Goal: Task Accomplishment & Management: Manage account settings

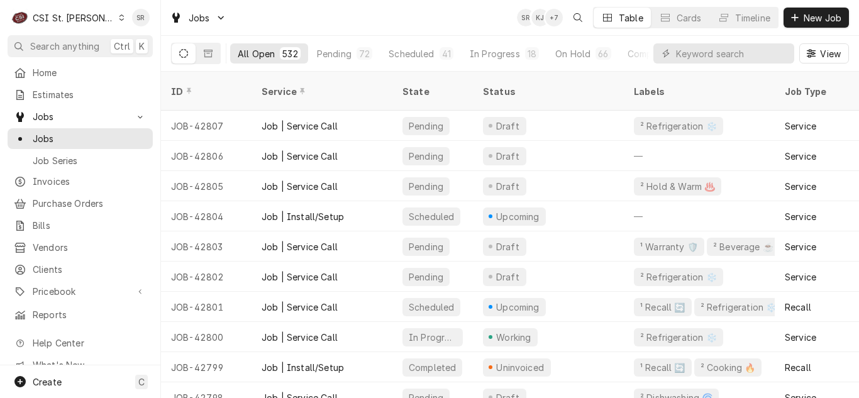
click at [732, 60] on input "Dynamic Content Wrapper" at bounding box center [732, 53] width 112 height 20
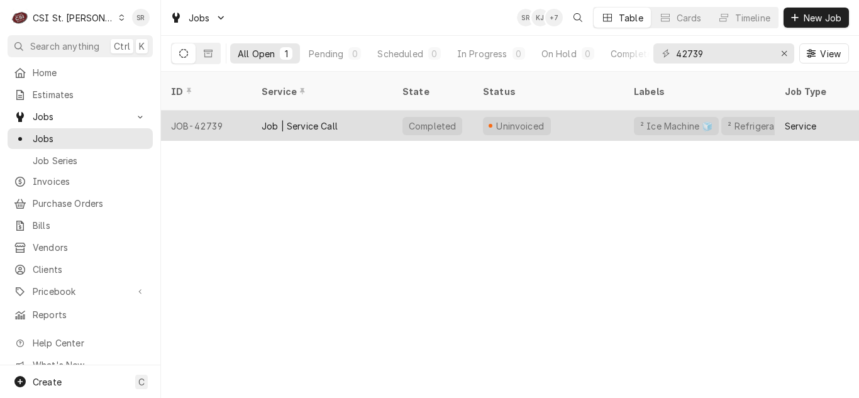
type input "42739"
click at [344, 111] on div "Job | Service Call" at bounding box center [321, 126] width 141 height 30
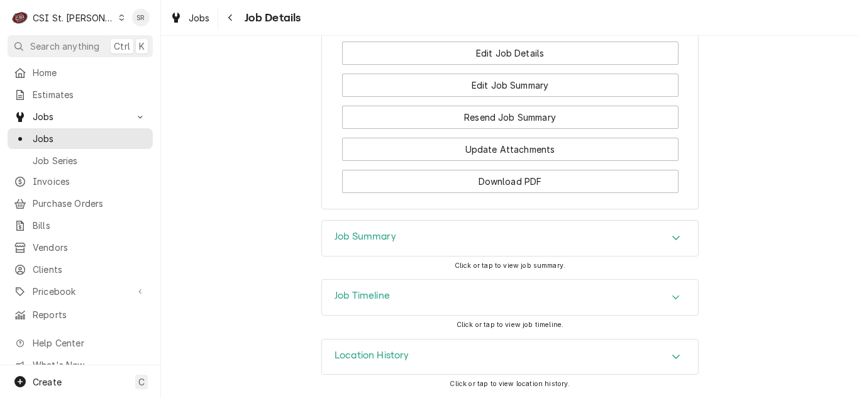
click at [415, 237] on div "Job Summary" at bounding box center [510, 238] width 376 height 35
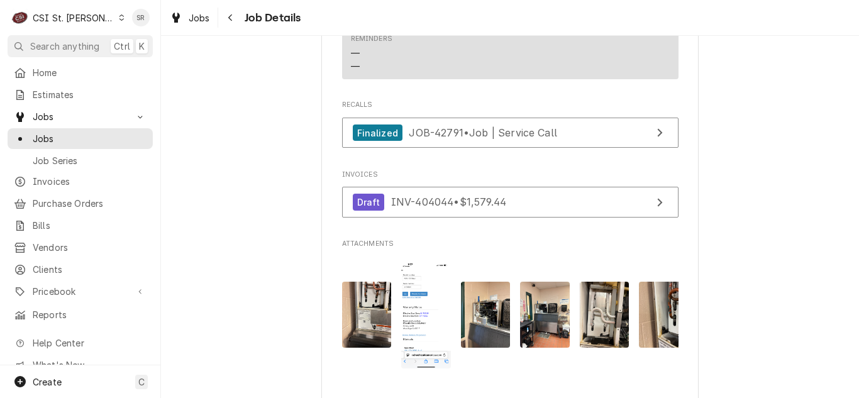
scroll to position [1139, 0]
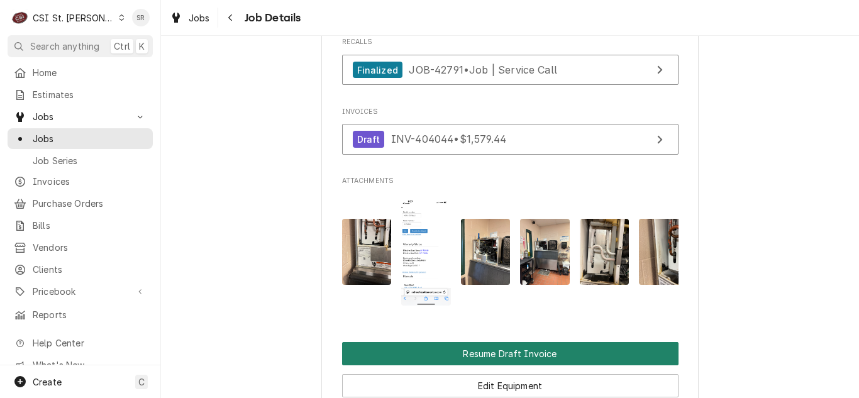
click at [512, 365] on button "Resume Draft Invoice" at bounding box center [510, 353] width 336 height 23
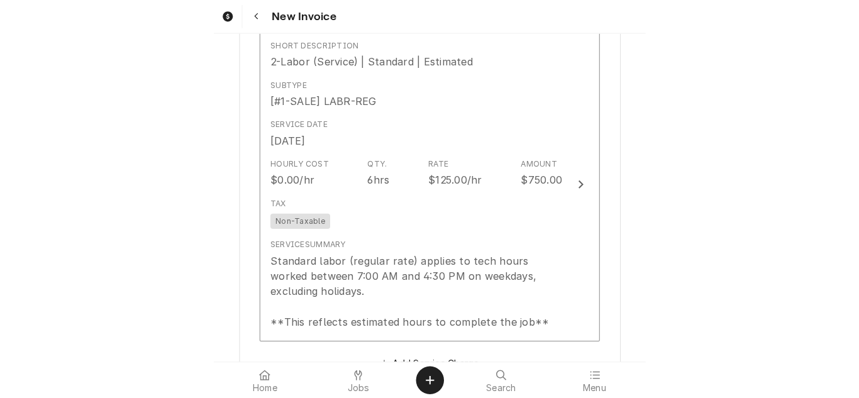
scroll to position [2326, 0]
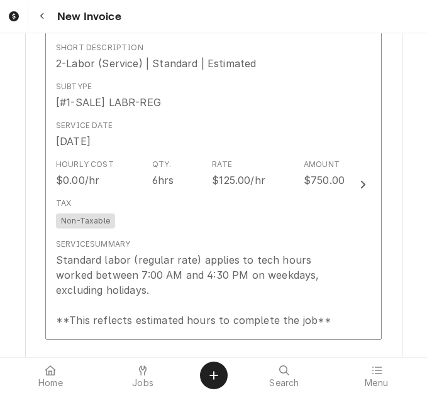
type textarea "x"
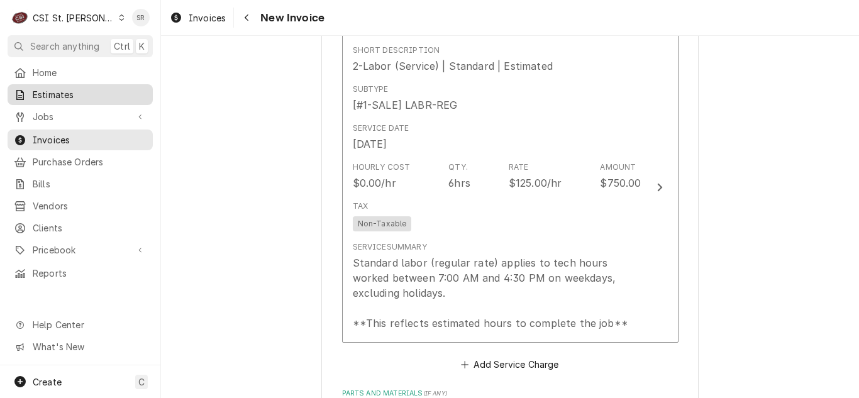
click at [74, 89] on span "Estimates" at bounding box center [90, 94] width 114 height 13
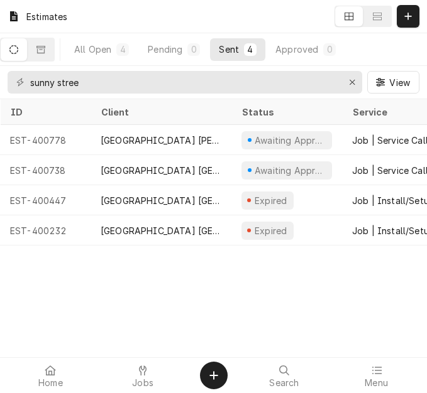
drag, startPoint x: 192, startPoint y: 48, endPoint x: 254, endPoint y: 87, distance: 73.4
click at [192, 48] on button "Pending 0" at bounding box center [174, 49] width 70 height 23
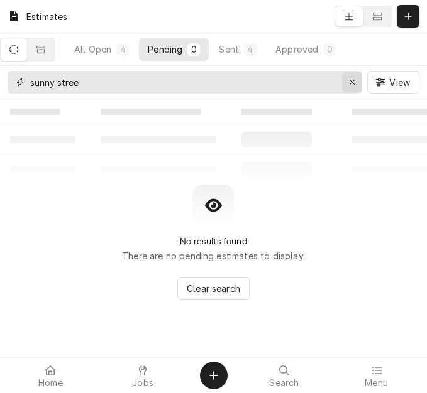
click at [349, 87] on div "Erase input" at bounding box center [352, 82] width 13 height 13
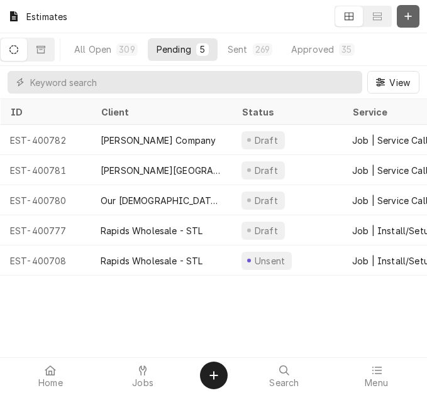
click at [402, 22] on div "Dynamic Content Wrapper" at bounding box center [408, 16] width 13 height 13
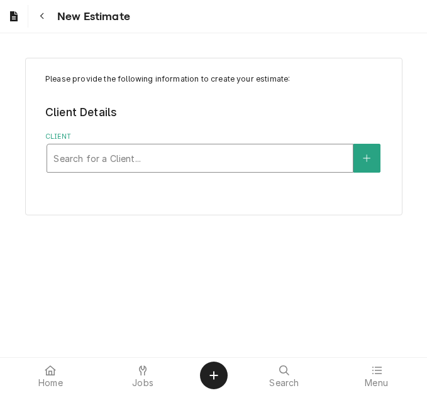
click at [120, 153] on div "Client" at bounding box center [199, 158] width 293 height 23
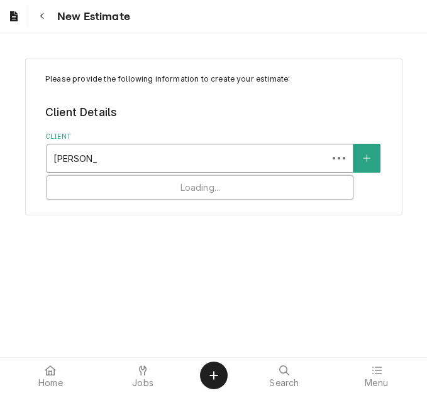
type input "edward don"
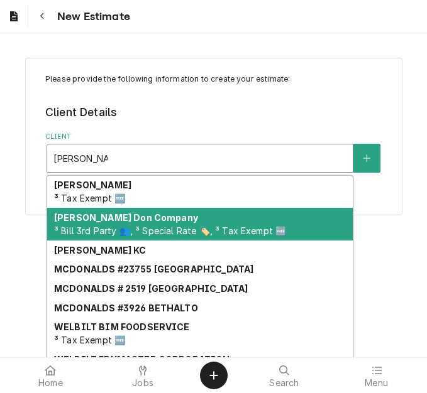
click at [156, 223] on div "Edward Don Company ³ Bill 3rd Party 👥, ³ Special Rate 🏷️, ³ Tax Exempt 🆓" at bounding box center [199, 224] width 305 height 33
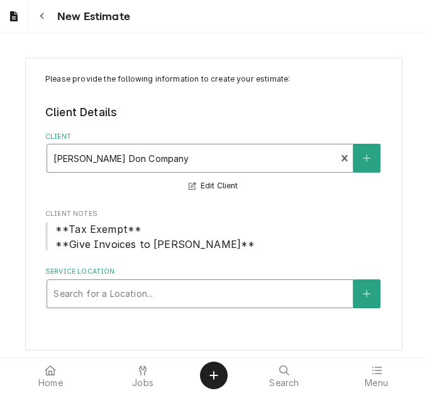
scroll to position [4, 0]
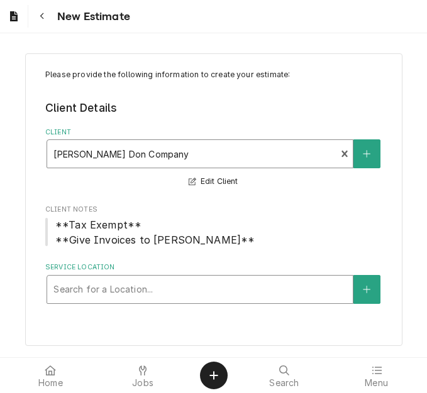
click at [107, 297] on div "Service Location" at bounding box center [199, 289] width 293 height 23
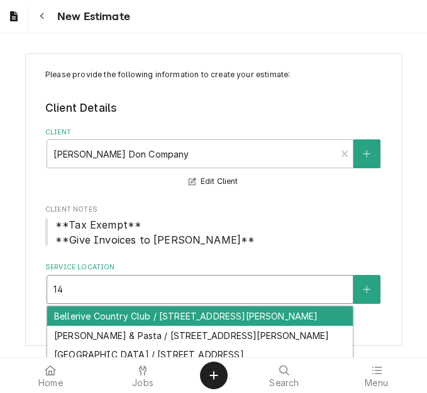
type input "1"
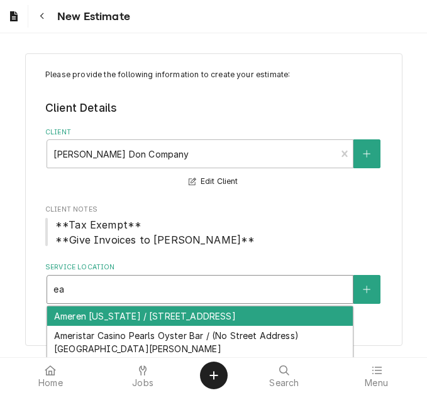
type input "e"
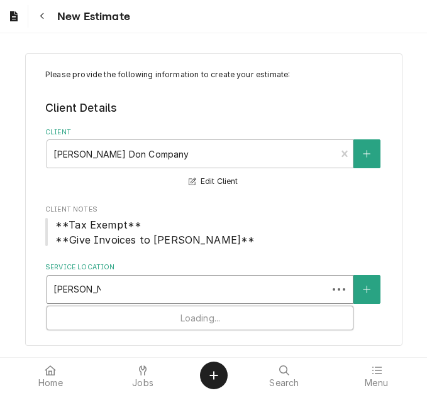
type input "warren elem"
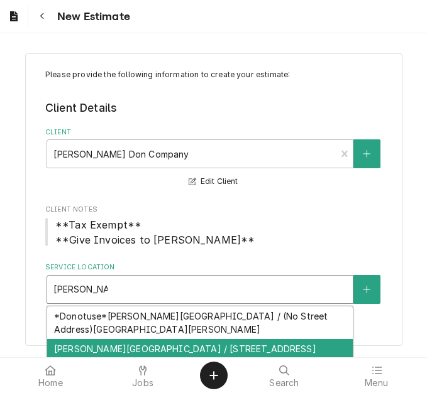
click at [127, 342] on div "Warren Elementary / 141 Weiss Rd, St Peters, MO 63376" at bounding box center [199, 355] width 305 height 33
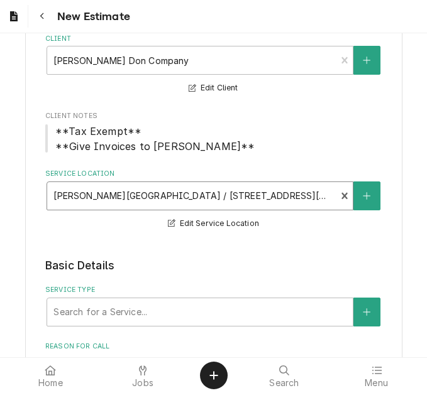
scroll to position [193, 0]
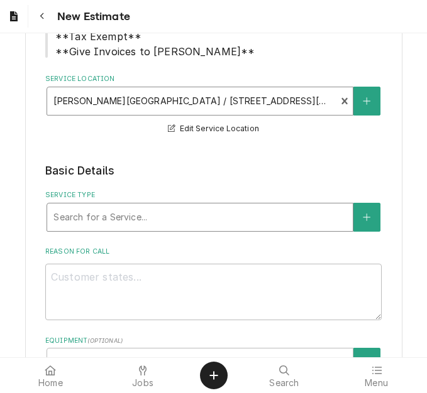
click at [151, 221] on div "Service Type" at bounding box center [199, 217] width 293 height 23
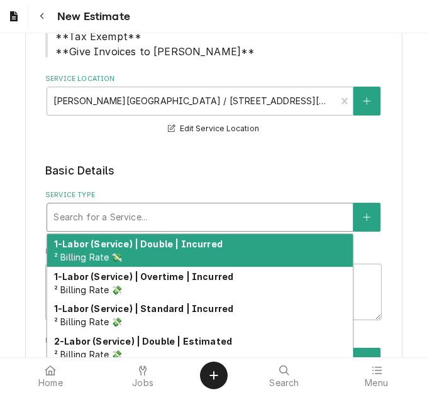
type textarea "x"
type input "s"
type textarea "x"
type input "se"
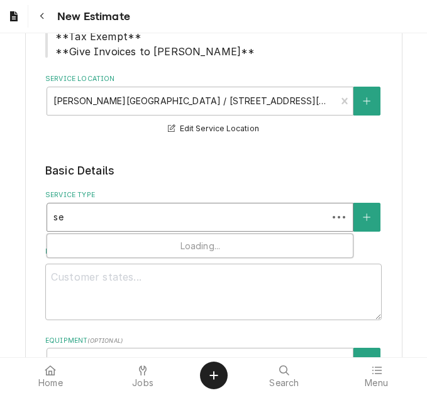
type textarea "x"
type input "ser"
type textarea "x"
type input "serv"
type textarea "x"
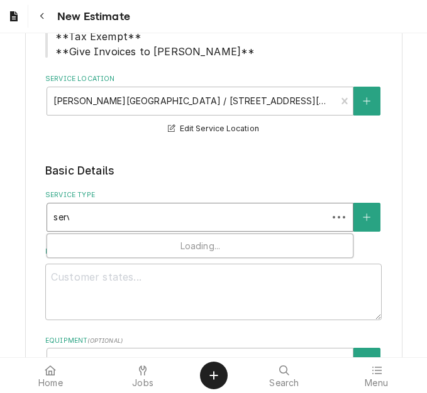
type input "servi"
type textarea "x"
type input "servic"
type textarea "x"
type input "service"
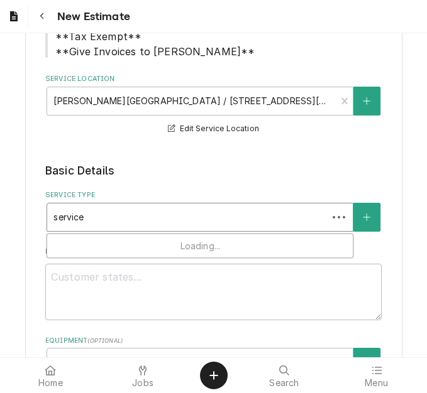
type textarea "x"
type input "service"
type textarea "x"
type input "service c"
type textarea "x"
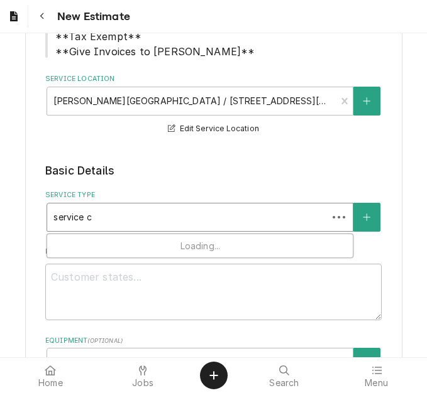
type input "service ca"
type textarea "x"
type input "service cal"
type textarea "x"
type input "service call"
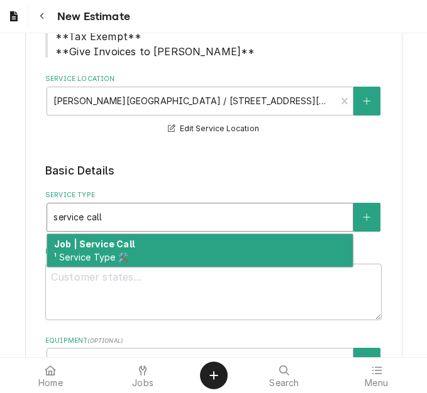
click at [153, 243] on div "Job | Service Call ¹ Service Type 🛠️" at bounding box center [199, 250] width 305 height 33
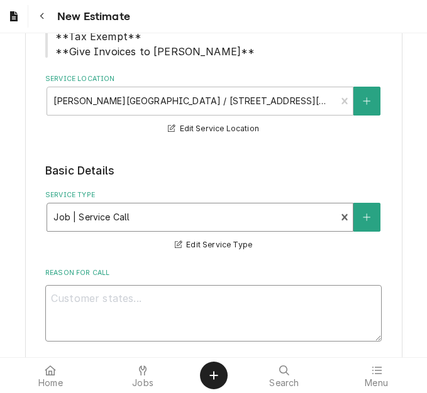
click at [193, 328] on textarea "Reason For Call" at bounding box center [213, 313] width 336 height 57
type textarea "x"
type textarea "Q"
type textarea "x"
type textarea "Qu"
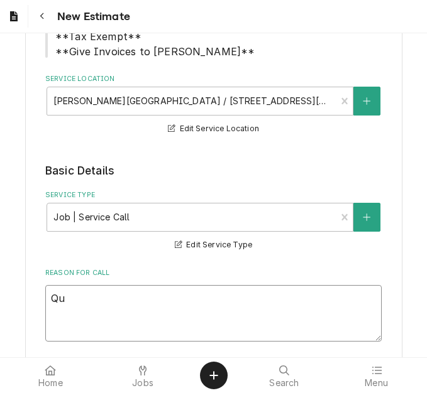
type textarea "x"
type textarea "Quo"
type textarea "x"
type textarea "Quot"
type textarea "x"
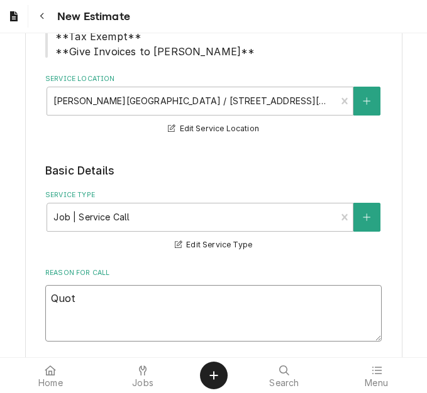
type textarea "Quote"
type textarea "x"
type textarea "Quote"
type textarea "x"
type textarea "Quote t"
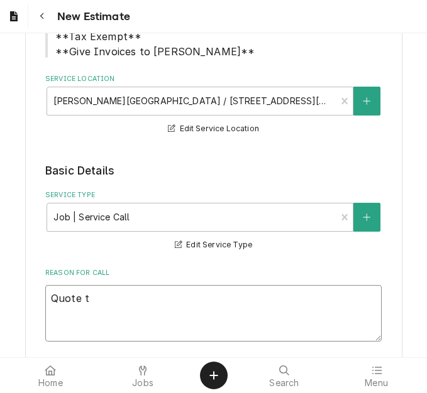
type textarea "x"
type textarea "Quote to"
type textarea "x"
type textarea "Quote to"
type textarea "x"
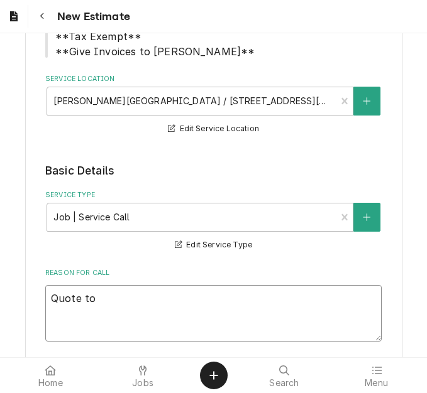
type textarea "Quote to c"
type textarea "x"
type textarea "Quote to cl"
type textarea "x"
type textarea "Quote to cle"
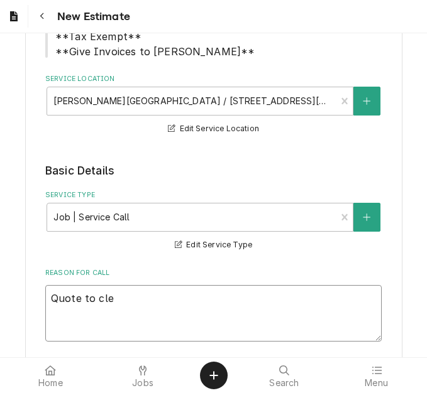
type textarea "x"
type textarea "Quote to clea"
type textarea "x"
type textarea "Quote to clean"
type textarea "x"
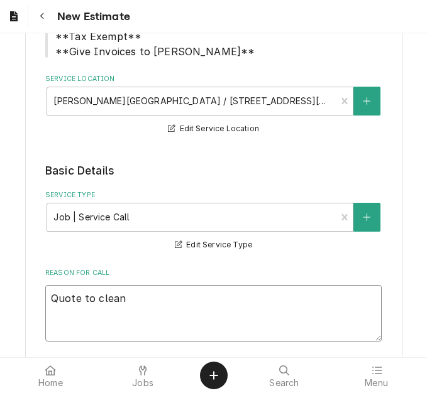
type textarea "Quote to clean"
type textarea "x"
type textarea "Quote to clean a"
type textarea "x"
type textarea "Quote to clean and"
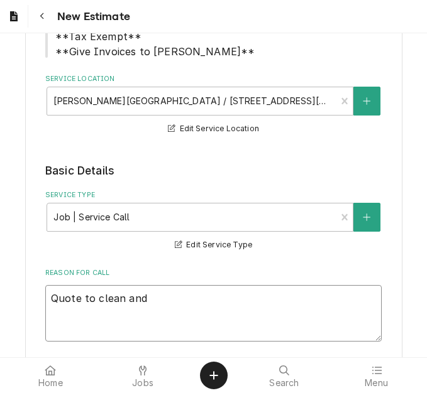
type textarea "x"
type textarea "Quote to clean and"
type textarea "x"
type textarea "Quote to clean and c"
type textarea "x"
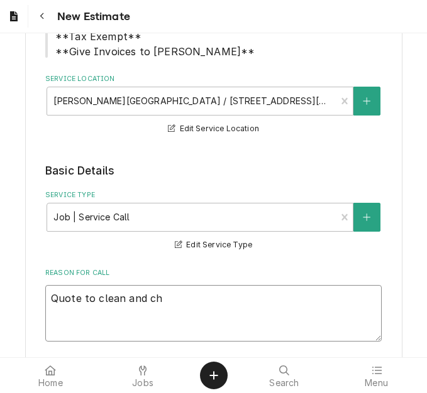
type textarea "Quote to clean and cha"
type textarea "x"
type textarea "Quote to clean and chan"
type textarea "x"
type textarea "Quote to clean and chang"
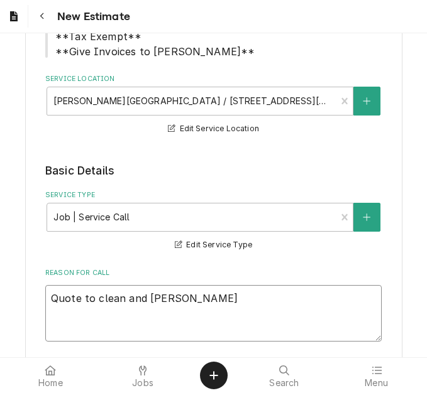
type textarea "x"
type textarea "Quote to clean and change"
type textarea "x"
type textarea "Quote to clean and change"
type textarea "x"
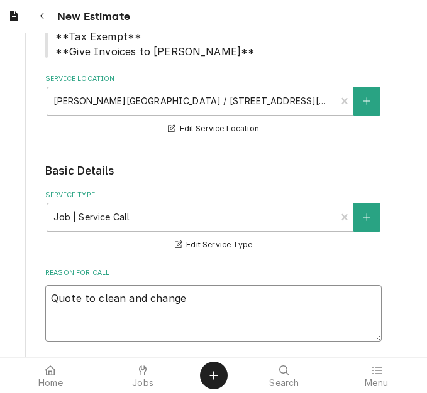
type textarea "Quote to clean and change f"
type textarea "x"
type textarea "Quote to clean and change fi"
type textarea "x"
type textarea "Quote to clean and change fil"
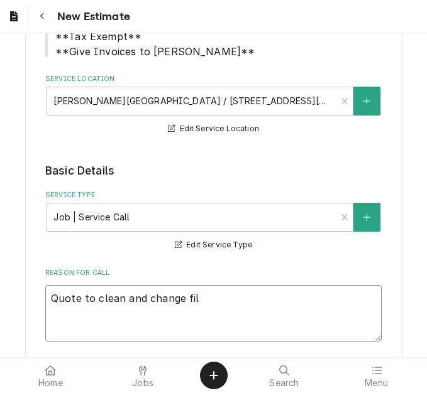
type textarea "x"
type textarea "Quote to clean and change filt"
type textarea "x"
type textarea "Quote to clean and change filte"
type textarea "x"
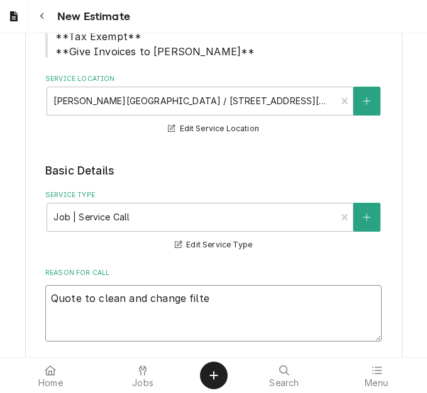
type textarea "Quote to clean and change filter"
type textarea "x"
type textarea "Quote to clean and change filters"
type textarea "x"
type textarea "Quote to clean and change filters"
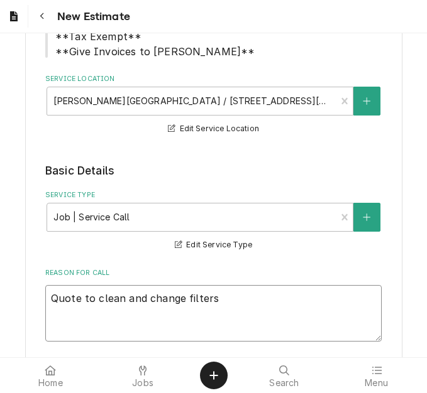
type textarea "x"
type textarea "Quote to clean and change filters o"
type textarea "x"
type textarea "Quote to clean and change filters on"
type textarea "x"
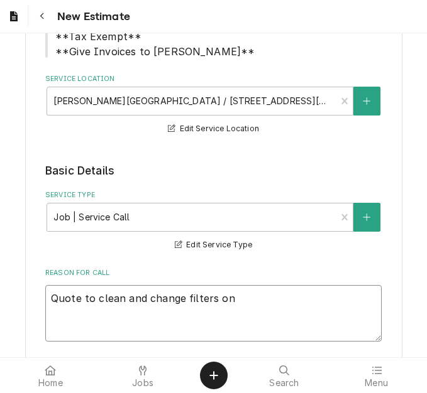
type textarea "Quote to clean and change filters on"
type textarea "x"
type textarea "Quote to clean and change filters on H"
type textarea "x"
type textarea "Quote to clean and change filters on Ho"
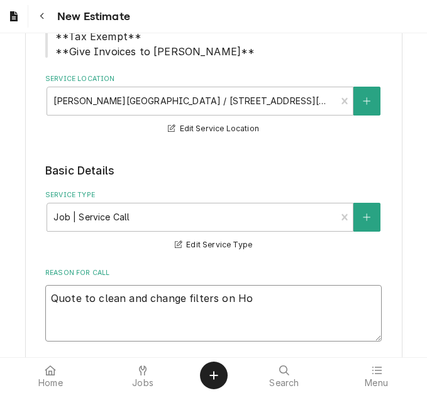
type textarea "x"
type textarea "Quote to clean and change filters on Hosh"
type textarea "x"
type textarea "Quote to clean and change filters on Hoshi"
type textarea "x"
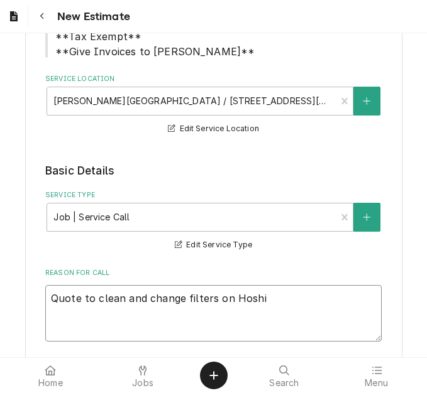
type textarea "Quote to clean and change filters on Hoshiz"
type textarea "x"
type textarea "Quote to clean and change filters on Hoshiza"
type textarea "x"
type textarea "Quote to clean and change filters on Hoshizak"
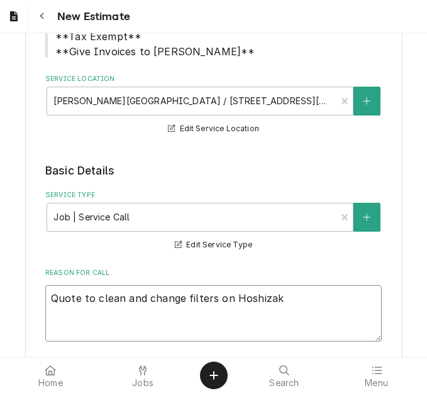
type textarea "x"
type textarea "Quote to clean and change filters on Hoshizaki"
type textarea "x"
type textarea "Quote to clean and change filters on Hoshizaki"
type textarea "x"
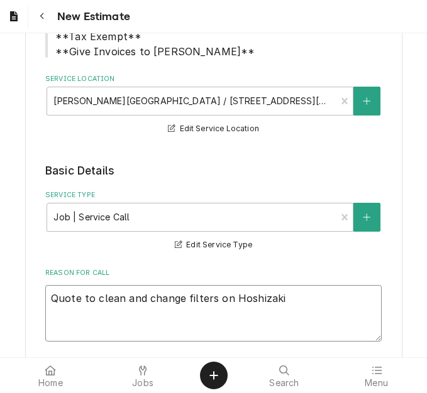
type textarea "Quote to clean and change filters on Hoshizaki I"
type textarea "x"
type textarea "Quote to clean and change filters on Hoshizaki Ic"
type textarea "x"
type textarea "Quote to clean and change filters on Hoshizaki Ice"
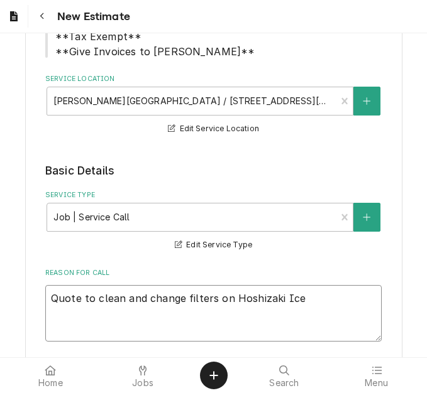
type textarea "x"
type textarea "Quote to clean and change filters on Hoshizaki Ice M"
type textarea "x"
type textarea "Quote to clean and change filters on Hoshizaki Ice Ma"
type textarea "x"
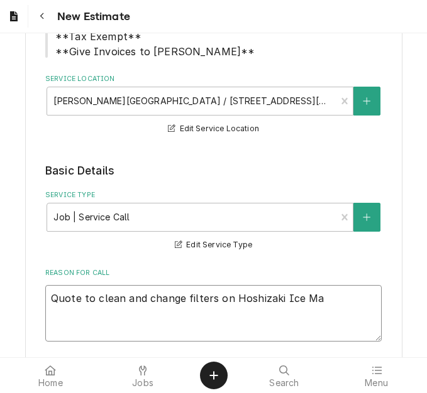
type textarea "Quote to clean and change filters on Hoshizaki Ice Mac"
type textarea "x"
type textarea "Quote to clean and change filters on Hoshizaki Ice Mach"
type textarea "x"
type textarea "Quote to clean and change filters on Hoshizaki Ice Machi"
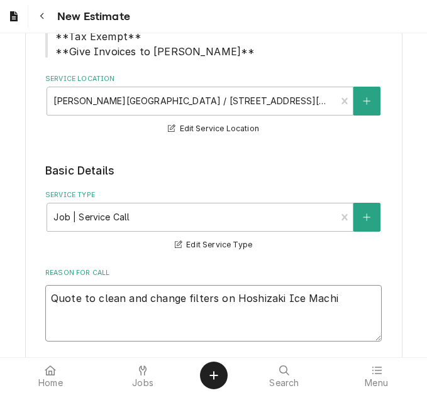
type textarea "x"
type textarea "Quote to clean and change filters on Hoshizaki Ice Machine"
type textarea "x"
type textarea "Quote to clean and change filters on Hoshizaki Ice Machine"
type textarea "x"
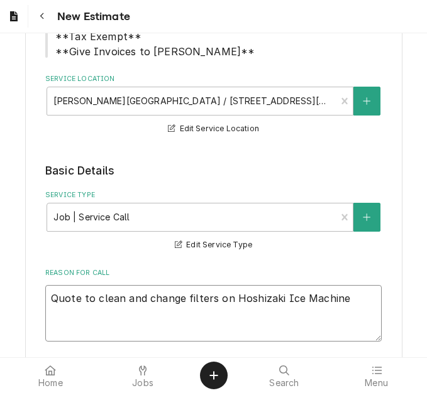
type textarea "Quote to clean and change filters on Hoshizaki Ice Machine /"
type textarea "x"
type textarea "Quote to clean and change filters on Hoshizaki Ice Machine /"
type textarea "x"
type textarea "Quote to clean and change filters on Hoshizaki Ice Machine / M"
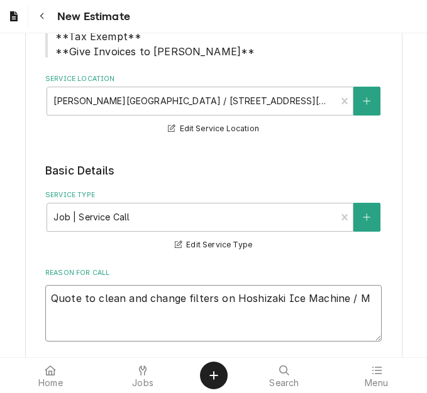
type textarea "x"
type textarea "Quote to clean and change filters on Hoshizaki Ice Machine / Mod"
type textarea "x"
type textarea "Quote to clean and change filters on Hoshizaki Ice Machine / Mode"
type textarea "x"
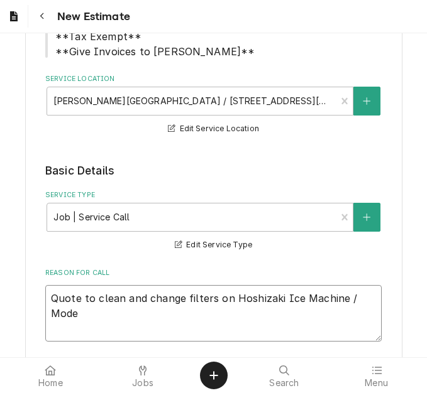
type textarea "Quote to clean and change filters on Hoshizaki Ice Machine / Mode:"
type textarea "x"
type textarea "Quote to clean and change filters on Hoshizaki Ice Machine / Mode"
type textarea "x"
type textarea "Quote to clean and change filters on Hoshizaki Ice Machine / Model"
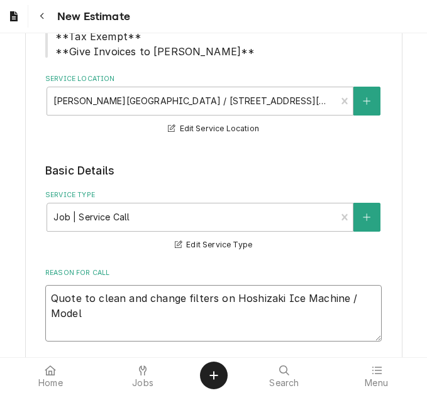
type textarea "x"
type textarea "Quote to clean and change filters on Hoshizaki Ice Machine / Model:"
type textarea "x"
type textarea "Quote to clean and change filters on Hoshizaki Ice Machine / Model:"
type textarea "x"
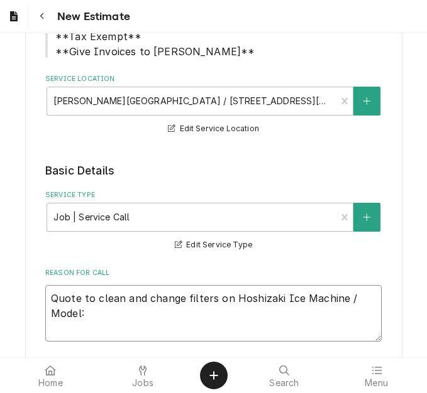
type textarea "Quote to clean and change filters on Hoshizaki Ice Machine / Model: K"
type textarea "x"
type textarea "Quote to clean and change filters on Hoshizaki Ice Machine / Model: KM"
type textarea "x"
type textarea "Quote to clean and change filters on Hoshizaki Ice Machine / Model: KML"
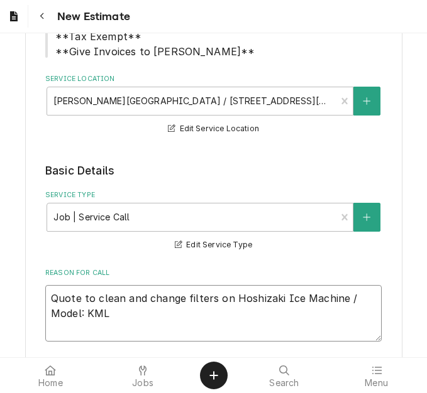
type textarea "x"
type textarea "Quote to clean and change filters on Hoshizaki Ice Machine / Model: KML-"
type textarea "x"
type textarea "Quote to clean and change filters on Hoshizaki Ice Machine / Model: KML-5"
type textarea "x"
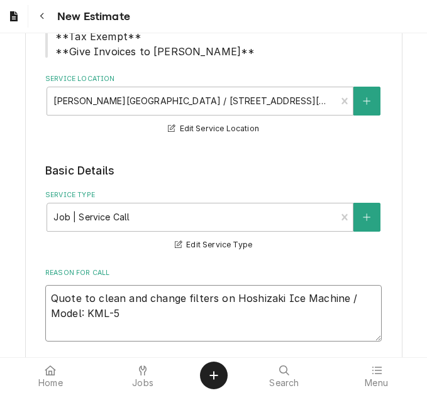
type textarea "Quote to clean and change filters on Hoshizaki Ice Machine / Model: KML-50"
type textarea "x"
type textarea "Quote to clean and change filters on Hoshizaki Ice Machine / Model: KML-500"
type textarea "x"
type textarea "Quote to clean and change filters on Hoshizaki Ice Machine / Model: KML-500M"
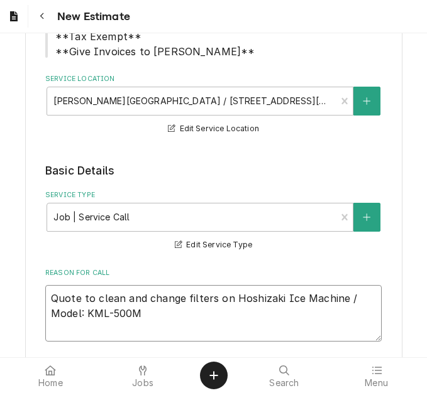
type textarea "x"
type textarea "Quote to clean and change filters on Hoshizaki Ice Machine / Model: KML-500MW"
type textarea "x"
type textarea "Quote to clean and change filters on Hoshizaki Ice Machine / Model: KML-500MWJ"
type textarea "x"
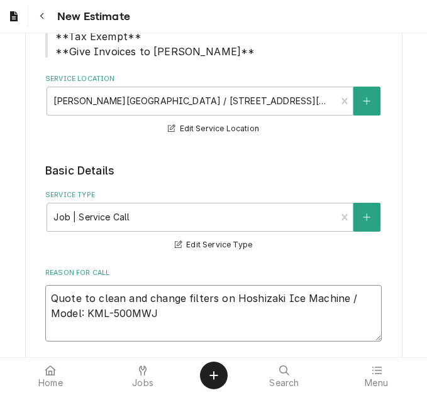
type textarea "Quote to clean and change filters on Hoshizaki Ice Machine / Model: KML-500MWJ"
type textarea "x"
type textarea "Quote to clean and change filters on Hoshizaki Ice Machine / Model: KML-500MWJ /"
type textarea "x"
type textarea "Quote to clean and change filters on Hoshizaki Ice Machine / Model: KML-500MWJ …"
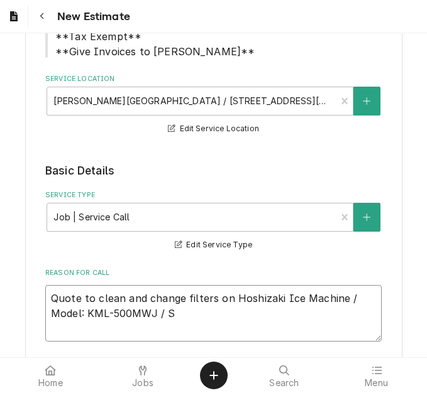
type textarea "x"
type textarea "Quote to clean and change filters on Hoshizaki Ice Machine / Model: KML-500MWJ …"
type textarea "x"
type textarea "Quote to clean and change filters on Hoshizaki Ice Machine / Model: KML-500MWJ …"
type textarea "x"
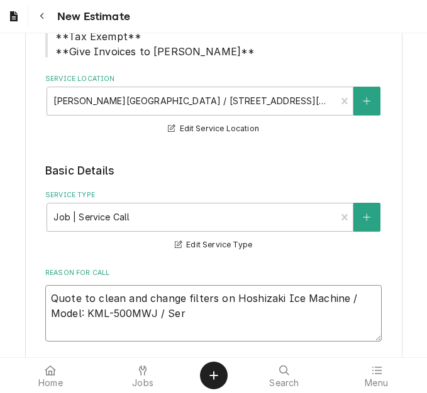
type textarea "Quote to clean and change filters on Hoshizaki Ice Machine / Model: KML-500MWJ …"
type textarea "x"
type textarea "Quote to clean and change filters on Hoshizaki Ice Machine / Model: KML-500MWJ …"
type textarea "x"
type textarea "Quote to clean and change filters on Hoshizaki Ice Machine / Model: KML-500MWJ …"
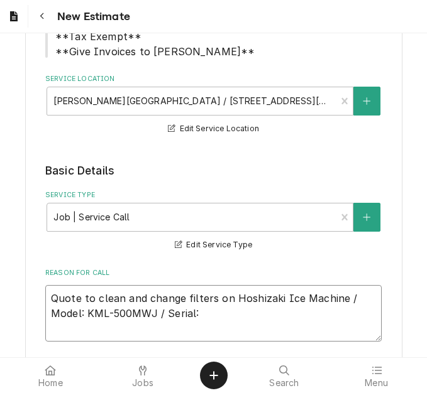
type textarea "x"
type textarea "Quote to clean and change filters on Hoshizaki Ice Machine / Model: KML-500MWJ …"
type textarea "x"
type textarea "Quote to clean and change filters on Hoshizaki Ice Machine / Model: KML-500MWJ …"
type textarea "x"
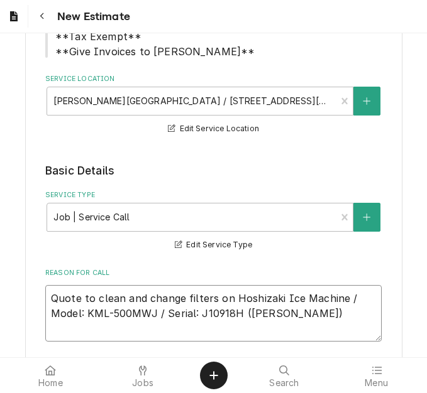
drag, startPoint x: 236, startPoint y: 315, endPoint x: 40, endPoint y: 299, distance: 196.8
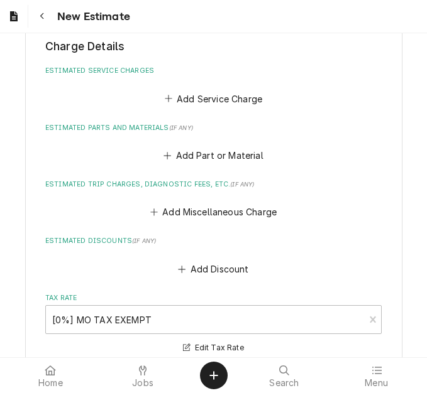
scroll to position [884, 0]
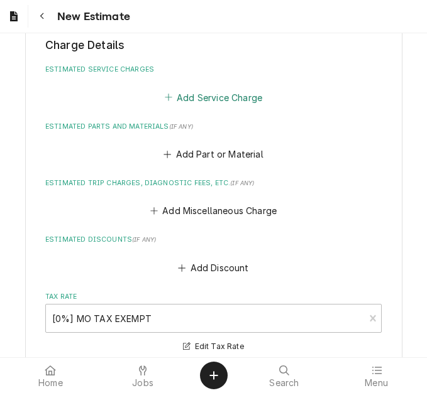
click at [197, 105] on button "Add Service Charge" at bounding box center [213, 98] width 102 height 18
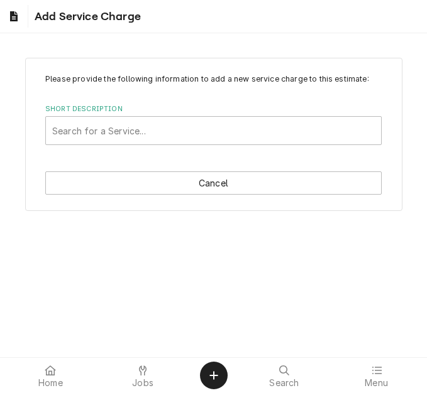
click at [135, 141] on div "Short Description" at bounding box center [213, 130] width 322 height 23
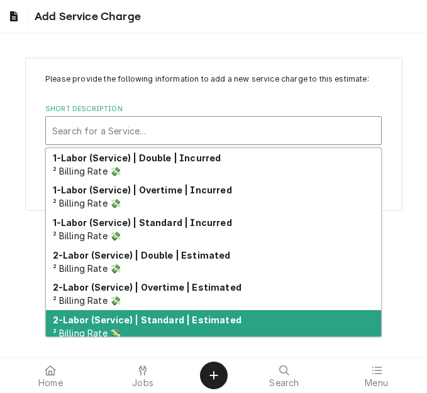
click at [162, 322] on strong "2-Labor (Service) | Standard | Estimated" at bounding box center [147, 320] width 189 height 11
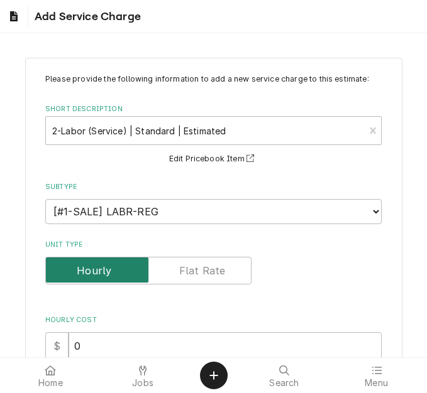
scroll to position [189, 0]
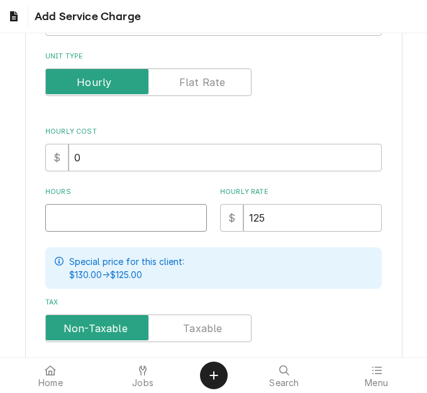
click at [89, 212] on input "Hours" at bounding box center [126, 218] width 162 height 28
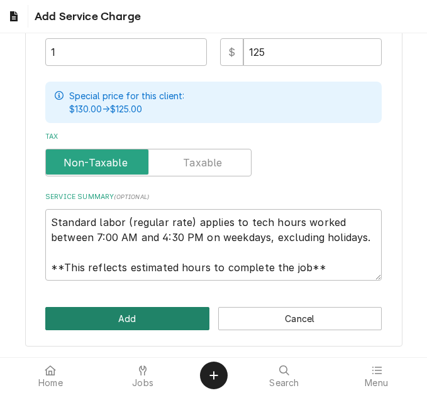
click at [87, 323] on button "Add" at bounding box center [127, 318] width 164 height 23
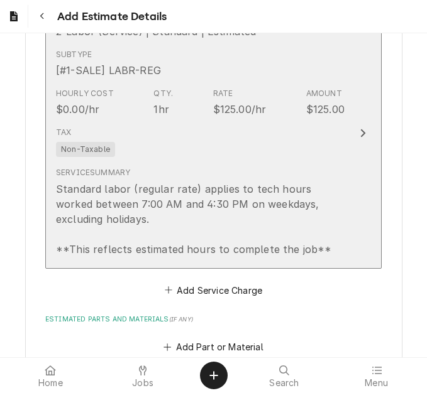
scroll to position [1058, 0]
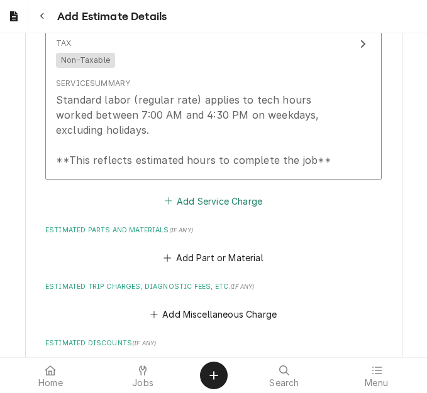
click at [197, 205] on button "Add Service Charge" at bounding box center [213, 201] width 102 height 18
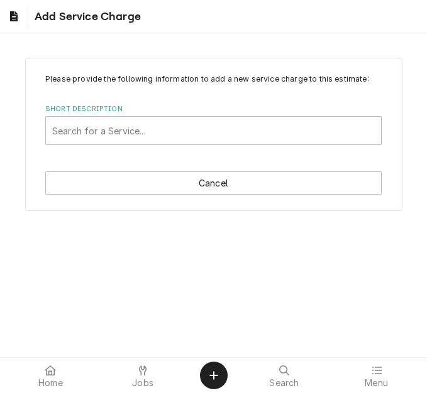
click at [123, 129] on div "Short Description" at bounding box center [213, 130] width 322 height 23
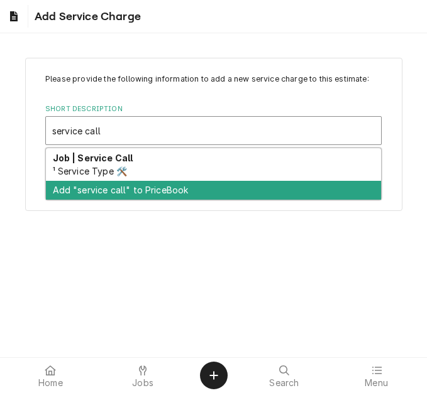
click at [138, 171] on div "Job | Service Call ¹ Service Type 🛠️" at bounding box center [213, 164] width 335 height 33
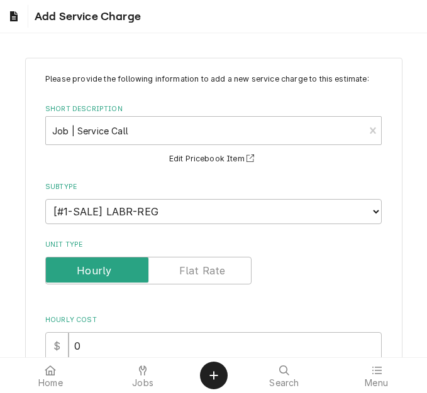
scroll to position [126, 0]
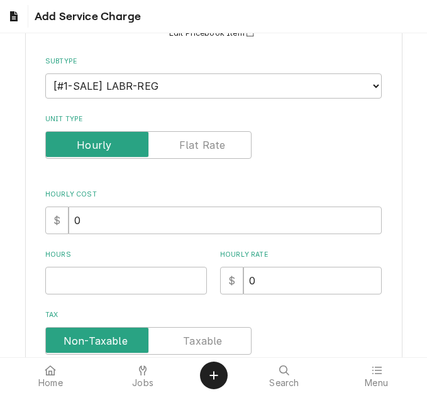
click at [92, 287] on input "Hours" at bounding box center [126, 281] width 162 height 28
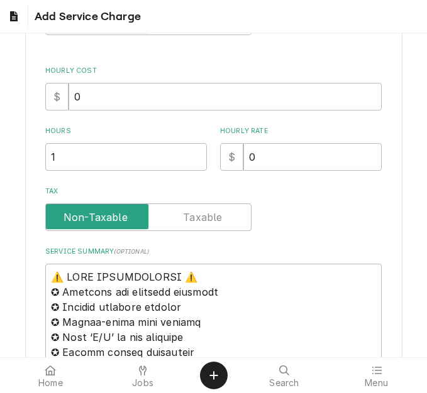
scroll to position [440, 0]
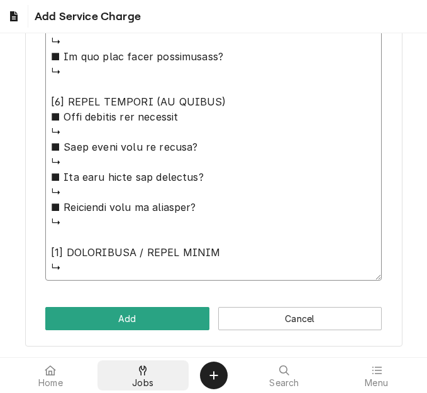
drag, startPoint x: 50, startPoint y: 87, endPoint x: 140, endPoint y: 372, distance: 299.2
click at [140, 372] on body "Add Service Charge Please provide the following information to add a new servic…" at bounding box center [213, 196] width 427 height 393
paste textarea "Quote to clean and change filters on Hoshizaki Ice Machine / Model: KML-500MWJ …"
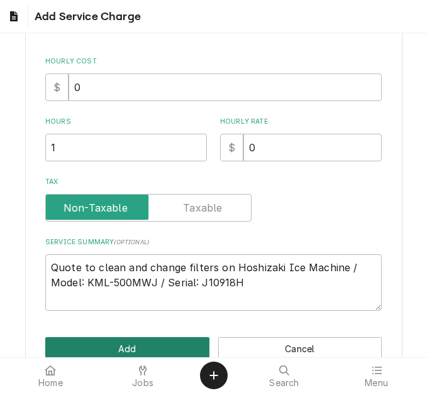
click at [168, 348] on button "Add" at bounding box center [127, 349] width 164 height 23
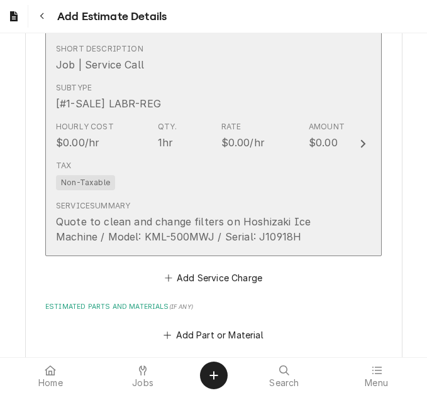
scroll to position [1270, 0]
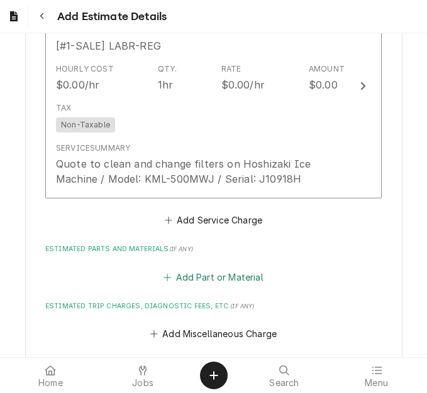
click at [227, 272] on button "Add Part or Material" at bounding box center [214, 277] width 104 height 18
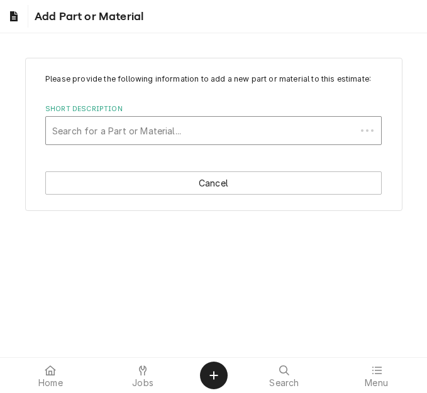
click at [104, 127] on div "Short Description" at bounding box center [200, 130] width 297 height 23
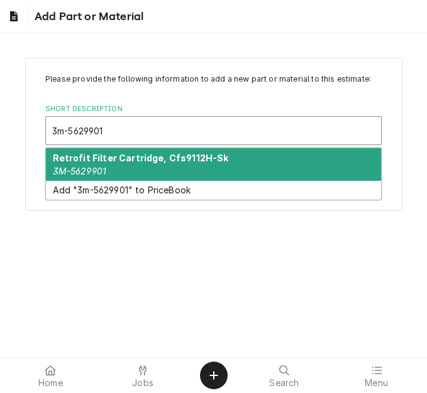
click at [110, 163] on strong "Retrofit Filter Cartridge, Cfs9112H-Sk" at bounding box center [141, 158] width 176 height 11
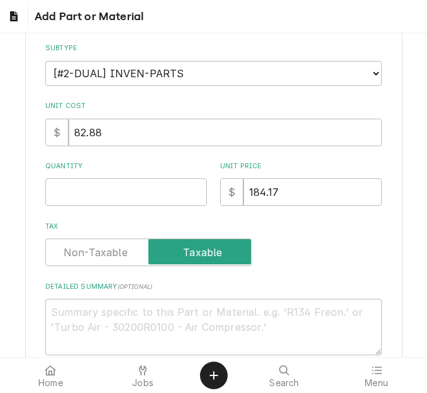
scroll to position [189, 0]
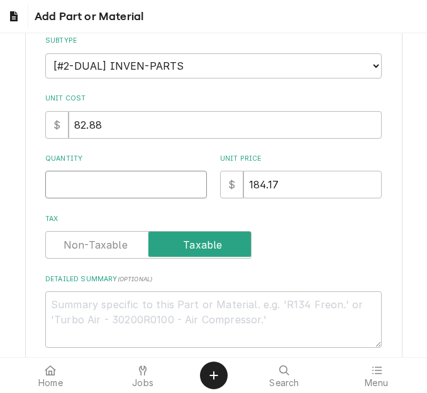
click at [94, 196] on input "Quantity" at bounding box center [126, 185] width 162 height 28
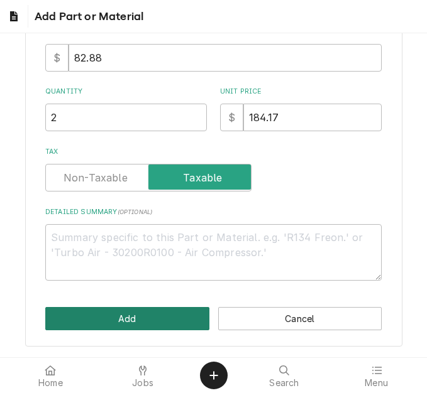
click at [99, 317] on button "Add" at bounding box center [127, 318] width 164 height 23
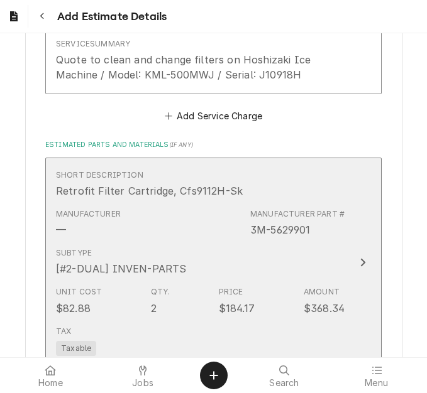
scroll to position [1459, 0]
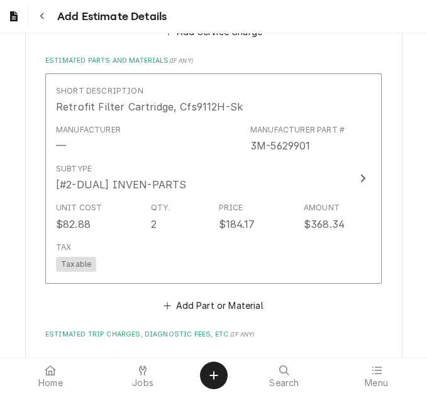
click at [206, 295] on div "Short Description Retrofit Filter Cartridge, Cfs9112H-Sk Manufacturer — Manufac…" at bounding box center [213, 194] width 336 height 241
click at [204, 300] on button "Add Part or Material" at bounding box center [214, 306] width 104 height 18
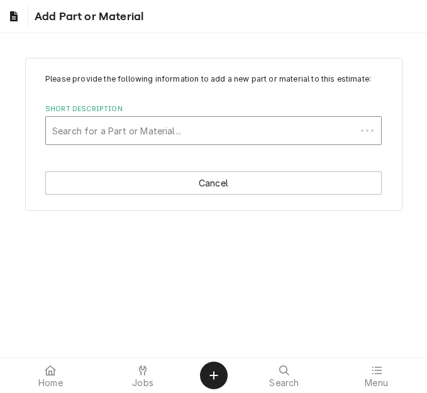
click at [146, 140] on div "Short Description" at bounding box center [200, 130] width 297 height 23
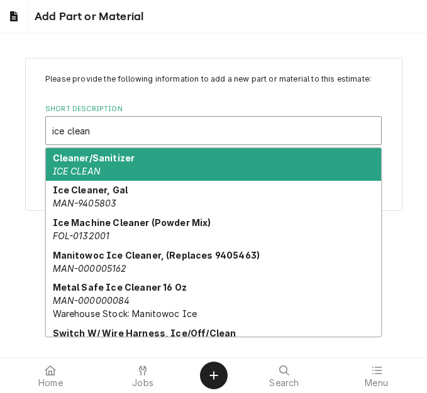
click at [128, 166] on div "Cleaner/Sanitizer ICE CLEAN" at bounding box center [213, 164] width 335 height 33
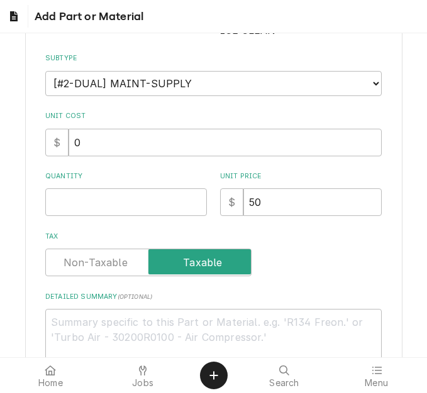
scroll to position [189, 0]
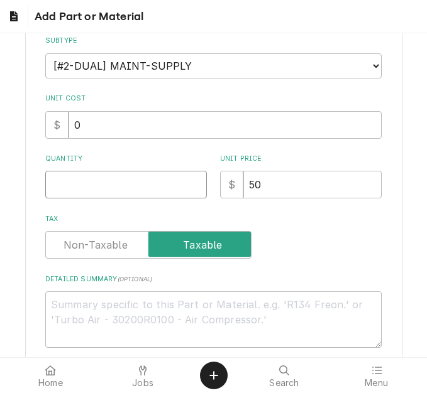
click at [93, 188] on input "Quantity" at bounding box center [126, 185] width 162 height 28
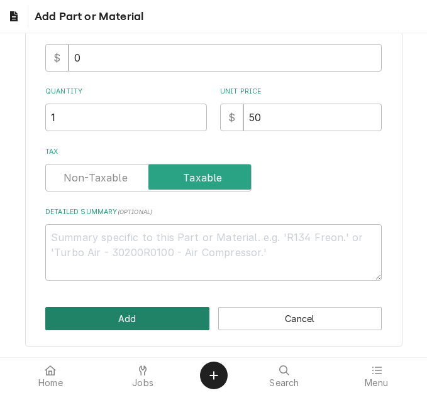
click at [141, 321] on button "Add" at bounding box center [127, 318] width 164 height 23
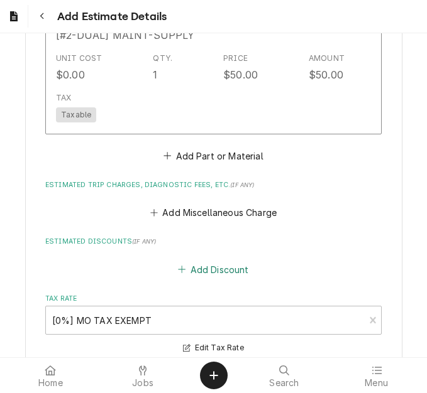
scroll to position [1837, 0]
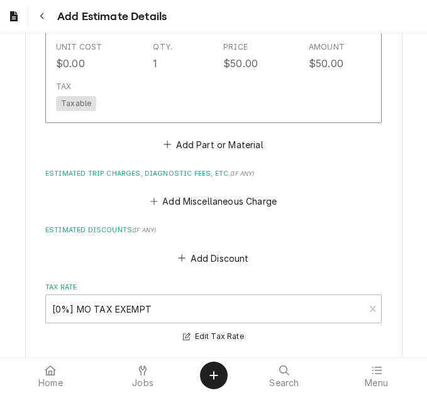
click at [194, 190] on div "Add Miscellaneous Charge" at bounding box center [213, 198] width 336 height 25
click at [199, 206] on button "Add Miscellaneous Charge" at bounding box center [213, 202] width 131 height 18
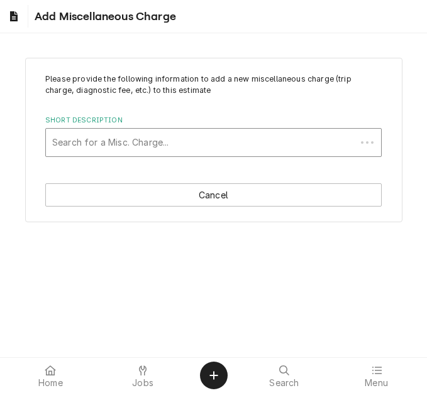
click at [102, 146] on div "Short Description" at bounding box center [200, 142] width 297 height 23
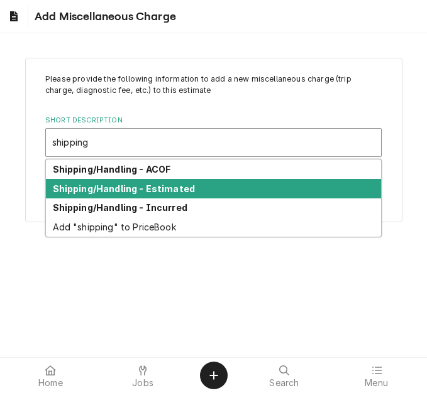
click at [126, 184] on strong "Shipping/Handling - Estimated" at bounding box center [124, 189] width 143 height 11
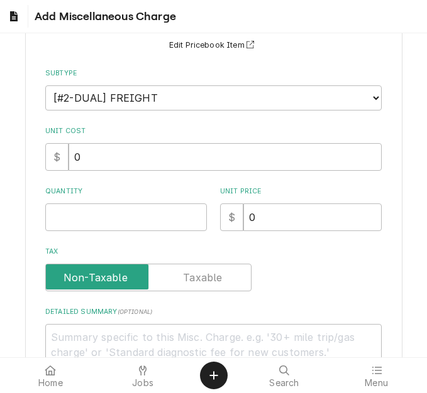
scroll to position [126, 0]
click at [97, 228] on input "Quantity" at bounding box center [126, 217] width 162 height 28
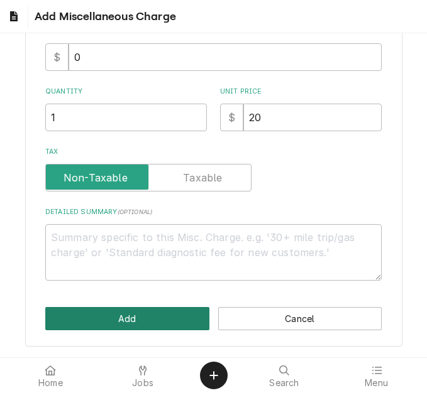
click at [121, 316] on button "Add" at bounding box center [127, 318] width 164 height 23
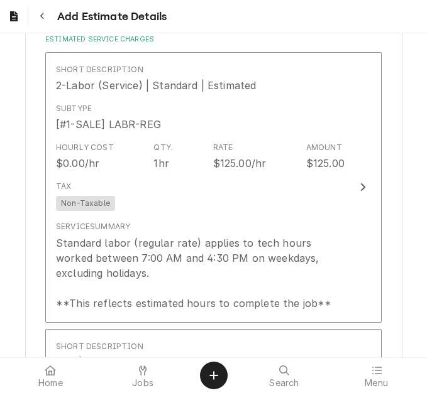
scroll to position [910, 0]
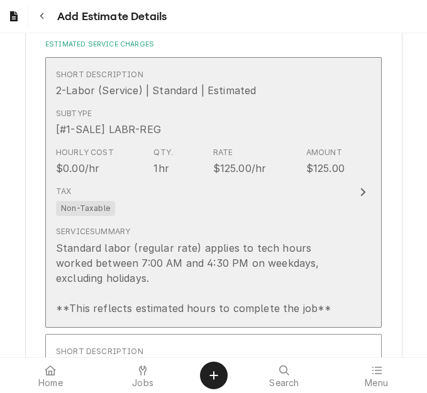
click at [199, 177] on div "Hourly Cost $0.00/hr Qty. 1hr Rate $125.00/hr Amount $125.00" at bounding box center [200, 161] width 289 height 39
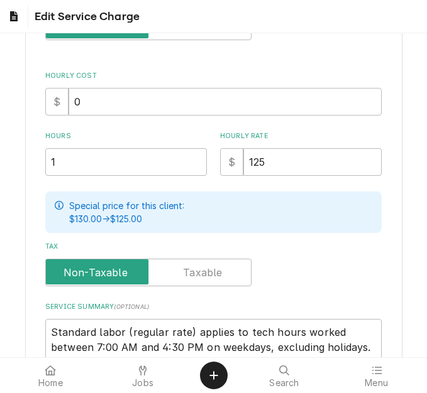
scroll to position [251, 0]
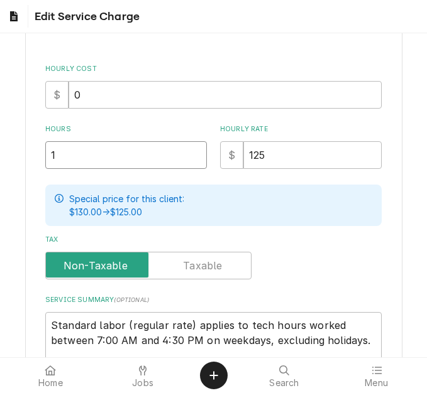
drag, startPoint x: 48, startPoint y: 156, endPoint x: -6, endPoint y: 141, distance: 56.0
click at [0, 141] on html "Edit Service Charge Use the fields below to edit this service charge Short Desc…" at bounding box center [213, 196] width 427 height 393
drag, startPoint x: 106, startPoint y: 147, endPoint x: -1, endPoint y: 148, distance: 107.5
click at [0, 148] on html "Edit Service Charge Use the fields below to edit this service charge Short Desc…" at bounding box center [213, 196] width 427 height 393
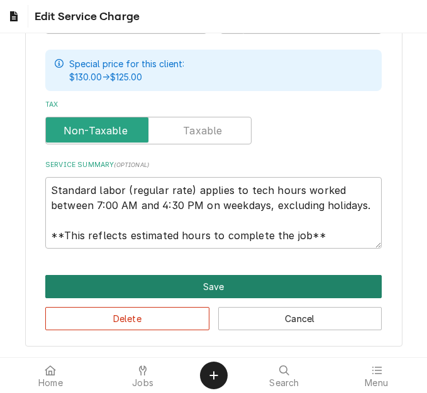
click at [183, 282] on button "Save" at bounding box center [213, 286] width 336 height 23
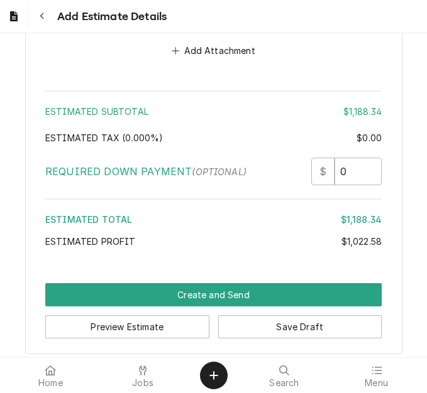
scroll to position [2454, 0]
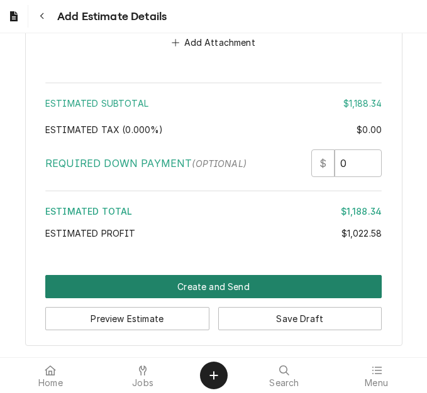
click at [224, 280] on button "Create and Send" at bounding box center [213, 286] width 336 height 23
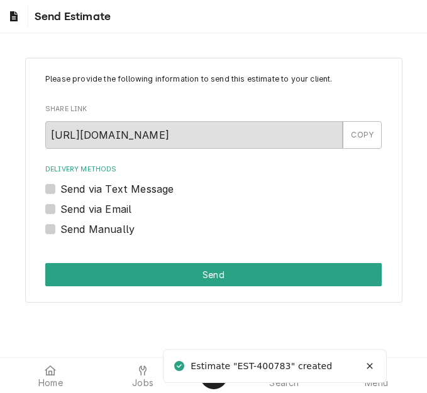
click at [111, 214] on label "Send via Email" at bounding box center [95, 209] width 71 height 15
click at [111, 214] on input "Send via Email" at bounding box center [228, 216] width 336 height 28
checkbox input "true"
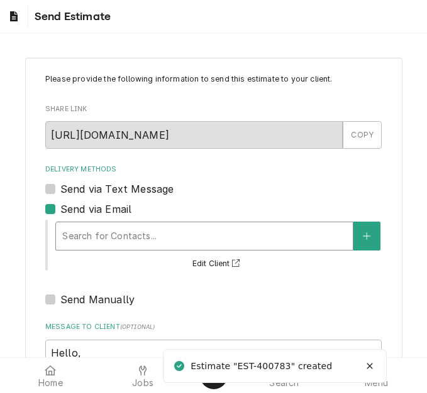
click at [124, 232] on div "Delivery Methods" at bounding box center [204, 236] width 284 height 23
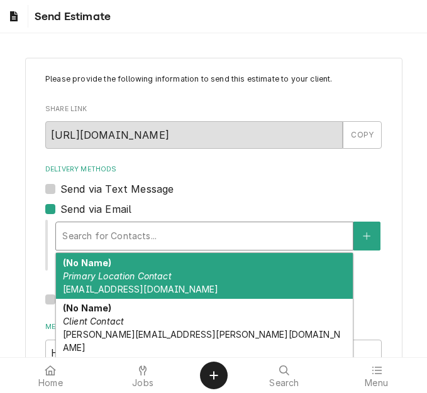
click at [150, 224] on div "Search for Contacts..." at bounding box center [204, 237] width 297 height 28
click at [173, 287] on div "(No Name) Primary Location Contact davidreynolds@don.com" at bounding box center [204, 276] width 297 height 46
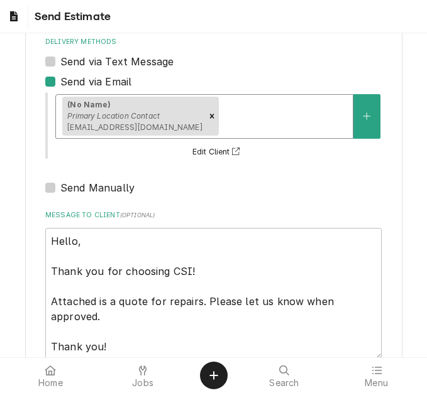
scroll to position [207, 0]
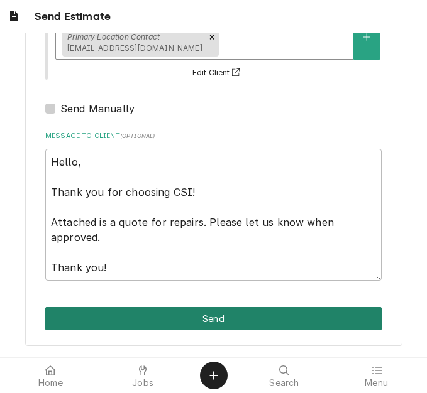
click at [190, 317] on button "Send" at bounding box center [213, 318] width 336 height 23
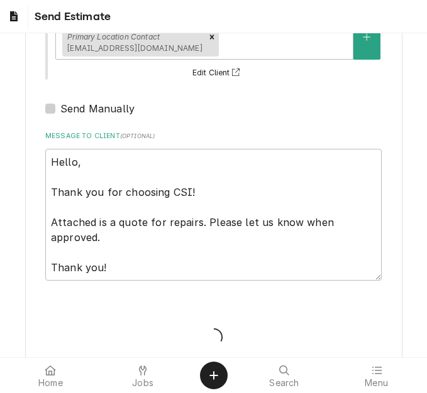
type textarea "x"
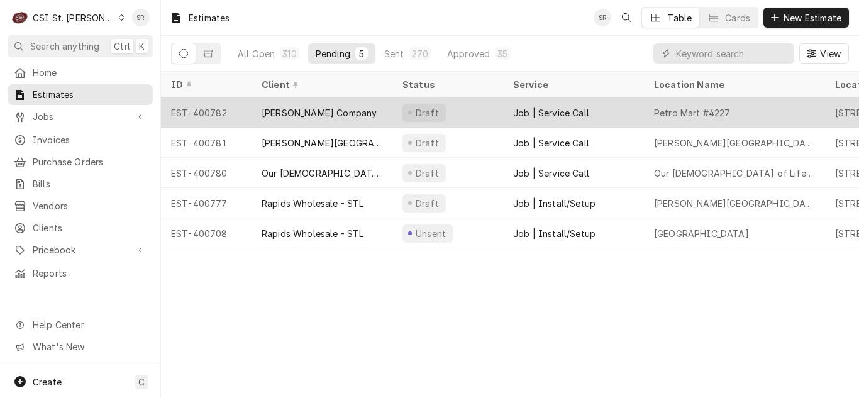
click at [349, 104] on div "[PERSON_NAME] Company" at bounding box center [321, 112] width 141 height 30
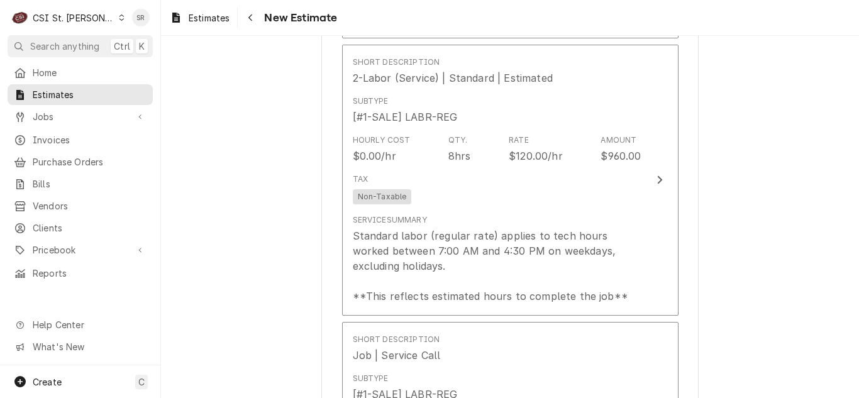
scroll to position [1571, 0]
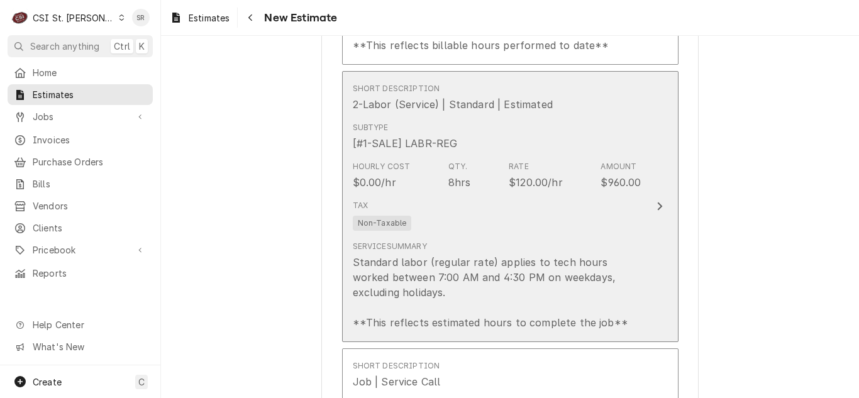
click at [497, 199] on div "Tax Non-Taxable" at bounding box center [497, 215] width 289 height 40
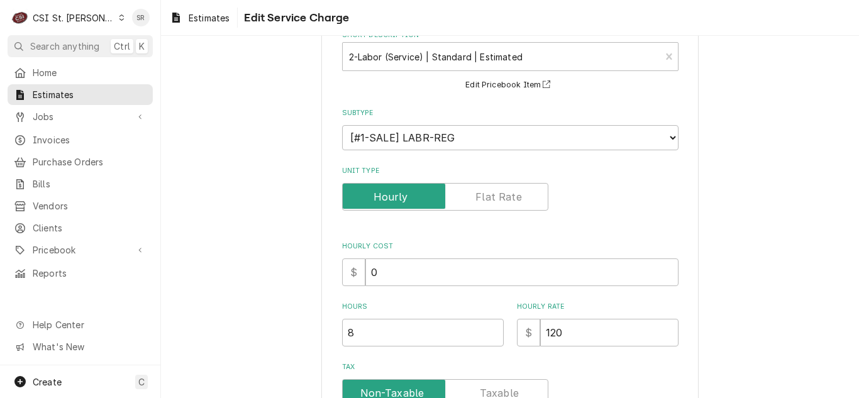
scroll to position [189, 0]
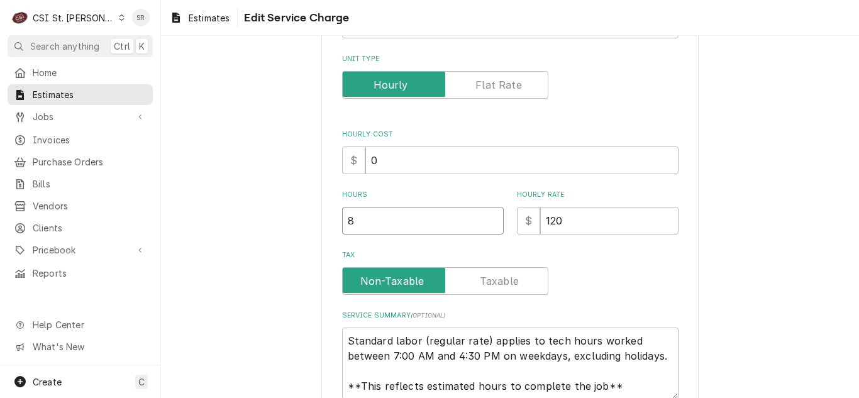
drag, startPoint x: 361, startPoint y: 211, endPoint x: 326, endPoint y: 213, distance: 35.9
click at [326, 213] on div "Use the fields below to edit this service charge Short Description 2-Labor (Ser…" at bounding box center [509, 184] width 377 height 625
type textarea "x"
type input "1"
type textarea "x"
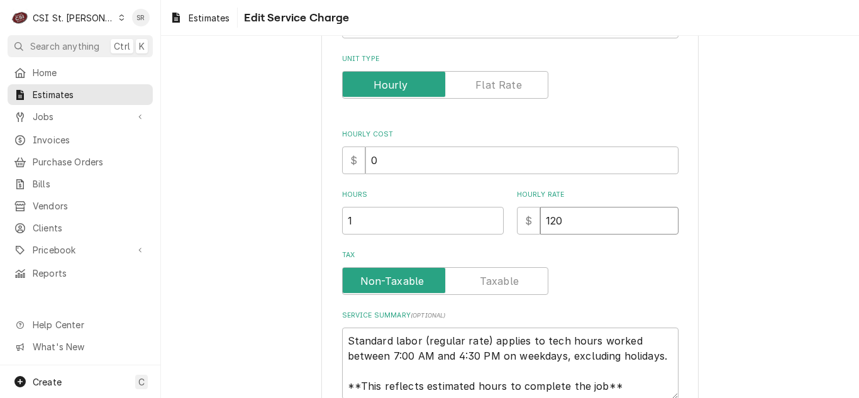
type input "9"
type textarea "x"
type input "96"
type textarea "x"
type input "960"
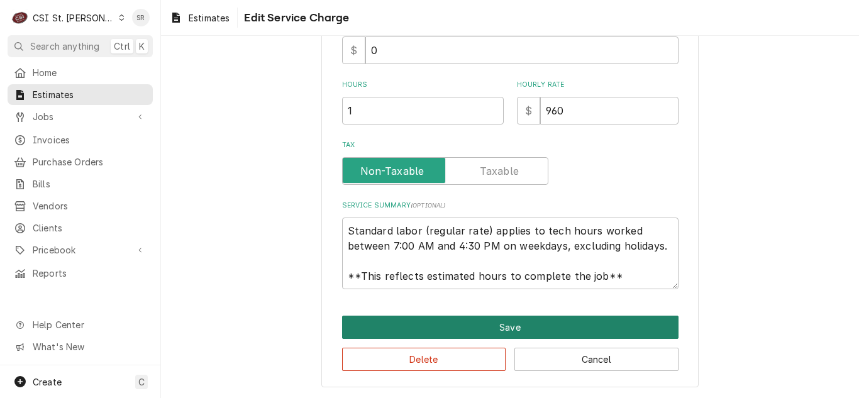
click at [409, 321] on button "Save" at bounding box center [510, 327] width 336 height 23
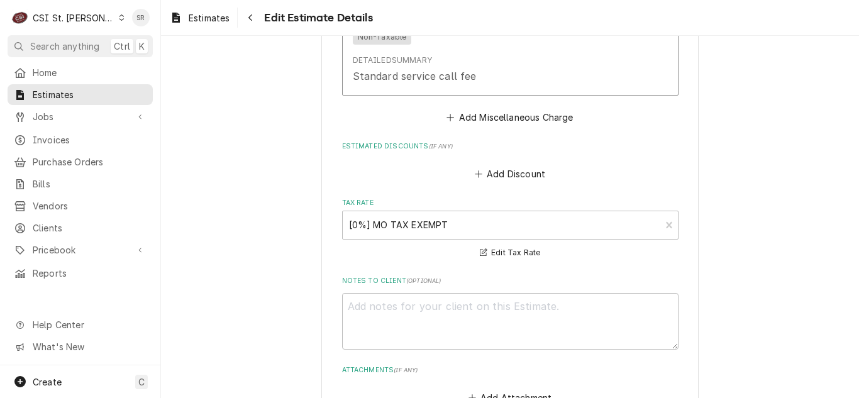
scroll to position [3568, 0]
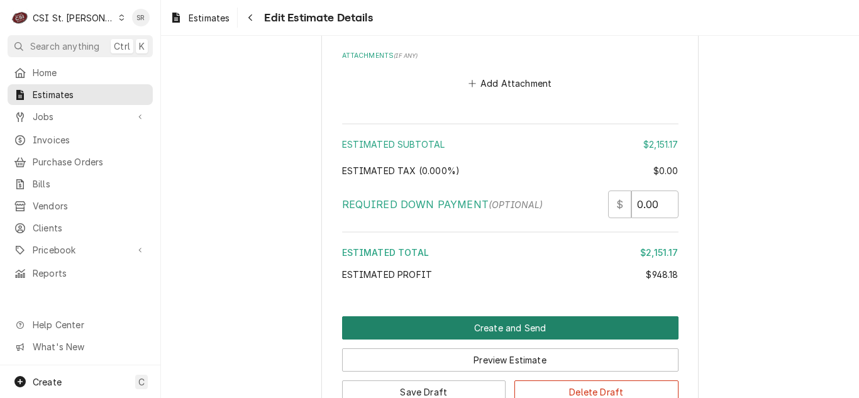
click at [477, 316] on button "Create and Send" at bounding box center [510, 327] width 336 height 23
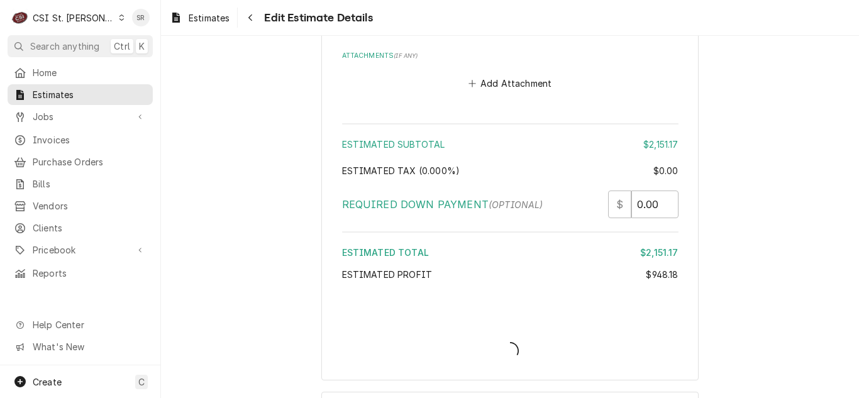
type textarea "x"
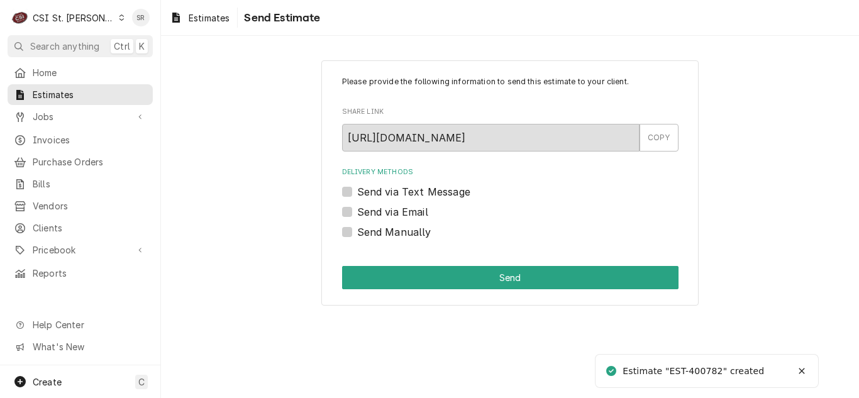
click at [400, 214] on label "Send via Email" at bounding box center [392, 211] width 71 height 15
click at [400, 214] on input "Send via Email" at bounding box center [525, 218] width 336 height 28
checkbox input "true"
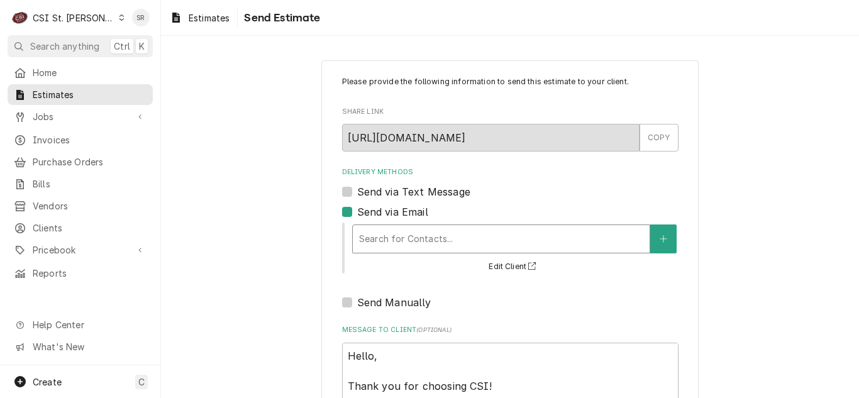
click at [409, 234] on div "Delivery Methods" at bounding box center [501, 239] width 284 height 23
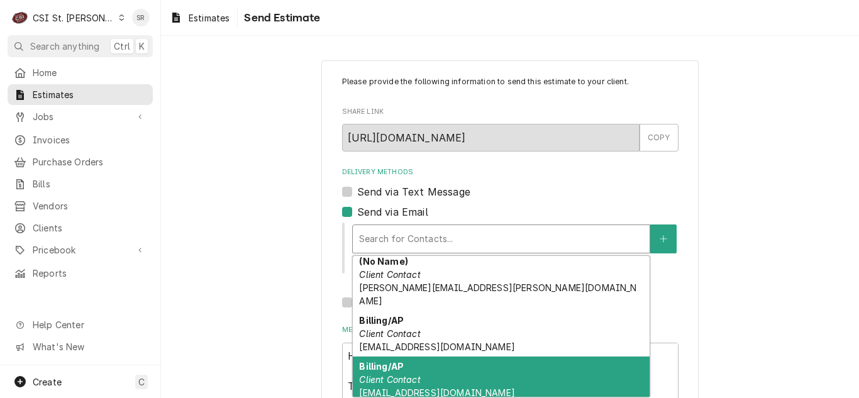
scroll to position [126, 0]
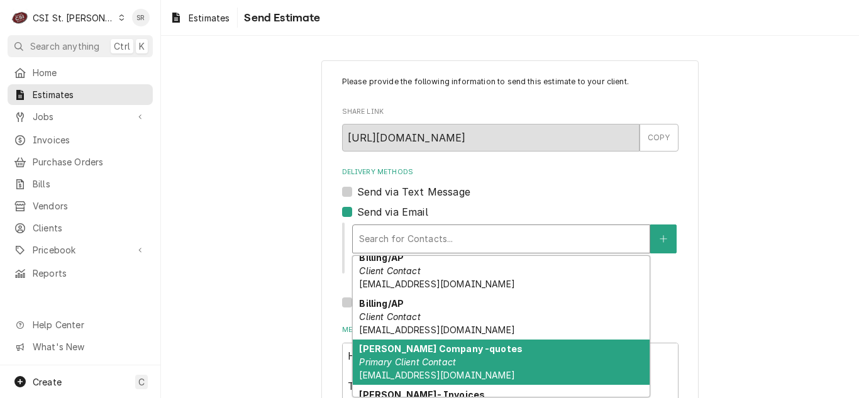
click at [431, 356] on em "Primary Client Contact" at bounding box center [407, 361] width 97 height 11
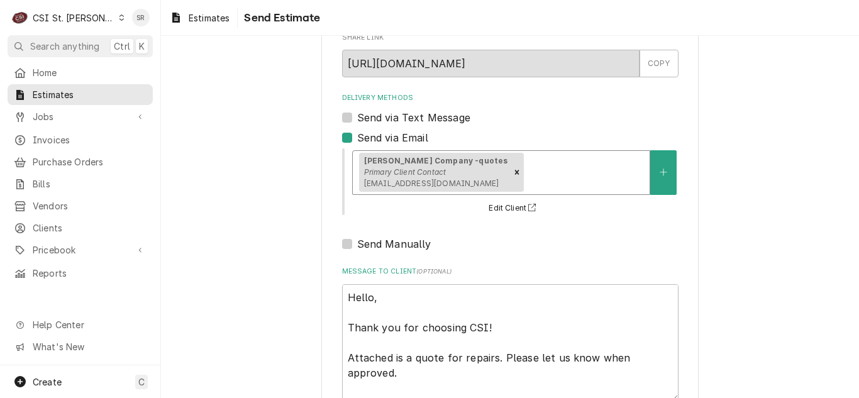
scroll to position [154, 0]
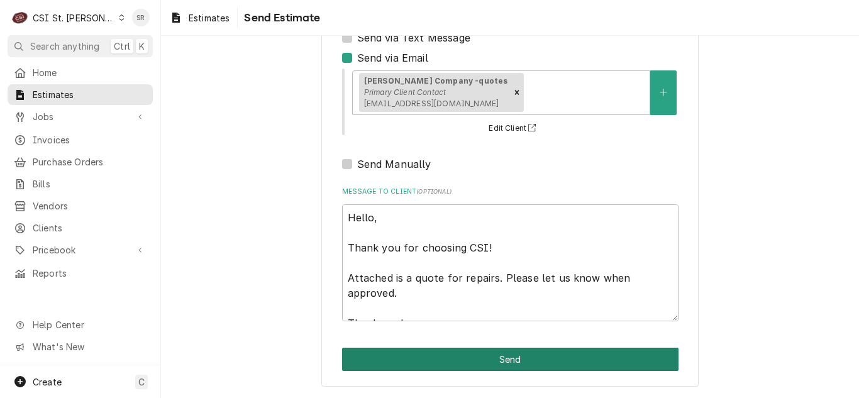
click at [509, 360] on button "Send" at bounding box center [510, 359] width 336 height 23
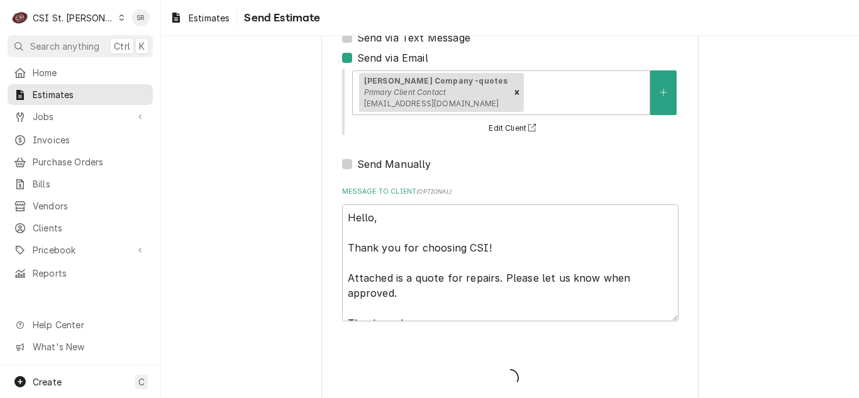
type textarea "x"
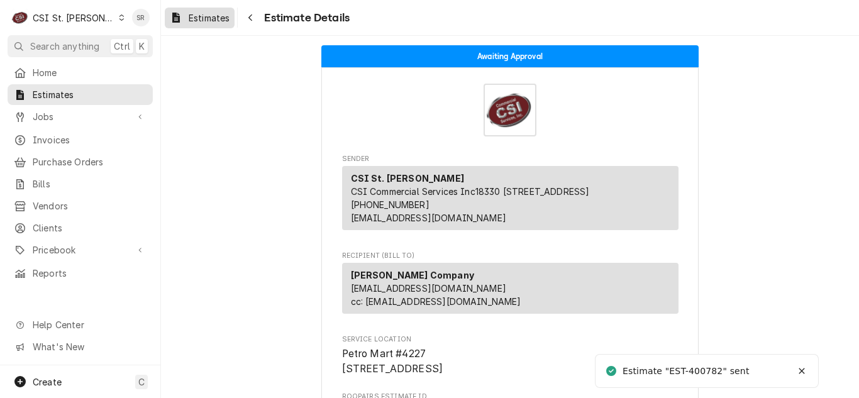
click at [199, 22] on span "Estimates" at bounding box center [209, 17] width 41 height 13
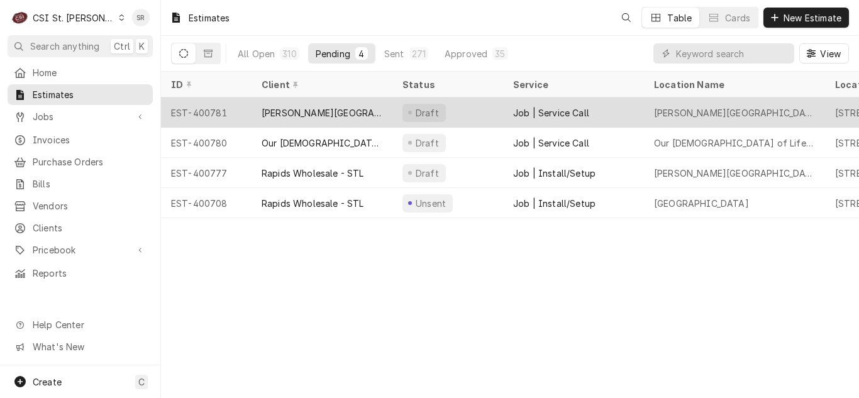
click at [364, 119] on div "[PERSON_NAME][GEOGRAPHIC_DATA]" at bounding box center [321, 112] width 141 height 30
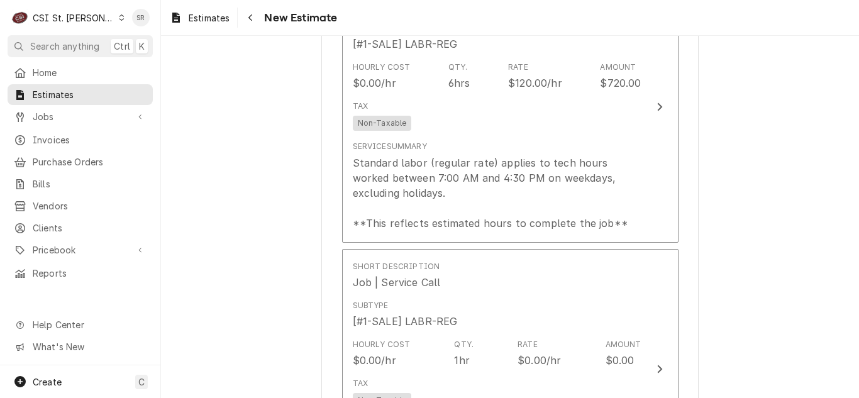
scroll to position [1006, 0]
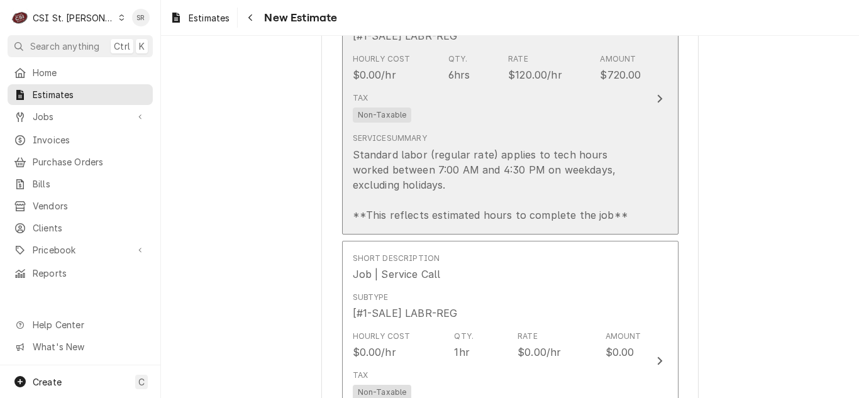
click at [565, 158] on div "Standard labor (regular rate) applies to tech hours worked between 7:00 AM and …" at bounding box center [497, 184] width 289 height 75
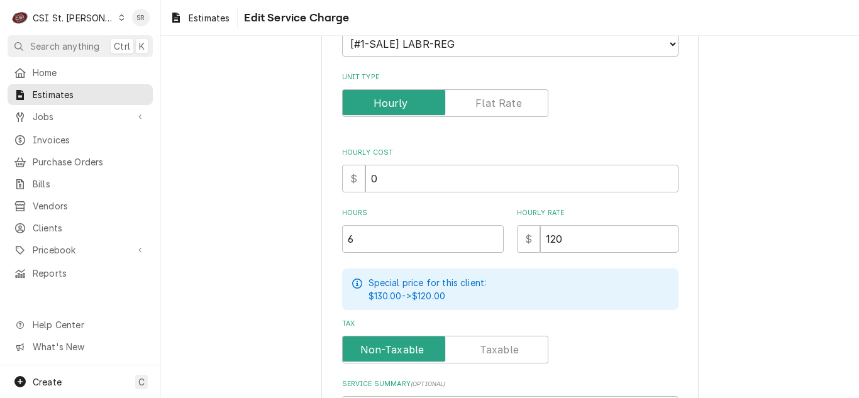
scroll to position [189, 0]
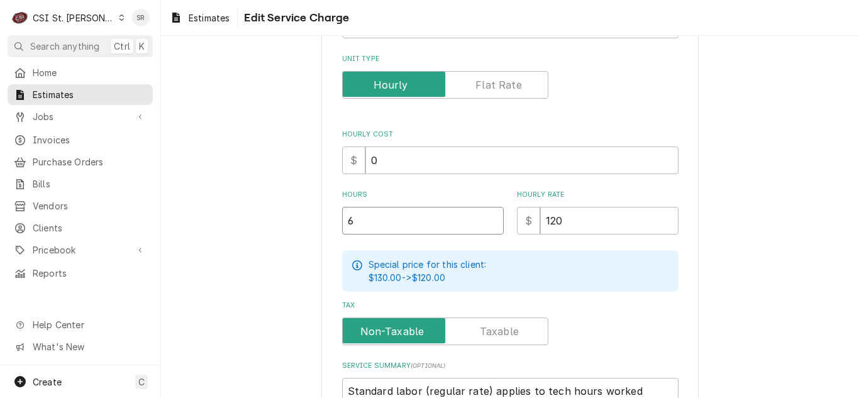
click at [342, 224] on input "6" at bounding box center [423, 221] width 162 height 28
type textarea "x"
type input "1"
type textarea "x"
type input "7"
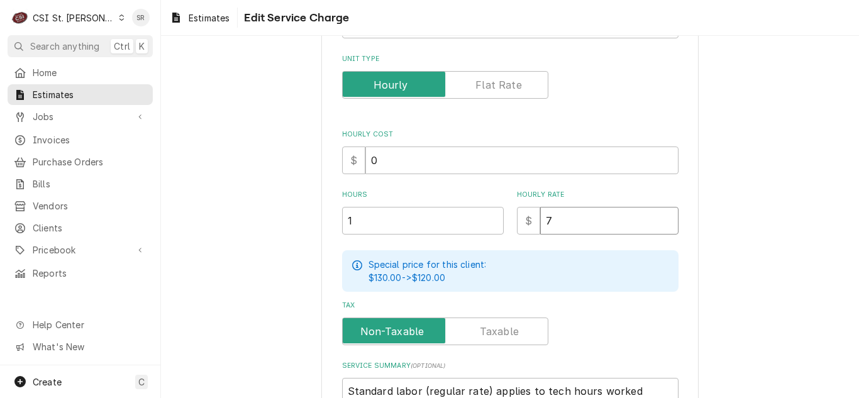
type textarea "x"
type input "72"
type textarea "x"
type input "720"
type textarea "x"
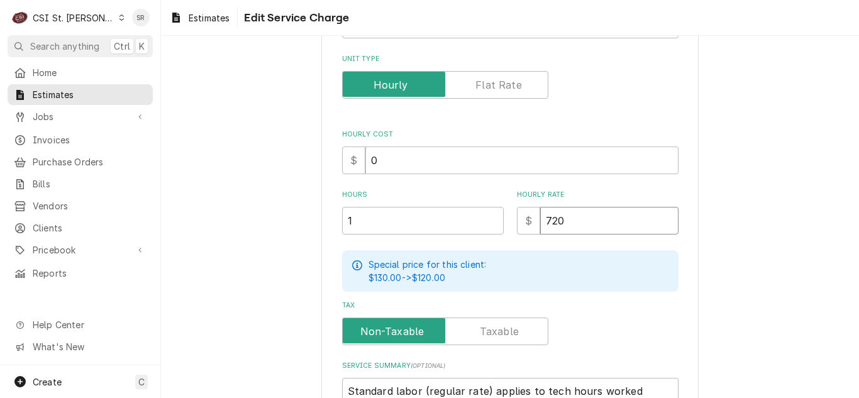
type input "720"
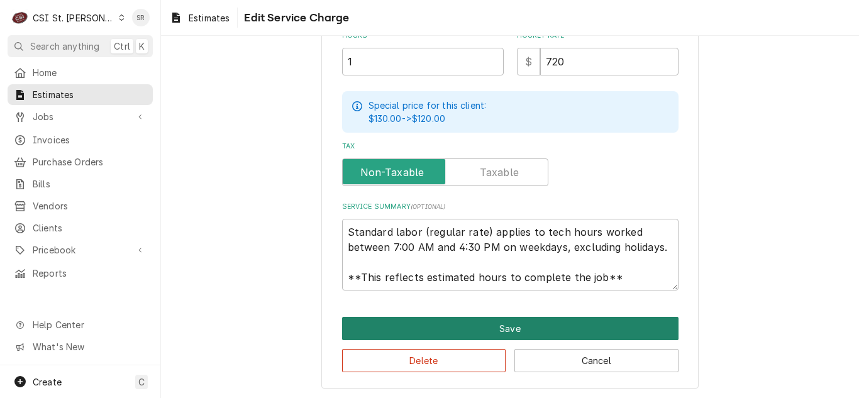
click at [436, 317] on button "Save" at bounding box center [510, 328] width 336 height 23
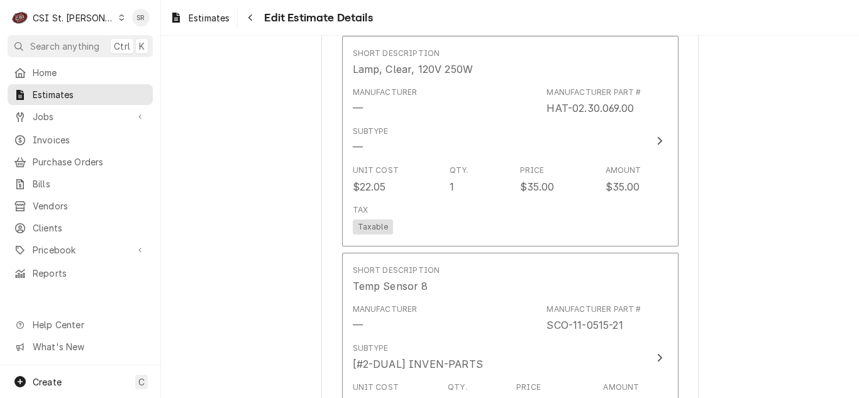
scroll to position [1532, 0]
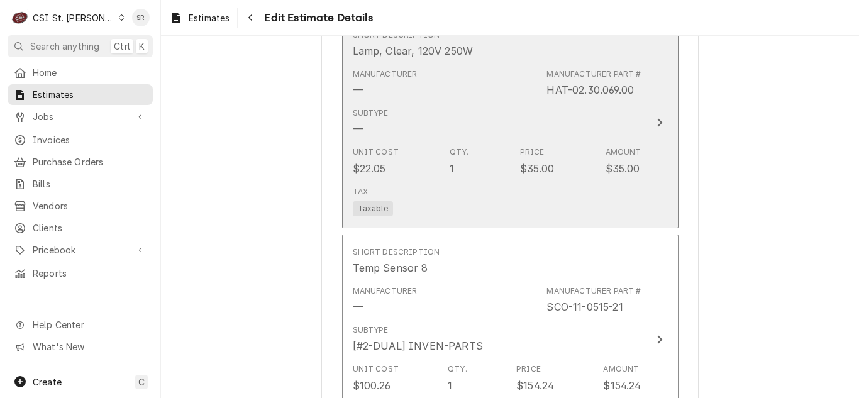
click at [503, 165] on div "Unit Cost $22.05 Qty. 1 Price $35.00 Amount $35.00" at bounding box center [497, 160] width 289 height 39
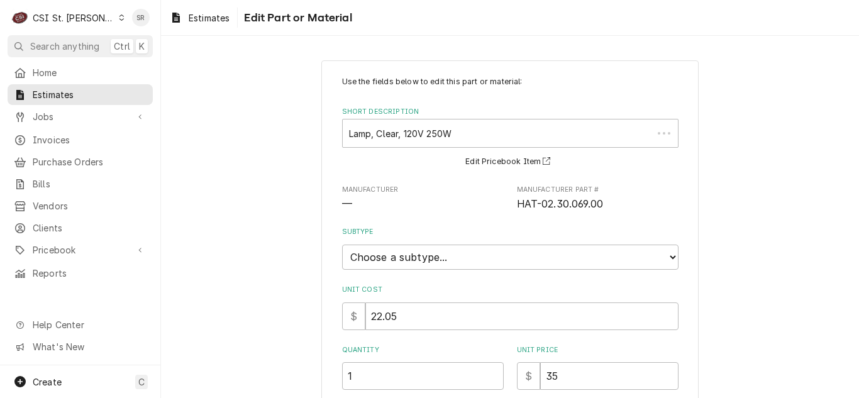
type textarea "x"
click at [419, 258] on select "Choose a subtype... [#2-DUAL] AFTERHRS-WH-CHG-2 [#2-DUAL] BEV-EQUIP [#2-DUAL] B…" at bounding box center [510, 257] width 336 height 25
select select "1"
click at [342, 245] on select "Choose a subtype... [#2-DUAL] AFTERHRS-WH-CHG-2 [#2-DUAL] BEV-EQUIP [#2-DUAL] B…" at bounding box center [510, 257] width 336 height 25
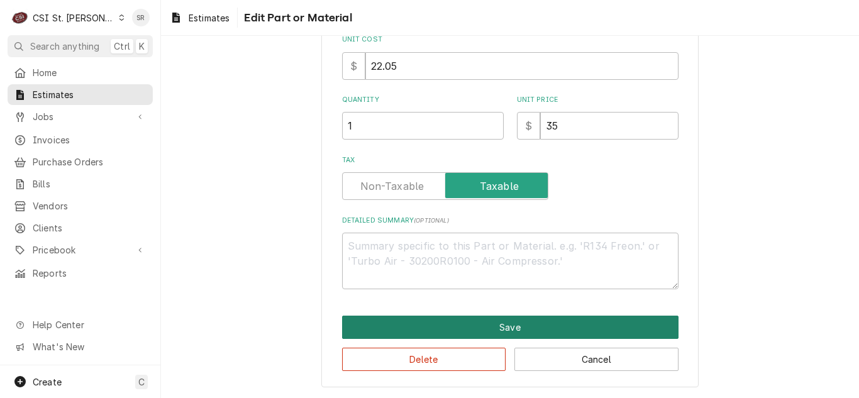
click at [483, 326] on button "Save" at bounding box center [510, 327] width 336 height 23
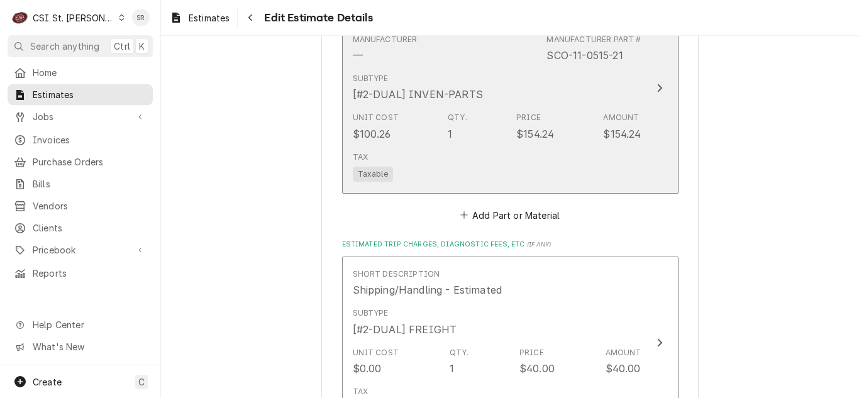
click at [469, 149] on div "Tax Taxable" at bounding box center [497, 166] width 289 height 40
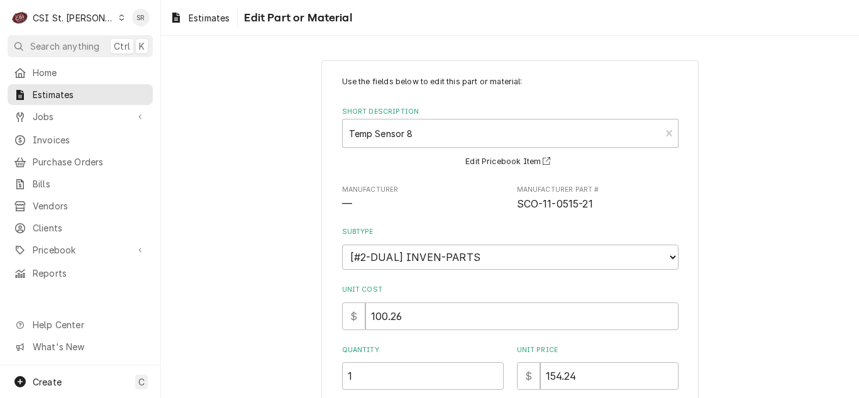
scroll to position [250, 0]
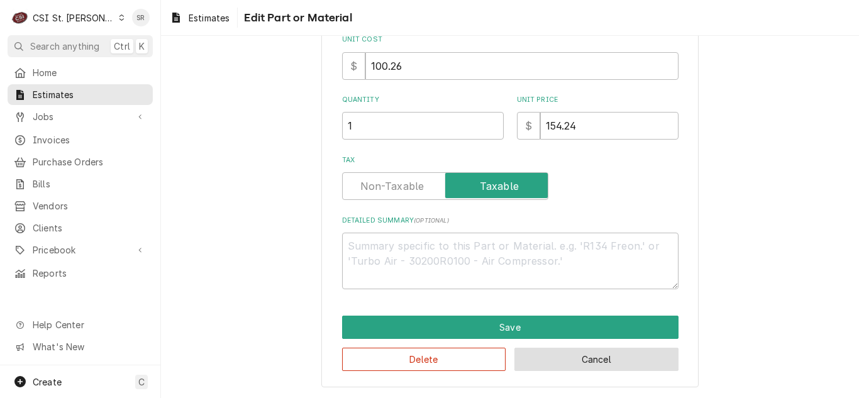
click at [547, 356] on button "Cancel" at bounding box center [596, 359] width 164 height 23
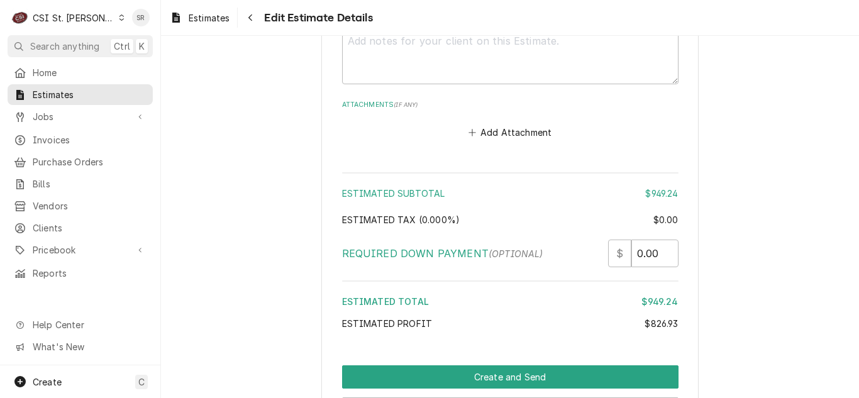
scroll to position [2428, 0]
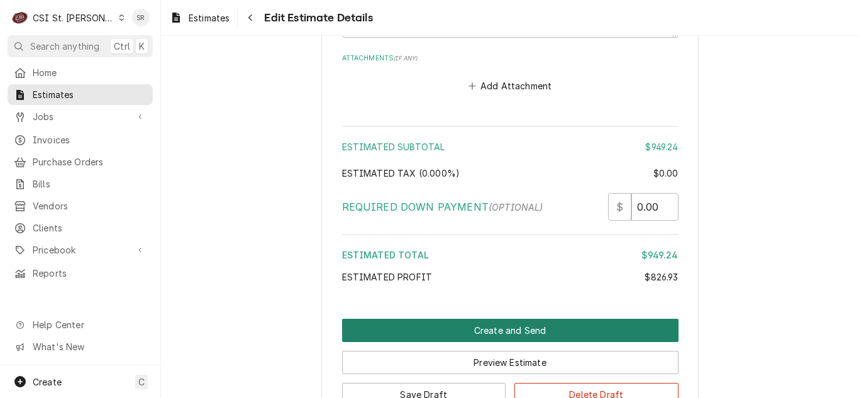
click at [505, 326] on button "Create and Send" at bounding box center [510, 330] width 336 height 23
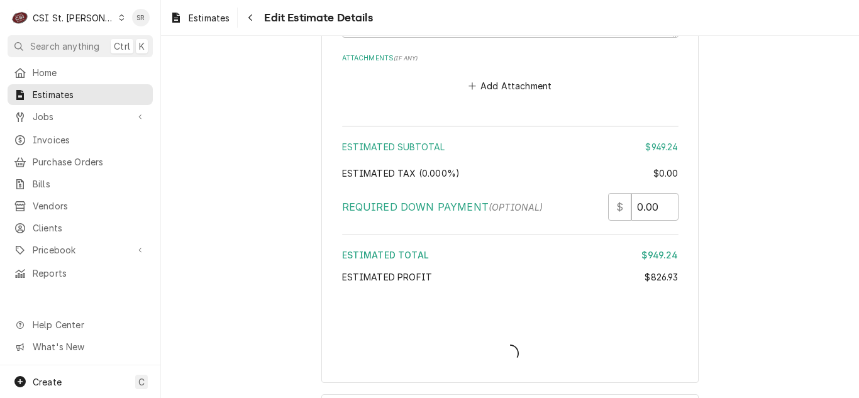
type textarea "x"
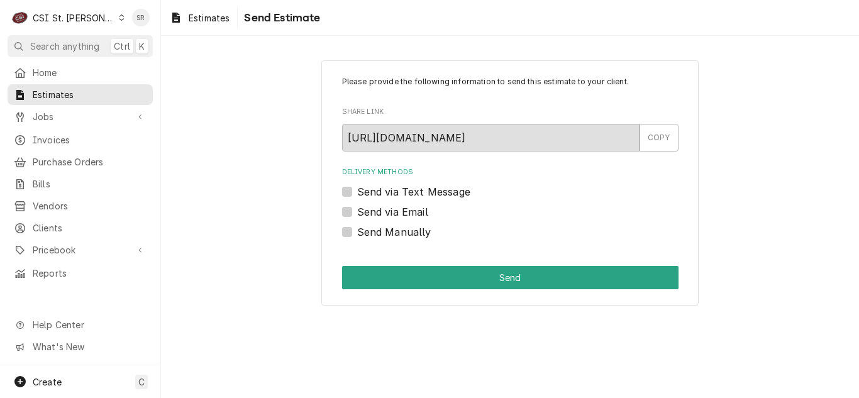
click at [389, 211] on label "Send via Email" at bounding box center [392, 211] width 71 height 15
click at [389, 211] on input "Send via Email" at bounding box center [525, 218] width 336 height 28
checkbox input "true"
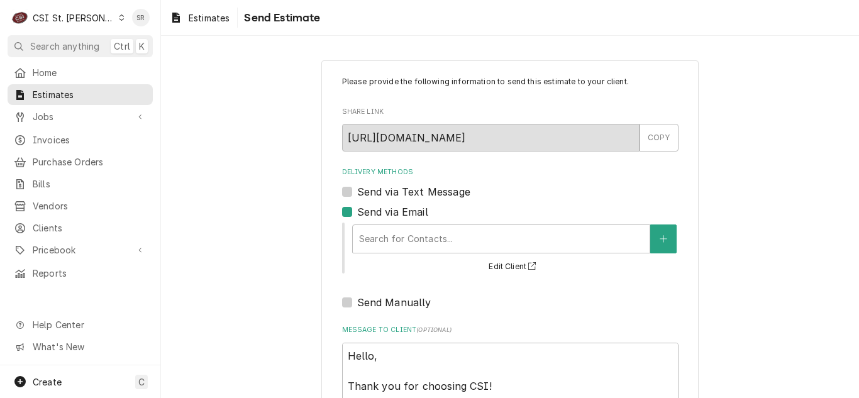
click at [427, 240] on div "Delivery Methods" at bounding box center [501, 239] width 284 height 23
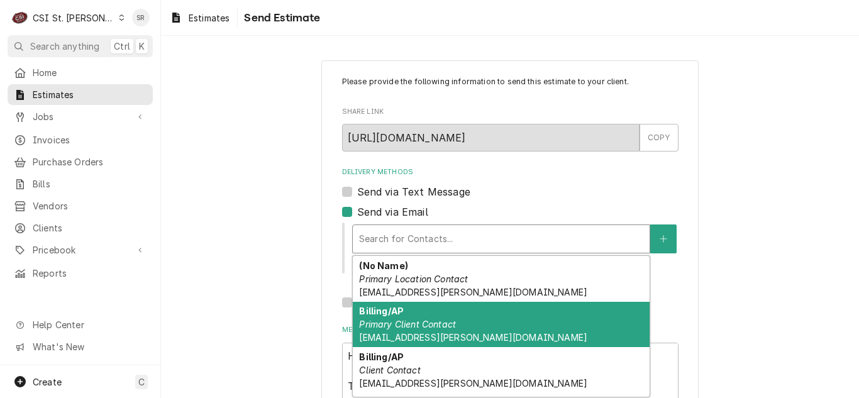
click at [449, 334] on span "[EMAIL_ADDRESS][PERSON_NAME][DOMAIN_NAME]" at bounding box center [473, 337] width 228 height 11
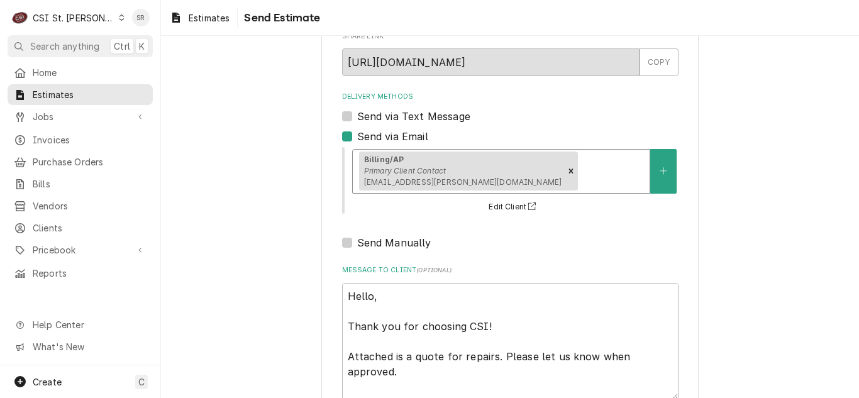
scroll to position [154, 0]
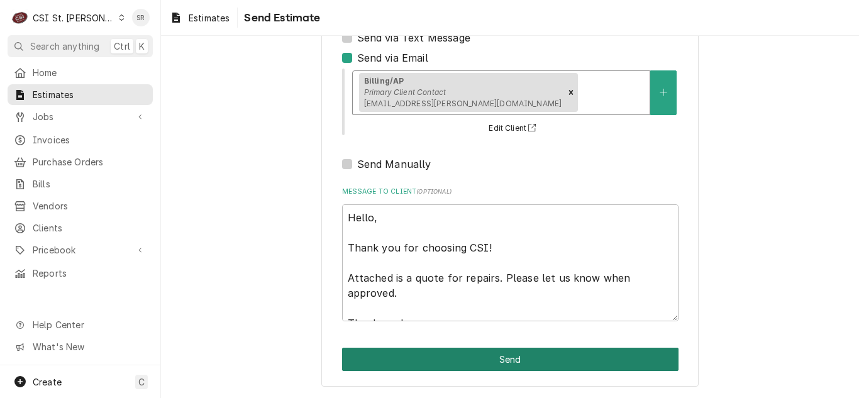
click at [513, 364] on button "Send" at bounding box center [510, 359] width 336 height 23
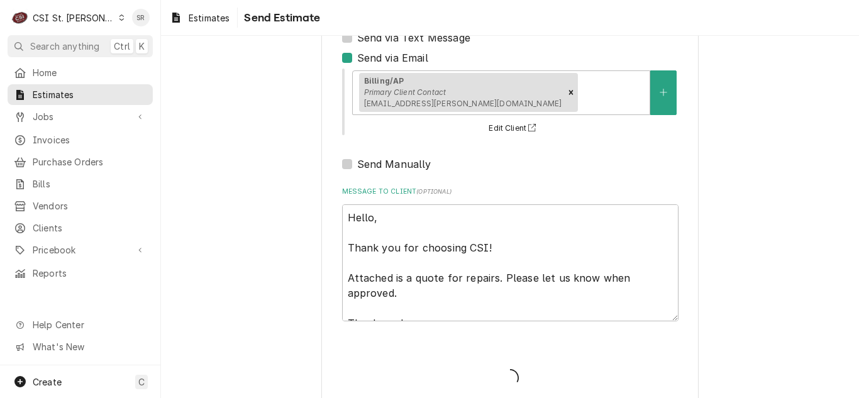
type textarea "x"
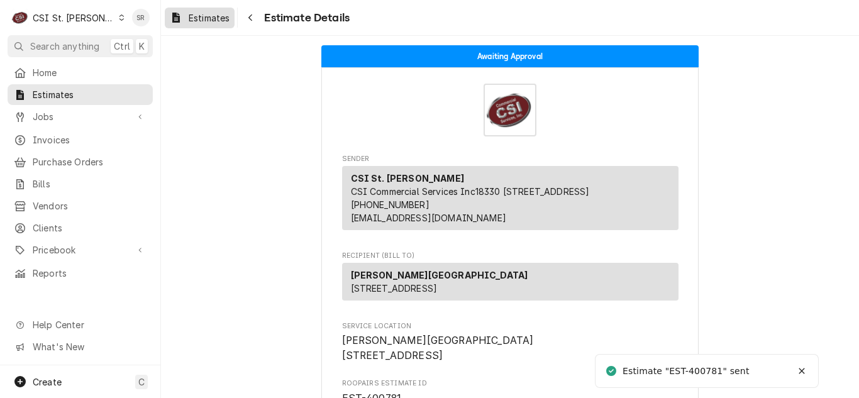
click at [185, 18] on div "Estimates" at bounding box center [199, 18] width 65 height 16
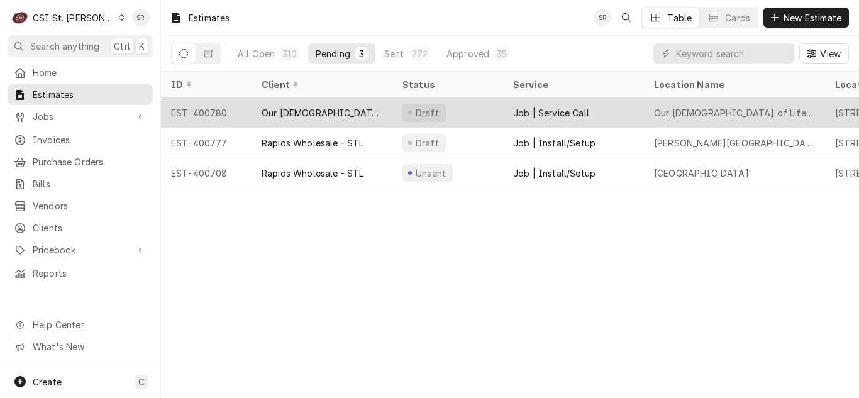
click at [327, 114] on div "Our [DEMOGRAPHIC_DATA] of Life Apartments" at bounding box center [321, 112] width 121 height 13
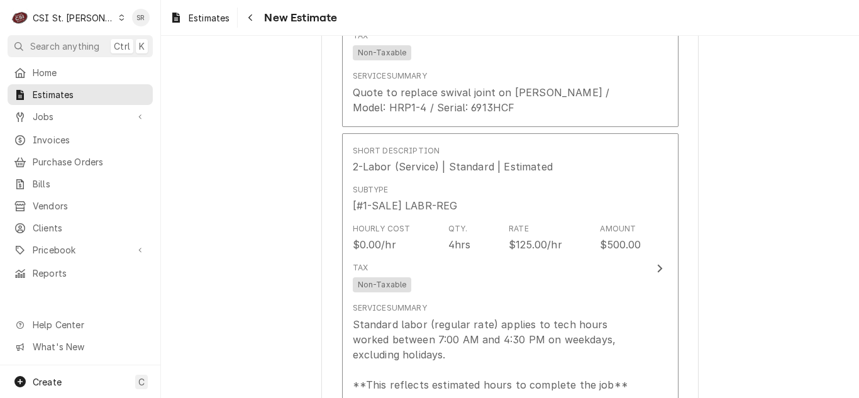
scroll to position [1823, 0]
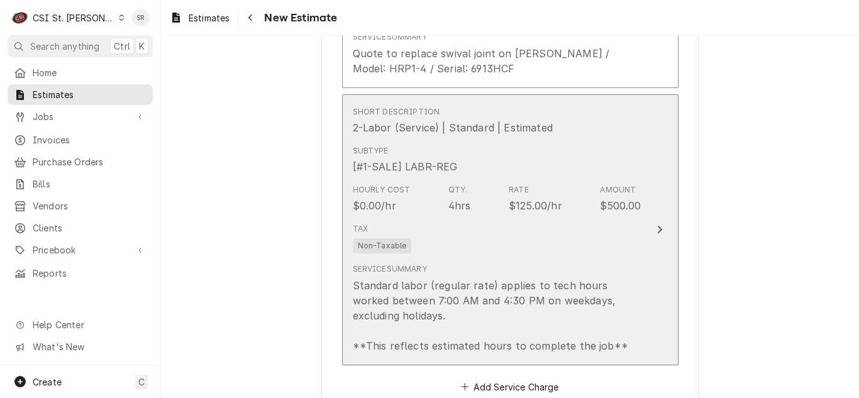
click at [494, 233] on div "Tax Non-Taxable" at bounding box center [497, 238] width 289 height 40
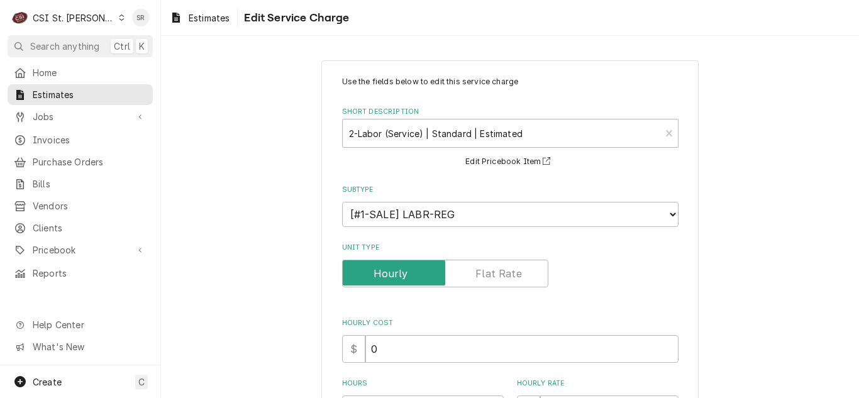
scroll to position [189, 0]
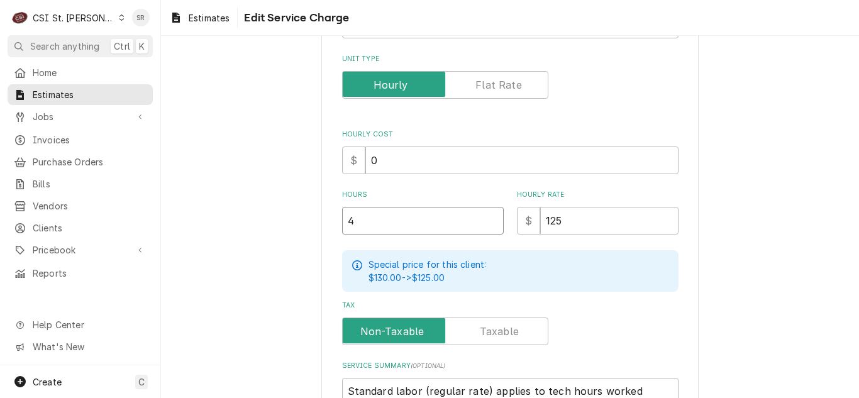
drag, startPoint x: 371, startPoint y: 222, endPoint x: 314, endPoint y: 201, distance: 61.4
click at [311, 209] on div "Use the fields below to edit this service charge Short Description 2-Labor (Ser…" at bounding box center [510, 209] width 698 height 698
type textarea "x"
type input "1"
type textarea "x"
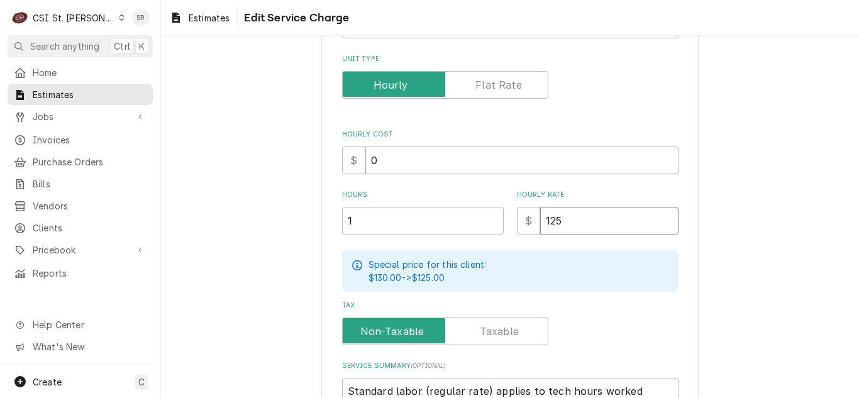
type input "5"
type textarea "x"
type input "50"
type textarea "x"
type input "500"
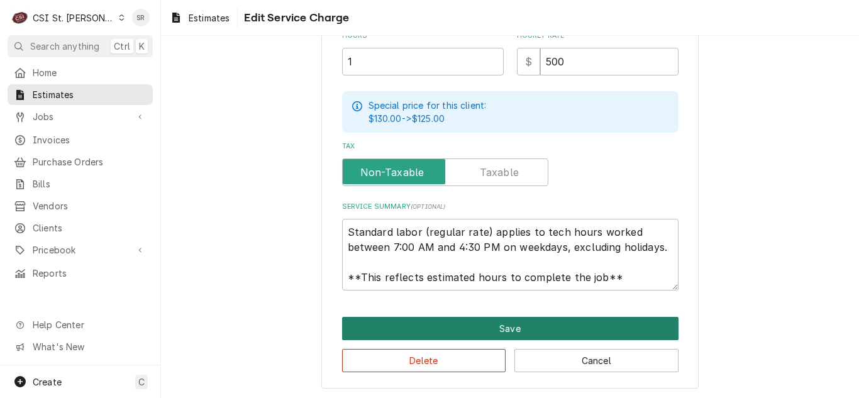
click at [432, 335] on button "Save" at bounding box center [510, 328] width 336 height 23
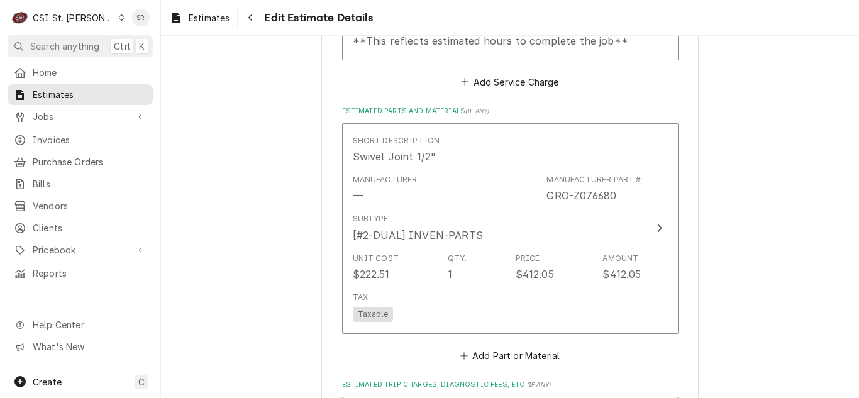
scroll to position [2138, 0]
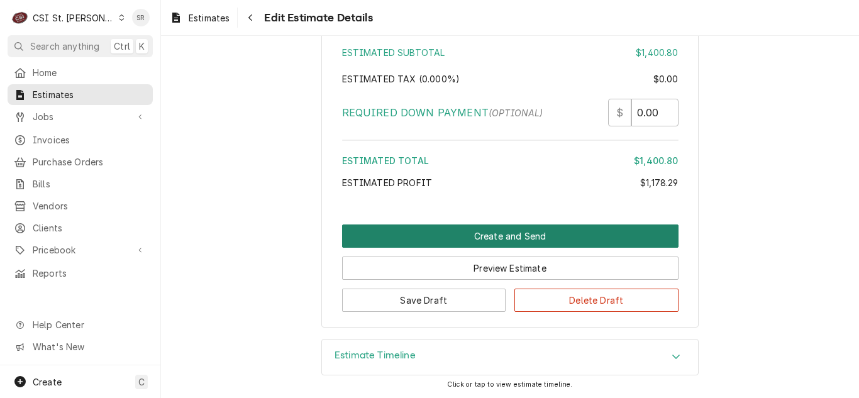
click at [505, 240] on button "Create and Send" at bounding box center [510, 235] width 336 height 23
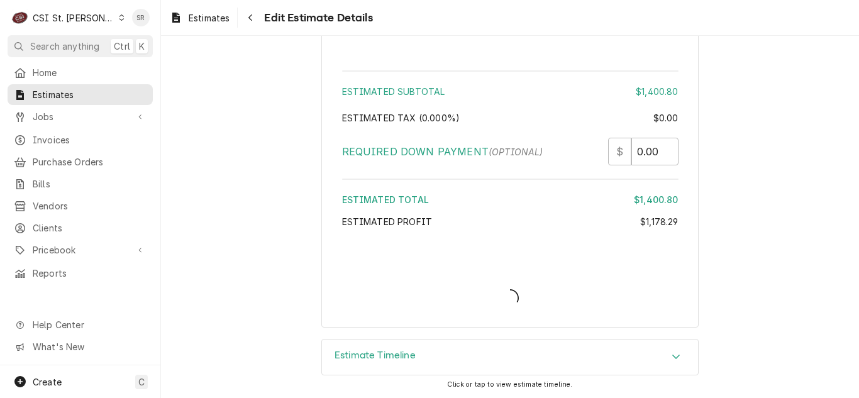
type textarea "x"
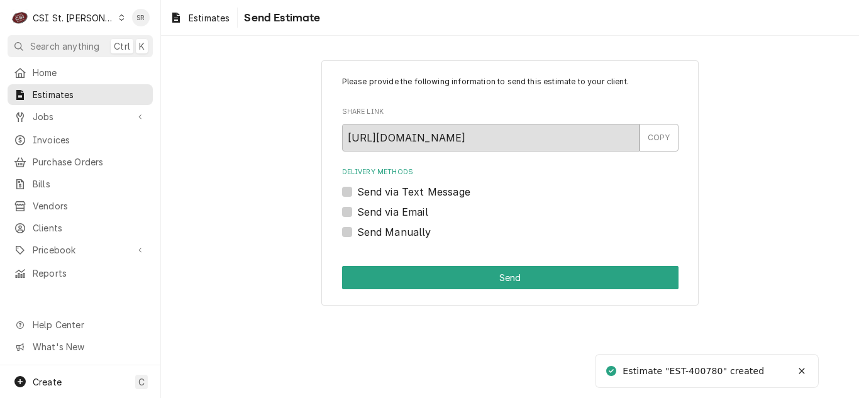
click at [402, 218] on label "Send via Email" at bounding box center [392, 211] width 71 height 15
click at [402, 218] on input "Send via Email" at bounding box center [525, 218] width 336 height 28
checkbox input "true"
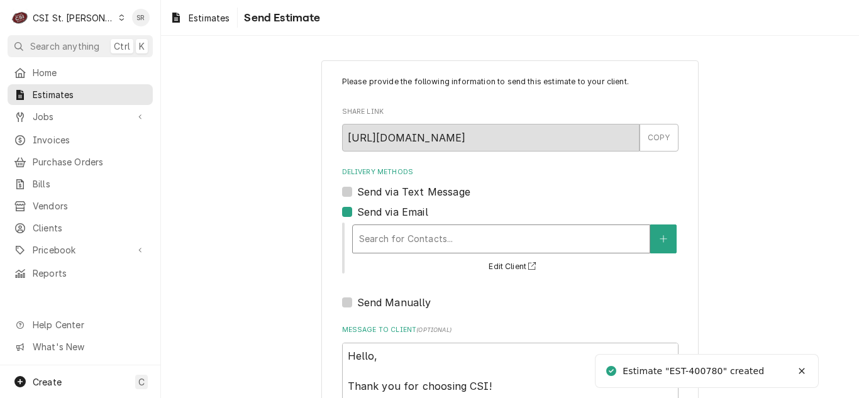
click at [432, 239] on div "Delivery Methods" at bounding box center [501, 239] width 284 height 23
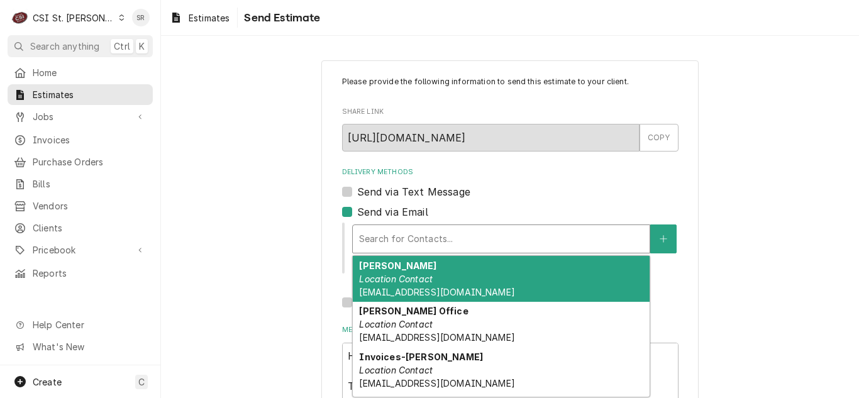
click at [444, 285] on div "Alan Cobb Location Contact acobb@crssstl.org" at bounding box center [501, 279] width 297 height 46
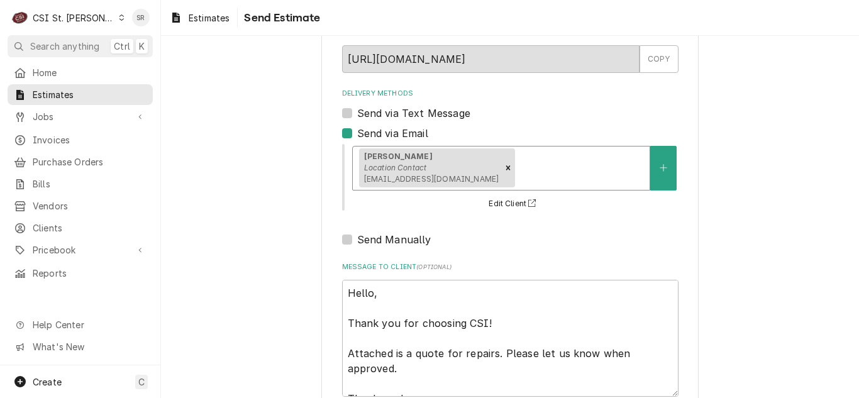
scroll to position [154, 0]
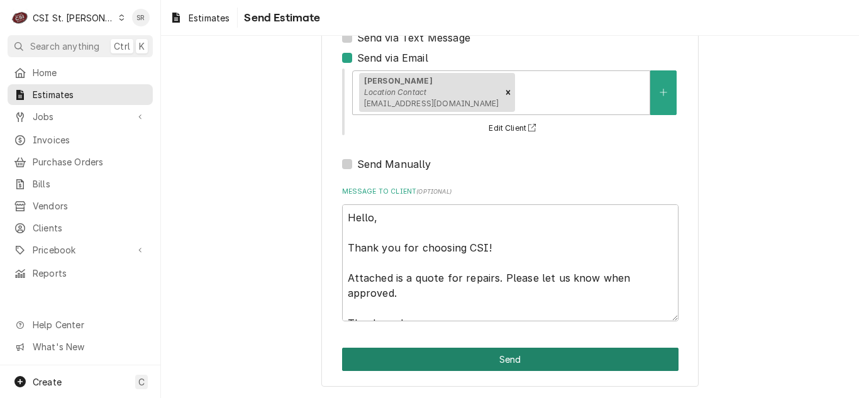
click at [475, 353] on button "Send" at bounding box center [510, 359] width 336 height 23
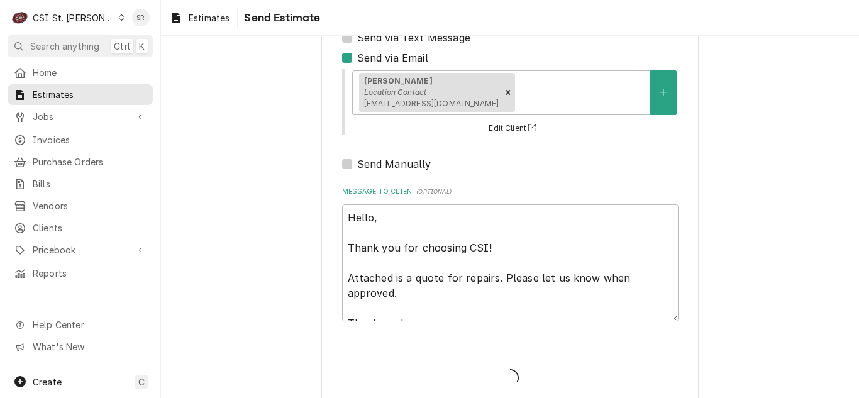
type textarea "x"
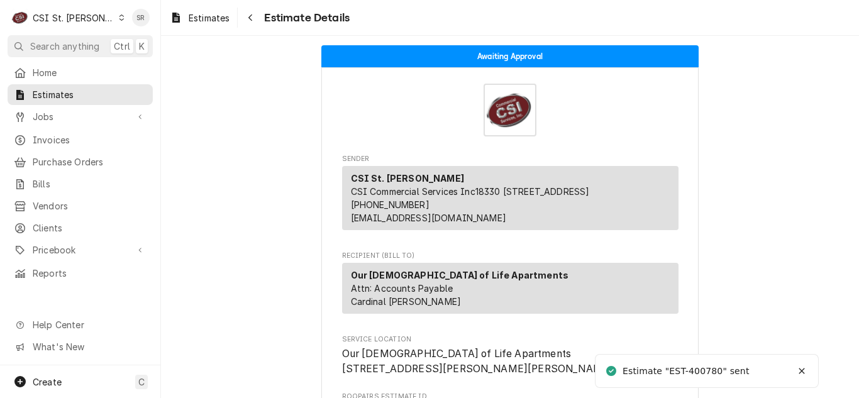
click at [204, 28] on div "Estimates Estimate Details" at bounding box center [510, 17] width 698 height 35
click at [205, 22] on span "Estimates" at bounding box center [209, 17] width 41 height 13
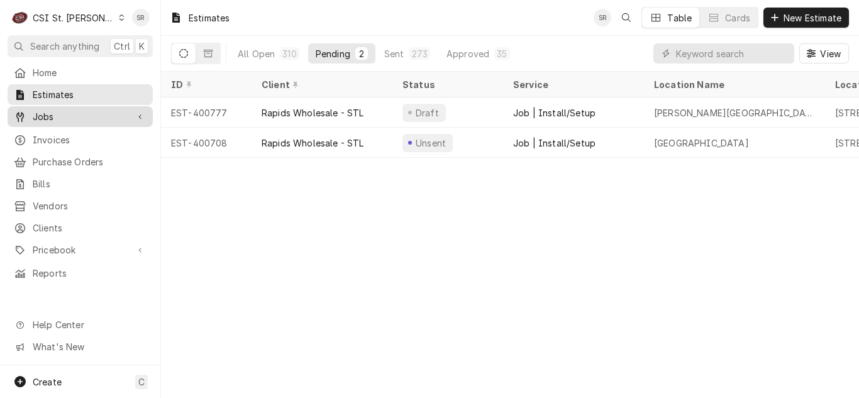
click at [61, 110] on span "Jobs" at bounding box center [80, 116] width 95 height 13
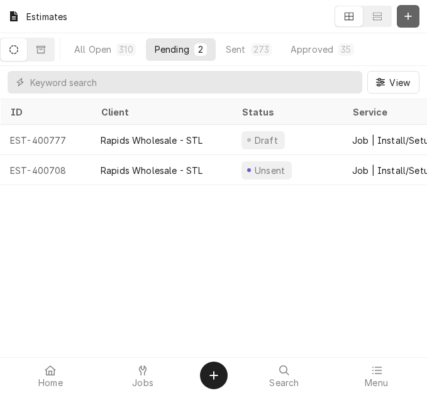
click at [409, 19] on icon "Dynamic Content Wrapper" at bounding box center [408, 16] width 8 height 9
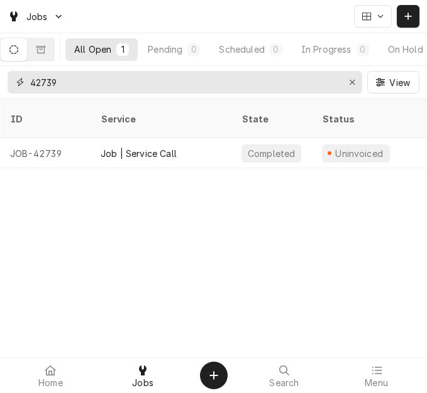
drag, startPoint x: 50, startPoint y: 80, endPoint x: 38, endPoint y: 72, distance: 14.5
click at [32, 81] on input "42739" at bounding box center [184, 82] width 308 height 23
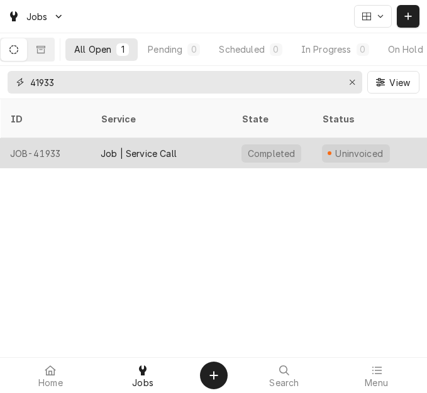
type input "41933"
click at [116, 147] on div "Job | Service Call" at bounding box center [139, 153] width 76 height 13
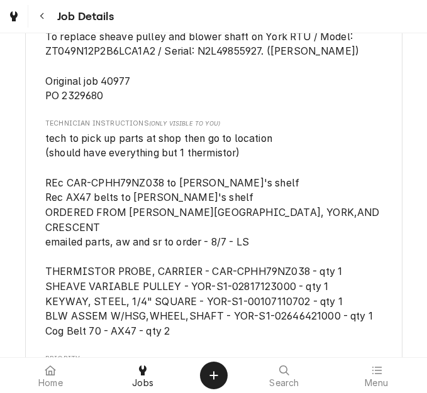
scroll to position [880, 0]
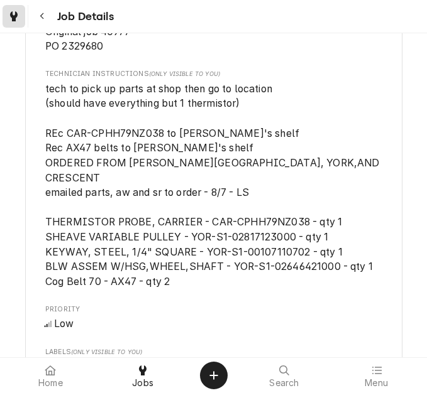
click at [18, 19] on div "Dynamic Content Wrapper" at bounding box center [14, 16] width 13 height 15
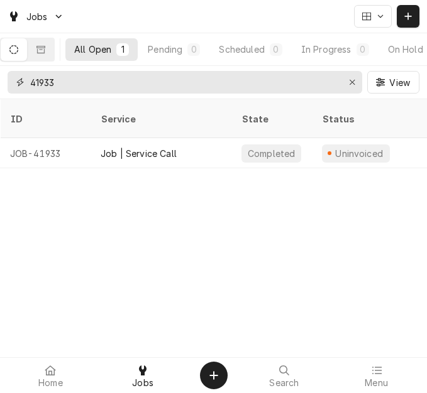
drag, startPoint x: 96, startPoint y: 81, endPoint x: 16, endPoint y: 82, distance: 79.8
click at [16, 82] on div "41933" at bounding box center [185, 82] width 355 height 23
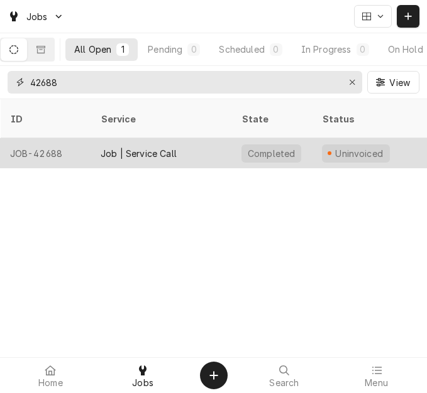
type input "42688"
click at [140, 147] on div "Job | Service Call" at bounding box center [139, 153] width 76 height 13
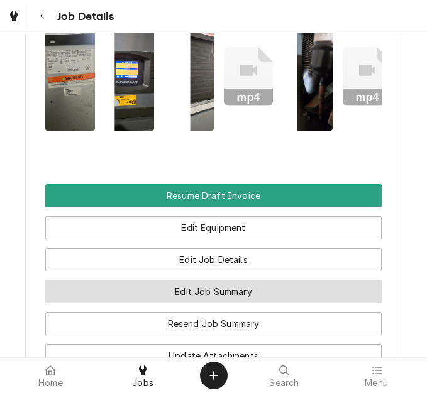
scroll to position [1811, 0]
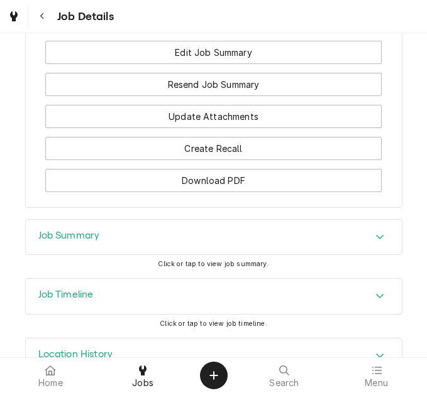
click at [95, 230] on h3 "Job Summary" at bounding box center [69, 236] width 62 height 12
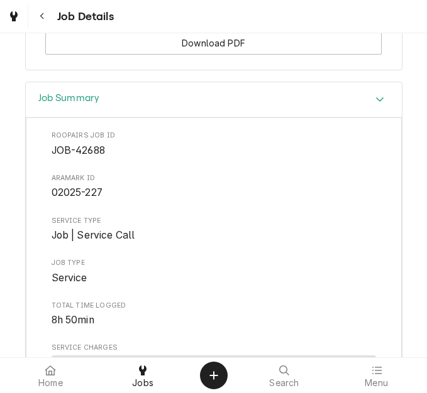
scroll to position [1886, 0]
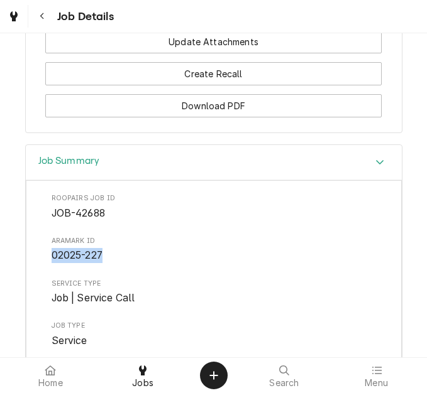
drag, startPoint x: 99, startPoint y: 214, endPoint x: 48, endPoint y: 217, distance: 50.4
click at [52, 250] on span "02025-227" at bounding box center [77, 256] width 51 height 12
copy span "02025-227"
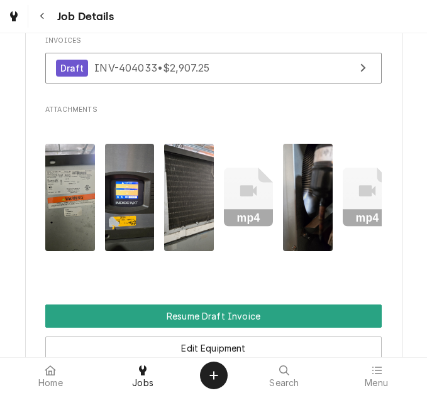
scroll to position [1446, 0]
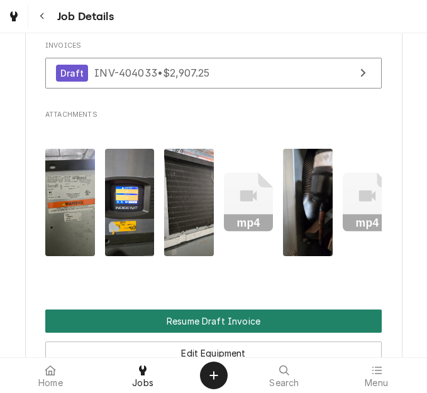
click at [204, 310] on button "Resume Draft Invoice" at bounding box center [213, 321] width 336 height 23
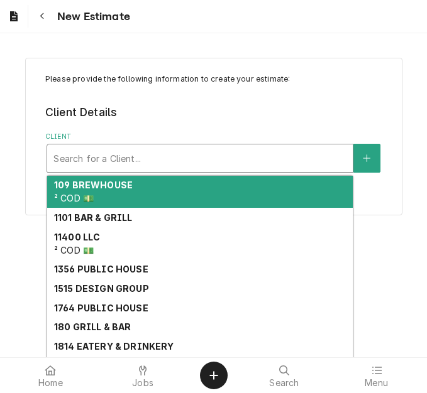
click at [116, 158] on div "Client" at bounding box center [199, 158] width 293 height 23
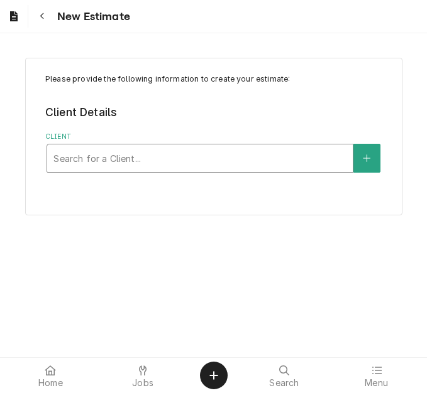
click at [192, 169] on div "Client" at bounding box center [199, 158] width 293 height 23
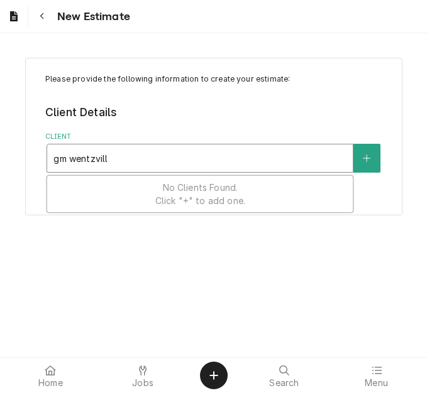
type input "gm wentzville"
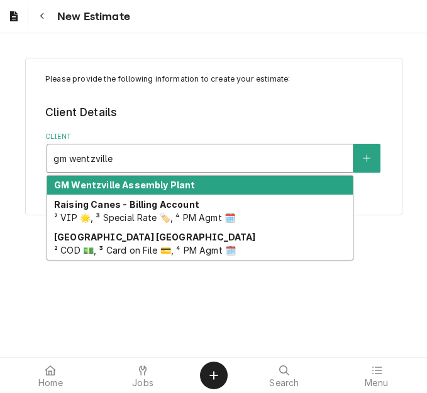
click at [195, 183] on div "GM Wentzville Assembly Plant" at bounding box center [199, 185] width 305 height 19
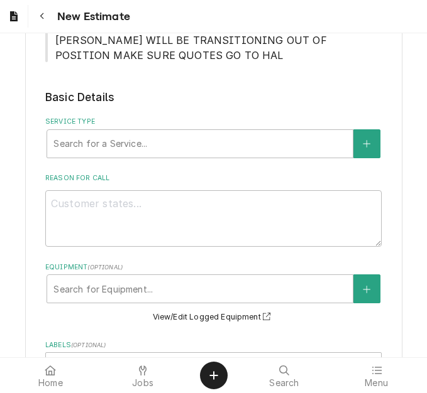
scroll to position [314, 0]
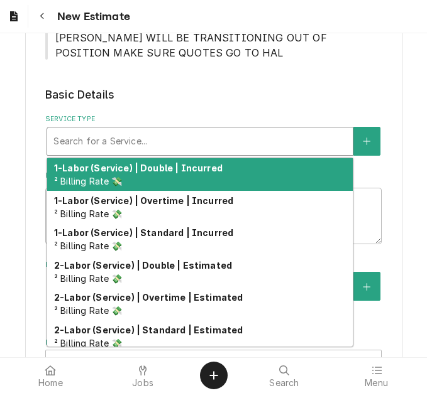
click at [168, 148] on div "Service Type" at bounding box center [199, 141] width 293 height 23
type textarea "x"
type input "s"
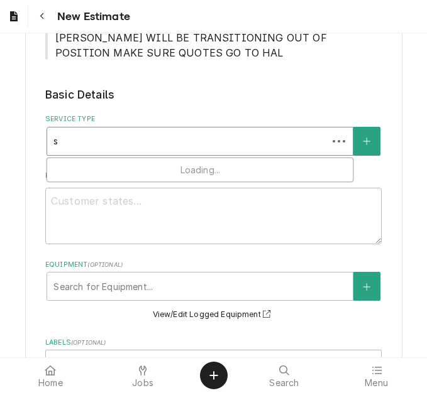
type textarea "x"
type input "se"
type textarea "x"
type input "ser"
type textarea "x"
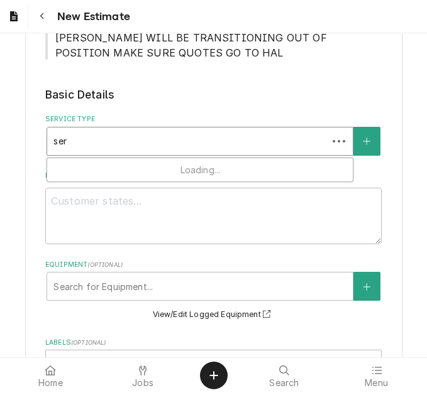
type input "serv"
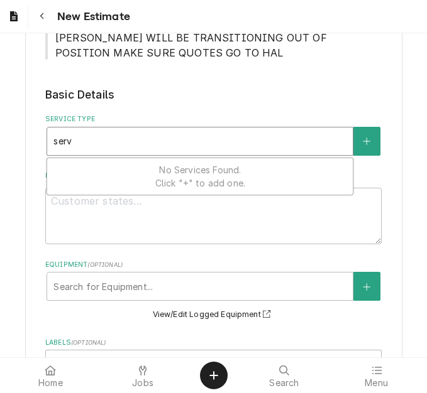
type textarea "x"
type input "servi"
type textarea "x"
type input "servic"
type textarea "x"
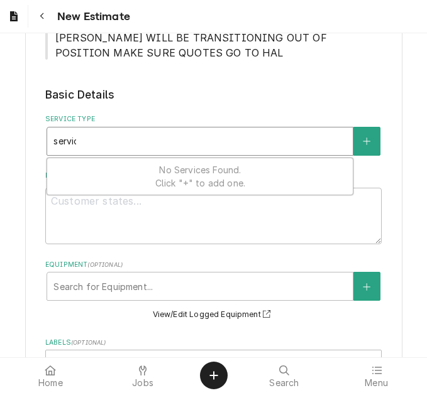
type input "service"
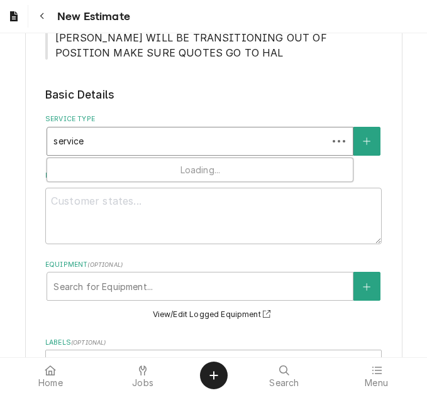
type textarea "x"
type input "service c"
type textarea "x"
type input "service ca"
type textarea "x"
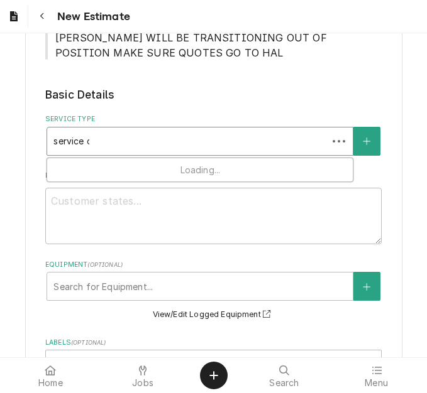
type input "service cal"
type textarea "x"
type input "service call"
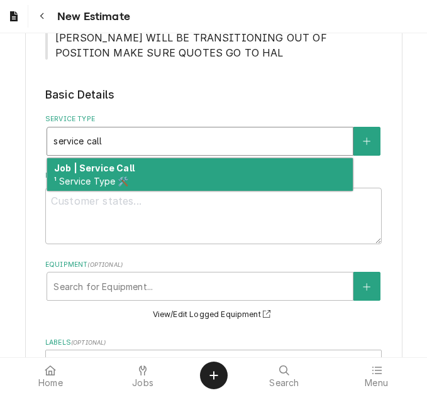
click at [165, 170] on div "Job | Service Call ¹ Service Type 🛠️" at bounding box center [199, 174] width 305 height 33
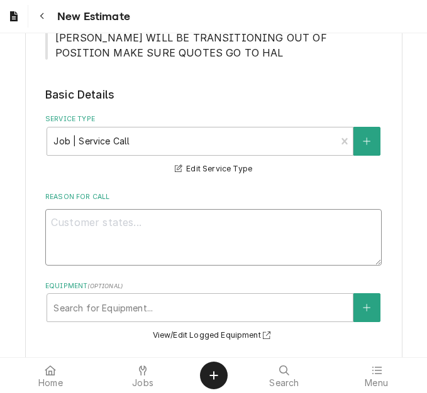
click at [239, 236] on textarea "Reason For Call" at bounding box center [213, 237] width 336 height 57
click at [249, 228] on textarea "Reason For Call" at bounding box center [213, 237] width 336 height 57
type textarea "x"
type textarea "Qu"
type textarea "x"
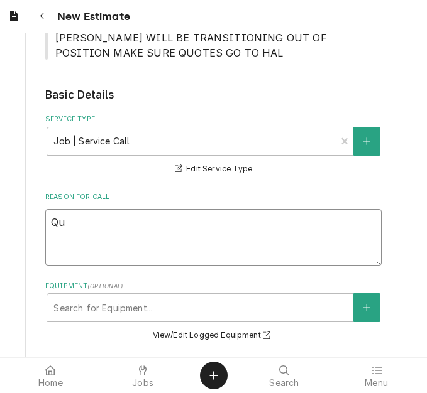
type textarea "Quo"
type textarea "x"
type textarea "Quot"
type textarea "x"
type textarea "Quote"
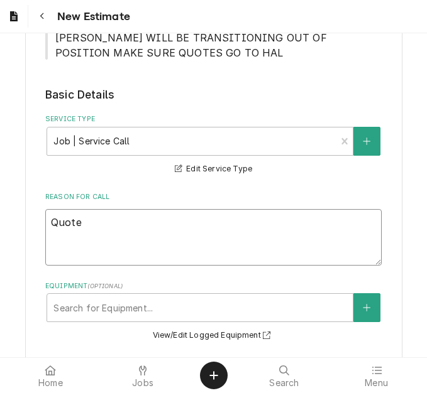
type textarea "x"
type textarea "Quote t"
type textarea "x"
type textarea "Quote t"
type textarea "x"
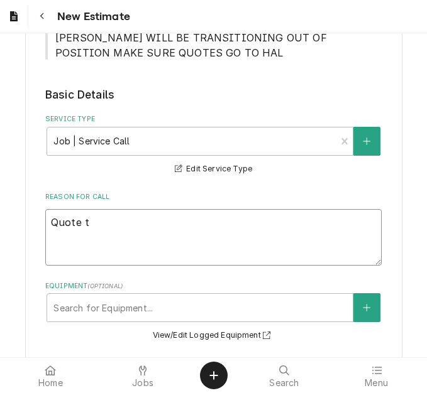
type textarea "Quote t r"
type textarea "x"
type textarea "Quote t re"
type textarea "x"
type textarea "Quote t repl"
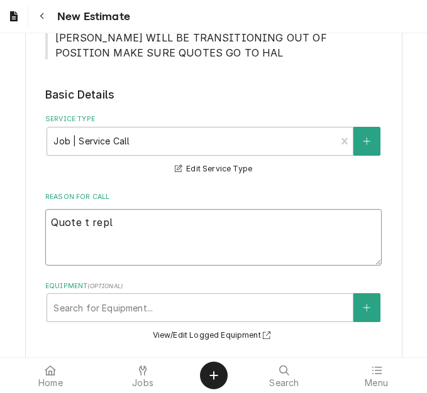
type textarea "x"
type textarea "Quote t repla"
type textarea "x"
type textarea "Quote t replac"
type textarea "x"
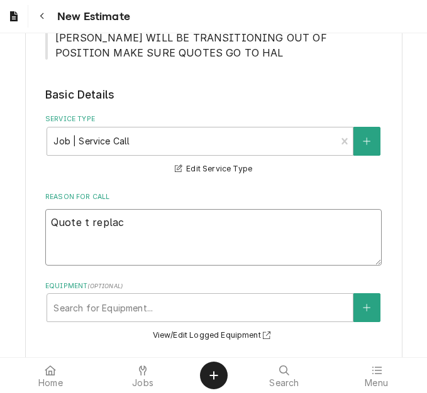
type textarea "Quote t replace"
type textarea "x"
type textarea "Quote t replace"
type textarea "x"
type textarea "Quote t replace F"
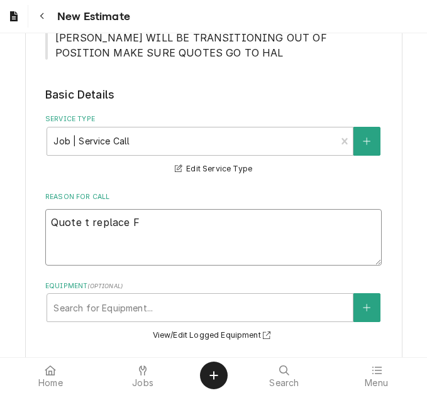
type textarea "x"
type textarea "Quote t replace Fa"
type textarea "x"
type textarea "Quote t replace Fan"
type textarea "x"
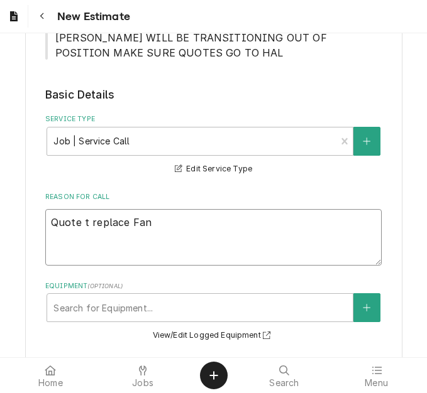
type textarea "Quote t replace Fan"
type textarea "x"
type textarea "Quote t replace Fan C"
type textarea "x"
type textarea "Quote t replace Fan"
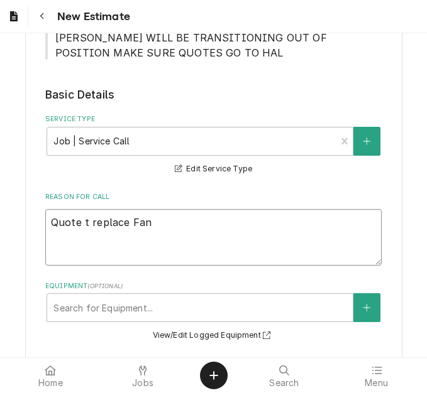
type textarea "x"
type textarea "Quote t replace Fan"
type textarea "x"
type textarea "Quote t replace Fa"
type textarea "x"
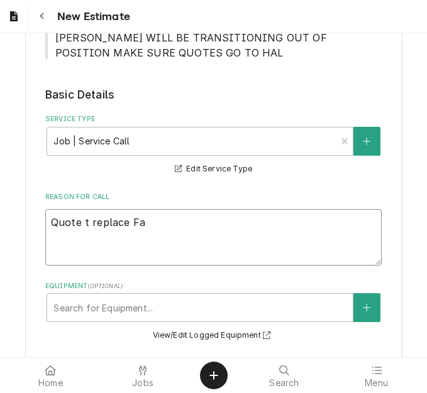
type textarea "Quote t replace F"
type textarea "x"
type textarea "Quote t replace"
type textarea "x"
type textarea "Quote t replace"
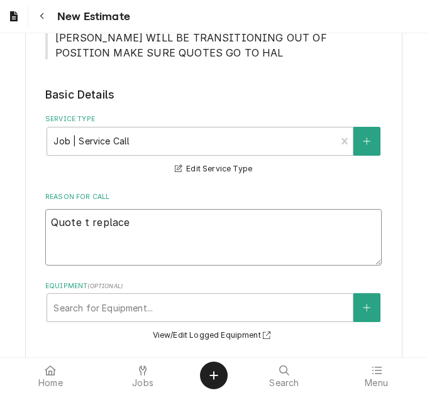
type textarea "x"
type textarea "Quote t replac"
type textarea "x"
type textarea "Quote t repla"
type textarea "x"
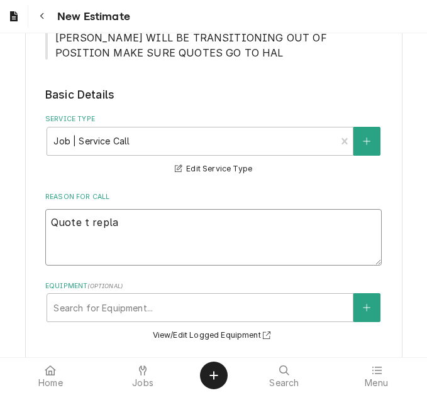
type textarea "Quote t repl"
type textarea "x"
type textarea "Quote t rep"
type textarea "x"
type textarea "Quote t re"
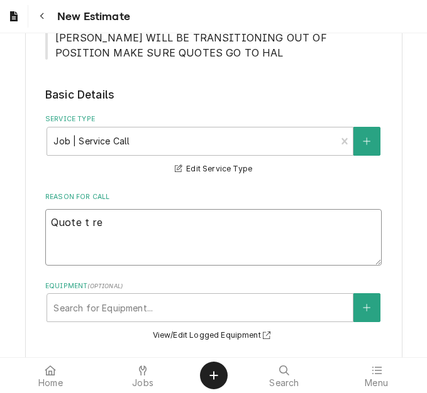
type textarea "x"
type textarea "Quote t r"
type textarea "x"
type textarea "Quote t"
type textarea "x"
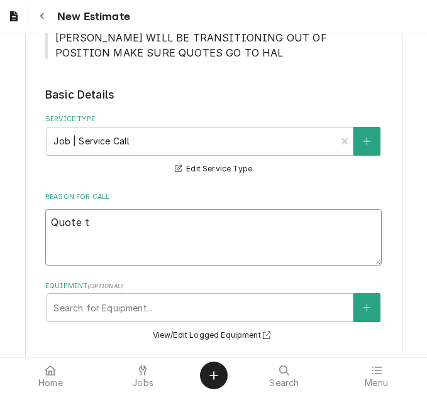
type textarea "Quote t"
type textarea "x"
type textarea "Quote to"
type textarea "x"
type textarea "Quote to"
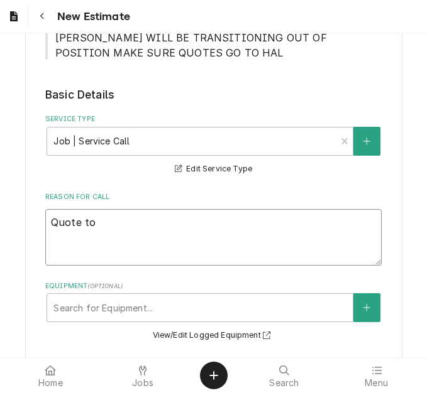
type textarea "x"
type textarea "Quote to r"
type textarea "x"
type textarea "Quote to re"
type textarea "x"
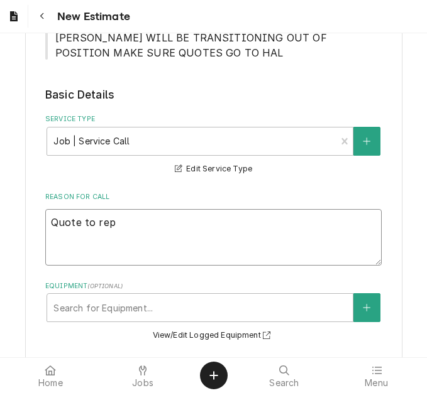
type textarea "Quote to repl"
type textarea "x"
type textarea "Quote to repla"
type textarea "x"
type textarea "Quote to replac"
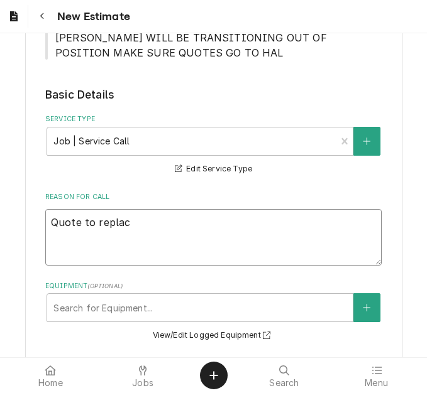
type textarea "x"
type textarea "Quote to replace"
type textarea "x"
type textarea "Quote to replace"
type textarea "x"
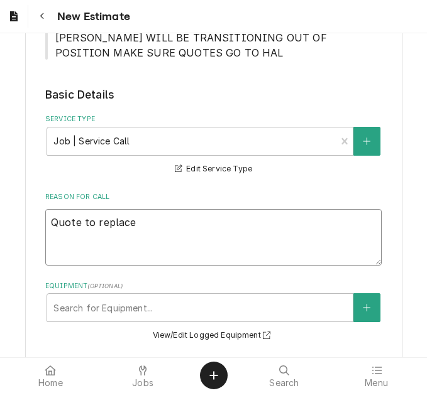
type textarea "Quote to replace f"
type textarea "x"
type textarea "Quote to replace fa"
type textarea "x"
type textarea "Quote to replace fan"
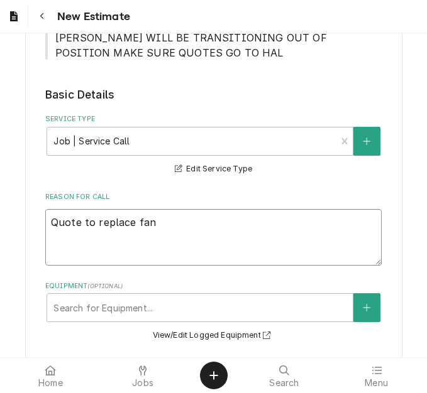
type textarea "x"
type textarea "Quote to replace fan"
type textarea "x"
type textarea "Quote to replace fan c"
type textarea "x"
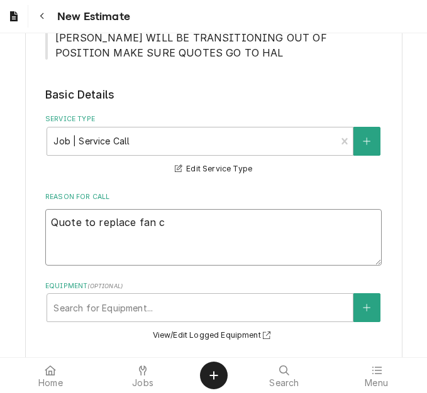
type textarea "Quote to replace fan cy"
type textarea "x"
type textarea "Quote to replace fan cyc"
type textarea "x"
type textarea "Quote to replace fan cycl"
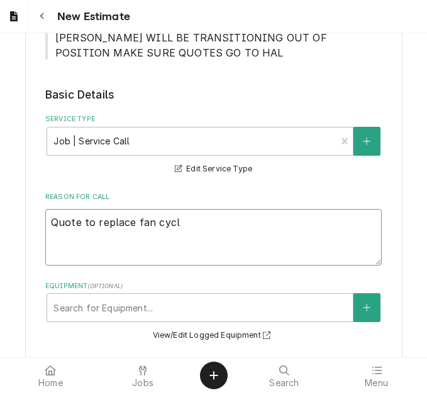
type textarea "x"
type textarea "Quote to replace fan cycle"
type textarea "x"
type textarea "Quote to replace fan cycle"
type textarea "x"
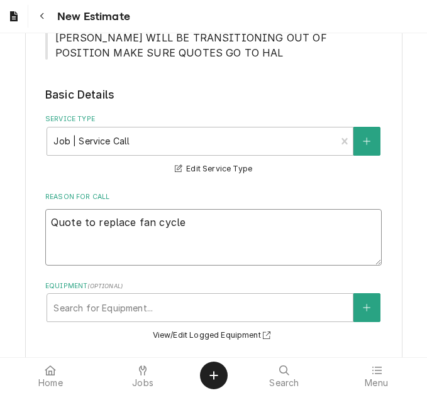
type textarea "Quote to replace fan cycle s"
type textarea "x"
type textarea "Quote to replace fan cycle sw"
type textarea "x"
type textarea "Quote to replace fan cycle swi"
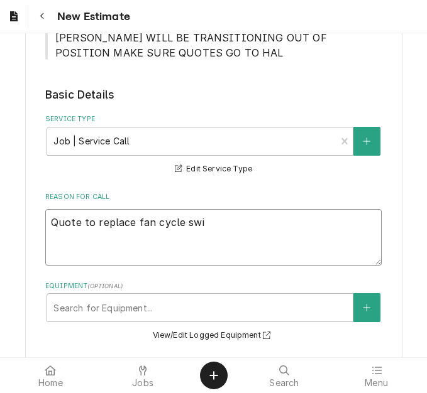
type textarea "x"
type textarea "Quote to replace fan cycle swit"
type textarea "x"
type textarea "Quote to replace fan cycle switch"
type textarea "x"
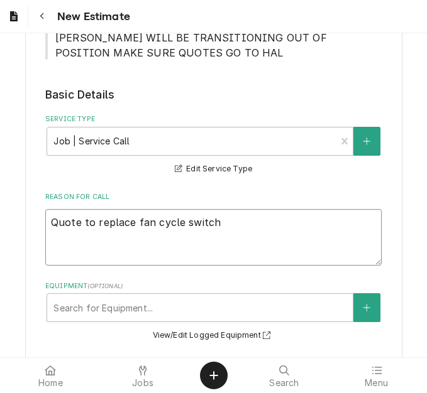
type textarea "Quote to replace fan cycle switch"
type textarea "x"
type textarea "Quote to replace fan cycle switch"
type textarea "x"
type textarea "Quote to replace fan cycle switch,"
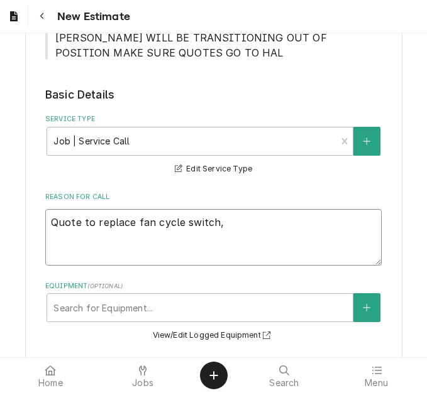
type textarea "x"
type textarea "Quote to replace fan cycle switch,"
type textarea "x"
type textarea "Quote to replace fan cycle switch, hi"
type textarea "x"
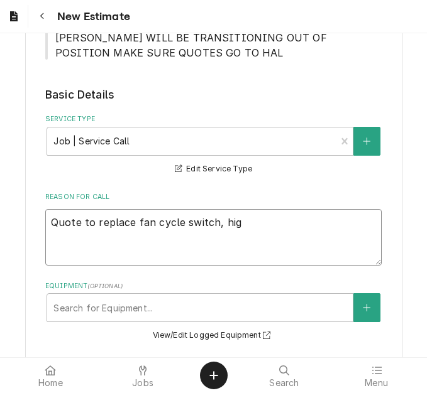
type textarea "Quote to replace fan cycle switch, high"
type textarea "x"
type textarea "Quote to replace fan cycle switch, high"
type textarea "x"
type textarea "Quote to replace fan cycle switch, high pr"
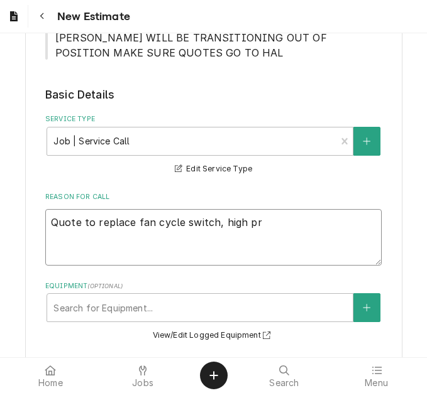
type textarea "x"
type textarea "Quote to replace fan cycle switch, high pre"
type textarea "x"
type textarea "Quote to replace fan cycle switch, high pres"
type textarea "x"
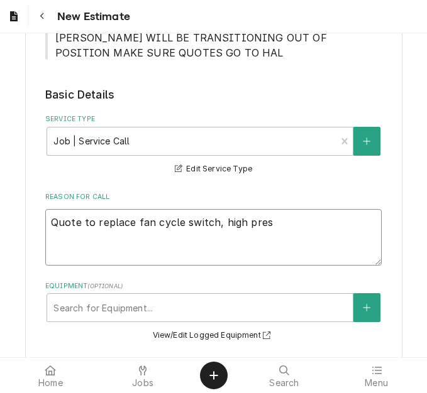
type textarea "Quote to replace fan cycle switch, high press"
type textarea "x"
type textarea "Quote to replace fan cycle switch, high pressu"
type textarea "x"
type textarea "Quote to replace fan cycle switch, high pressur"
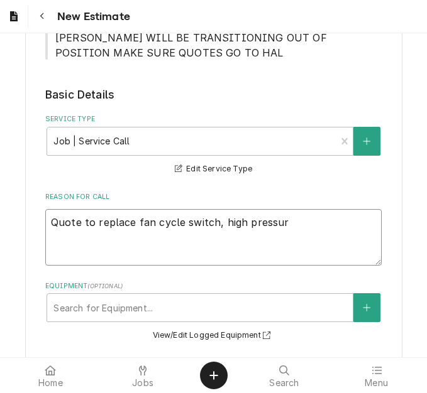
type textarea "x"
type textarea "Quote to replace fan cycle switch, high pressure"
type textarea "x"
type textarea "Quote to replace fan cycle switch, high pressure"
type textarea "x"
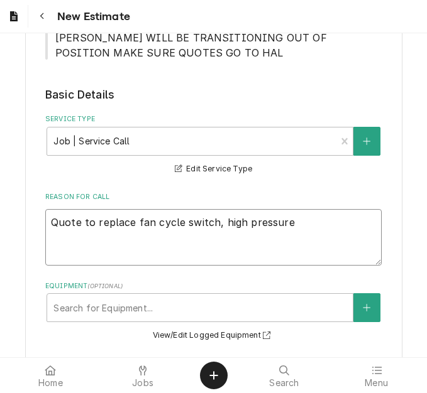
type textarea "Quote to replace fan cycle switch, high pressure c"
type textarea "x"
type textarea "Quote to replace fan cycle switch, high pressure cu"
type textarea "x"
type textarea "Quote to replace fan cycle switch, high pressure cut"
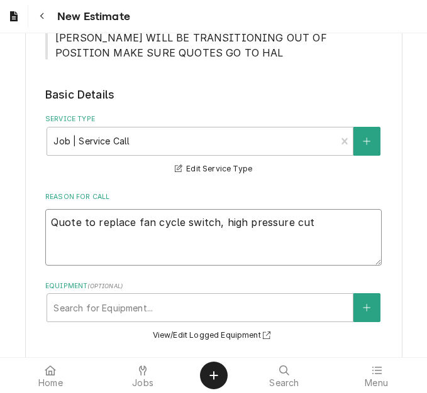
type textarea "x"
type textarea "Quote to replace fan cycle switch, high pressure cut="
type textarea "x"
type textarea "Quote to replace fan cycle switch, high pressure cut=o"
type textarea "x"
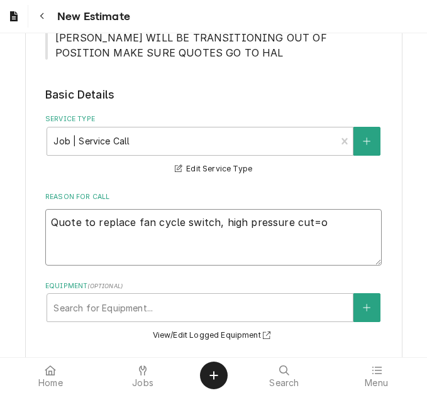
type textarea "Quote to replace fan cycle switch, high pressure cut=ou"
type textarea "x"
type textarea "Quote to replace fan cycle switch, high pressure cut=o"
type textarea "x"
type textarea "Quote to replace fan cycle switch, high pressure cut="
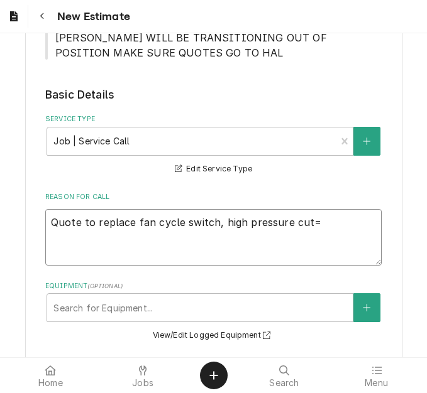
type textarea "x"
type textarea "Quote to replace fan cycle switch, high pressure cut"
type textarea "x"
type textarea "Quote to replace fan cycle switch, high pressure cut-"
type textarea "x"
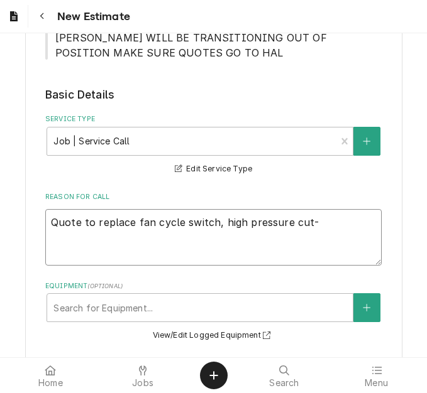
type textarea "Quote to replace fan cycle switch, high pressure cut-o"
type textarea "x"
type textarea "Quote to replace fan cycle switch, high pressure cut-out"
type textarea "x"
type textarea "Quote to replace fan cycle switch, high pressure cut-out"
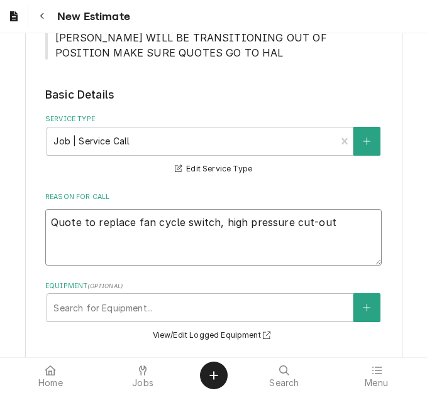
type textarea "x"
type textarea "Quote to replace fan cycle switch, high pressure cut-out a"
type textarea "x"
type textarea "Quote to replace fan cycle switch, high pressure cut-out an"
type textarea "x"
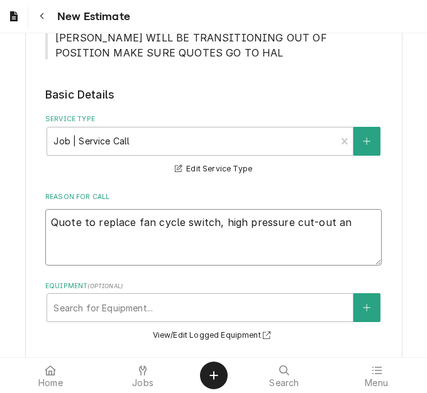
type textarea "Quote to replace fan cycle switch, high pressure cut-out and"
type textarea "x"
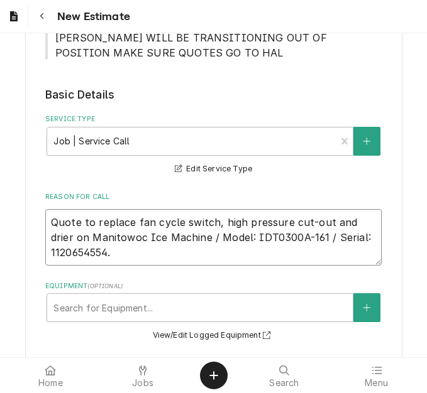
click at [320, 223] on textarea "Quote to replace fan cycle switch, high pressure cut-out and drier on Manitowoc…" at bounding box center [213, 237] width 336 height 57
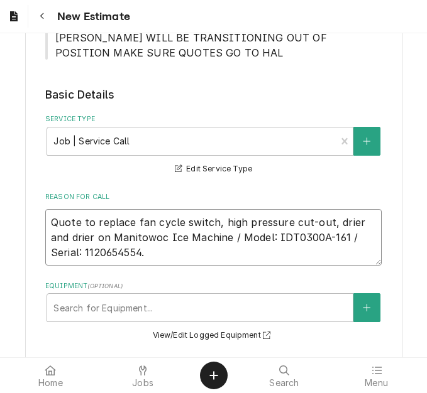
drag, startPoint x: 70, startPoint y: 235, endPoint x: 48, endPoint y: 237, distance: 22.1
click at [48, 237] on textarea "Quote to replace fan cycle switch, high pressure cut-out, drier and drier on Ma…" at bounding box center [213, 237] width 336 height 57
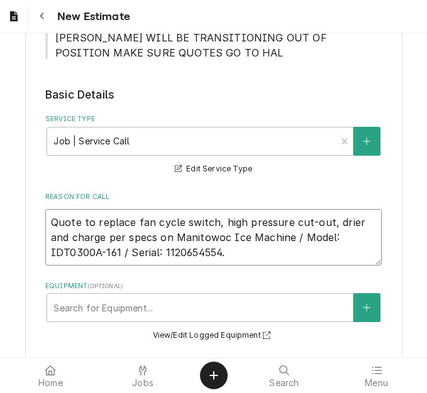
click at [177, 255] on textarea "Quote to replace fan cycle switch, high pressure cut-out, drier and charge per …" at bounding box center [213, 237] width 336 height 57
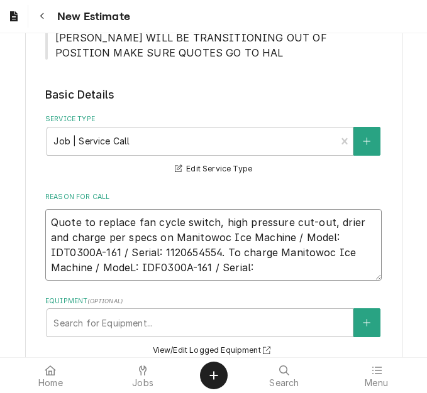
click at [79, 268] on textarea "Quote to replace fan cycle switch, high pressure cut-out, drier and charge per …" at bounding box center [213, 245] width 336 height 72
click at [196, 268] on textarea "Quote to replace fan cycle switch, high pressure cut-out, drier and charge per …" at bounding box center [213, 245] width 336 height 72
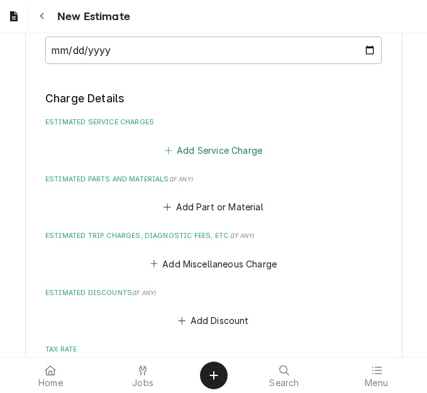
scroll to position [1257, 0]
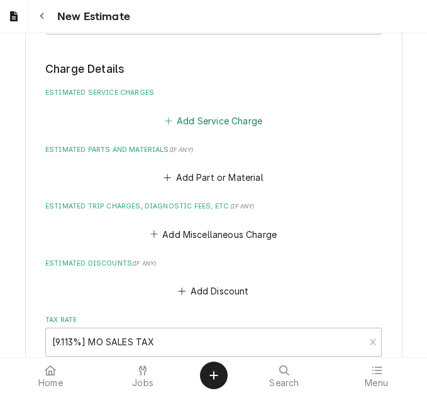
click at [212, 122] on button "Add Service Charge" at bounding box center [213, 121] width 102 height 18
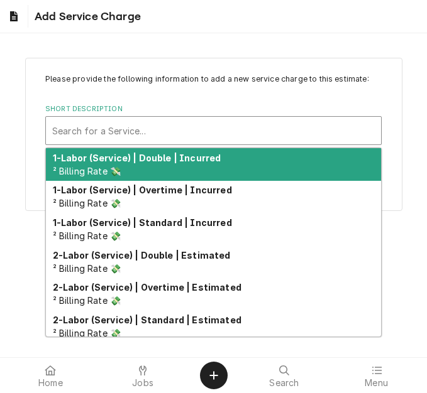
click at [190, 132] on div "Short Description" at bounding box center [213, 130] width 322 height 23
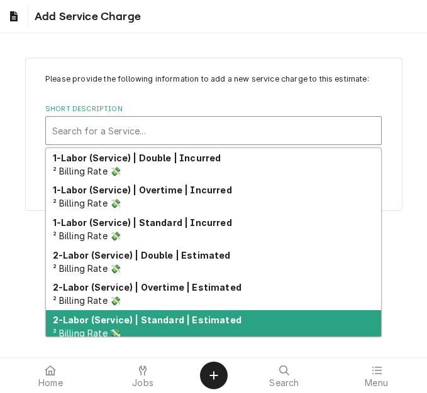
click at [182, 321] on strong "2-Labor (Service) | Standard | Estimated" at bounding box center [147, 320] width 189 height 11
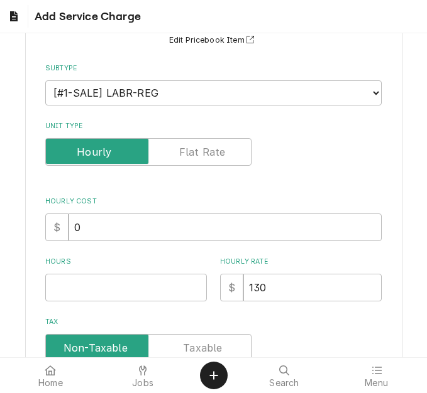
scroll to position [126, 0]
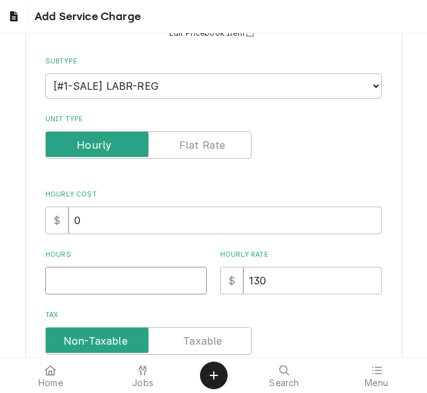
click at [75, 272] on input "Hours" at bounding box center [126, 281] width 162 height 28
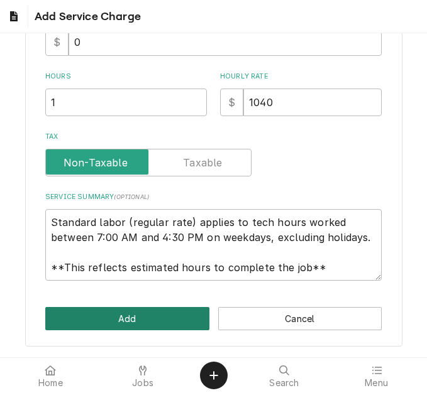
click at [137, 323] on button "Add" at bounding box center [127, 318] width 164 height 23
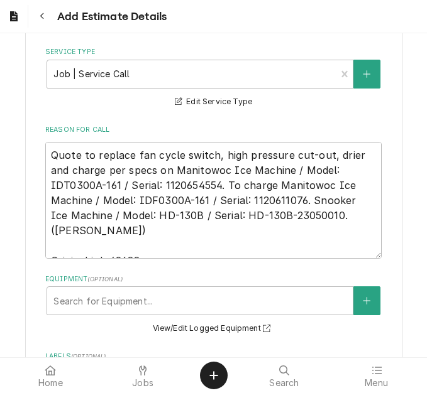
scroll to position [362, 0]
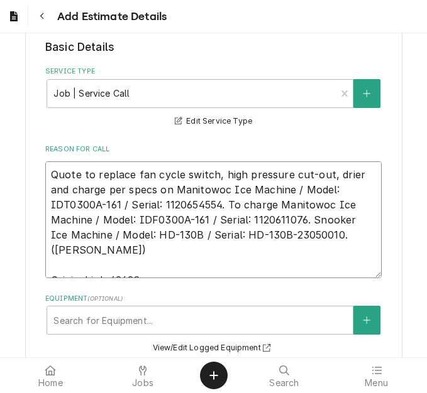
drag, startPoint x: 347, startPoint y: 234, endPoint x: 45, endPoint y: 162, distance: 310.9
click at [45, 162] on textarea "Quote to replace fan cycle switch, high pressure cut-out, drier and charge per …" at bounding box center [213, 220] width 336 height 117
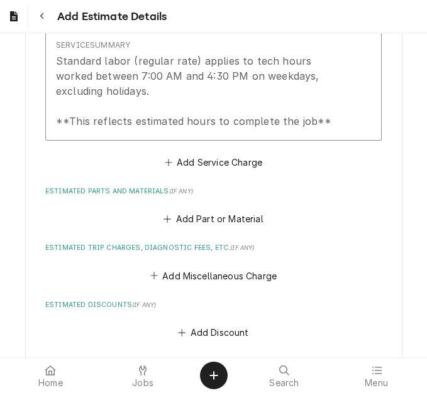
scroll to position [1493, 0]
click at [205, 163] on button "Add Service Charge" at bounding box center [213, 162] width 102 height 18
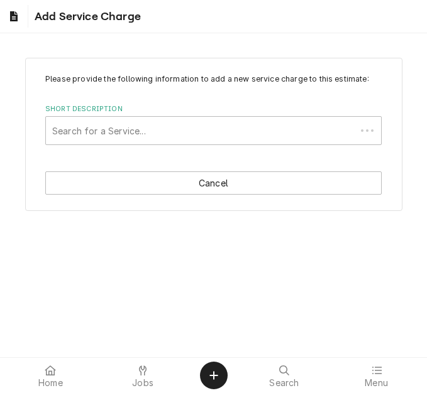
click at [153, 124] on div "Short Description" at bounding box center [200, 130] width 297 height 23
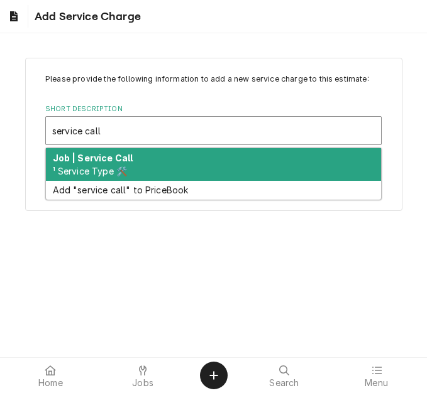
click at [141, 158] on div "Job | Service Call ¹ Service Type 🛠️" at bounding box center [213, 164] width 335 height 33
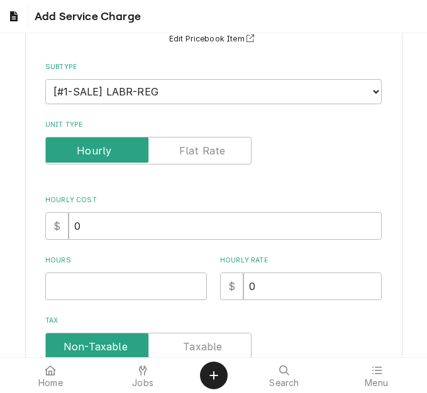
scroll to position [126, 0]
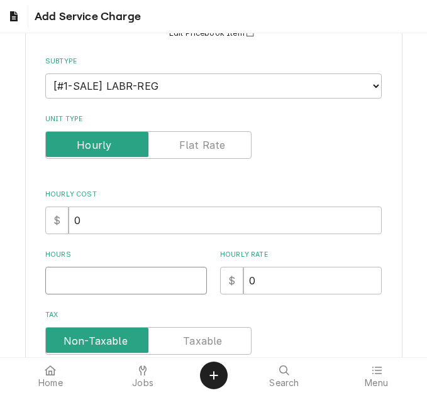
click at [77, 275] on input "Hours" at bounding box center [126, 281] width 162 height 28
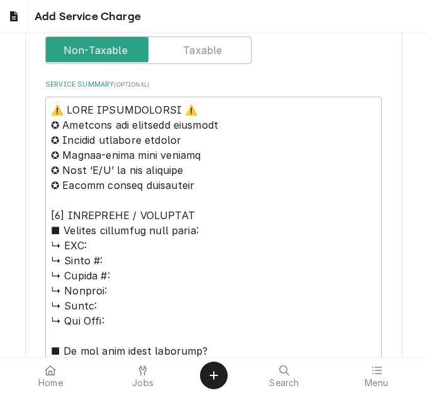
scroll to position [440, 0]
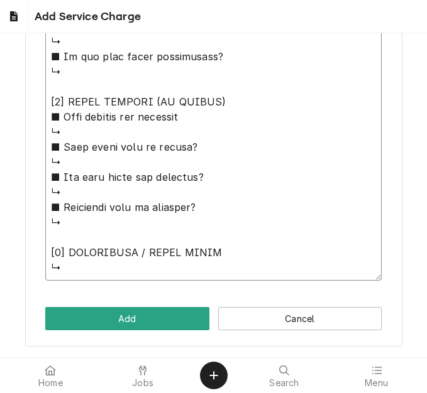
drag, startPoint x: 70, startPoint y: 93, endPoint x: 233, endPoint y: 357, distance: 310.1
paste textarea "Quote to replace fan cycle switch, high pressure cut-out, drier and charge per …"
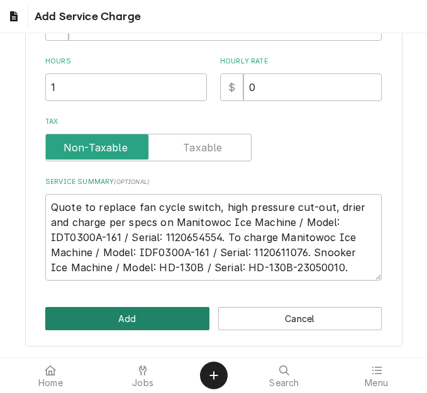
click at [154, 312] on button "Add" at bounding box center [127, 318] width 164 height 23
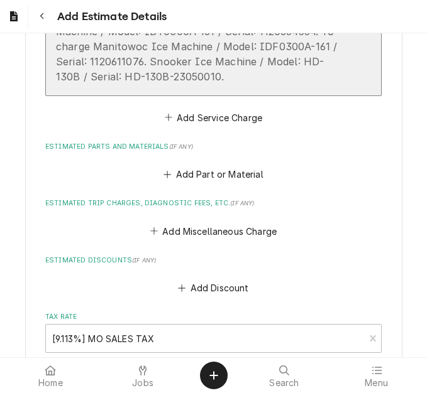
scroll to position [1832, 0]
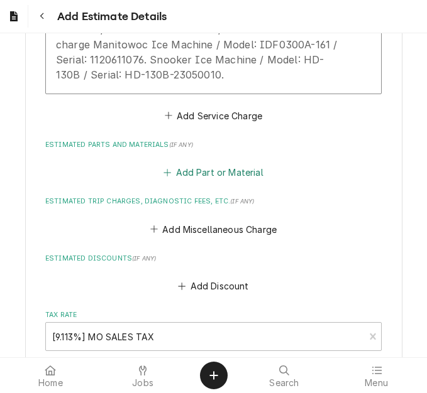
click at [197, 175] on button "Add Part or Material" at bounding box center [214, 173] width 104 height 18
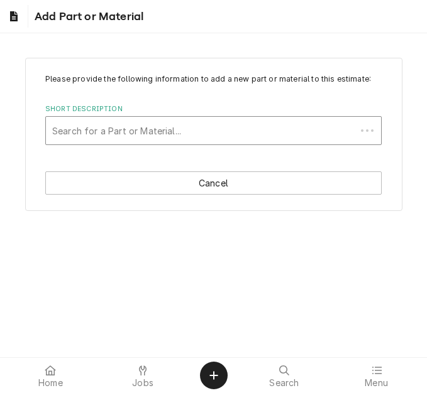
click at [158, 118] on div "Search for a Part or Material..." at bounding box center [201, 131] width 310 height 28
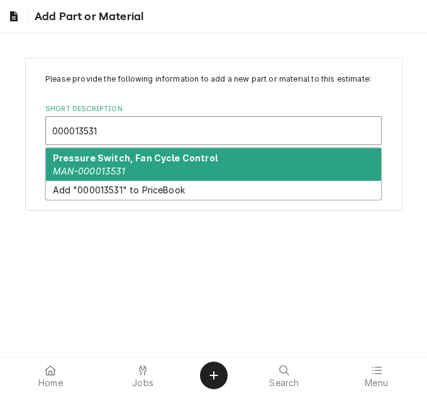
click at [131, 168] on div "Pressure Switch, Fan Cycle Control MAN-000013531" at bounding box center [213, 164] width 335 height 33
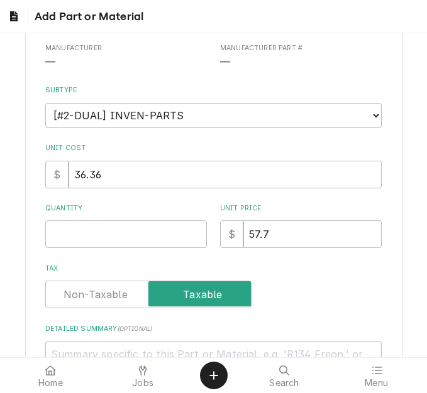
scroll to position [189, 0]
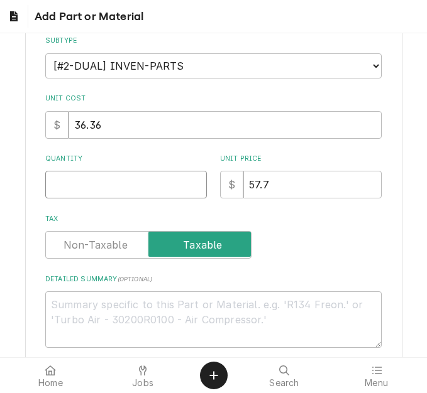
click at [77, 193] on input "Quantity" at bounding box center [126, 185] width 162 height 28
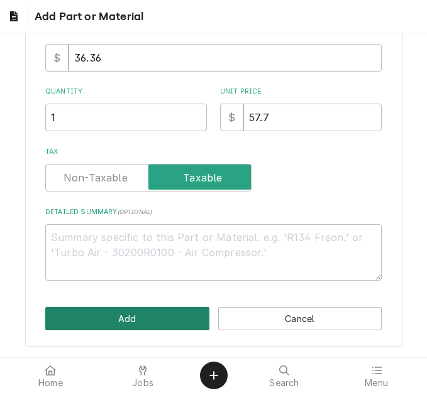
click at [148, 321] on button "Add" at bounding box center [127, 318] width 164 height 23
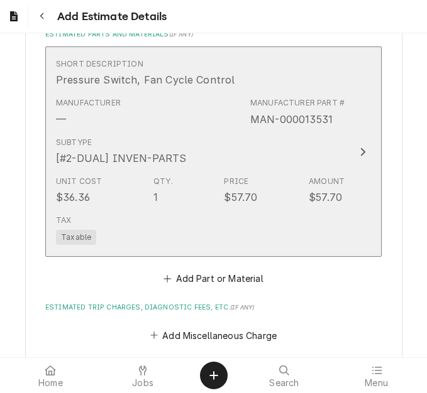
scroll to position [2021, 0]
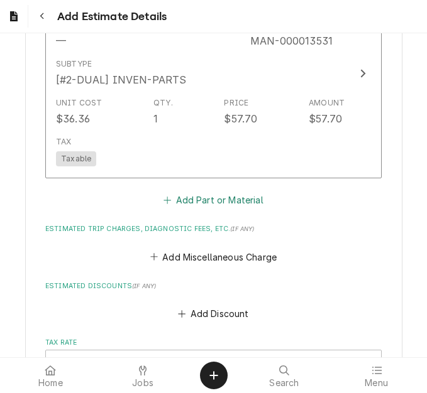
click at [195, 200] on button "Add Part or Material" at bounding box center [214, 201] width 104 height 18
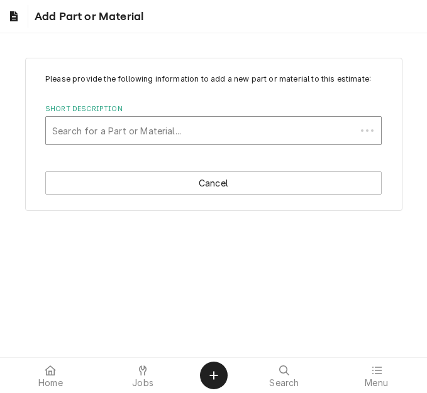
click at [158, 129] on div "Short Description" at bounding box center [200, 130] width 297 height 23
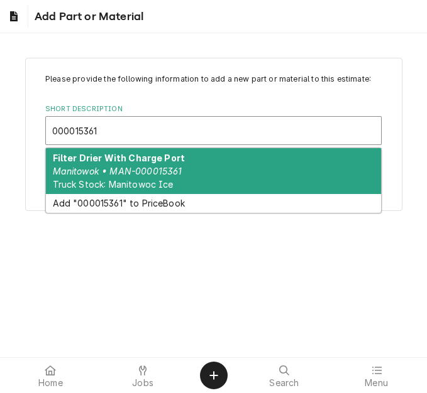
click at [151, 165] on div "Filter Drier With Charge Port Manitowok • MAN-000015361 Truck Stock: Manitowoc …" at bounding box center [213, 171] width 335 height 46
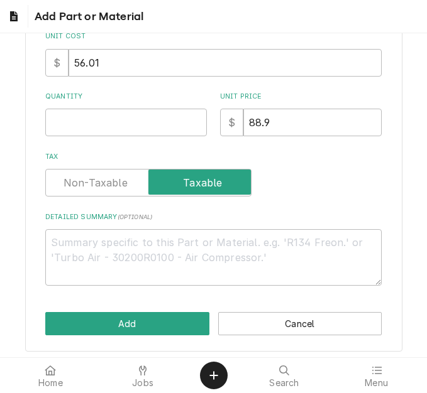
scroll to position [251, 0]
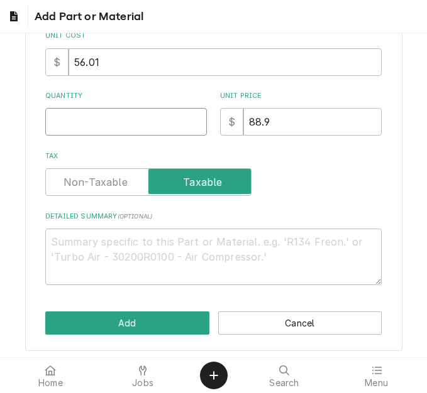
click at [77, 132] on input "Quantity" at bounding box center [126, 122] width 162 height 28
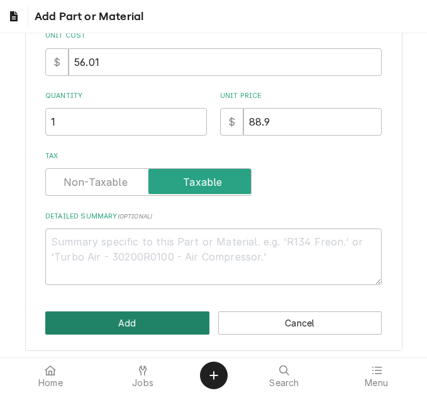
click at [111, 321] on button "Add" at bounding box center [127, 323] width 164 height 23
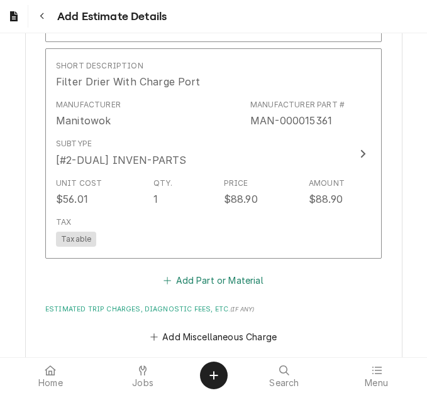
scroll to position [2186, 0]
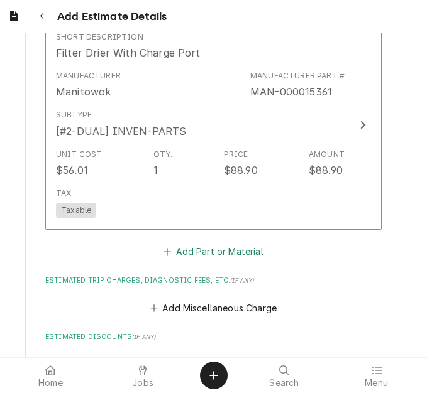
click at [213, 246] on button "Add Part or Material" at bounding box center [214, 252] width 104 height 18
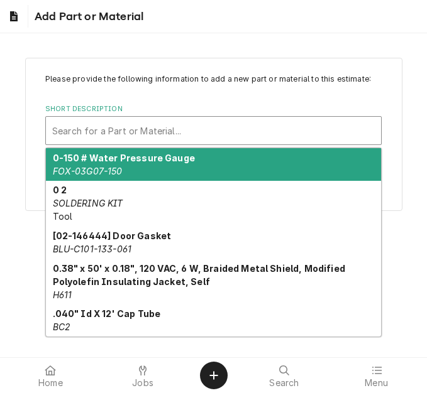
click at [164, 134] on div "Short Description" at bounding box center [213, 130] width 322 height 23
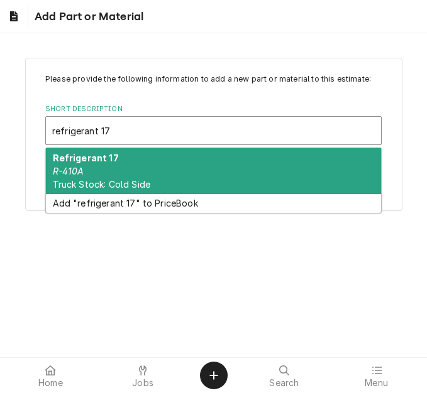
click at [156, 166] on div "Refrigerant 17 R-410A Truck Stock: Cold Side" at bounding box center [213, 171] width 335 height 46
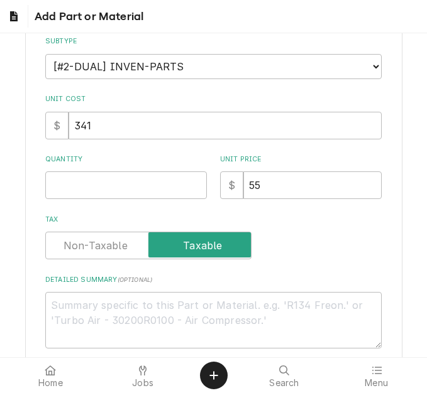
scroll to position [189, 0]
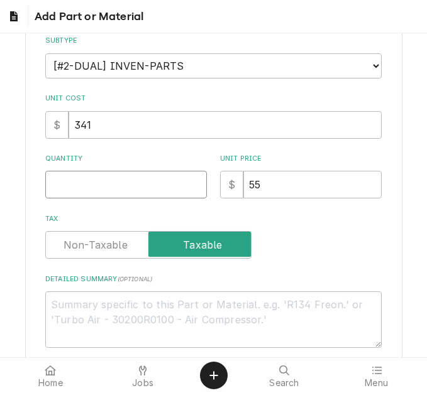
click at [79, 195] on input "Quantity" at bounding box center [126, 185] width 162 height 28
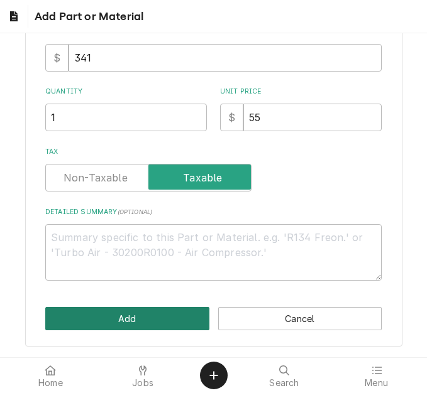
click at [126, 316] on button "Add" at bounding box center [127, 318] width 164 height 23
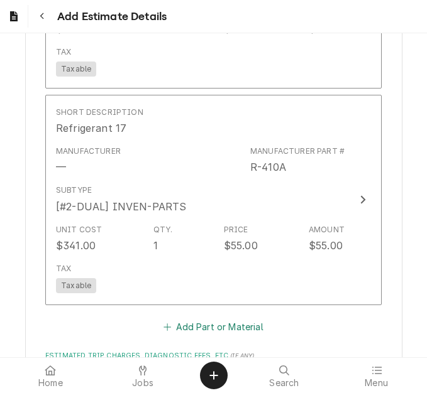
click at [228, 320] on button "Add Part or Material" at bounding box center [214, 327] width 104 height 18
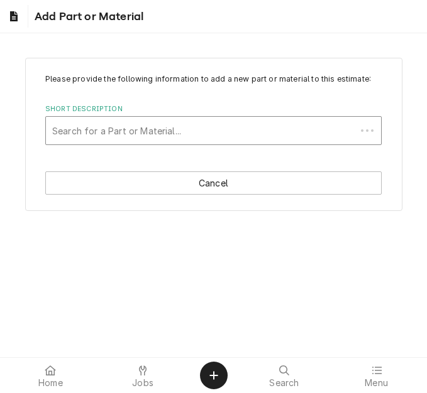
click at [163, 128] on div "Short Description" at bounding box center [200, 130] width 297 height 23
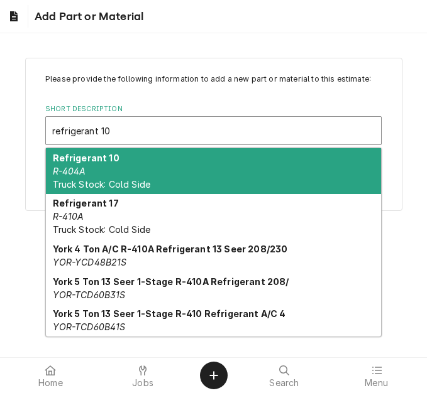
click at [151, 164] on div "Refrigerant 10 R-404A Truck Stock: Cold Side" at bounding box center [213, 171] width 335 height 46
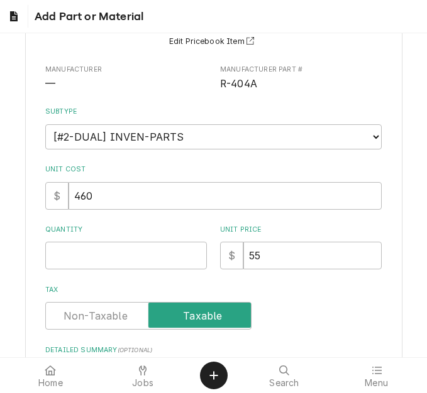
scroll to position [126, 0]
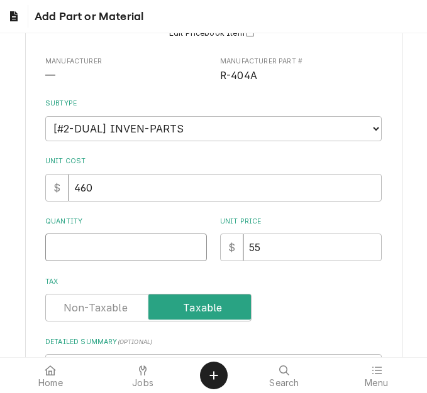
click at [94, 241] on input "Quantity" at bounding box center [126, 248] width 162 height 28
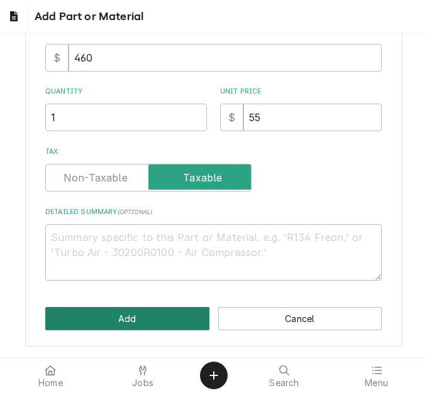
click at [133, 319] on button "Add" at bounding box center [127, 318] width 164 height 23
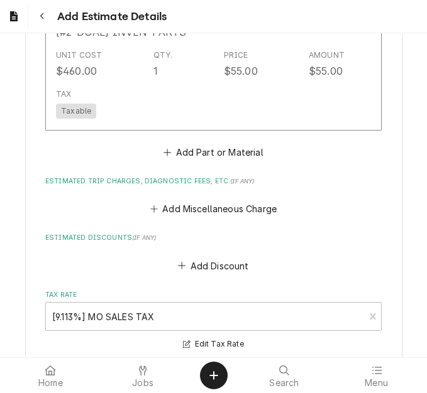
scroll to position [2720, 0]
click at [193, 148] on button "Add Part or Material" at bounding box center [214, 152] width 104 height 18
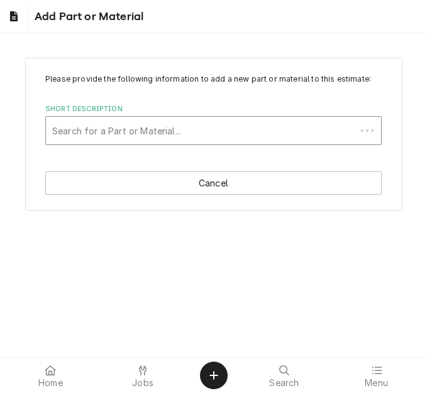
click at [155, 135] on div "Short Description" at bounding box center [200, 130] width 297 height 23
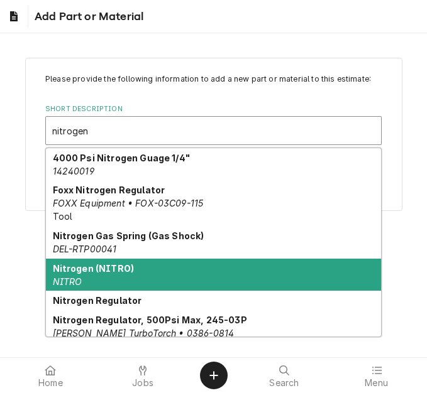
click at [109, 272] on strong "Nitrogen (NITRO)" at bounding box center [94, 268] width 82 height 11
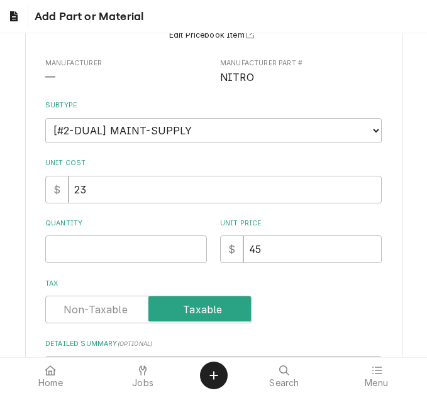
scroll to position [126, 0]
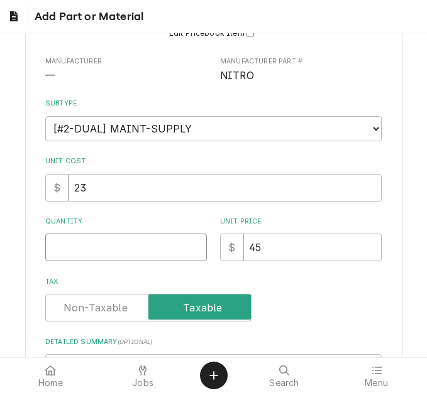
click at [72, 248] on input "Quantity" at bounding box center [126, 248] width 162 height 28
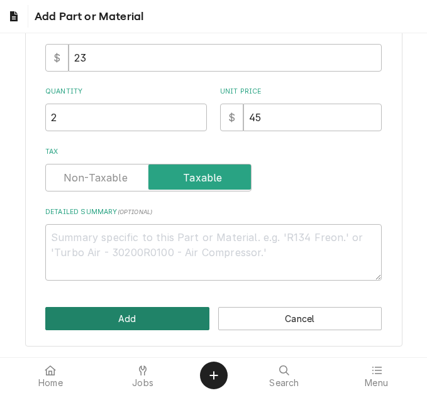
click at [119, 319] on button "Add" at bounding box center [127, 318] width 164 height 23
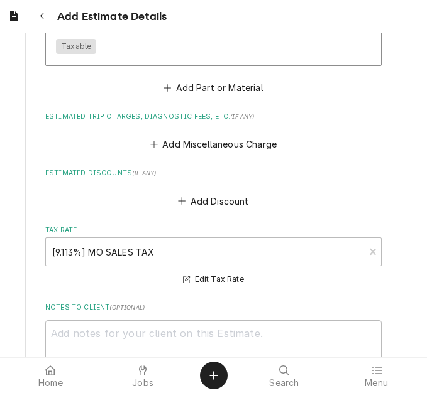
scroll to position [2979, 0]
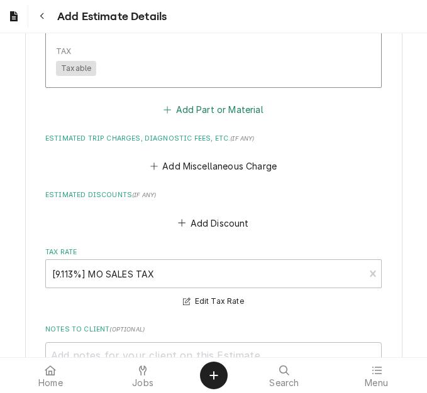
click at [209, 114] on button "Add Part or Material" at bounding box center [214, 110] width 104 height 18
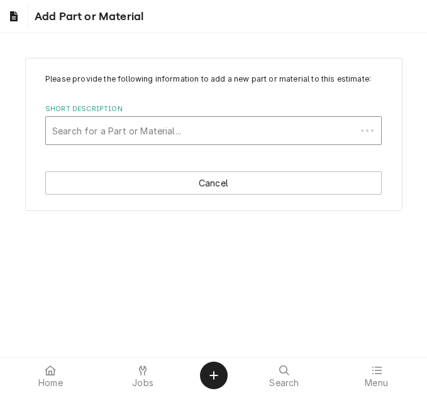
click at [146, 129] on div "Short Description" at bounding box center [200, 130] width 297 height 23
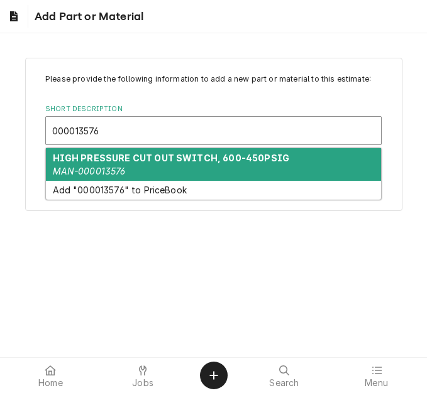
click at [134, 157] on strong "HIGH PRESSURE CUT OUT SWITCH, 600-450PSIG" at bounding box center [171, 158] width 237 height 11
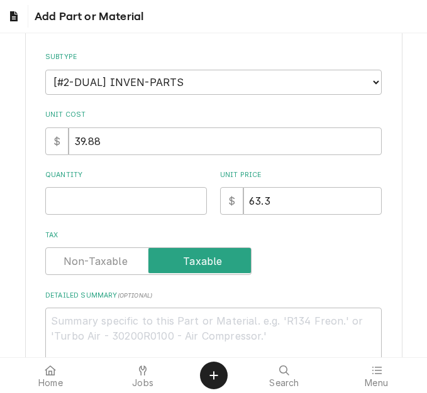
scroll to position [189, 0]
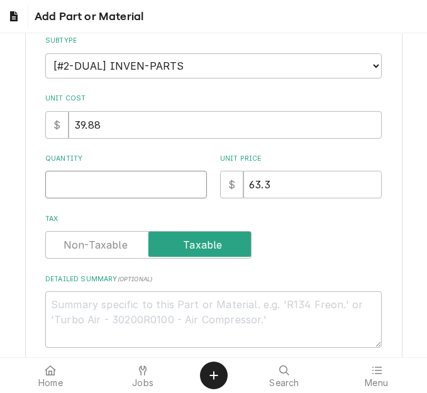
click at [81, 179] on input "Quantity" at bounding box center [126, 185] width 162 height 28
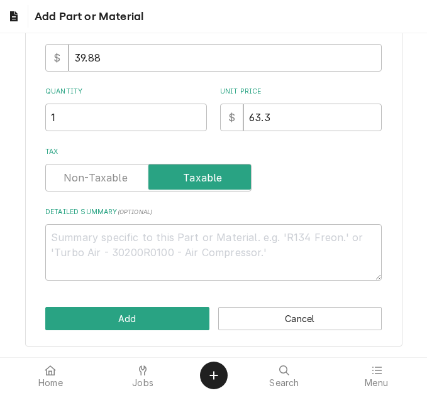
click at [162, 336] on div "Please provide the following information to add a new part or material to this …" at bounding box center [213, 74] width 377 height 545
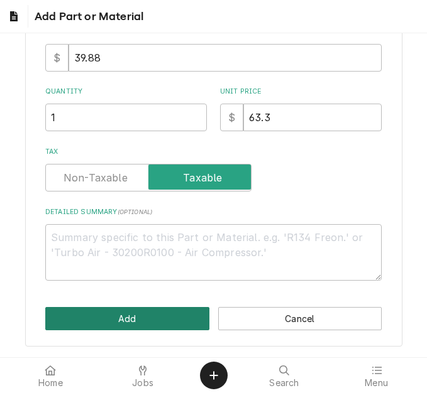
click at [168, 323] on button "Add" at bounding box center [127, 318] width 164 height 23
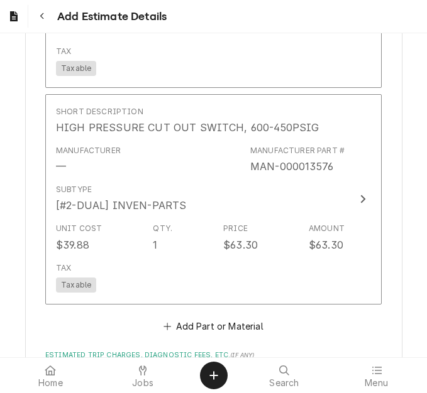
scroll to position [3277, 0]
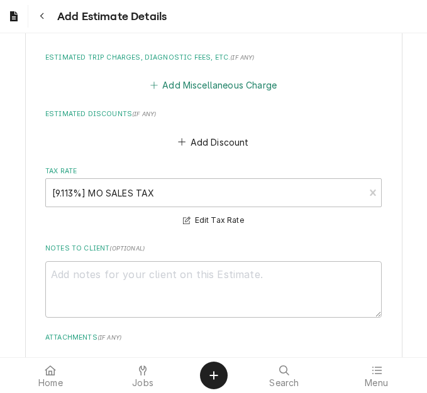
click at [177, 87] on button "Add Miscellaneous Charge" at bounding box center [213, 86] width 131 height 18
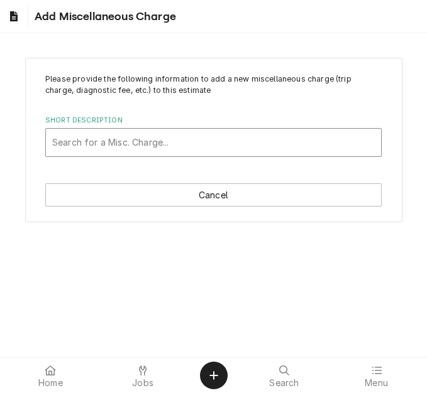
click at [140, 140] on div "Short Description" at bounding box center [213, 142] width 322 height 23
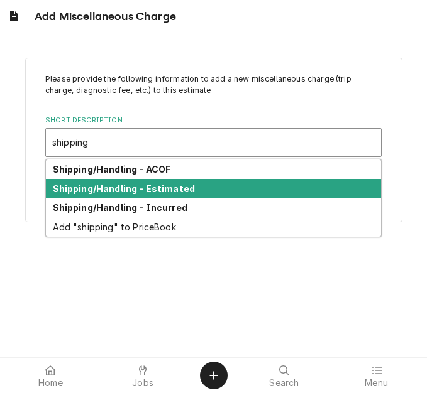
click at [174, 189] on strong "Shipping/Handling - Estimated" at bounding box center [124, 189] width 143 height 11
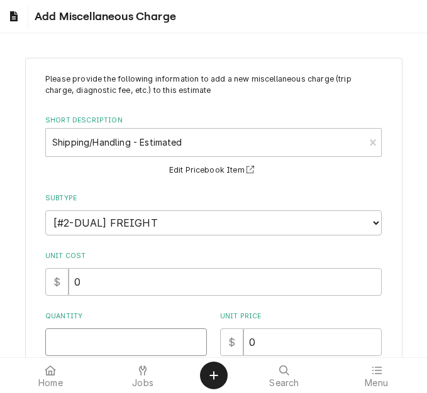
click at [93, 335] on input "Quantity" at bounding box center [126, 343] width 162 height 28
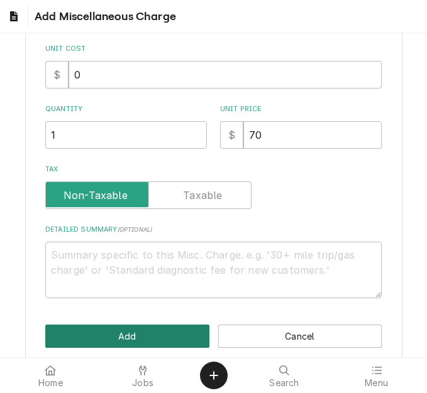
click at [93, 335] on button "Add" at bounding box center [127, 336] width 164 height 23
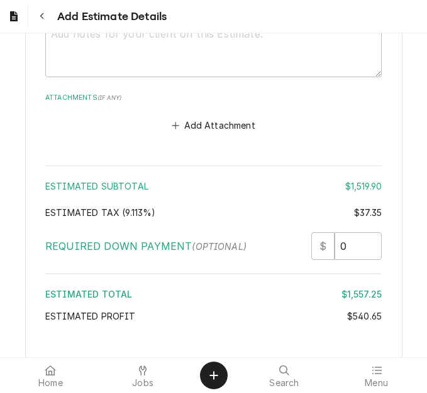
scroll to position [3589, 0]
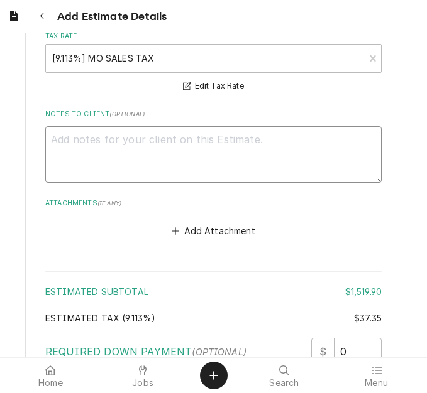
click at [179, 150] on textarea "Notes to Client ( optional )" at bounding box center [213, 154] width 336 height 57
click at [272, 144] on textarea "incurred invoicing out on PO" at bounding box center [213, 154] width 336 height 57
paste textarea "02025-227"
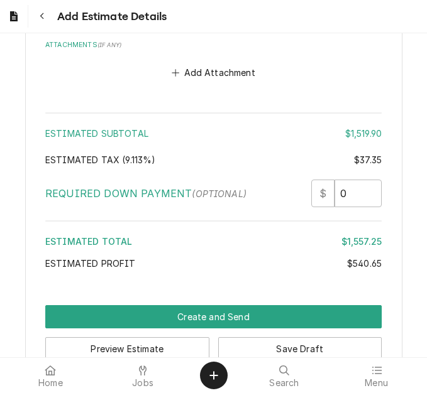
scroll to position [3778, 0]
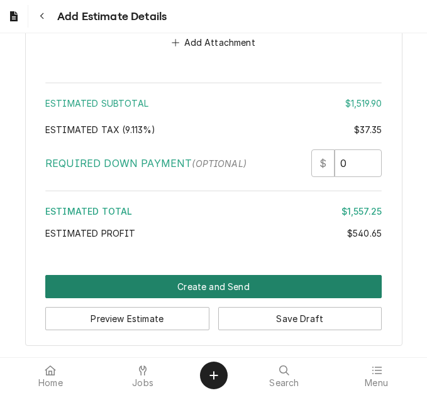
click at [231, 290] on button "Create and Send" at bounding box center [213, 286] width 336 height 23
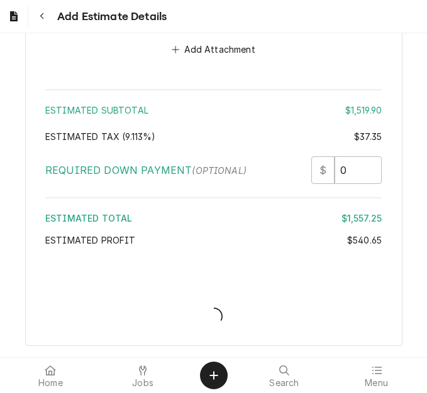
scroll to position [3771, 0]
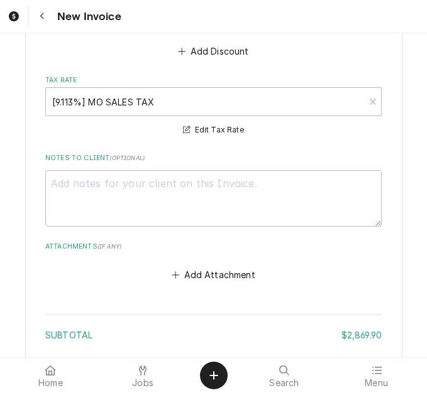
scroll to position [5845, 0]
click at [151, 180] on textarea "Notes to Client ( optional )" at bounding box center [213, 198] width 336 height 57
type textarea "x"
type textarea "p"
type textarea "x"
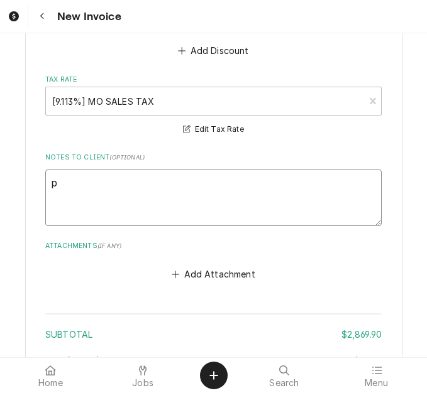
type textarea "pl"
type textarea "x"
type textarea "ple"
type textarea "x"
type textarea "plea"
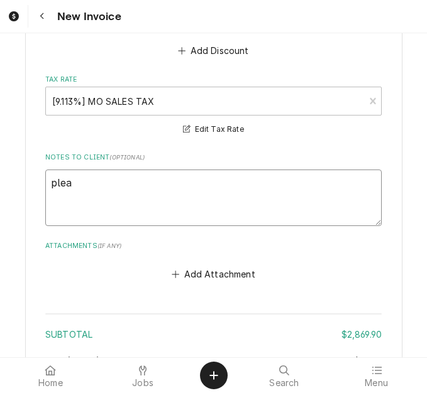
type textarea "x"
type textarea "pleas"
type textarea "x"
type textarea "please"
type textarea "x"
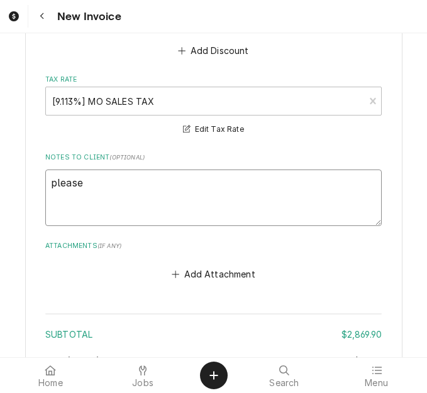
type textarea "please"
type textarea "x"
type textarea "please b"
type textarea "x"
type textarea "please bi"
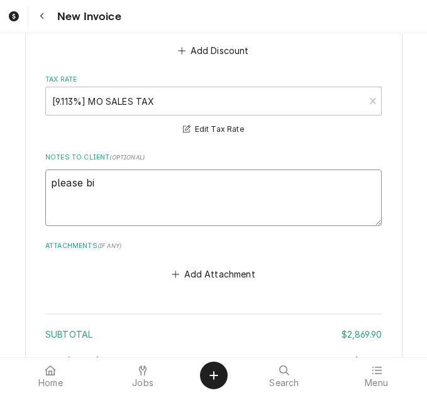
type textarea "x"
type textarea "please bil"
type textarea "x"
type textarea "please bill"
type textarea "x"
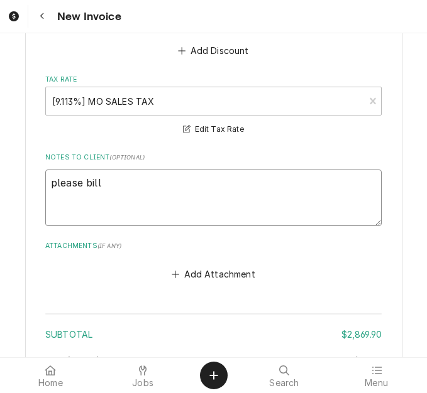
type textarea "please bill"
type textarea "x"
type textarea "please bill in"
type textarea "x"
type textarea "please bill inc"
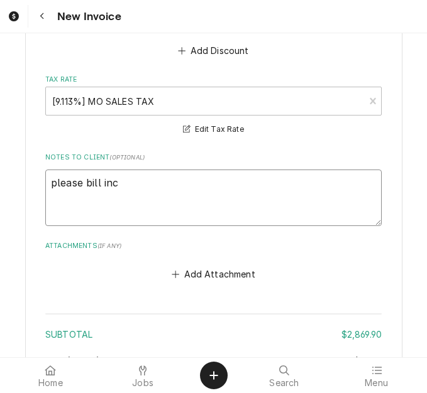
type textarea "x"
type textarea "please bill incu"
type textarea "x"
type textarea "please bill incur"
type textarea "x"
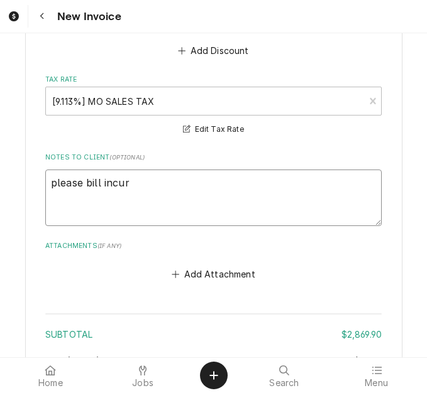
type textarea "please bill incurr"
type textarea "x"
type textarea "please bill incurre"
type textarea "x"
type textarea "please bill incurred"
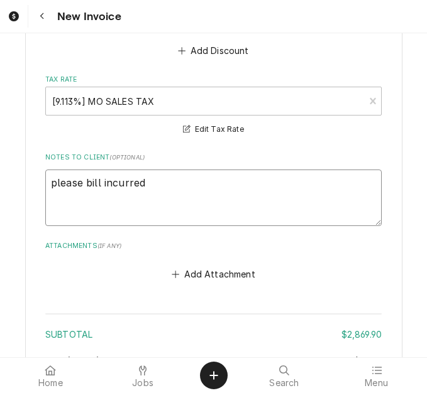
type textarea "x"
type textarea "please bill incurred -"
type textarea "x"
type textarea "please bill incurred -"
type textarea "x"
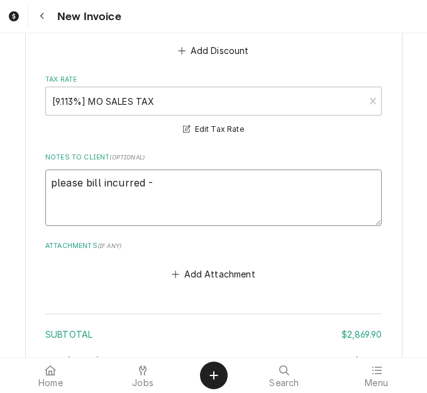
type textarea "please bill incurred - e"
type textarea "x"
type textarea "please bill incurred - es"
type textarea "x"
type textarea "please bill incurred - esti"
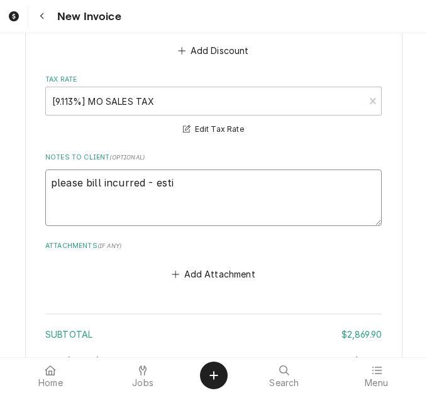
type textarea "x"
type textarea "please bill incurred - estia"
type textarea "x"
type textarea "please bill incurred - estiamt"
type textarea "x"
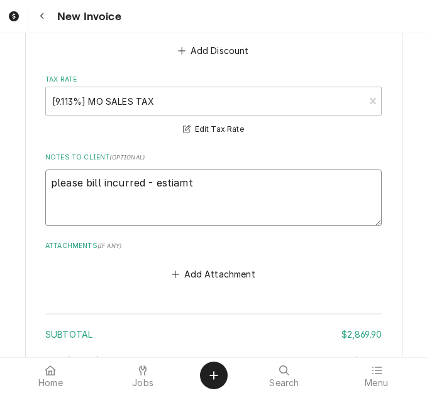
type textarea "please bill incurred - estiamte"
type textarea "x"
type textarea "please bill incurred - estiamted"
type textarea "x"
type textarea "please bill incurred - estiamted"
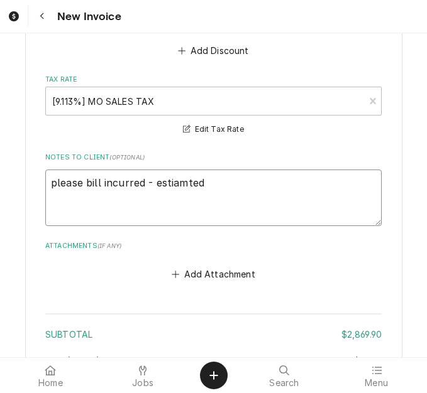
type textarea "x"
type textarea "please bill incurred - estiamted w"
type textarea "x"
type textarea "please bill incurred - estiamted wo"
type textarea "x"
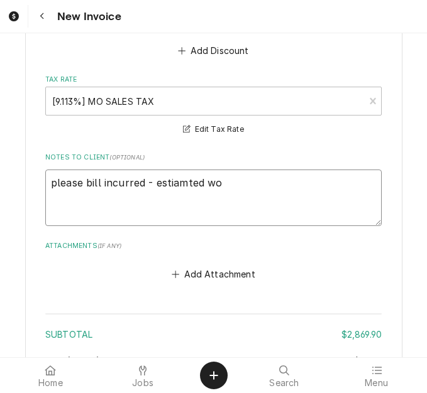
type textarea "please bill incurred - estiamted wor"
type textarea "x"
type textarea "please bill incurred - estiamted work"
type textarea "x"
type textarea "please bill incurred - estiamted work"
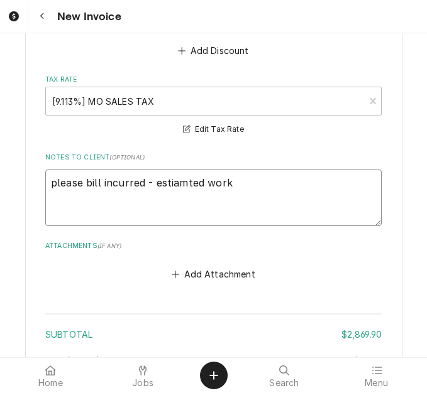
type textarea "x"
type textarea "please bill incurred - estiamted work"
type textarea "x"
type textarea "please bill incurred - estiamted wor"
type textarea "x"
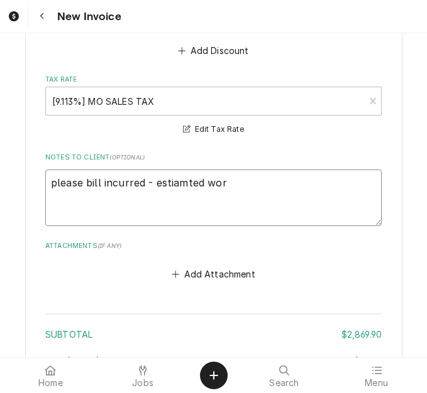
type textarea "please bill incurred - estiamted wo"
type textarea "x"
type textarea "please bill incurred - estiamted w"
type textarea "x"
type textarea "please bill incurred - estiamted"
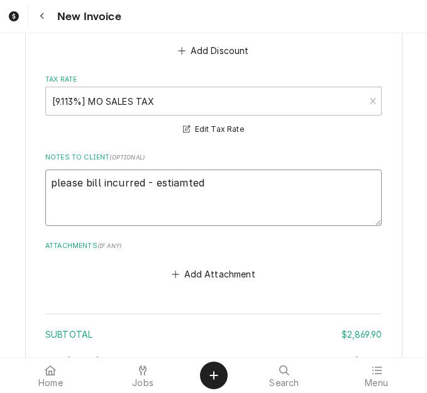
type textarea "x"
type textarea "please bill incurred - estiamted"
type textarea "x"
type textarea "please bill incurred - estiamte"
type textarea "x"
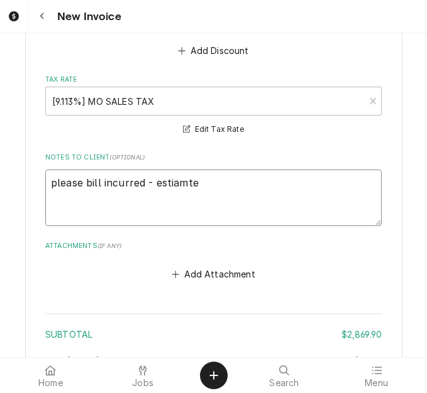
type textarea "please bill incurred - estiamt"
type textarea "x"
type textarea "please bill incurred - estiam"
type textarea "x"
type textarea "please bill incurred - estia"
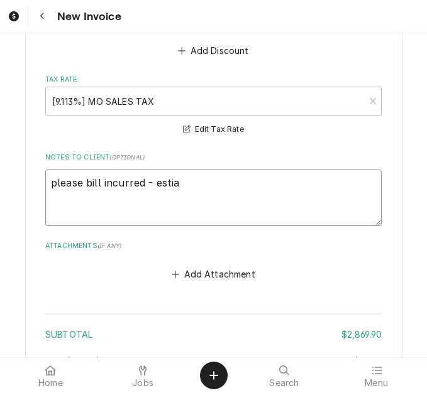
type textarea "x"
type textarea "please bill incurred - esti"
type textarea "x"
type textarea "please bill incurred - estim"
type textarea "x"
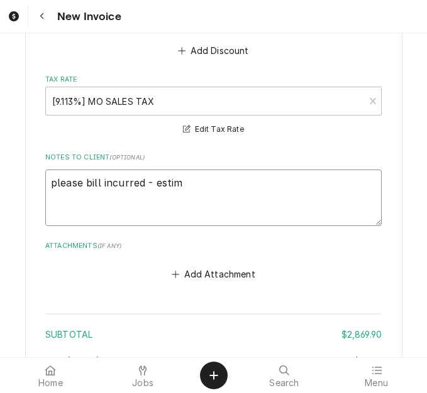
type textarea "please bill incurred - estima"
type textarea "x"
type textarea "please bill incurred - estimat"
type textarea "x"
type textarea "please bill incurred - estimate"
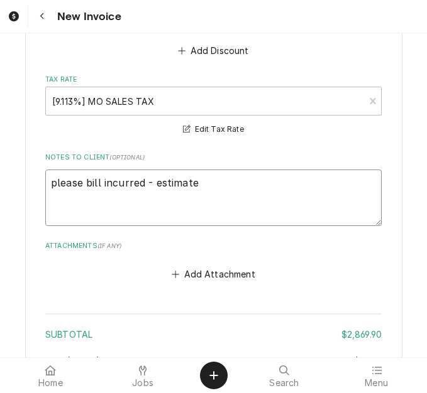
type textarea "x"
type textarea "please bill incurred - estimated"
type textarea "x"
type textarea "please bill incurred - estimated"
type textarea "x"
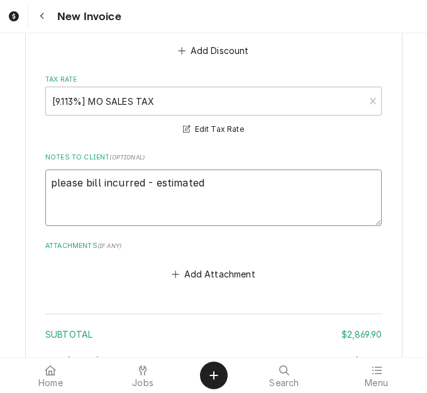
type textarea "please bill incurred - estimated w"
type textarea "x"
type textarea "please bill incurred - estimated wo"
type textarea "x"
type textarea "please bill incurred - estimated wor"
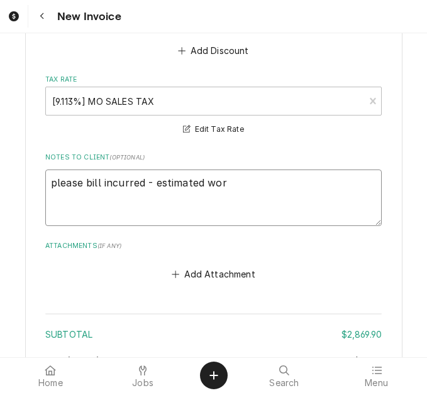
type textarea "x"
type textarea "please bill incurred - estimated work"
type textarea "x"
type textarea "please bill incurred - estimated work"
type textarea "x"
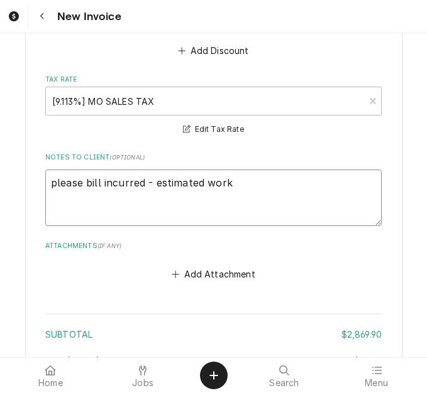
type textarea "please bill incurred - estimated work o"
type textarea "x"
type textarea "please bill incurred - estimated work on"
type textarea "x"
type textarea "please bill incurred - estimated work on"
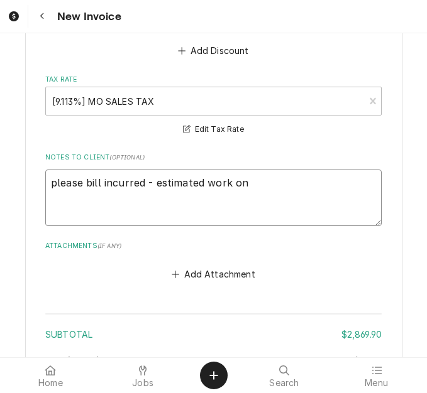
type textarea "x"
type textarea "please bill incurred - estimated work on D"
type textarea "x"
type textarea "please bill incurred - estimated work on D#"
type textarea "x"
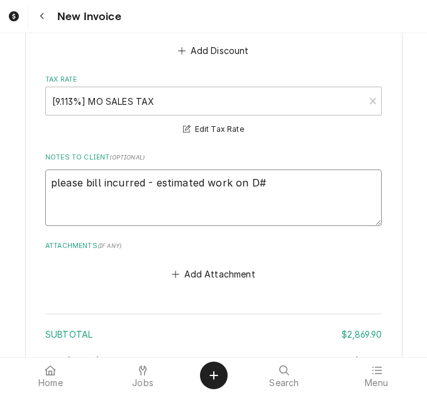
type textarea "please bill incurred - estimated work on D#"
click at [281, 170] on textarea "please bill incurred - estimated work on D#" at bounding box center [213, 198] width 336 height 57
type textarea "x"
type textarea "please bill incurred - estimated work on D#"
type textarea "x"
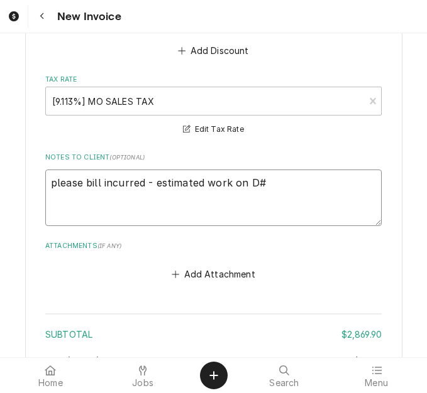
type textarea "please bill incurred - estimated work on D"
type textarea "x"
type textarea "please bill incurred - estimated work on"
type textarea "x"
type textarea "please bill incurred - estimated work on i"
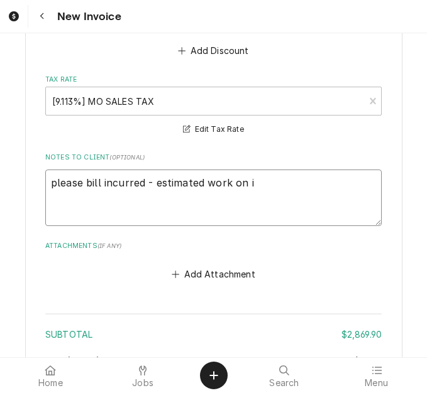
type textarea "x"
type textarea "please bill incurred - estimated work on inv"
type textarea "x"
type textarea "please bill incurred - estimated work on invo"
type textarea "x"
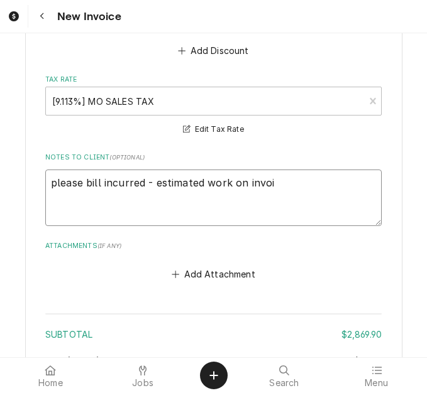
type textarea "please bill incurred - estimated work on invoic"
type textarea "x"
type textarea "please bill incurred - estimated work on invoice"
type textarea "x"
type textarea "please bill incurred - estimated work on invoice"
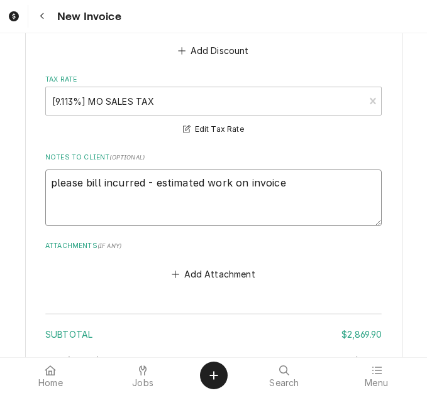
type textarea "x"
type textarea "please bill incurred - estimated work on invoice"
type textarea "x"
type textarea "please bill incurred - estimated work on invoic"
type textarea "x"
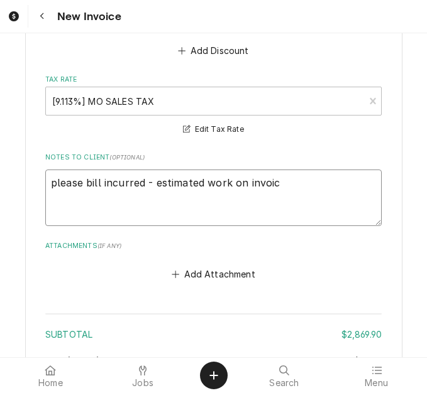
type textarea "please bill incurred - estimated work on invoi"
type textarea "x"
type textarea "please bill incurred - estimated work on invo"
type textarea "x"
type textarea "please bill incurred - estimated work on inv"
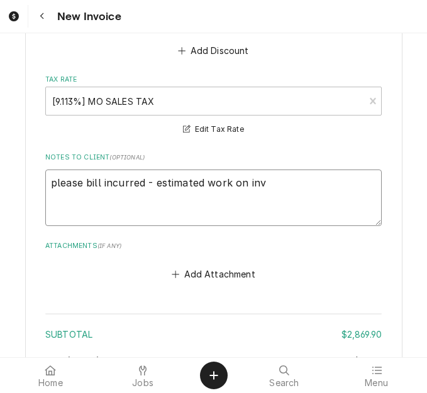
type textarea "x"
type textarea "please bill incurred - estimated work on in"
type textarea "x"
type textarea "please bill incurred - estimated work on i"
type textarea "x"
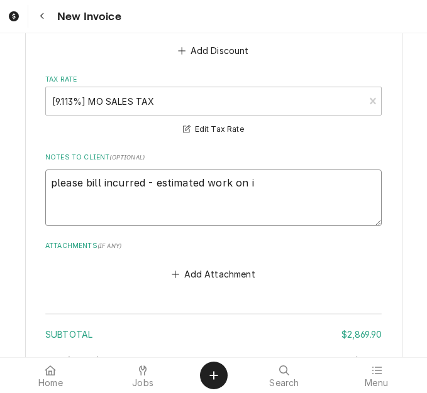
type textarea "please bill incurred - estimated work on"
type textarea "x"
type textarea "please bill incurred - estimated work on e"
type textarea "x"
type textarea "please bill incurred - estimated work on es"
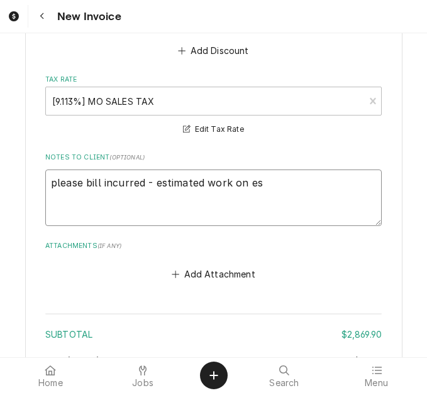
type textarea "x"
type textarea "please bill incurred - estimated work on est"
type textarea "x"
type textarea "please bill incurred - estimated work on esta"
type textarea "x"
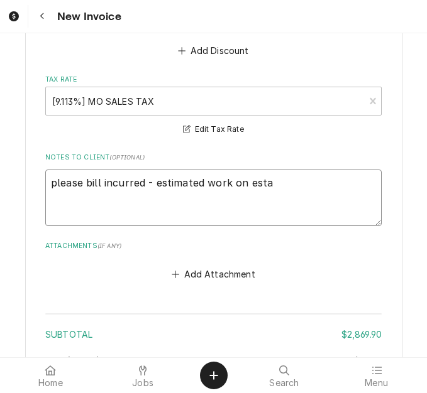
type textarea "please bill incurred - estimated work on est"
type textarea "x"
type textarea "please bill incurred - estimated work on esti"
type textarea "x"
type textarea "please bill incurred - estimated work on estim"
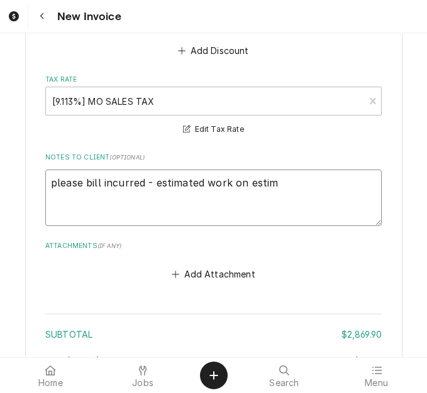
type textarea "x"
type textarea "please bill incurred - estimated work on estimat"
type textarea "x"
type textarea "please bill incurred - estimated work on estimate"
type textarea "x"
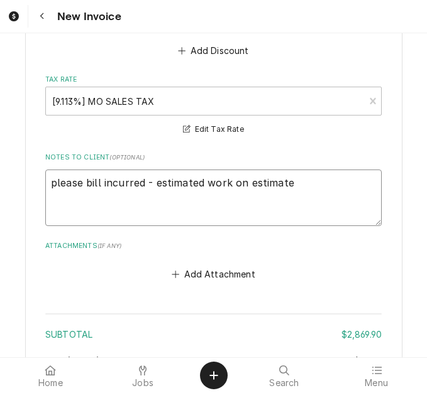
type textarea "please bill incurred - estimated work on estimate"
click at [307, 172] on textarea "please bill incurred - estimated work on estimate" at bounding box center [213, 198] width 336 height 57
type textarea "x"
type textarea "please bill incurred - estimated work on estimate 4"
type textarea "x"
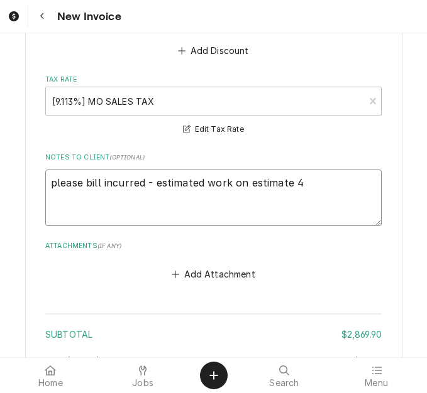
type textarea "please bill incurred - estimated work on estimate 40"
type textarea "x"
type textarea "please bill incurred - estimated work on estimate 400"
type textarea "x"
type textarea "please bill incurred - estimated work on estimate 4007"
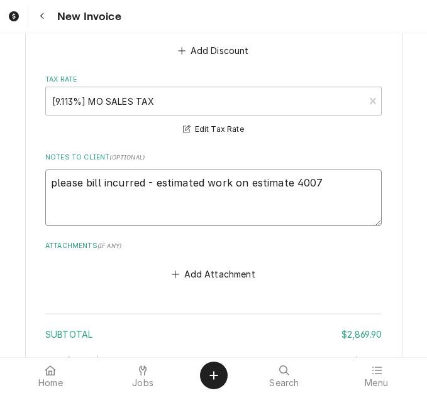
type textarea "x"
type textarea "please bill incurred - estimated work on estimate 40078"
type textarea "x"
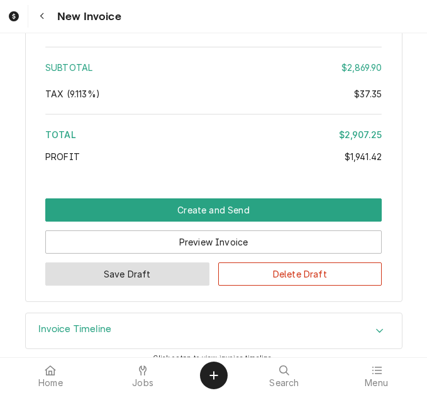
type textarea "please bill incurred - estimated work on estimate 400785"
click at [154, 263] on button "Save Draft" at bounding box center [127, 274] width 164 height 23
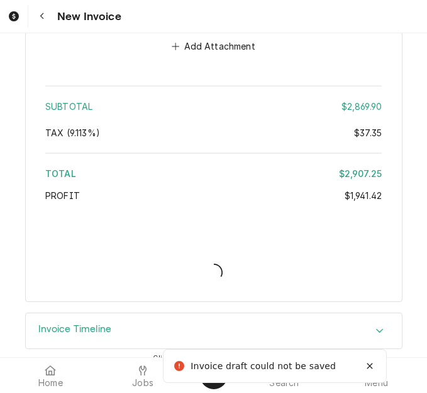
scroll to position [6213, 0]
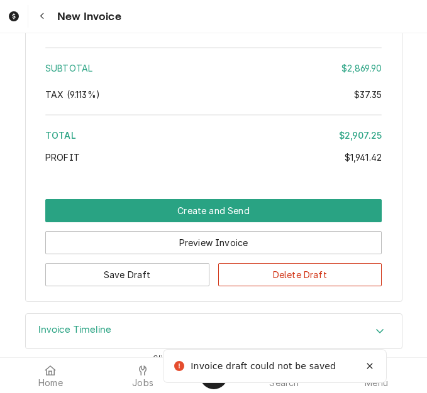
type textarea "x"
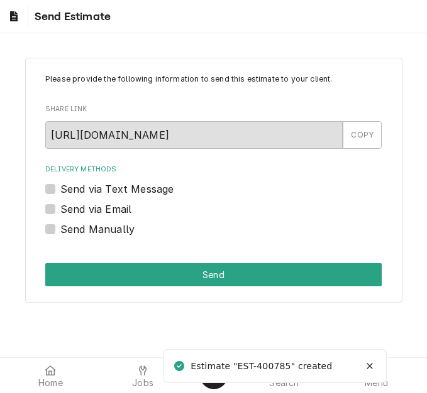
drag, startPoint x: 89, startPoint y: 212, endPoint x: 96, endPoint y: 215, distance: 7.6
click at [89, 212] on label "Send via Email" at bounding box center [95, 209] width 71 height 15
click at [89, 212] on input "Send via Email" at bounding box center [228, 216] width 336 height 28
checkbox input "true"
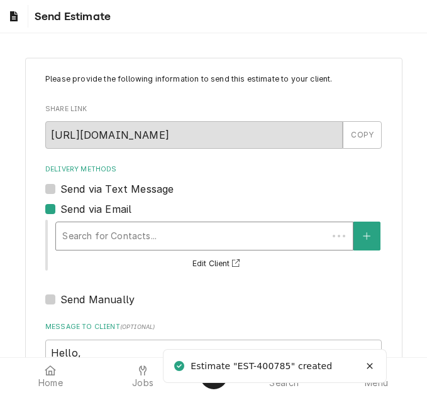
click at [125, 234] on div "Delivery Methods" at bounding box center [191, 236] width 259 height 23
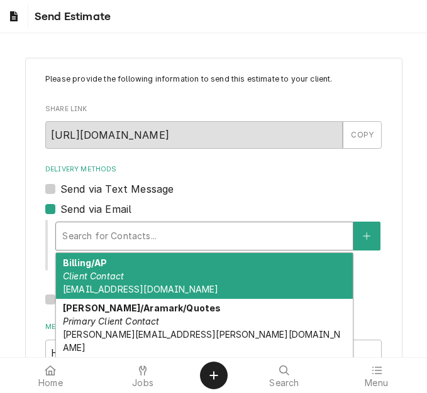
click at [137, 275] on div "Billing/AP Client Contact gmwentzvilleap@aramark.com" at bounding box center [204, 276] width 297 height 46
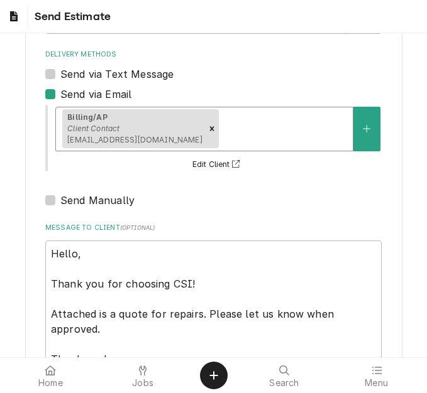
scroll to position [207, 0]
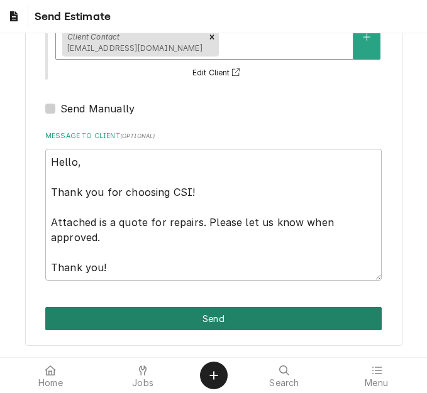
click at [212, 314] on button "Send" at bounding box center [213, 318] width 336 height 23
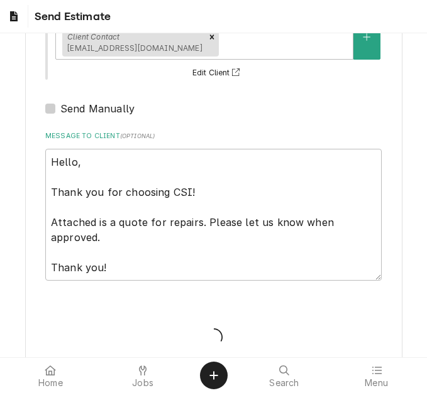
type textarea "x"
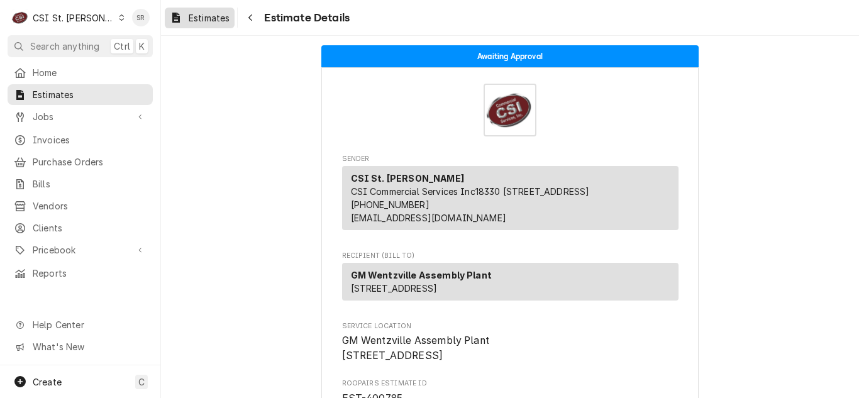
click at [205, 16] on span "Estimates" at bounding box center [209, 17] width 41 height 13
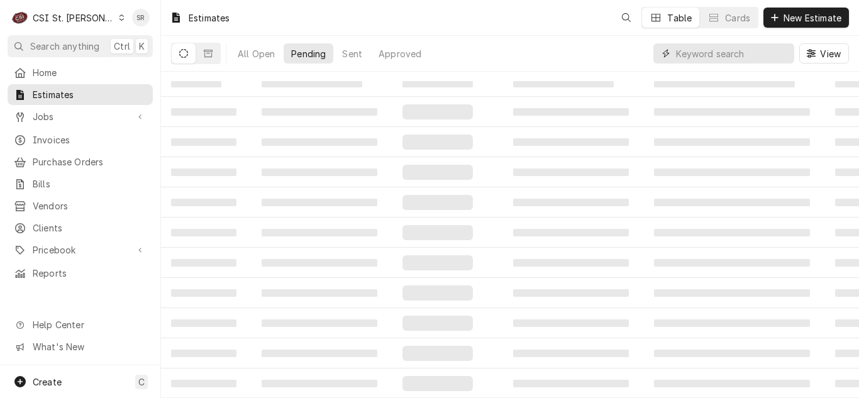
click at [710, 53] on input "Dynamic Content Wrapper" at bounding box center [732, 53] width 112 height 20
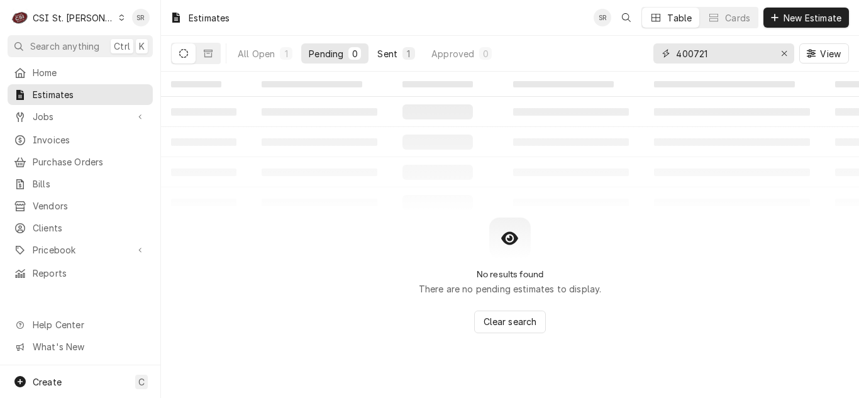
type input "400721"
click at [398, 48] on button "Sent 1" at bounding box center [396, 53] width 53 height 20
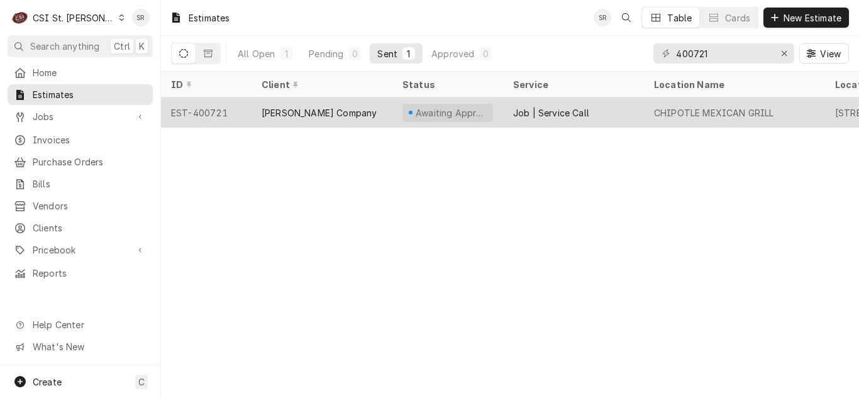
click at [325, 112] on div "[PERSON_NAME] Company" at bounding box center [318, 112] width 115 height 13
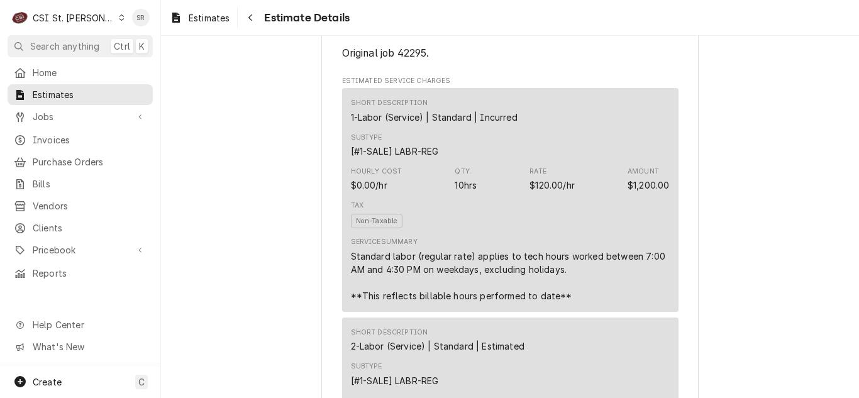
scroll to position [754, 0]
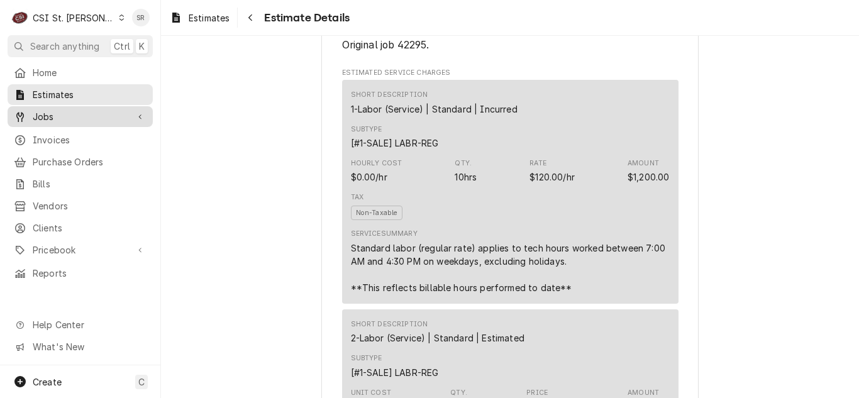
click at [86, 111] on span "Jobs" at bounding box center [80, 116] width 95 height 13
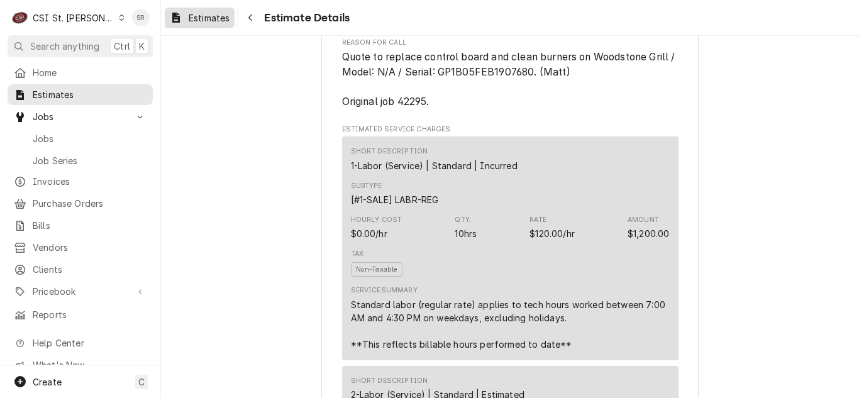
scroll to position [503, 0]
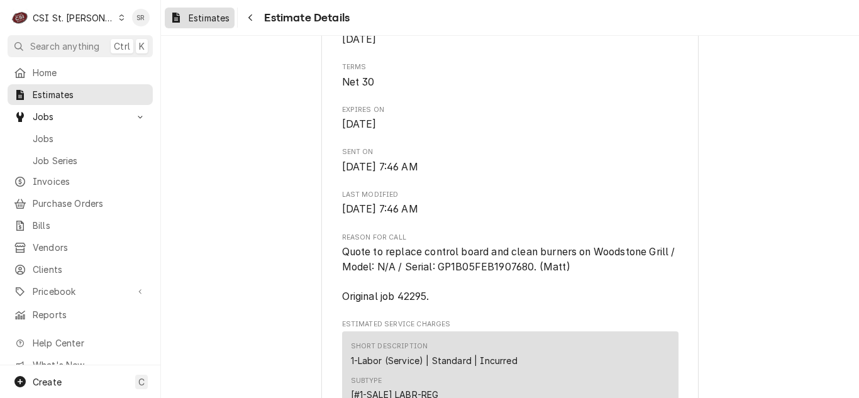
click at [214, 13] on span "Estimates" at bounding box center [209, 17] width 41 height 13
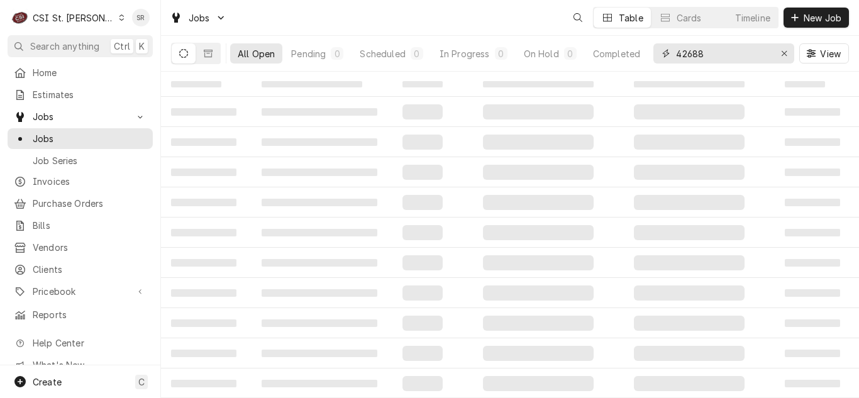
drag, startPoint x: 693, startPoint y: 48, endPoint x: 665, endPoint y: 50, distance: 28.3
click at [665, 50] on div "42688" at bounding box center [723, 53] width 141 height 20
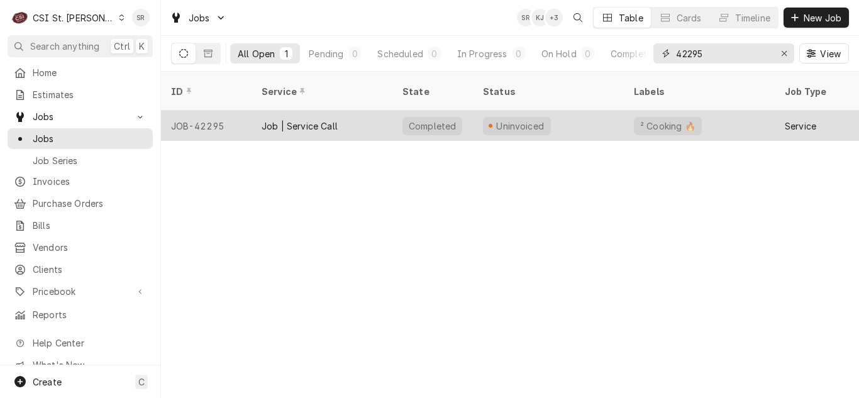
type input "42295"
click at [334, 119] on div "Job | Service Call" at bounding box center [299, 125] width 76 height 13
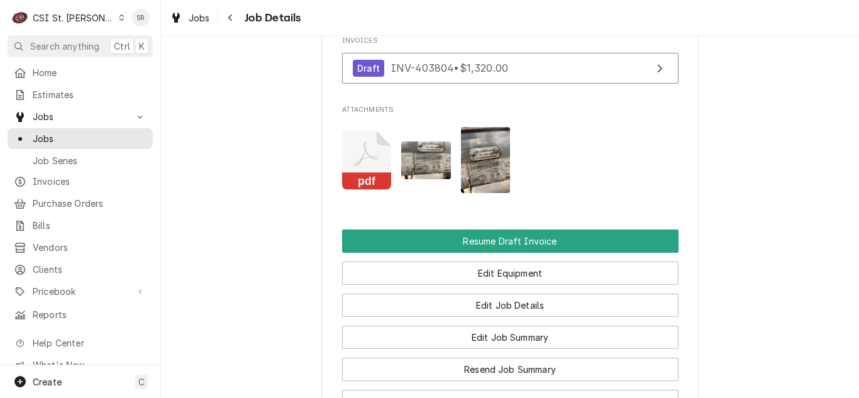
scroll to position [1308, 0]
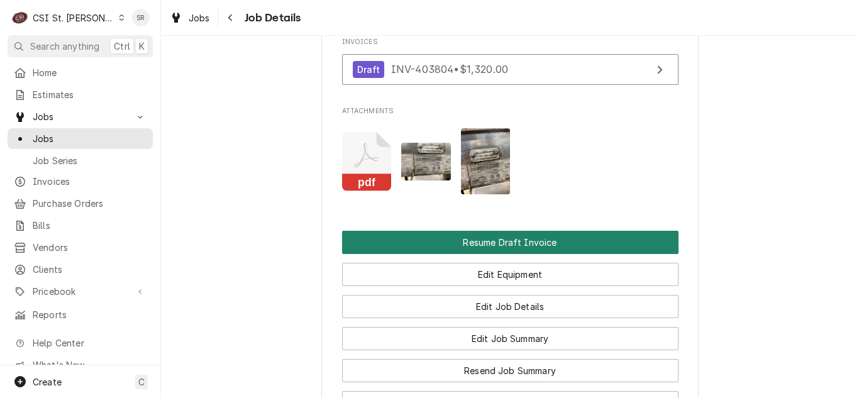
click at [514, 231] on button "Resume Draft Invoice" at bounding box center [510, 242] width 336 height 23
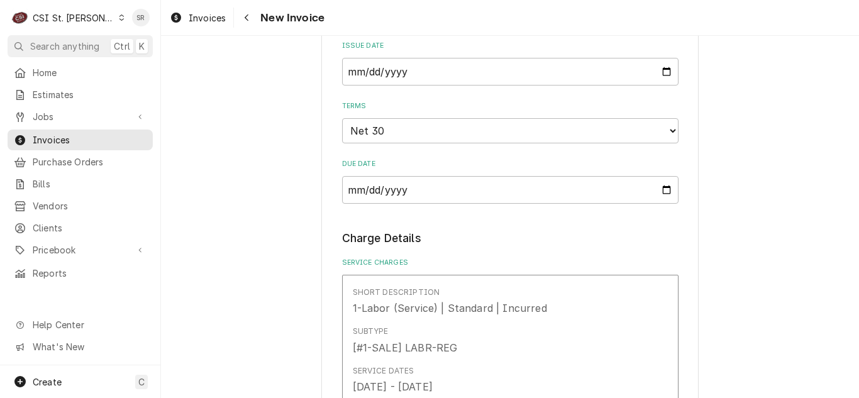
scroll to position [1006, 0]
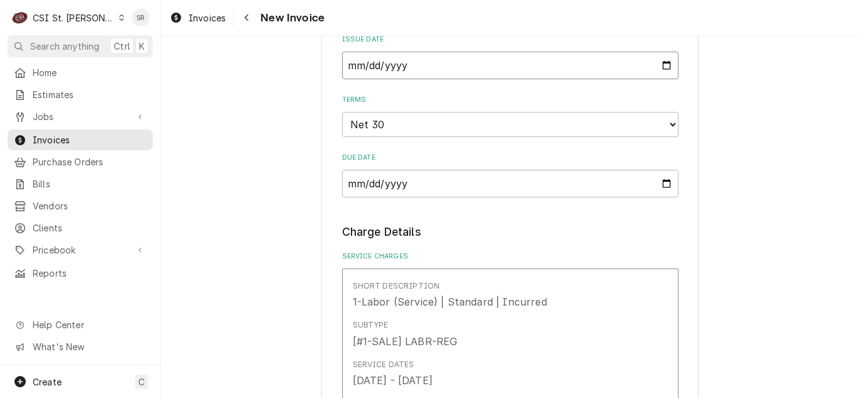
click at [661, 63] on input "[DATE]" at bounding box center [510, 66] width 336 height 28
type textarea "x"
type input "[DATE]"
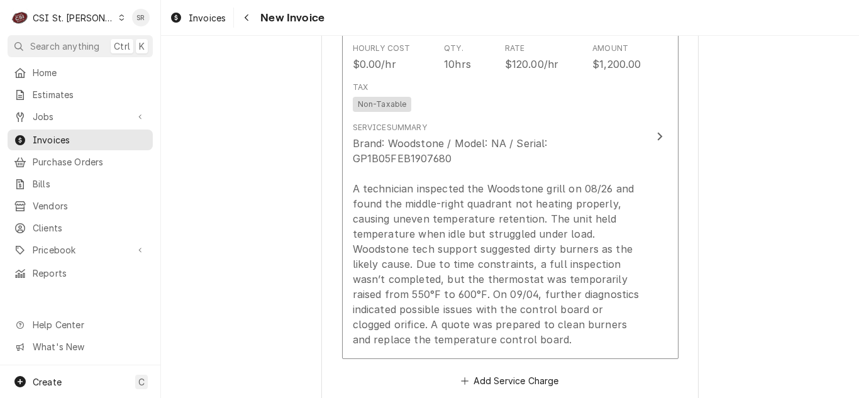
scroll to position [1383, 0]
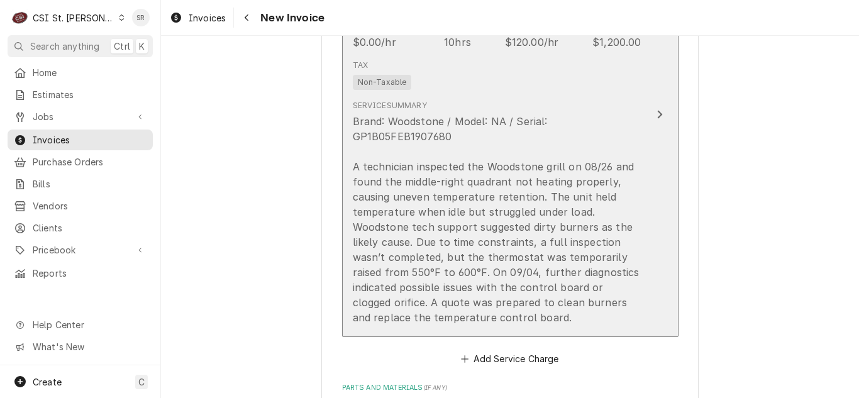
click at [524, 241] on div "Brand: Woodstone / Model: NA / Serial: GP1B05FEB1907680 A technician inspected …" at bounding box center [497, 219] width 289 height 211
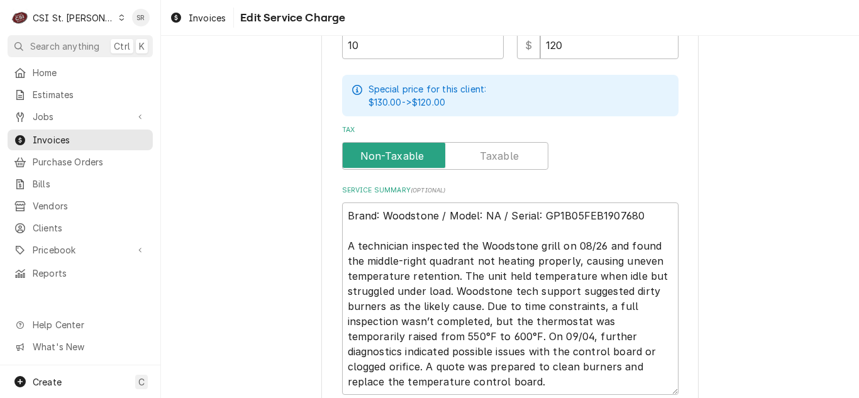
scroll to position [556, 0]
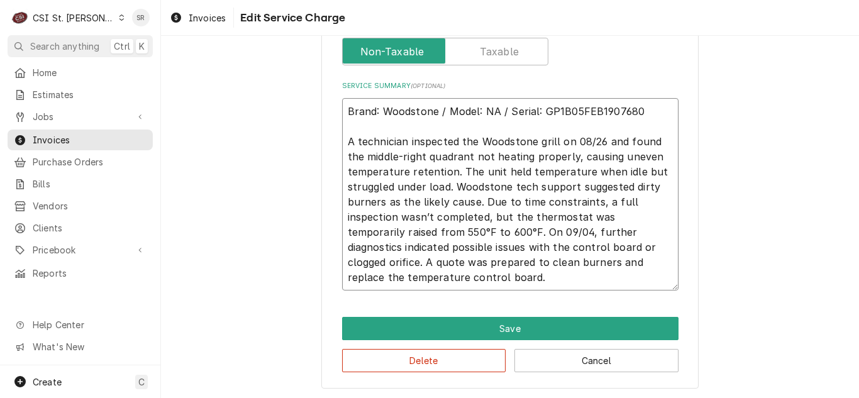
drag, startPoint x: 478, startPoint y: 234, endPoint x: 478, endPoint y: 204, distance: 30.8
click at [478, 204] on textarea "Brand: Woodstone / Model: NA / Serial: GP1B05FEB1907680 A technician inspected …" at bounding box center [510, 194] width 336 height 192
type textarea "x"
type textarea "Brand: Woodstone / Model: NA / Serial: GP1B05FEB1907680 A technician inspected …"
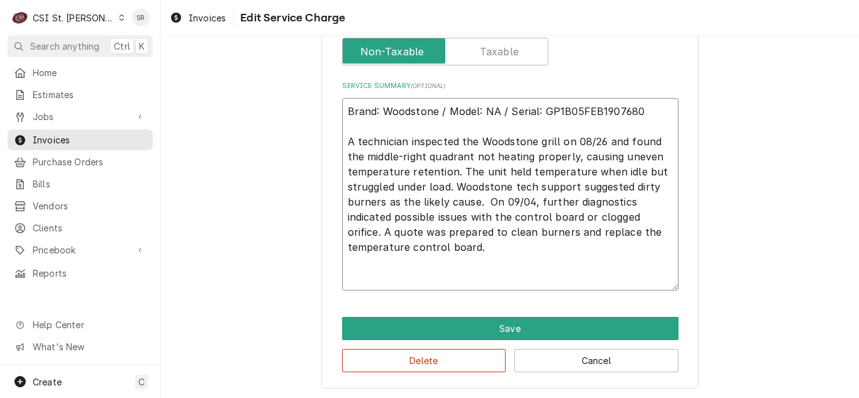
scroll to position [525, 0]
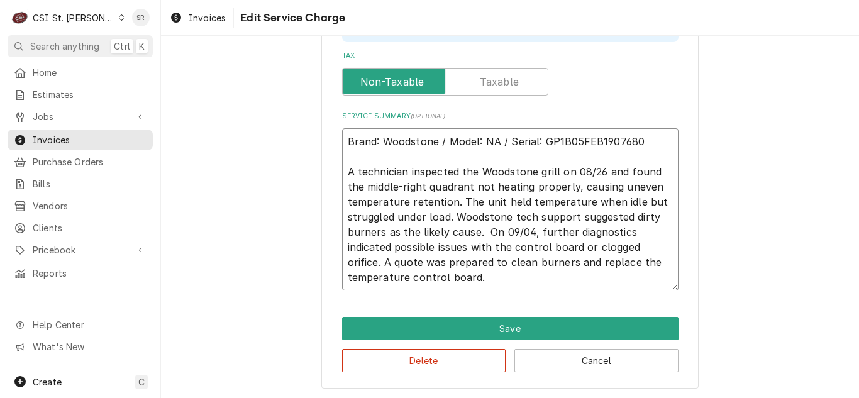
type textarea "x"
type textarea "Brand: Woodstone / Model: NA / Serial: GP1B05FEB1907680 A technician inspected …"
click at [492, 281] on textarea "Brand: Woodstone / Model: NA / Serial: GP1B05FEB1907680 A technician inspected …" at bounding box center [510, 209] width 336 height 162
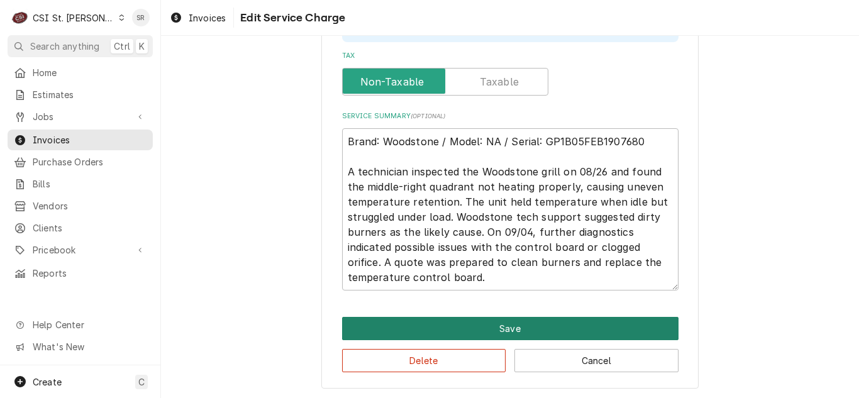
click at [503, 324] on button "Save" at bounding box center [510, 328] width 336 height 23
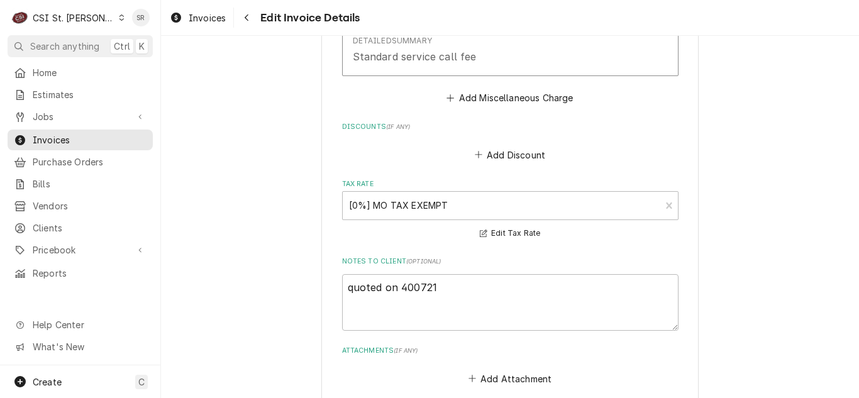
scroll to position [2098, 0]
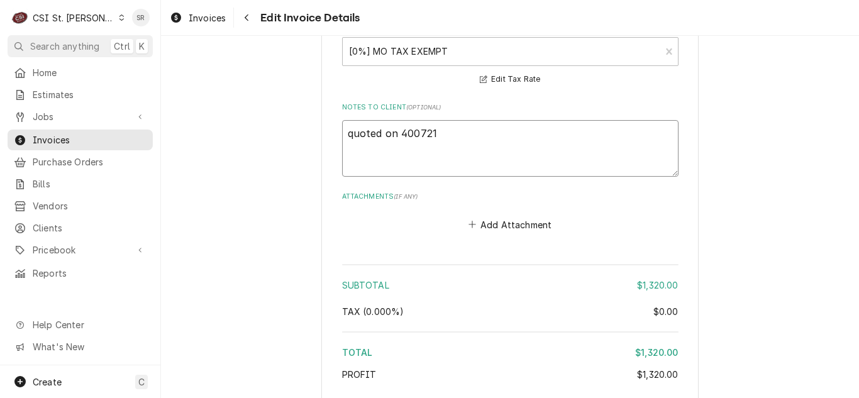
click at [450, 148] on textarea "quoted on 400721" at bounding box center [510, 148] width 336 height 57
type textarea "x"
type textarea "quoted on 400721"
type textarea "x"
type textarea "quoted on 400721 -"
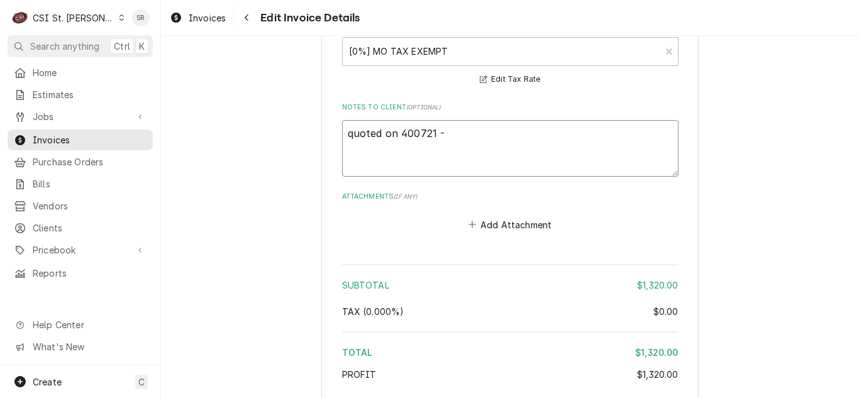
type textarea "x"
type textarea "quoted on 400721 -"
type textarea "x"
type textarea "quoted on 400721 - r"
type textarea "x"
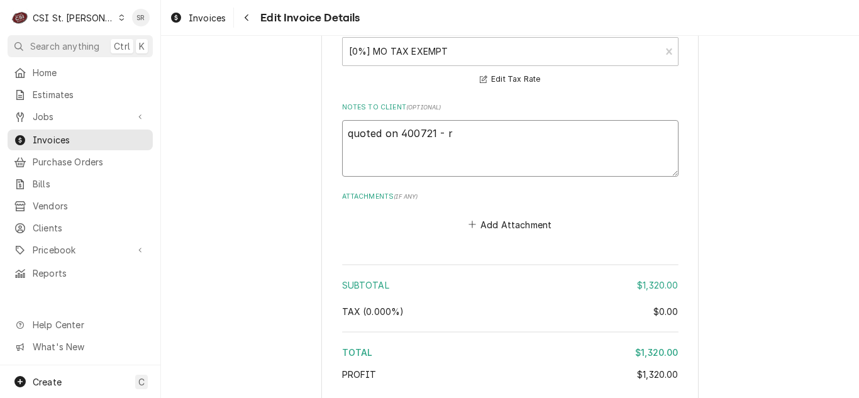
type textarea "quoted on 400721 - re"
type textarea "x"
type textarea "quoted on 400721 - reje"
type textarea "x"
type textarea "quoted on 400721 - rejec"
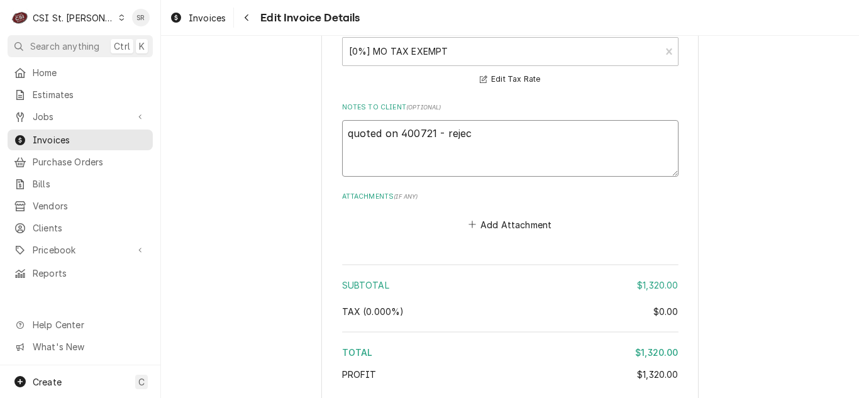
type textarea "x"
type textarea "quoted on 400721 - reject"
type textarea "x"
type textarea "quoted on 400721 - rejecte"
type textarea "x"
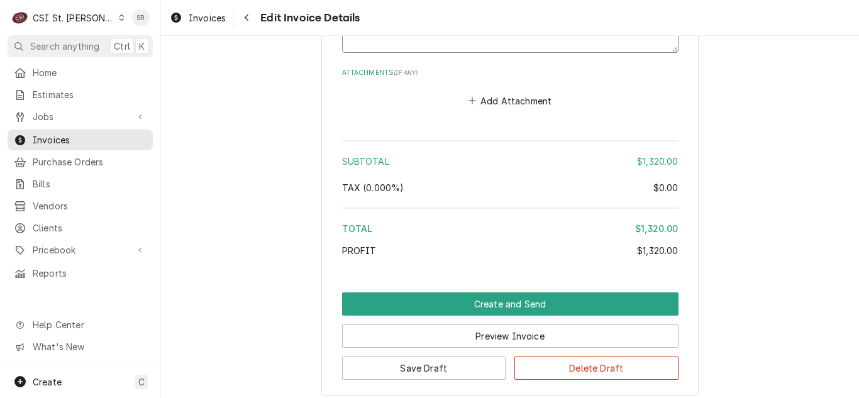
scroll to position [2290, 0]
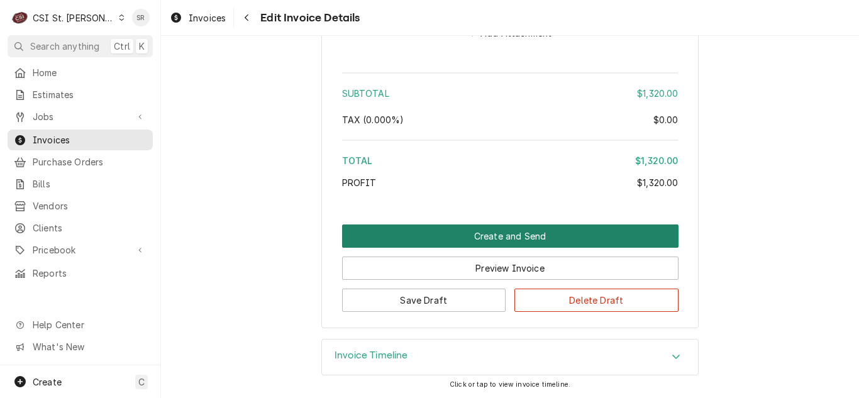
type textarea "quoted on 400721 - rejected"
click at [490, 238] on button "Create and Send" at bounding box center [510, 235] width 336 height 23
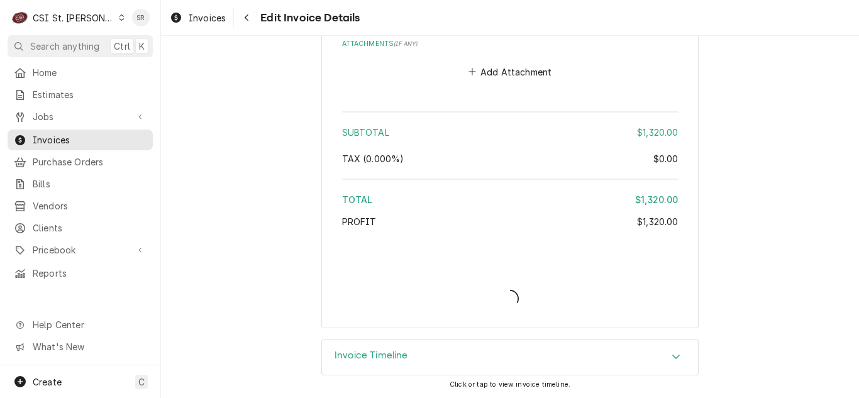
type textarea "x"
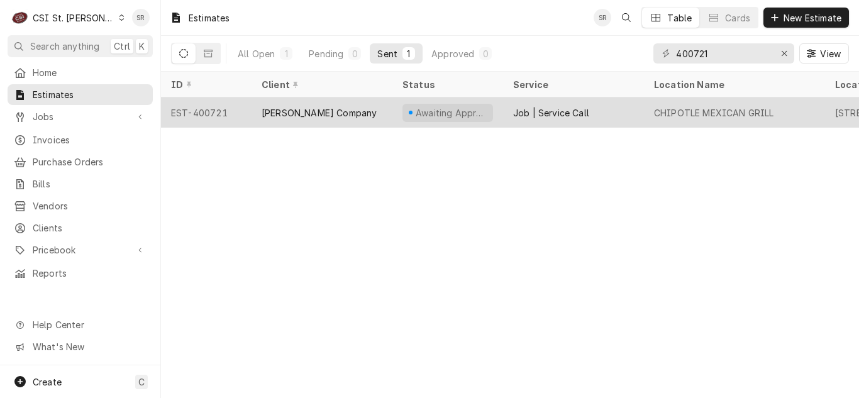
click at [388, 114] on div "[PERSON_NAME] Company" at bounding box center [321, 112] width 141 height 30
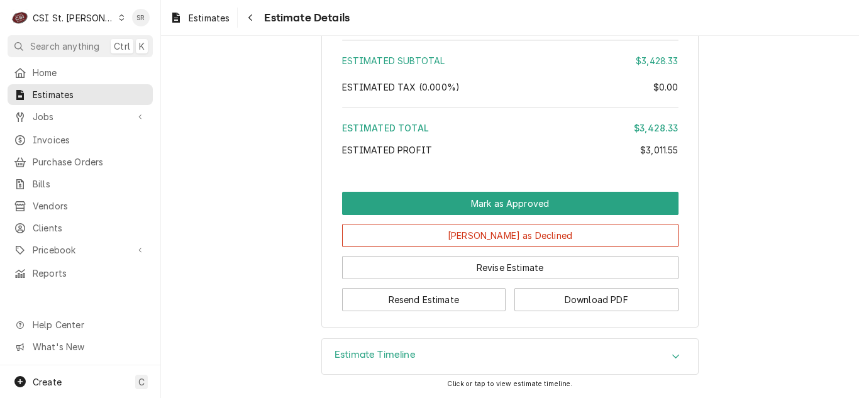
scroll to position [2761, 0]
click at [73, 123] on link "Jobs" at bounding box center [80, 116] width 145 height 21
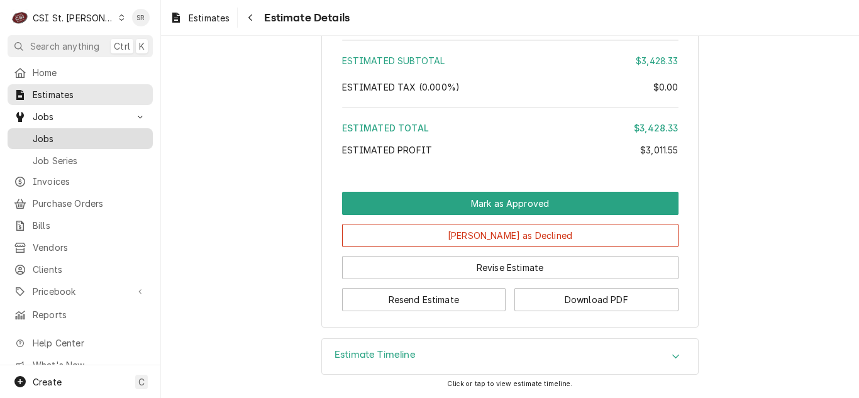
click at [75, 132] on span "Jobs" at bounding box center [90, 138] width 114 height 13
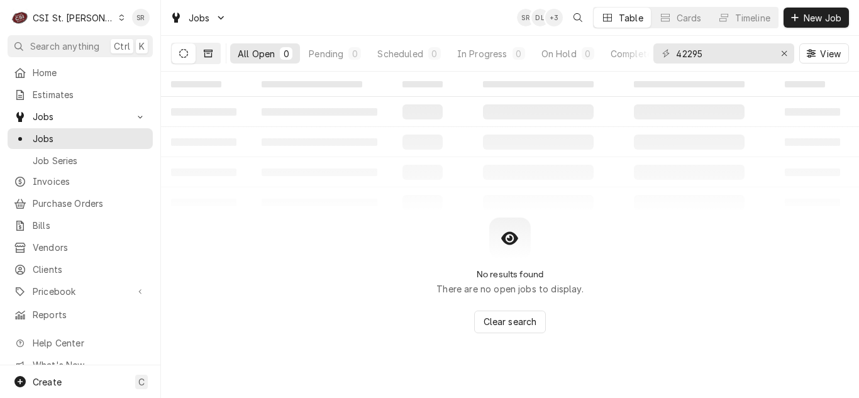
click at [208, 55] on icon "Dynamic Content Wrapper" at bounding box center [208, 53] width 9 height 9
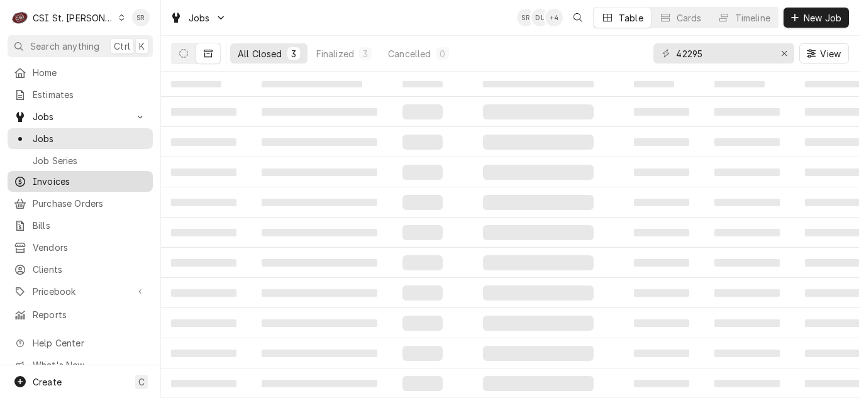
click at [61, 175] on span "Invoices" at bounding box center [90, 181] width 114 height 13
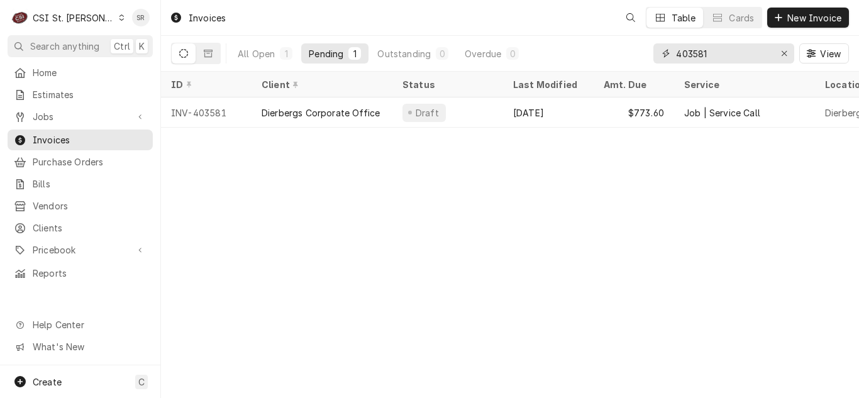
click at [673, 56] on div "403581" at bounding box center [723, 53] width 141 height 20
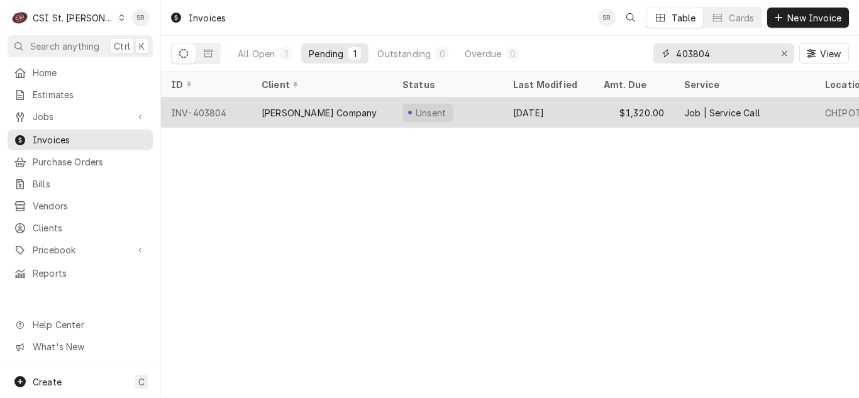
type input "403804"
click at [355, 112] on div "[PERSON_NAME] Company" at bounding box center [321, 112] width 141 height 30
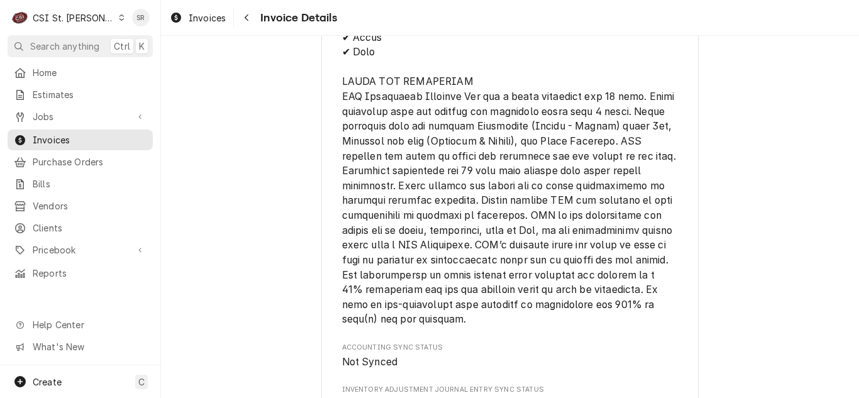
scroll to position [2200, 0]
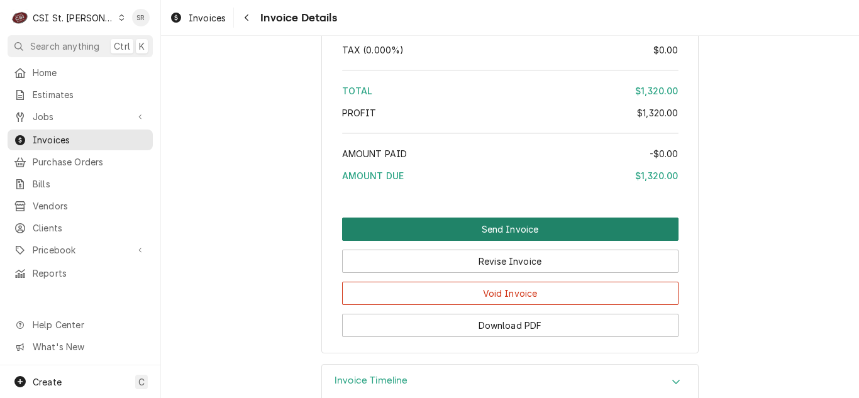
click at [493, 241] on button "Send Invoice" at bounding box center [510, 228] width 336 height 23
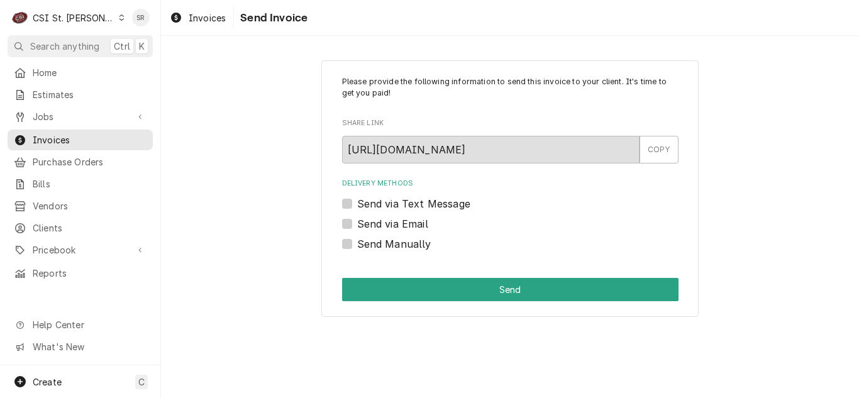
click at [393, 224] on label "Send via Email" at bounding box center [392, 223] width 71 height 15
click at [393, 224] on input "Send via Email" at bounding box center [525, 230] width 336 height 28
checkbox input "true"
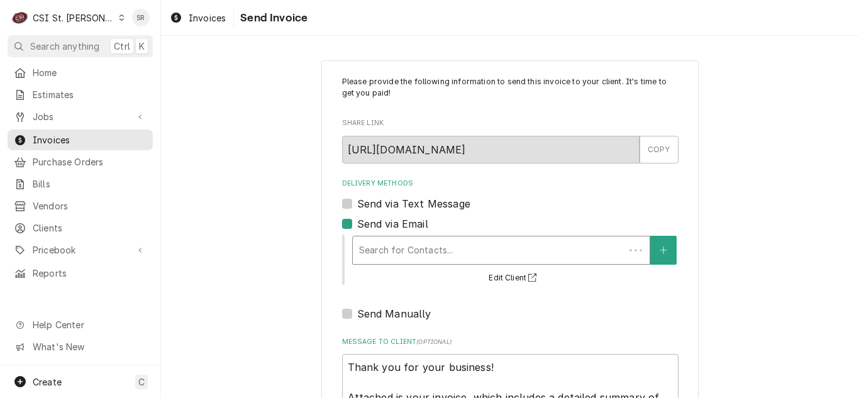
click at [424, 244] on div "Delivery Methods" at bounding box center [488, 250] width 259 height 23
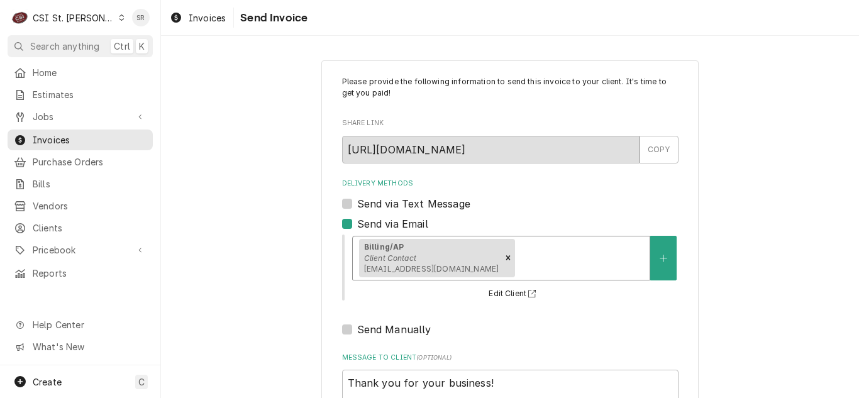
scroll to position [150, 0]
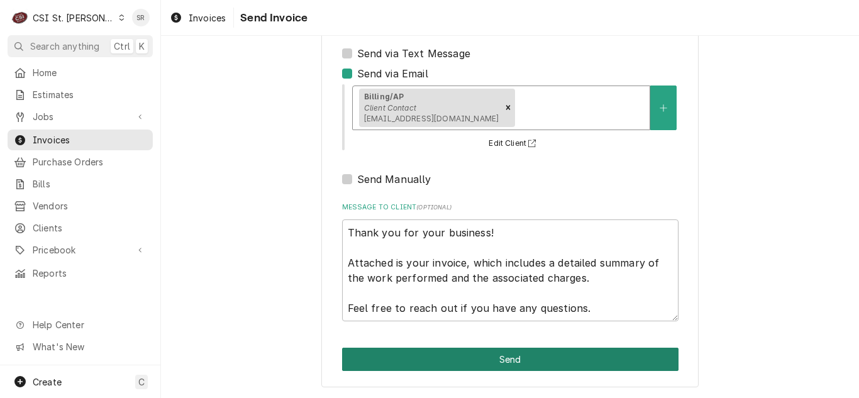
click at [537, 365] on button "Send" at bounding box center [510, 359] width 336 height 23
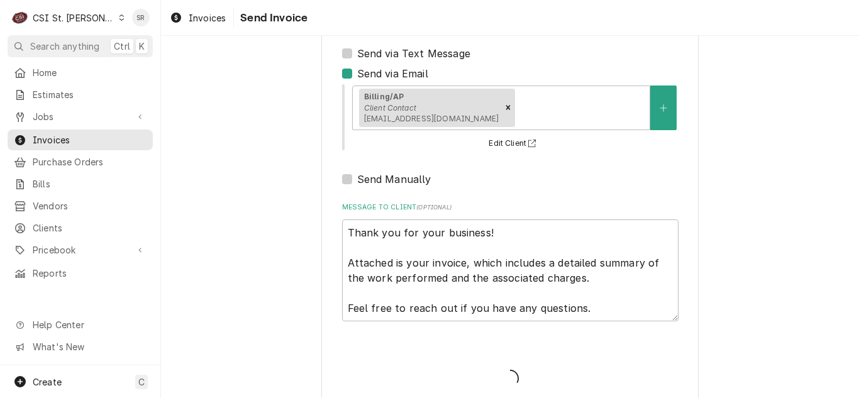
type textarea "x"
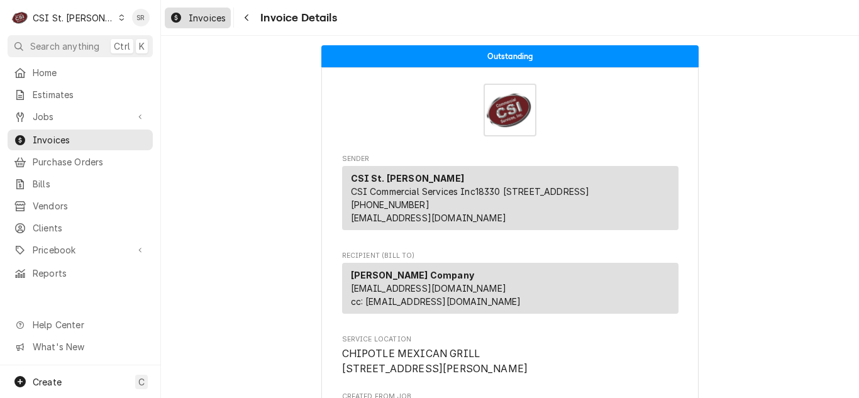
click at [201, 13] on span "Invoices" at bounding box center [207, 17] width 37 height 13
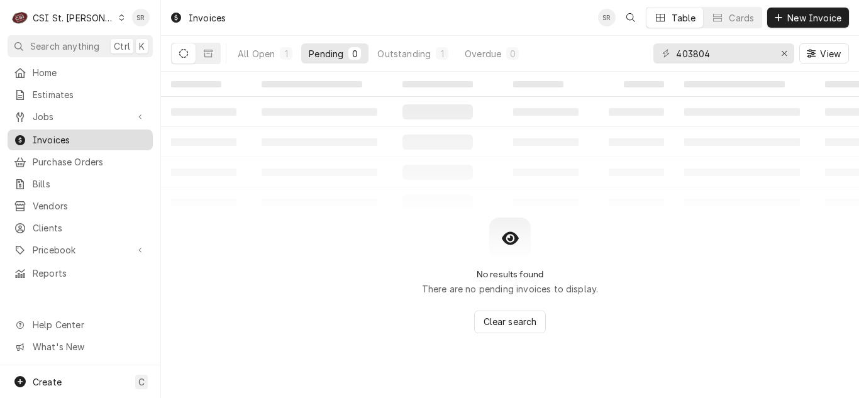
click at [72, 135] on span "Invoices" at bounding box center [90, 139] width 114 height 13
drag, startPoint x: 718, startPoint y: 55, endPoint x: 664, endPoint y: 57, distance: 54.1
click at [664, 57] on div "403804" at bounding box center [723, 53] width 141 height 20
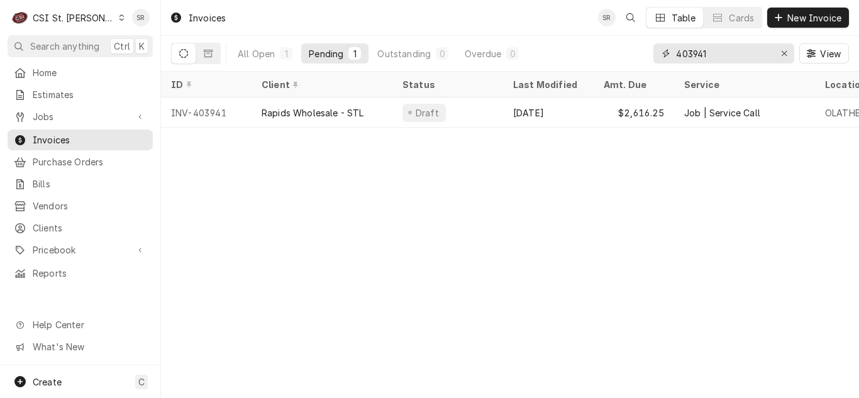
type input "403941"
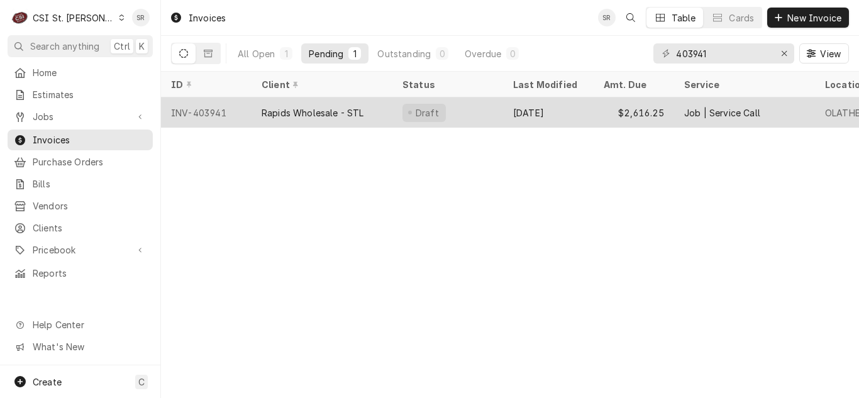
drag, startPoint x: 352, startPoint y: 109, endPoint x: 345, endPoint y: 103, distance: 8.9
click at [345, 106] on div "Rapids Wholesale - STL" at bounding box center [312, 112] width 102 height 13
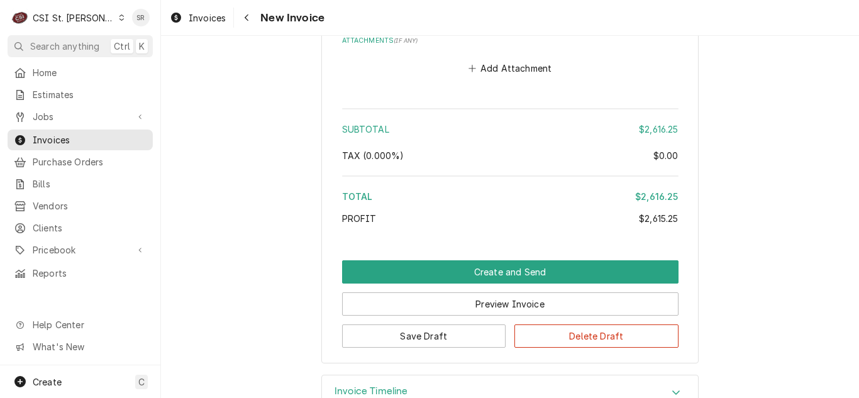
scroll to position [1422, 0]
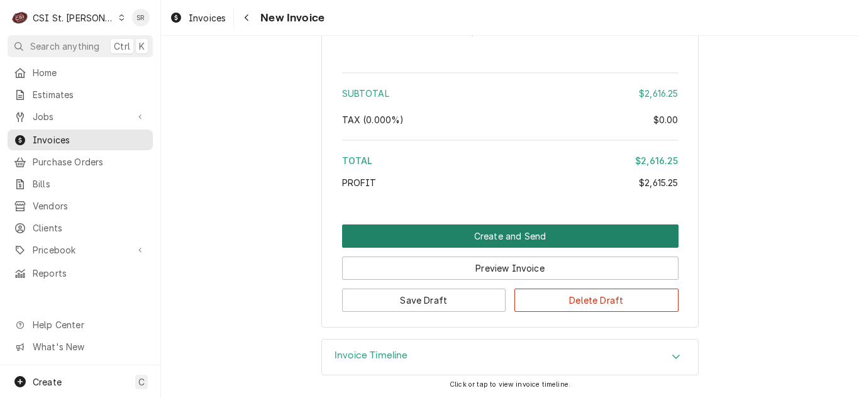
click at [503, 231] on button "Create and Send" at bounding box center [510, 235] width 336 height 23
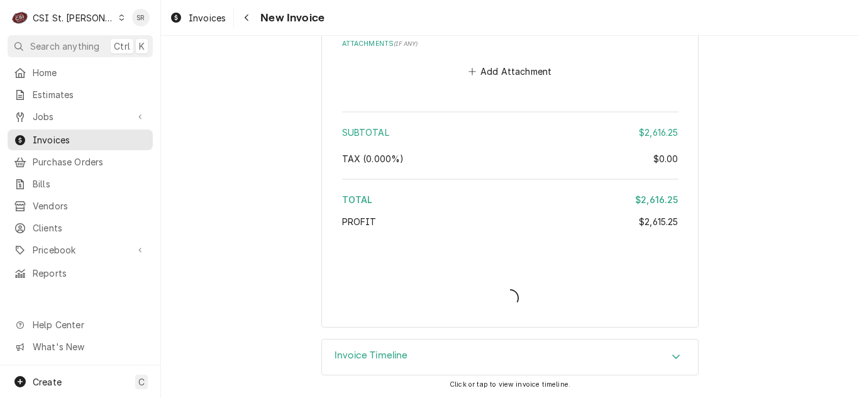
scroll to position [1383, 0]
type textarea "x"
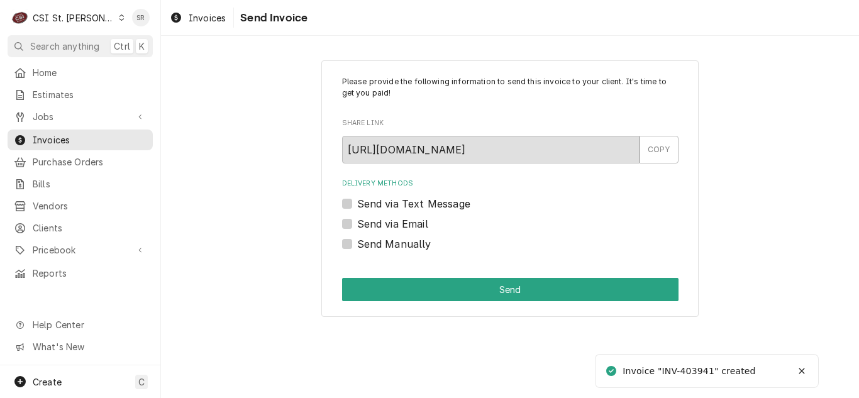
click at [390, 222] on label "Send via Email" at bounding box center [392, 223] width 71 height 15
click at [390, 222] on input "Send via Email" at bounding box center [525, 230] width 336 height 28
checkbox input "true"
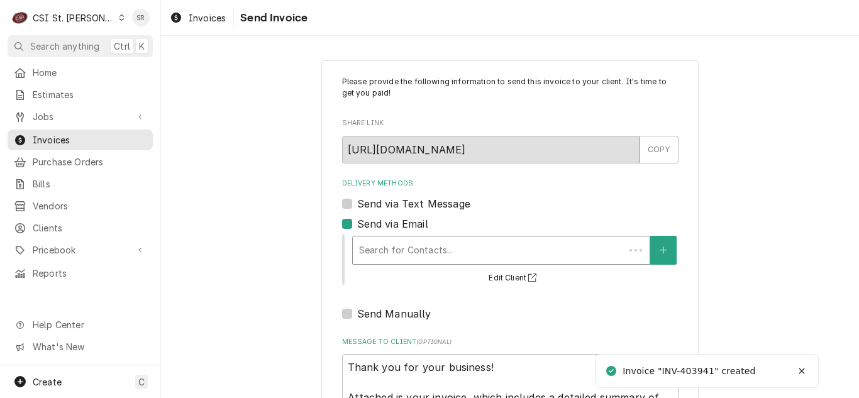
click at [417, 246] on div "Delivery Methods" at bounding box center [488, 250] width 259 height 23
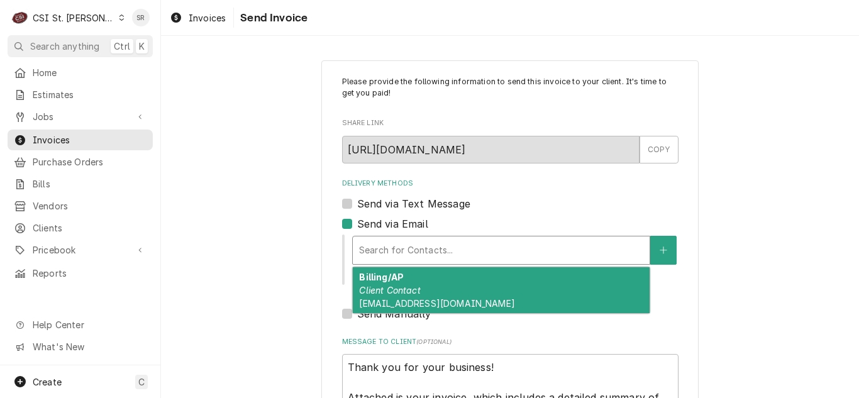
click at [441, 290] on div "Billing/AP Client Contact accountspayable@gorapids.com" at bounding box center [501, 290] width 297 height 46
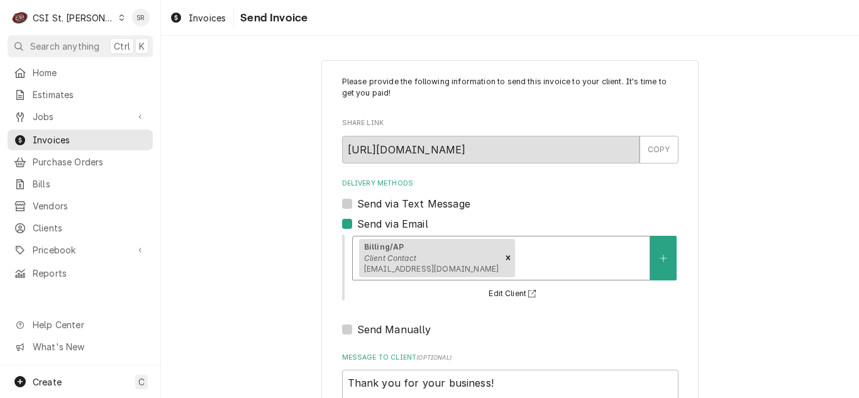
scroll to position [150, 0]
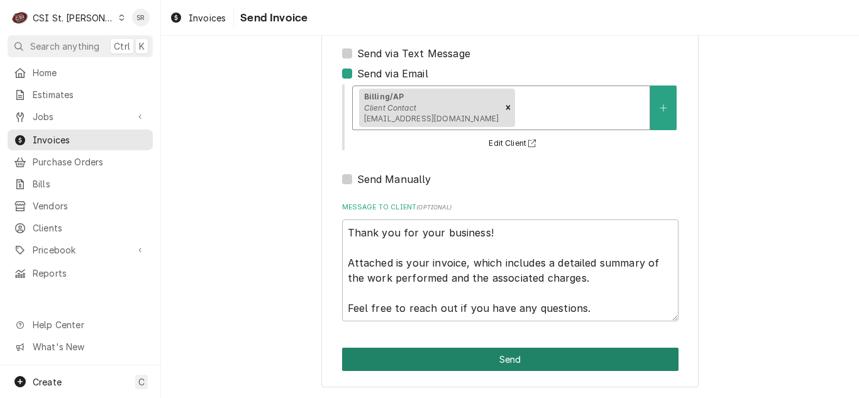
click at [503, 356] on button "Send" at bounding box center [510, 359] width 336 height 23
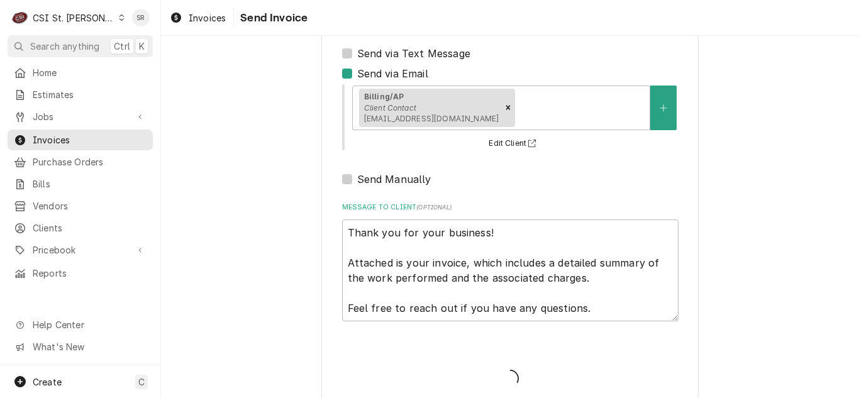
type textarea "x"
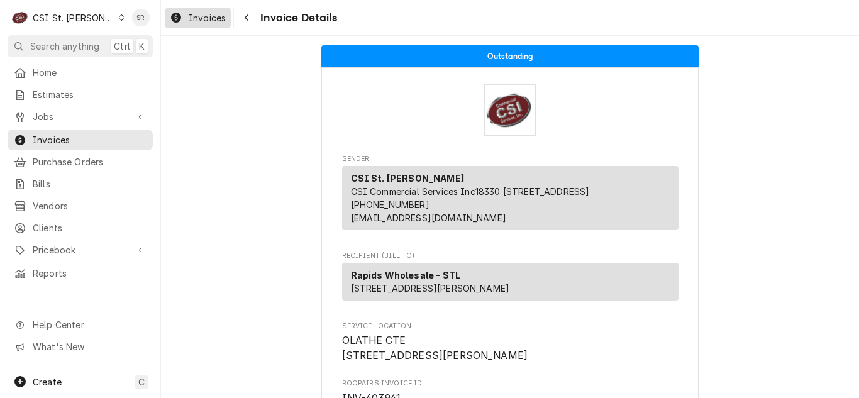
click at [189, 18] on span "Invoices" at bounding box center [207, 17] width 37 height 13
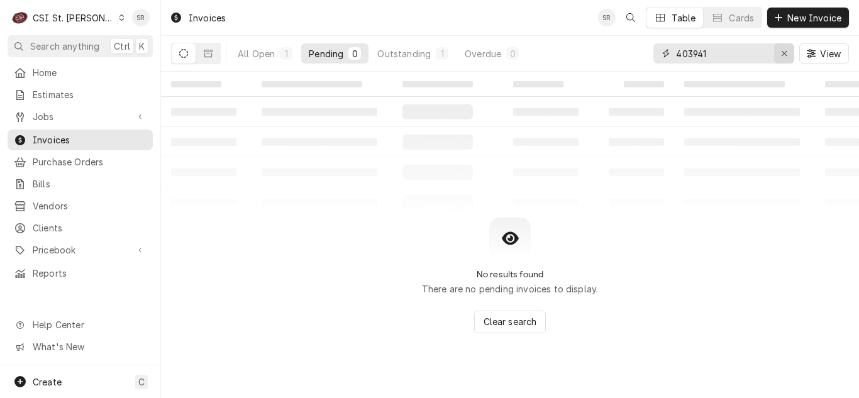
click at [778, 55] on div "Erase input" at bounding box center [784, 53] width 13 height 13
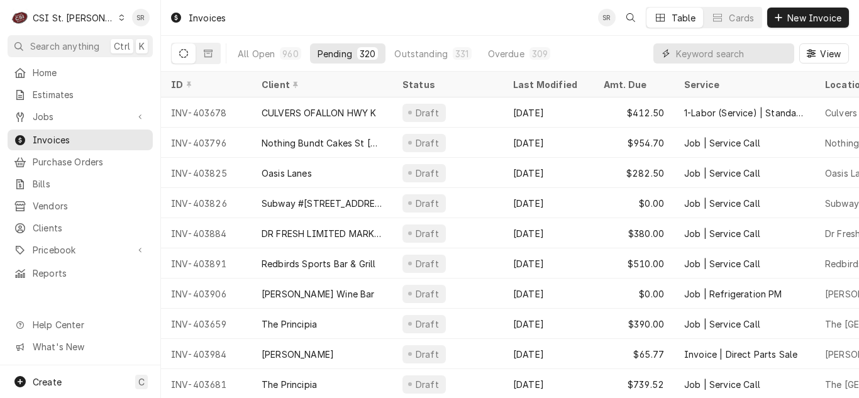
click at [736, 58] on input "Dynamic Content Wrapper" at bounding box center [732, 53] width 112 height 20
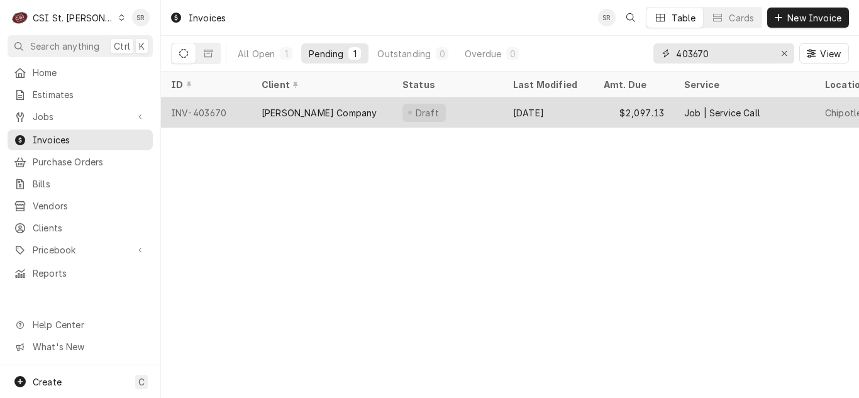
type input "403670"
click at [361, 112] on div "[PERSON_NAME] Company" at bounding box center [321, 112] width 141 height 30
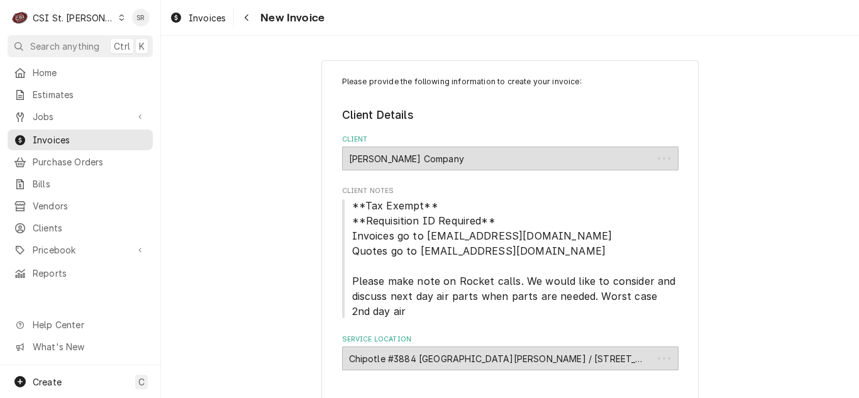
type textarea "x"
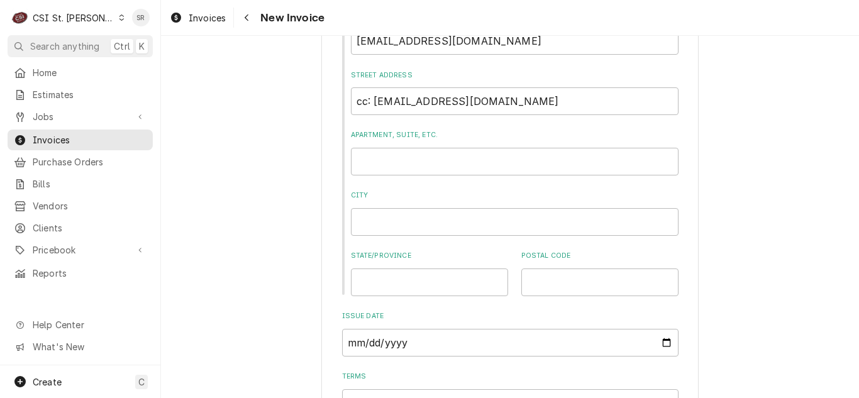
scroll to position [754, 0]
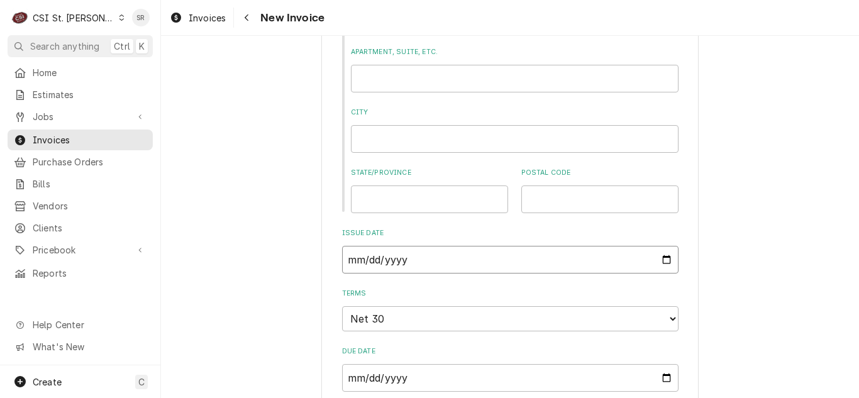
click at [661, 261] on input "[DATE]" at bounding box center [510, 260] width 336 height 28
type input "[DATE]"
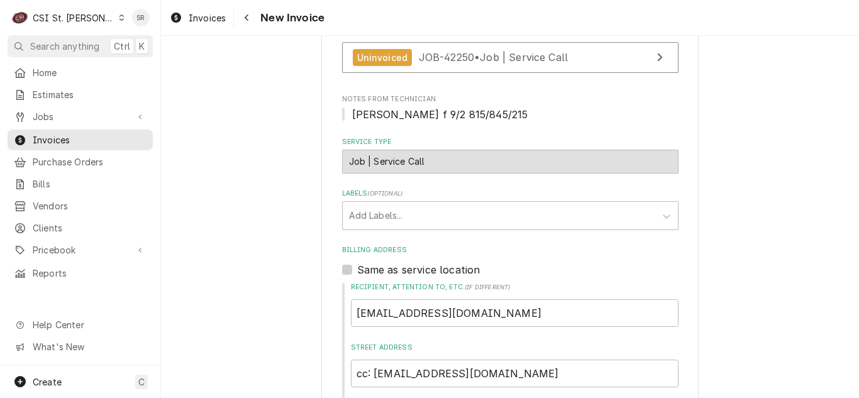
scroll to position [377, 0]
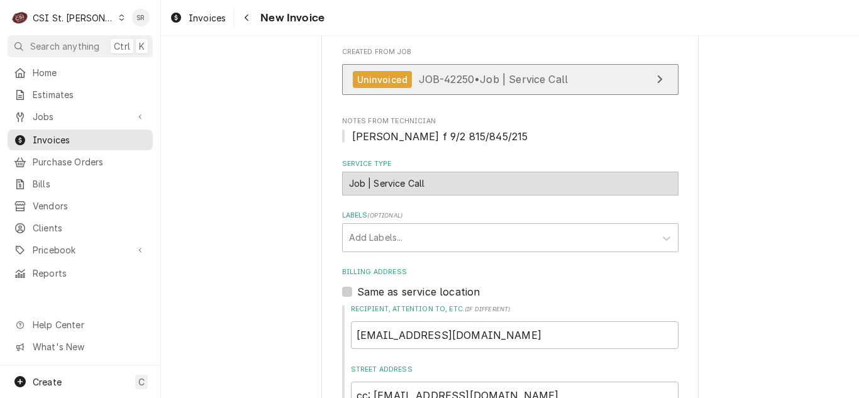
click at [503, 81] on span "JOB-42250 • Job | Service Call" at bounding box center [494, 79] width 150 height 13
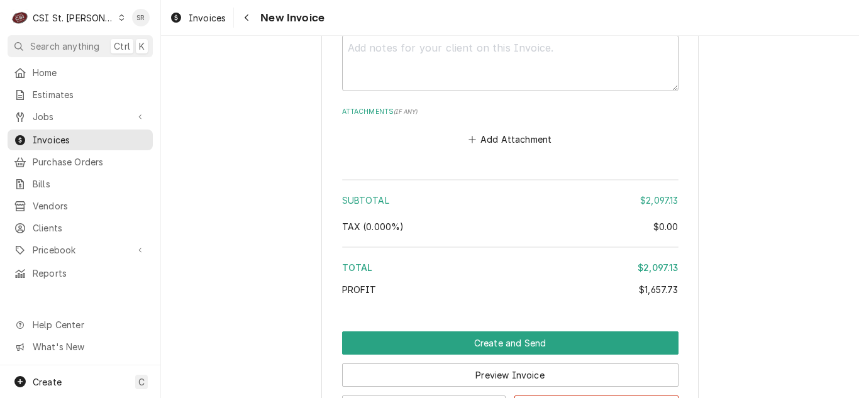
scroll to position [3646, 0]
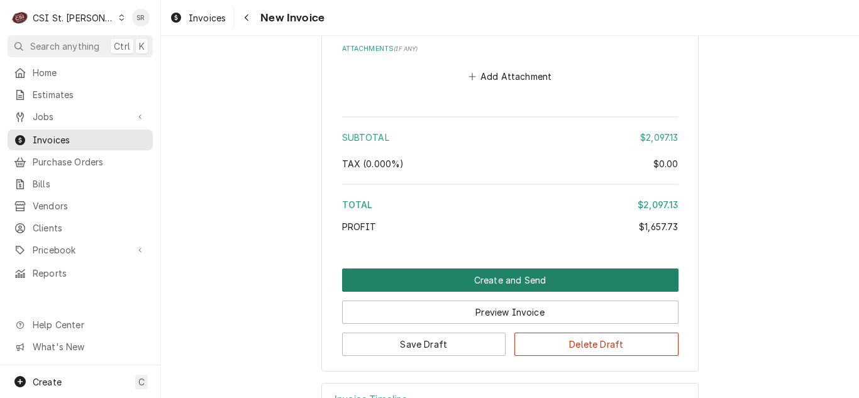
click at [495, 279] on button "Create and Send" at bounding box center [510, 279] width 336 height 23
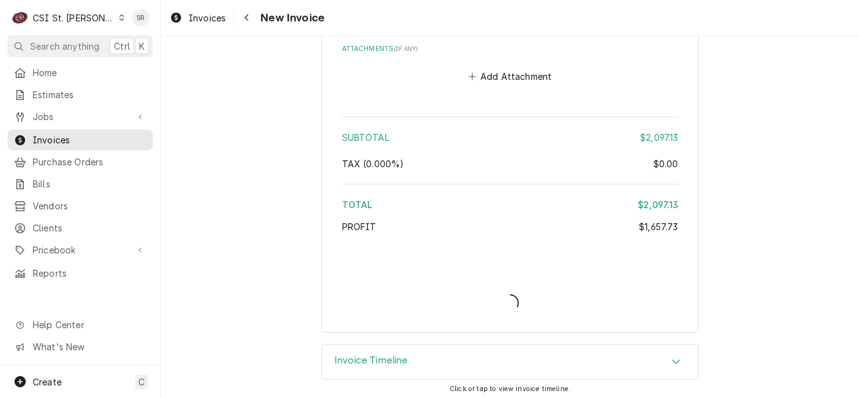
type textarea "x"
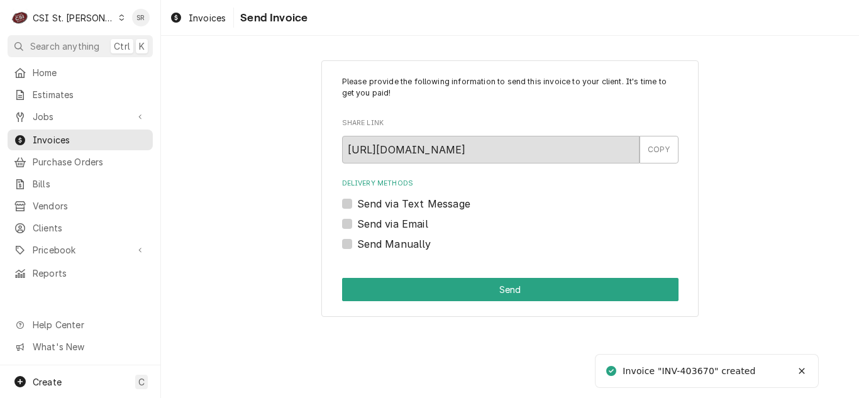
click at [412, 226] on label "Send via Email" at bounding box center [392, 223] width 71 height 15
click at [412, 226] on input "Send via Email" at bounding box center [525, 230] width 336 height 28
checkbox input "true"
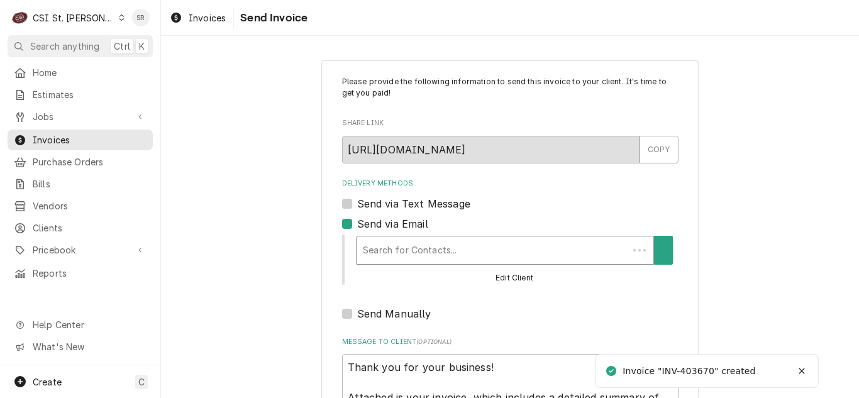
click at [436, 253] on div "Delivery Methods" at bounding box center [492, 250] width 259 height 23
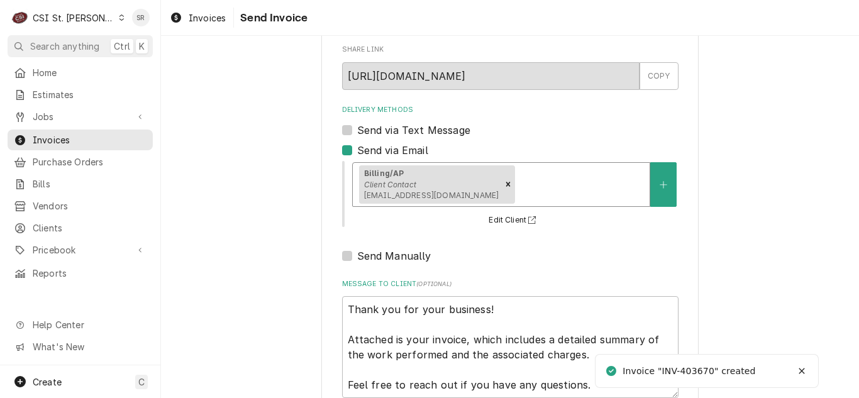
scroll to position [150, 0]
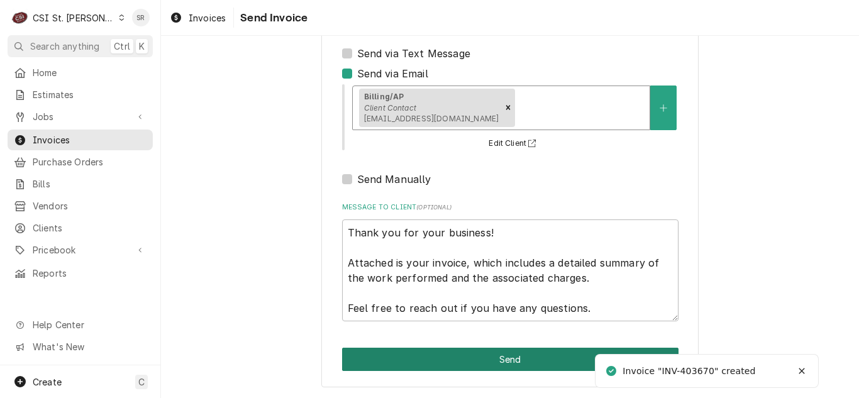
click at [490, 365] on button "Send" at bounding box center [510, 359] width 336 height 23
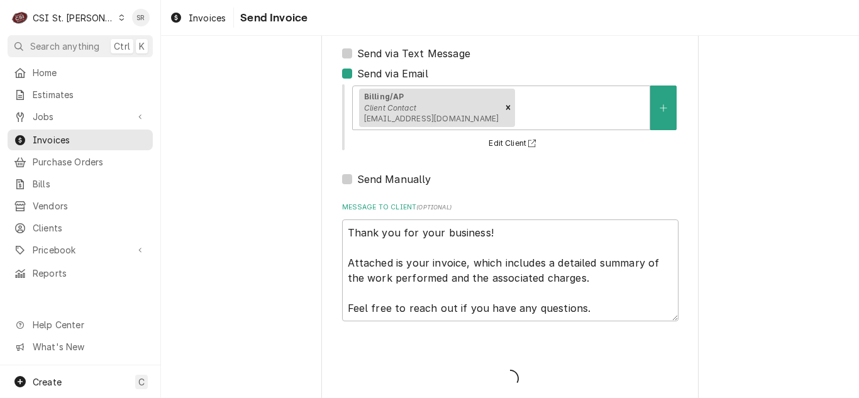
type textarea "x"
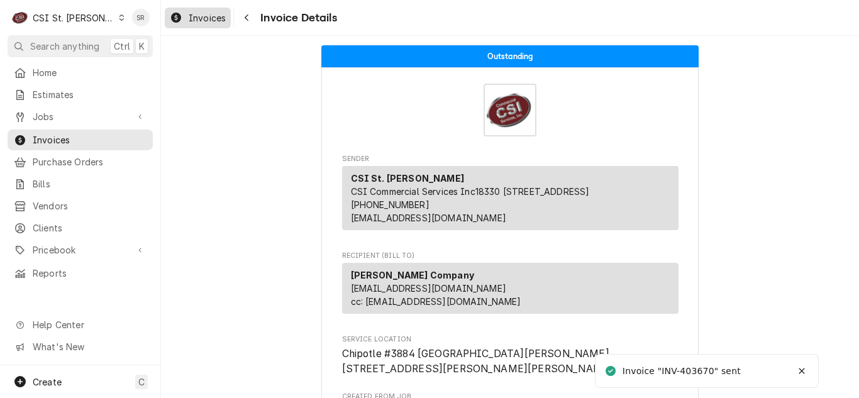
click at [206, 19] on span "Invoices" at bounding box center [207, 17] width 37 height 13
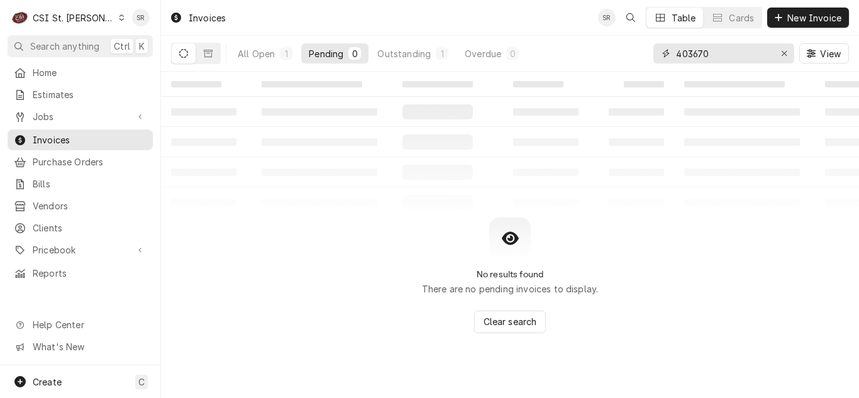
click at [743, 57] on input "403670" at bounding box center [723, 53] width 94 height 20
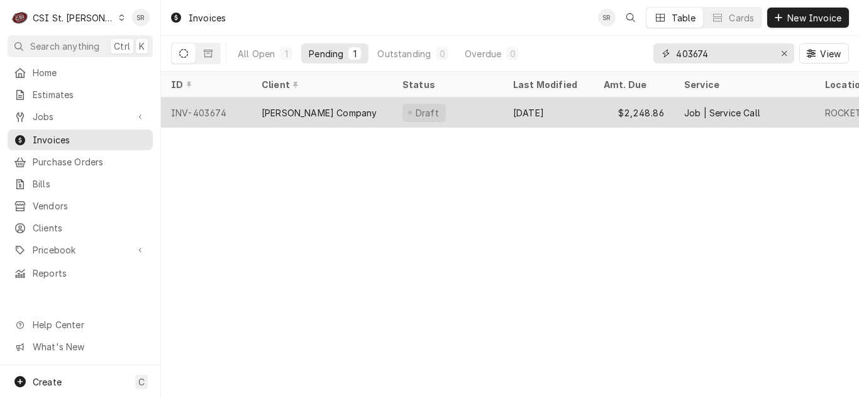
type input "403674"
click at [364, 121] on div "Vivian Company" at bounding box center [321, 112] width 141 height 30
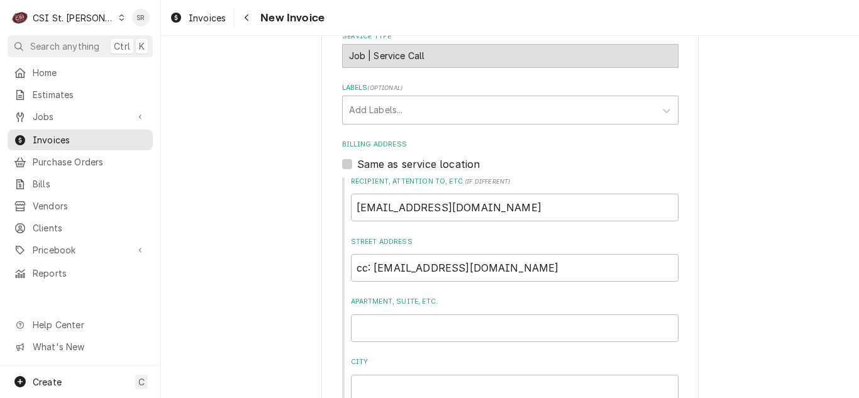
scroll to position [314, 0]
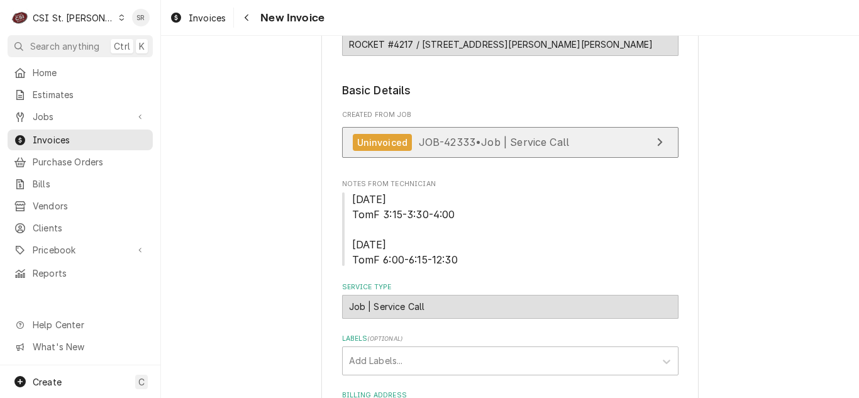
click at [489, 140] on span "JOB-42333 • Job | Service Call" at bounding box center [494, 142] width 151 height 13
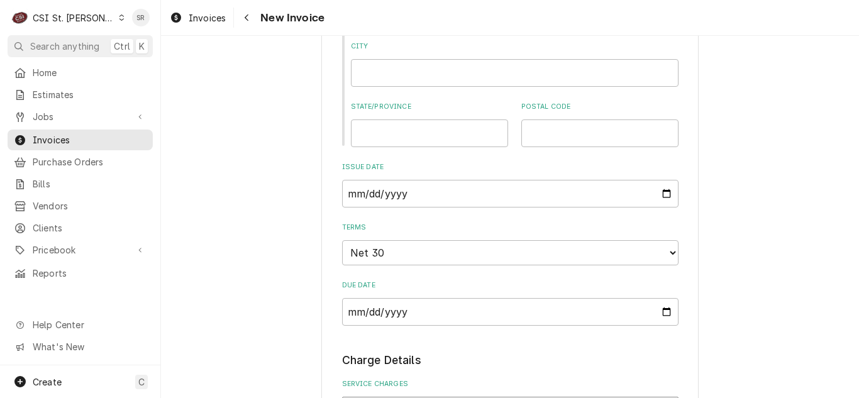
scroll to position [880, 0]
click at [661, 190] on input "2025-09-03" at bounding box center [510, 194] width 336 height 28
type textarea "x"
type input "2025-09-23"
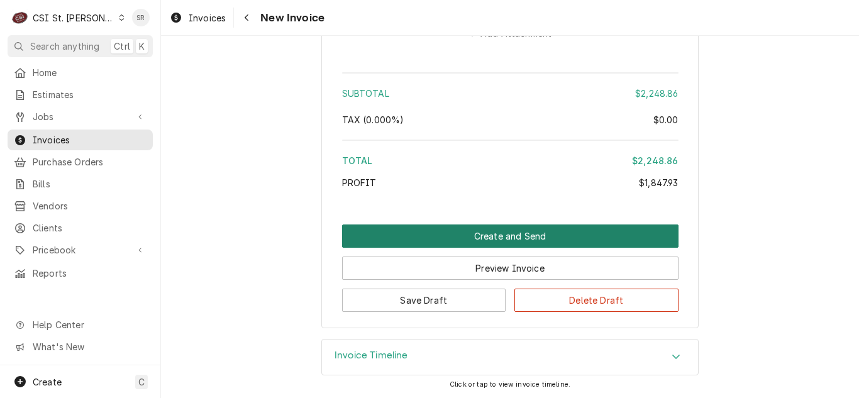
click at [524, 240] on button "Create and Send" at bounding box center [510, 235] width 336 height 23
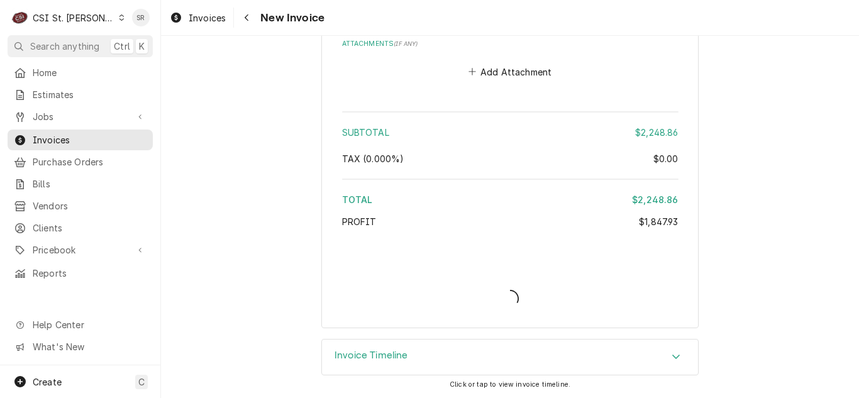
scroll to position [3075, 0]
type textarea "x"
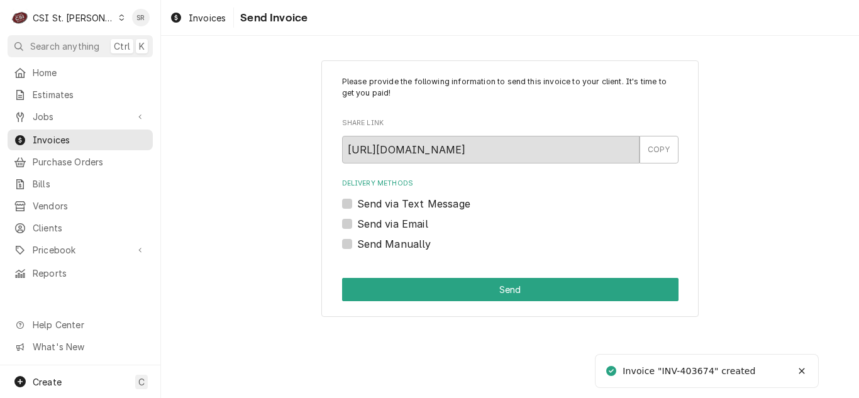
click at [382, 230] on label "Send via Email" at bounding box center [392, 223] width 71 height 15
click at [382, 230] on input "Send via Email" at bounding box center [525, 230] width 336 height 28
checkbox input "true"
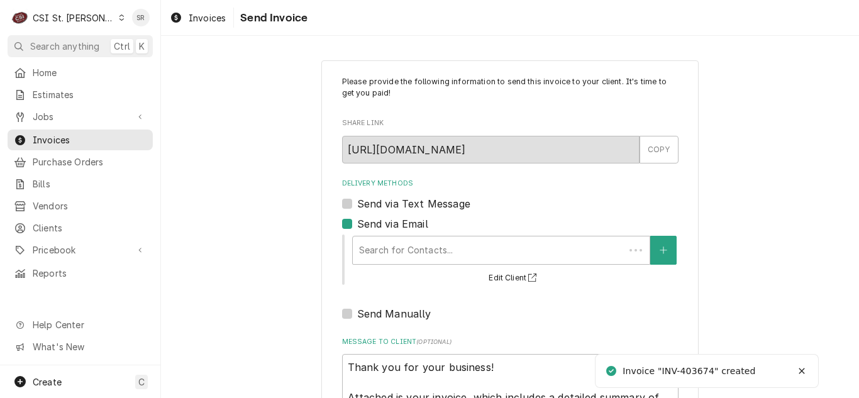
click at [446, 243] on div "Delivery Methods" at bounding box center [488, 250] width 259 height 23
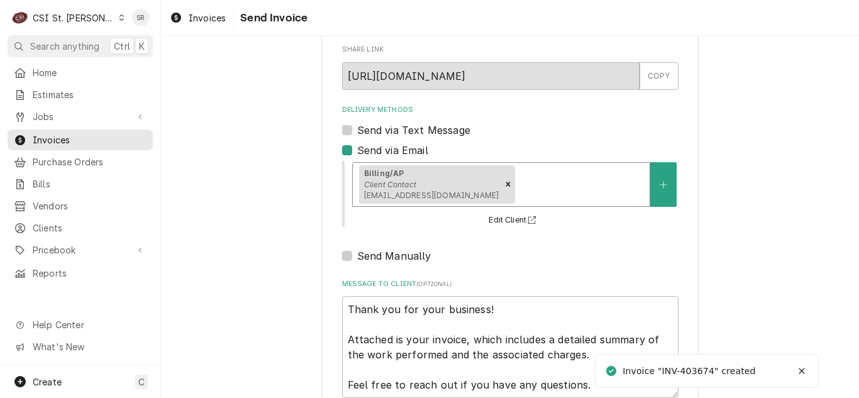
scroll to position [150, 0]
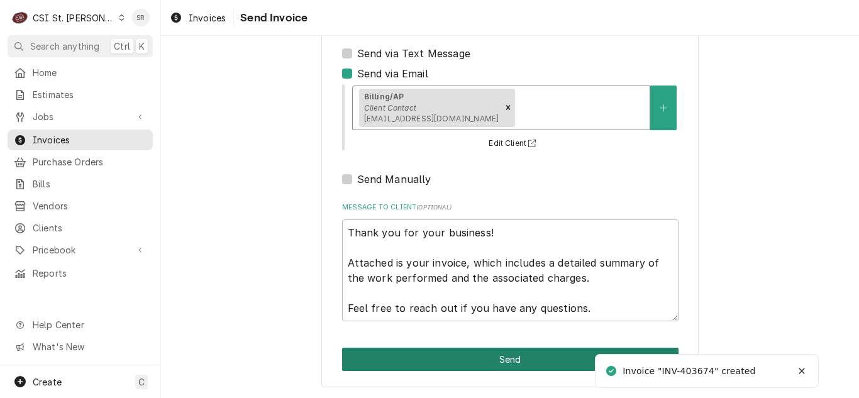
click at [476, 362] on button "Send" at bounding box center [510, 359] width 336 height 23
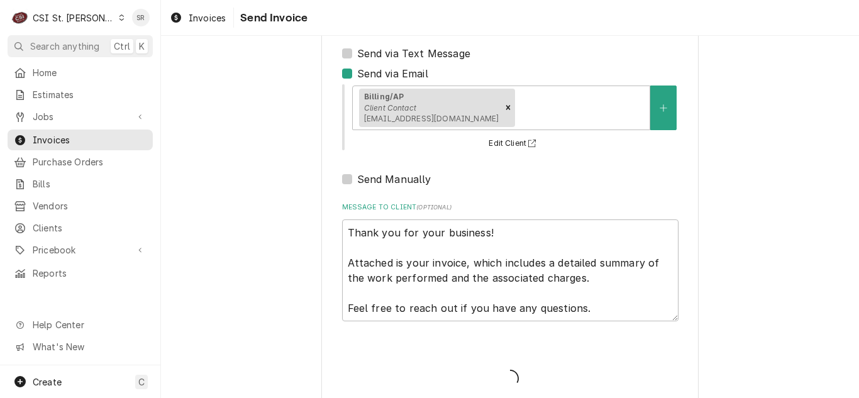
type textarea "x"
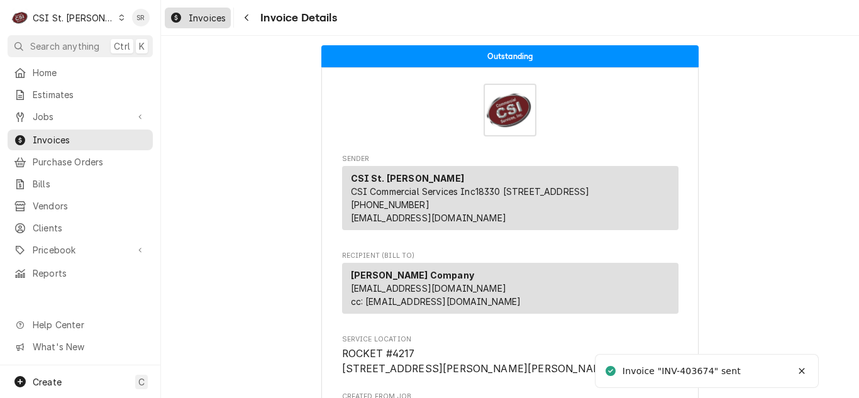
click at [196, 18] on span "Invoices" at bounding box center [207, 17] width 37 height 13
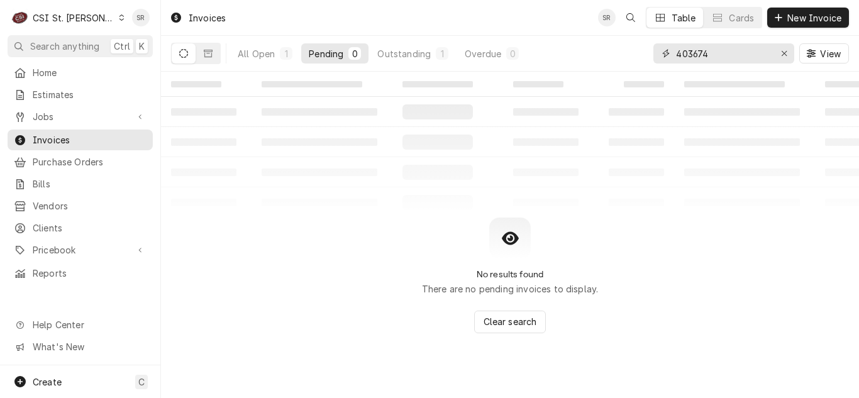
click at [713, 57] on input "403674" at bounding box center [723, 53] width 94 height 20
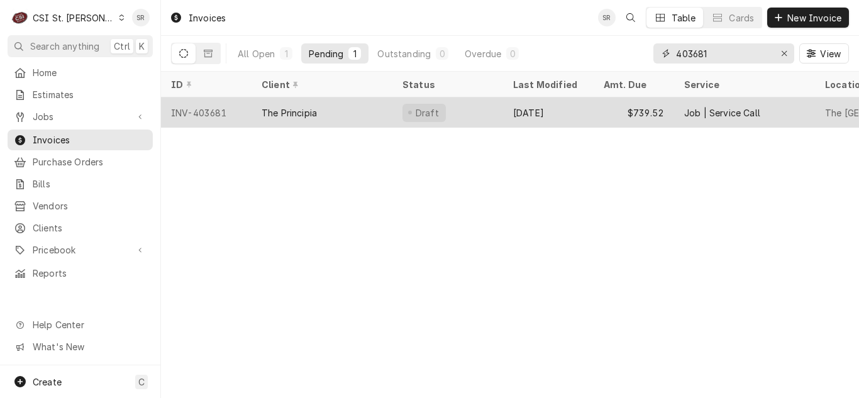
type input "403681"
click at [378, 115] on div "The Principia" at bounding box center [321, 112] width 141 height 30
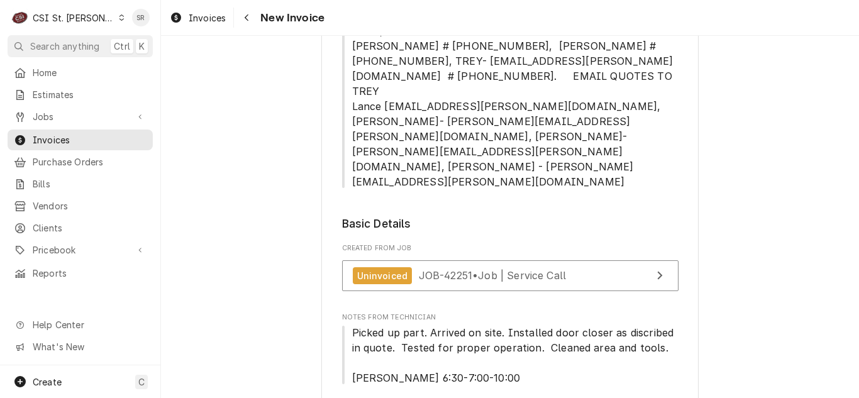
scroll to position [754, 0]
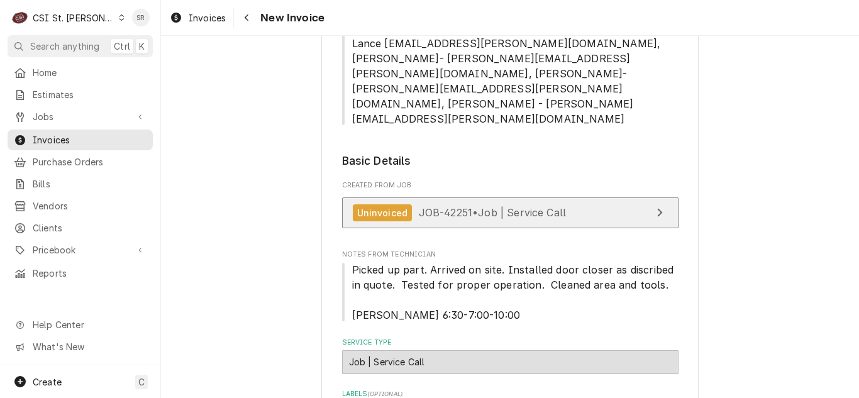
click at [502, 206] on span "JOB-42251 • Job | Service Call" at bounding box center [493, 212] width 148 height 13
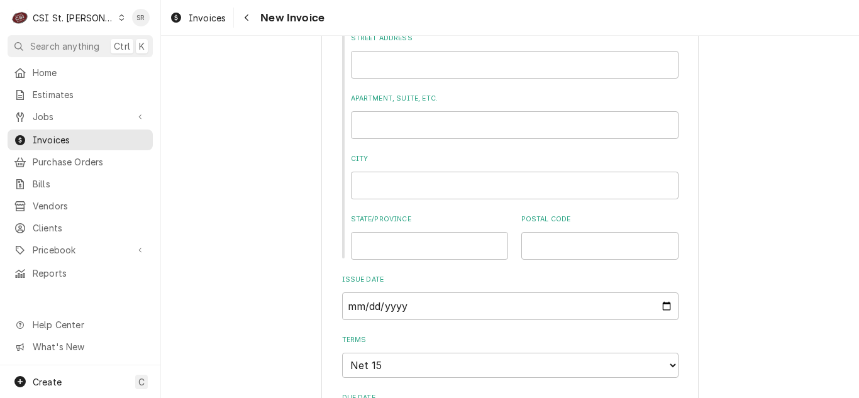
scroll to position [1257, 0]
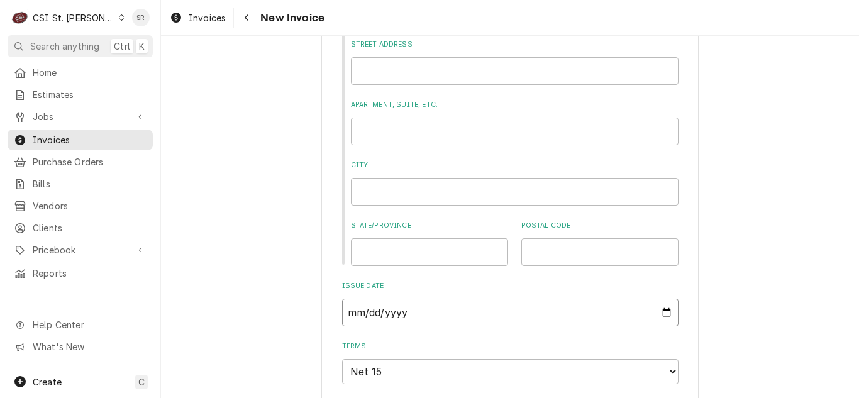
click at [657, 299] on input "[DATE]" at bounding box center [510, 313] width 336 height 28
type textarea "x"
type input "[DATE]"
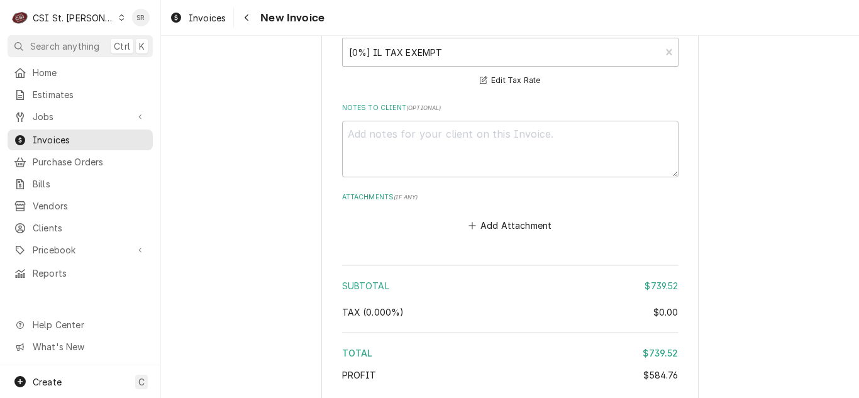
scroll to position [2703, 0]
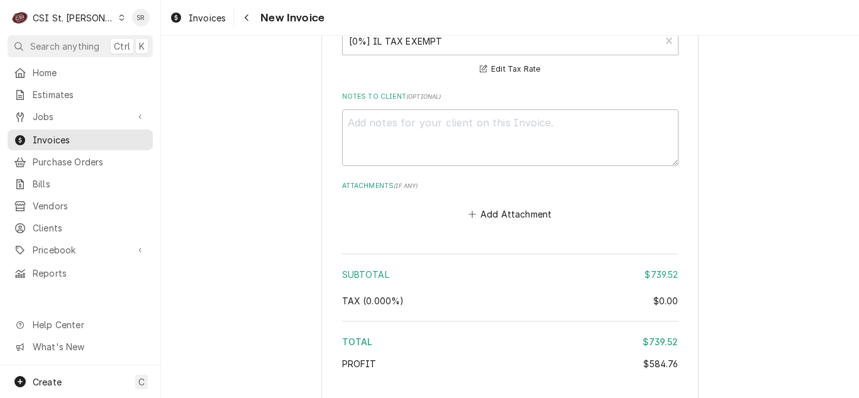
type textarea "x"
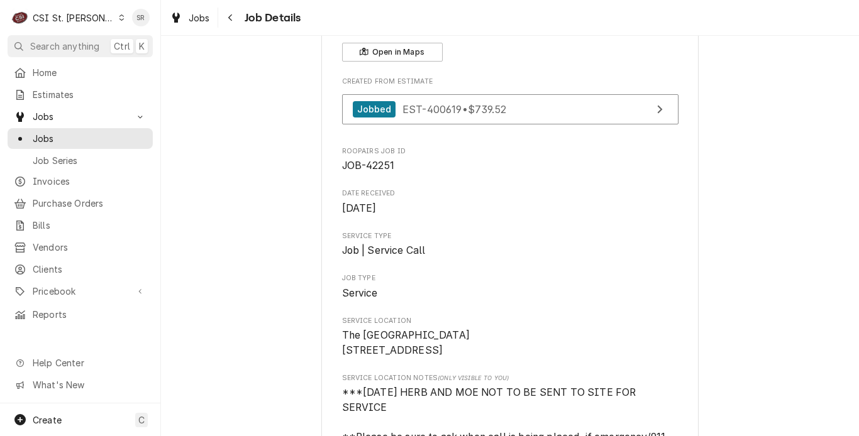
scroll to position [63, 0]
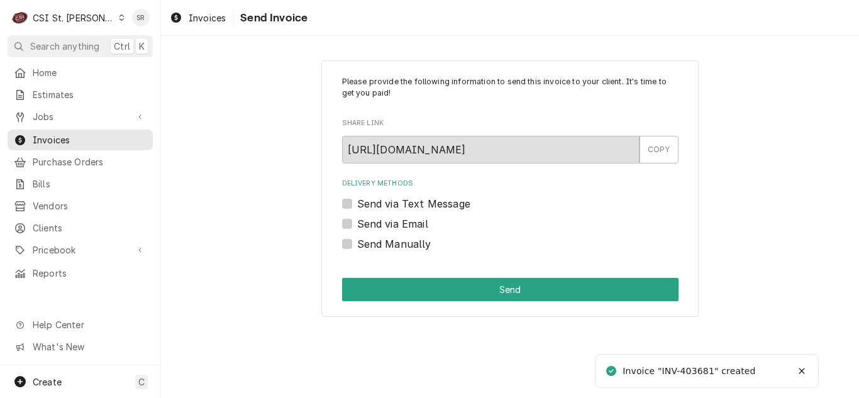
click at [376, 223] on label "Send via Email" at bounding box center [392, 223] width 71 height 15
click at [376, 223] on input "Send via Email" at bounding box center [525, 230] width 336 height 28
checkbox input "true"
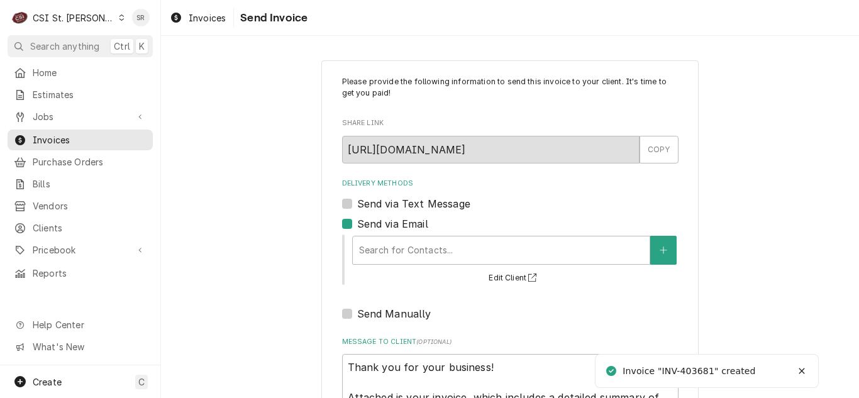
click at [419, 246] on div "Delivery Methods" at bounding box center [501, 250] width 284 height 23
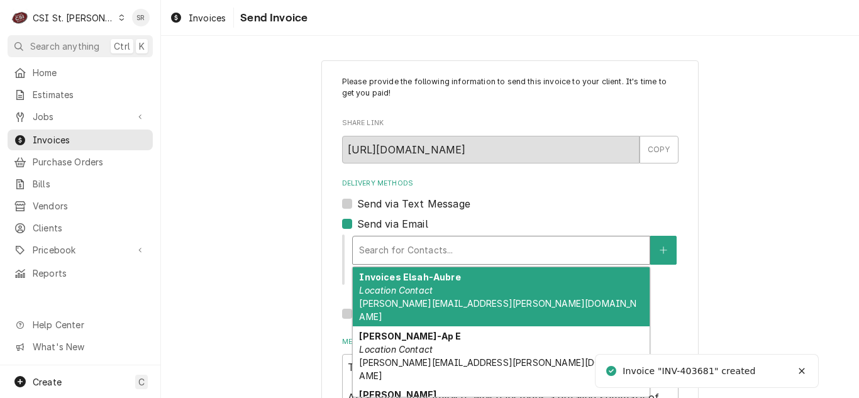
click at [421, 292] on em "Location Contact" at bounding box center [396, 290] width 74 height 11
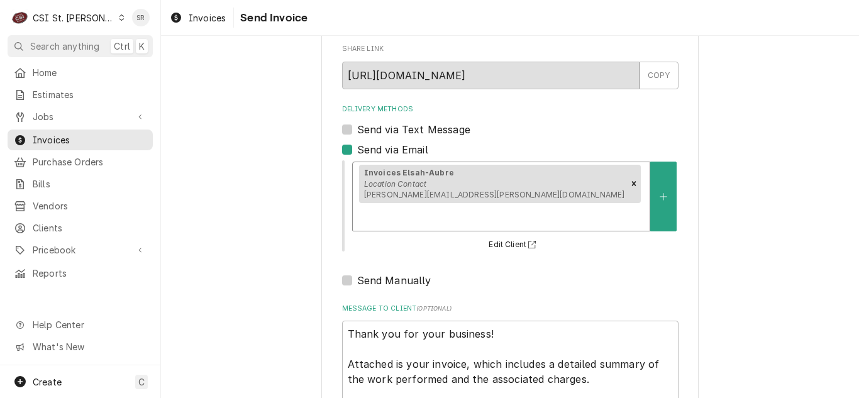
scroll to position [150, 0]
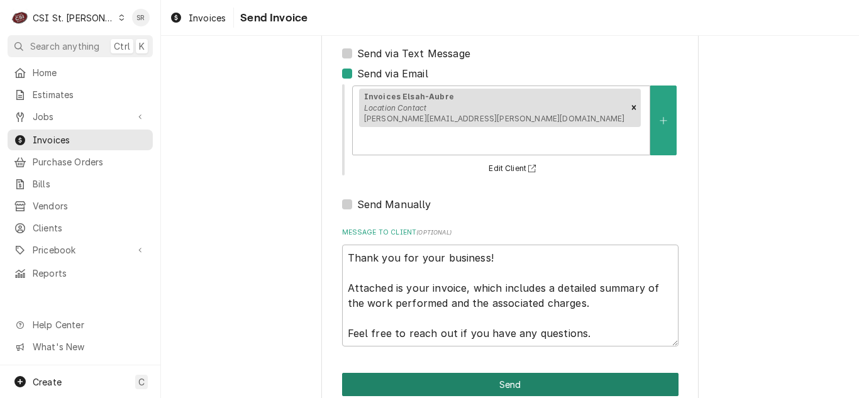
click at [504, 373] on button "Send" at bounding box center [510, 384] width 336 height 23
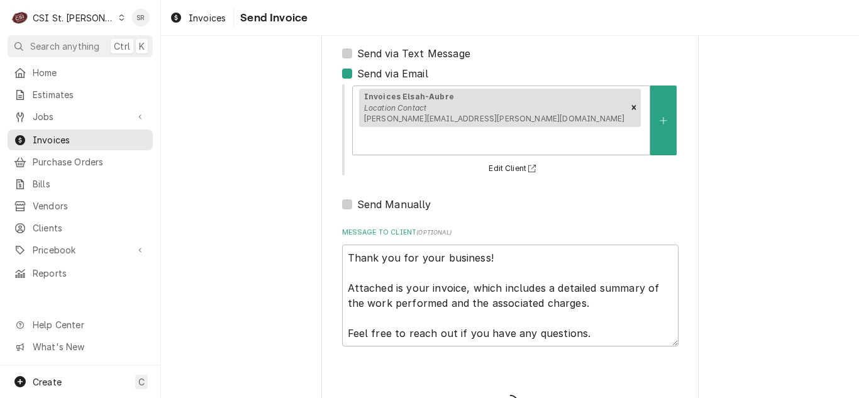
type textarea "x"
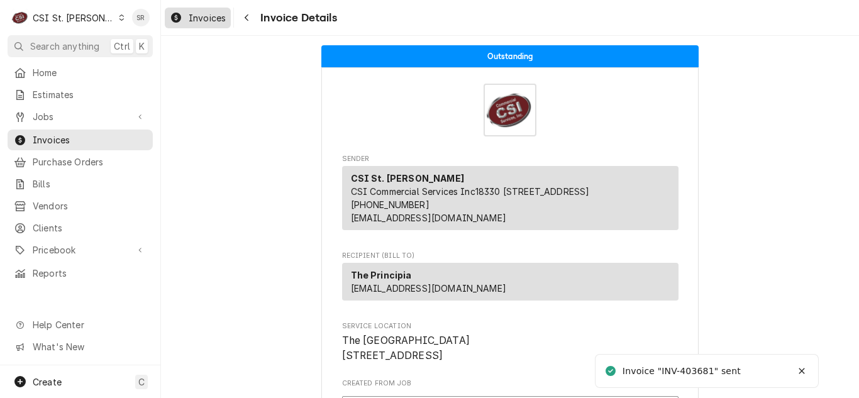
click at [198, 18] on span "Invoices" at bounding box center [207, 17] width 37 height 13
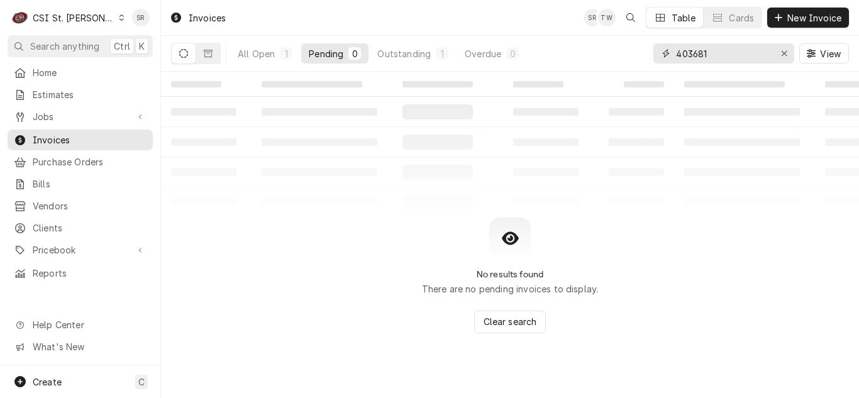
click at [717, 51] on input "403681" at bounding box center [723, 53] width 94 height 20
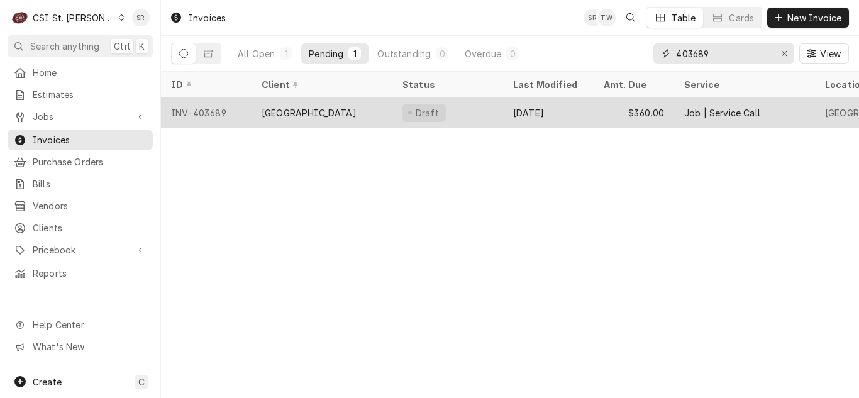
type input "403689"
click at [317, 115] on div "[GEOGRAPHIC_DATA]" at bounding box center [308, 112] width 95 height 13
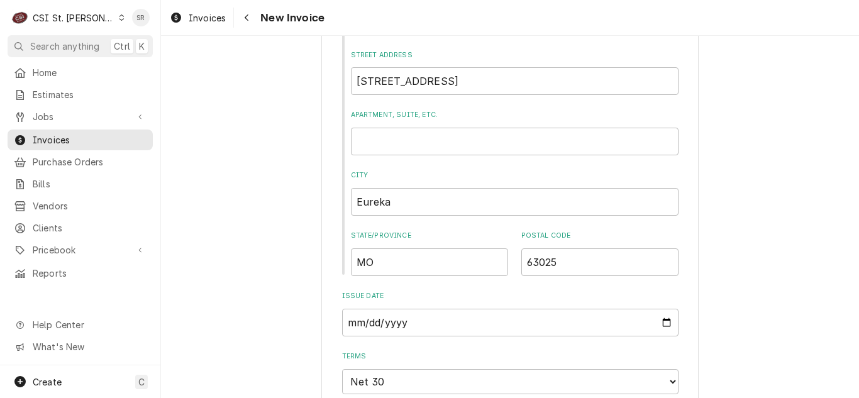
scroll to position [691, 0]
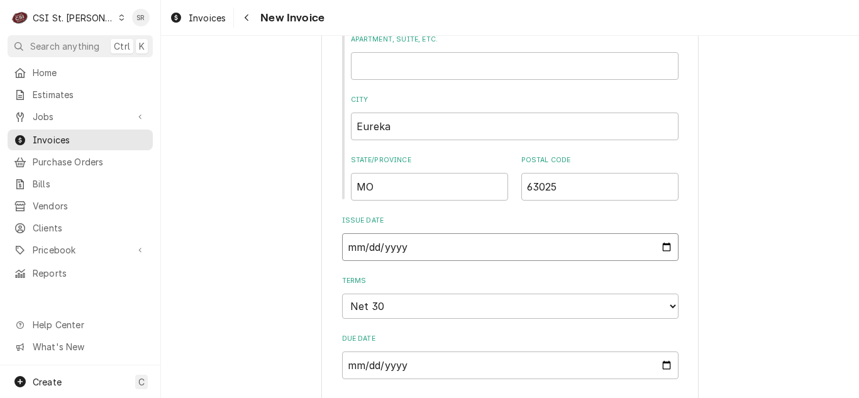
click at [663, 243] on input "[DATE]" at bounding box center [510, 247] width 336 height 28
type input "[DATE]"
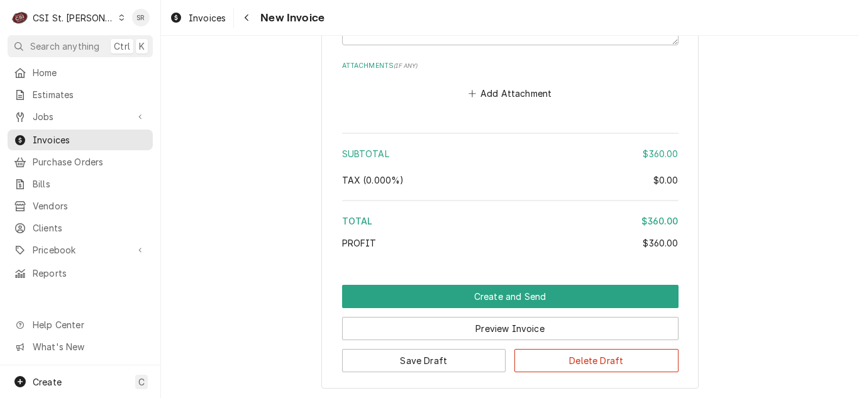
scroll to position [2142, 0]
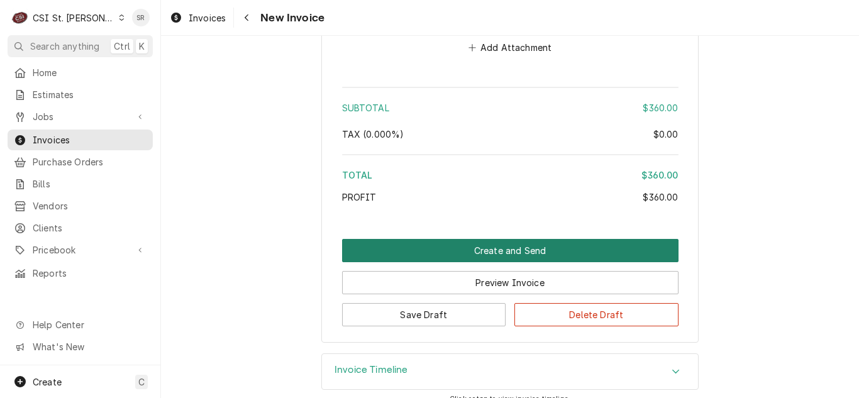
click at [560, 239] on button "Create and Send" at bounding box center [510, 250] width 336 height 23
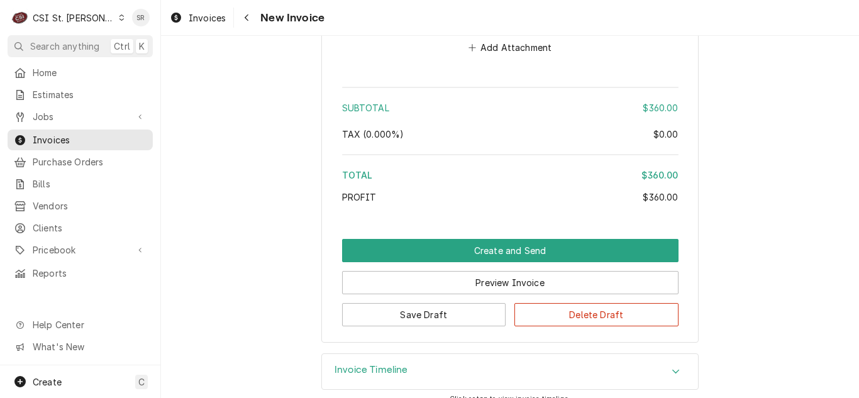
scroll to position [2103, 0]
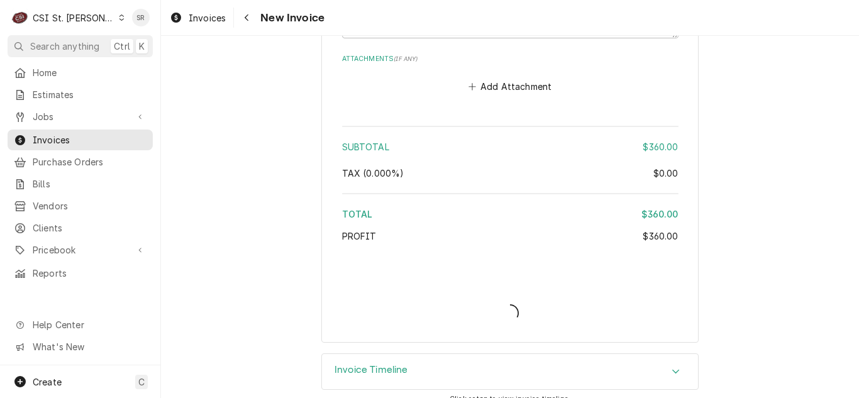
type textarea "x"
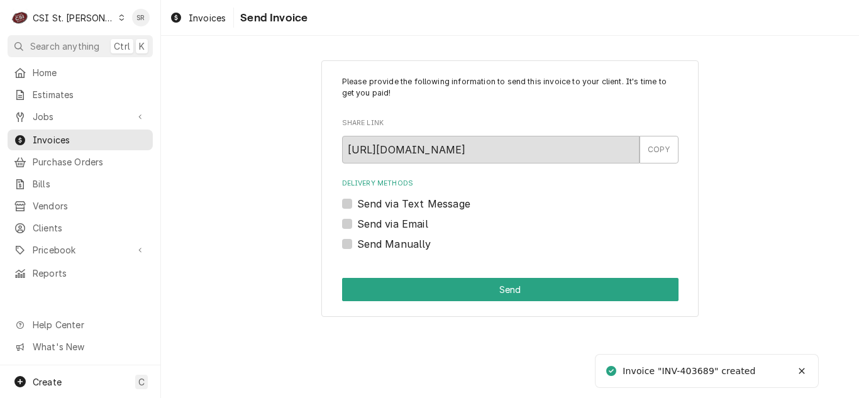
click at [411, 226] on label "Send via Email" at bounding box center [392, 223] width 71 height 15
click at [411, 226] on input "Send via Email" at bounding box center [525, 230] width 336 height 28
checkbox input "true"
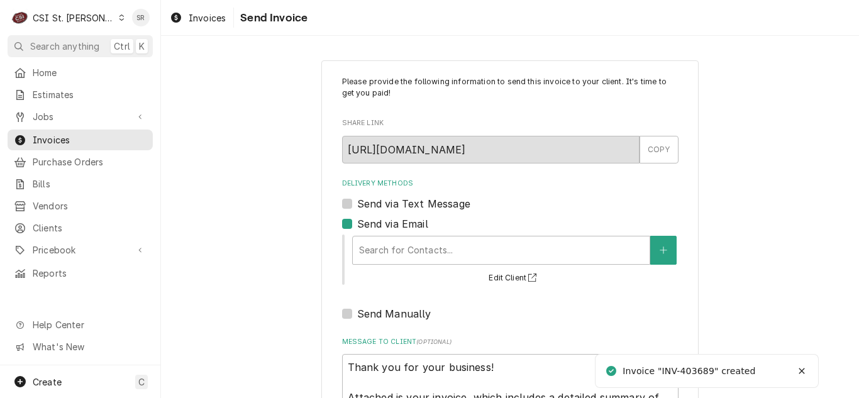
click at [435, 267] on div "Search for Contacts... Edit Client" at bounding box center [514, 259] width 327 height 52
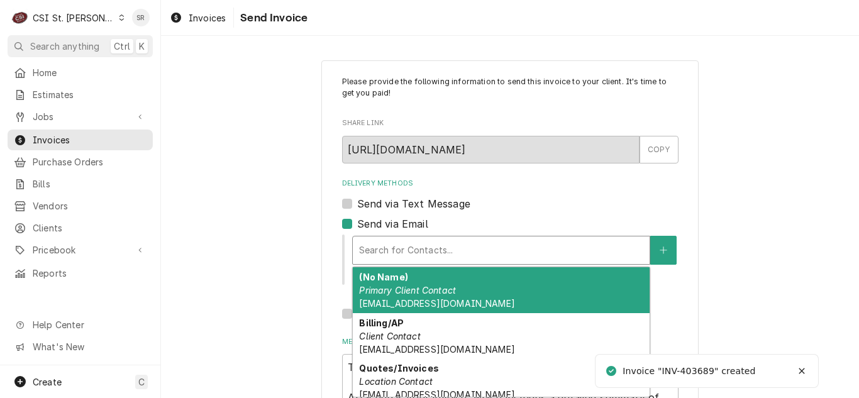
click at [438, 254] on div "Delivery Methods" at bounding box center [501, 250] width 284 height 23
click at [448, 296] on div "(No Name) Primary Client Contact Kitchenappliancerepair@RSDMO.org" at bounding box center [501, 290] width 297 height 46
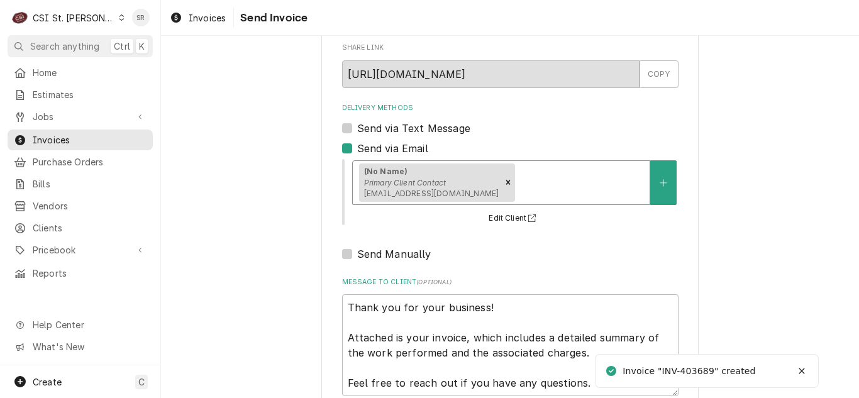
scroll to position [150, 0]
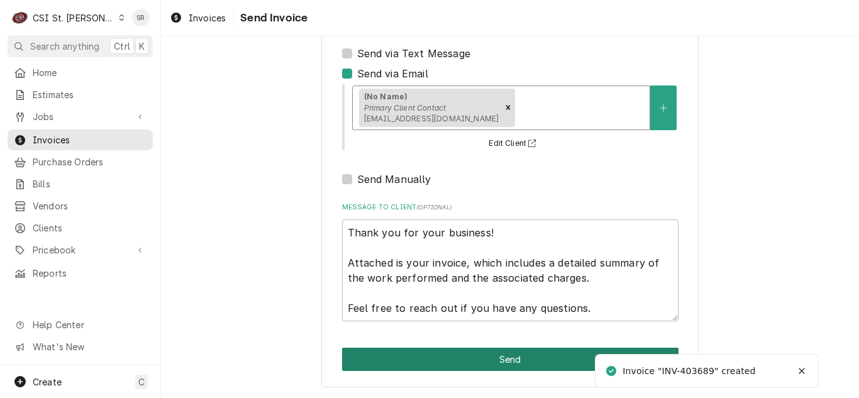
click at [513, 355] on button "Send" at bounding box center [510, 359] width 336 height 23
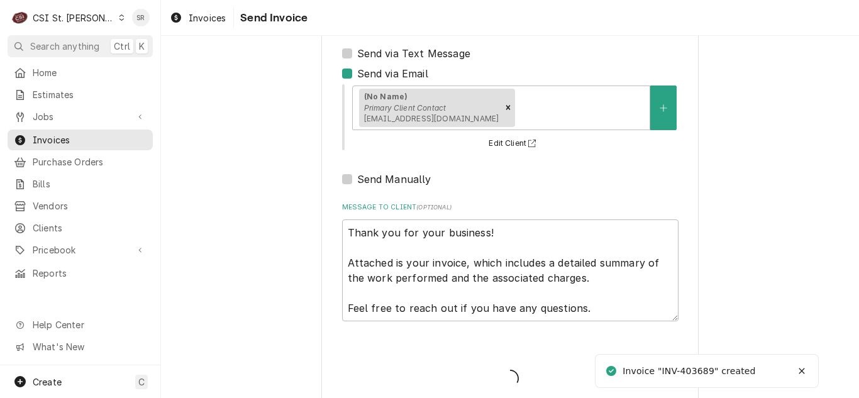
type textarea "x"
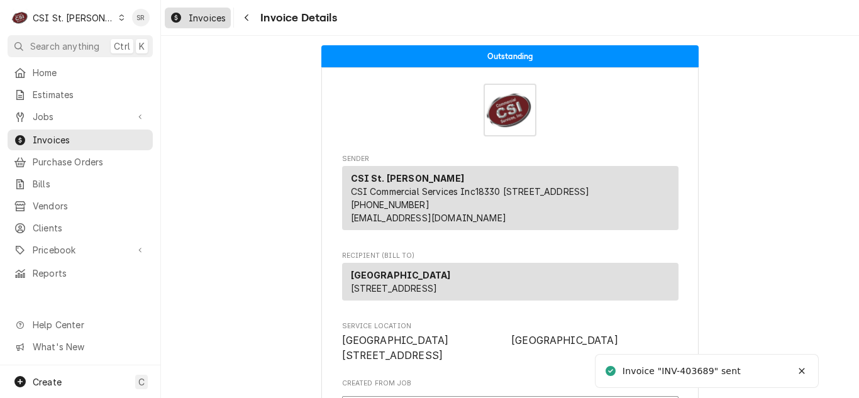
click at [194, 16] on span "Invoices" at bounding box center [207, 17] width 37 height 13
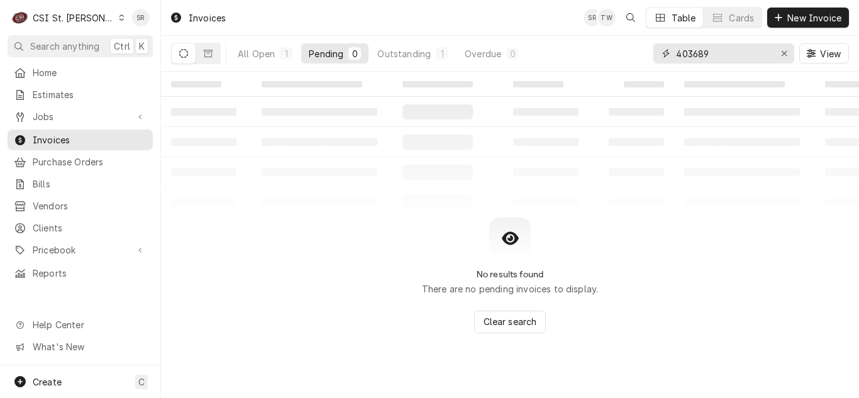
click at [723, 48] on input "403689" at bounding box center [723, 53] width 94 height 20
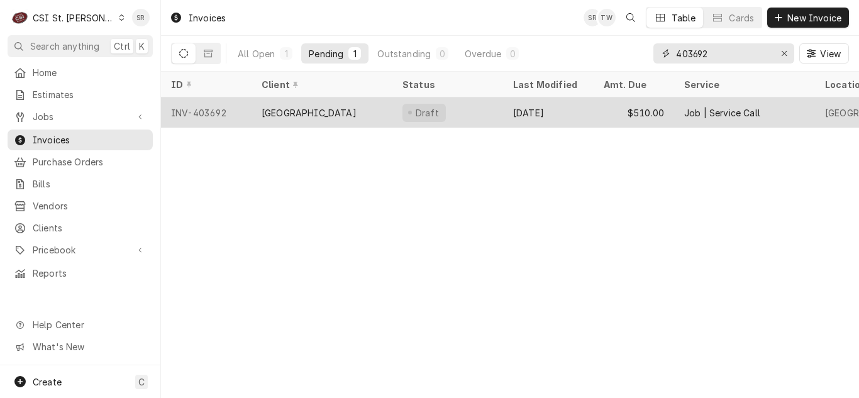
type input "403692"
click at [326, 111] on div "[GEOGRAPHIC_DATA]" at bounding box center [308, 112] width 95 height 13
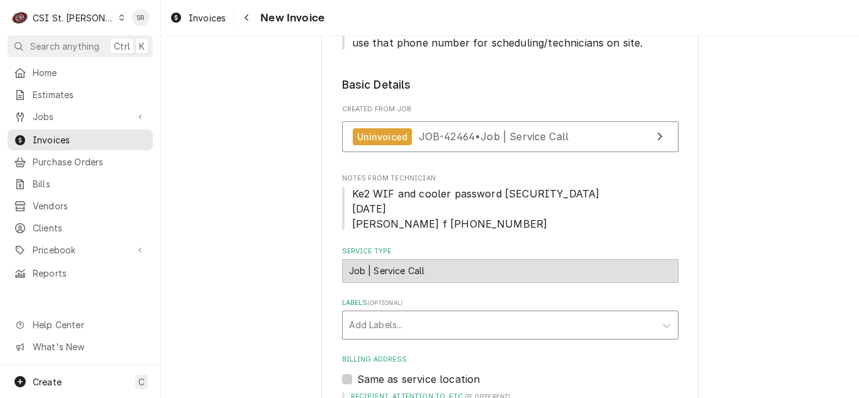
scroll to position [251, 0]
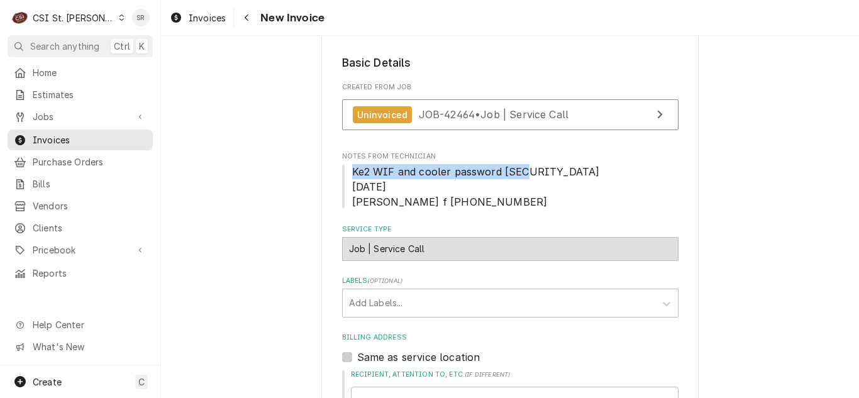
drag, startPoint x: 525, startPoint y: 170, endPoint x: 344, endPoint y: 170, distance: 181.0
click at [344, 170] on span "Ke2 WIF and cooler password [SECURITY_DATA] [DATE] [PERSON_NAME] f [PHONE_NUMBE…" at bounding box center [510, 186] width 336 height 45
copy span "Ke2 WIF and cooler password [SECURITY_DATA]"
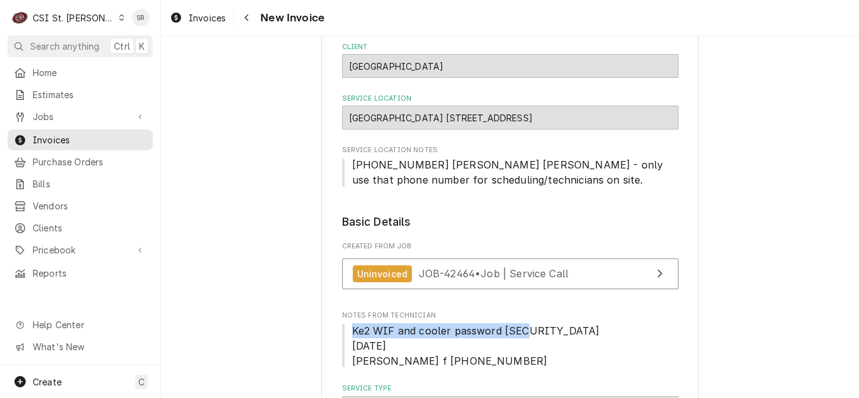
scroll to position [126, 0]
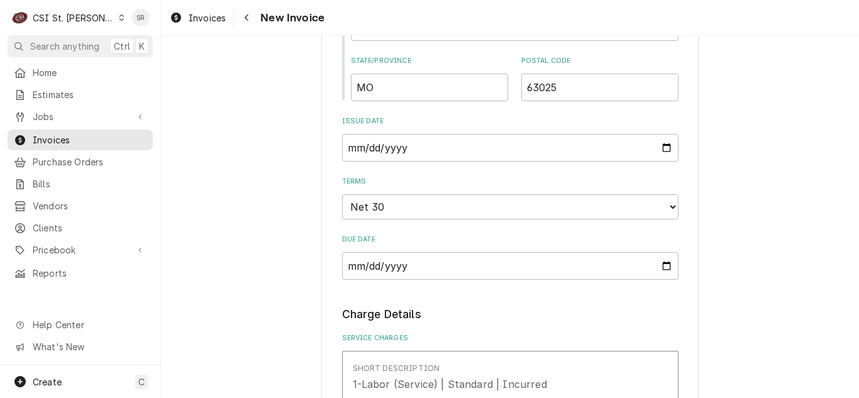
scroll to position [817, 0]
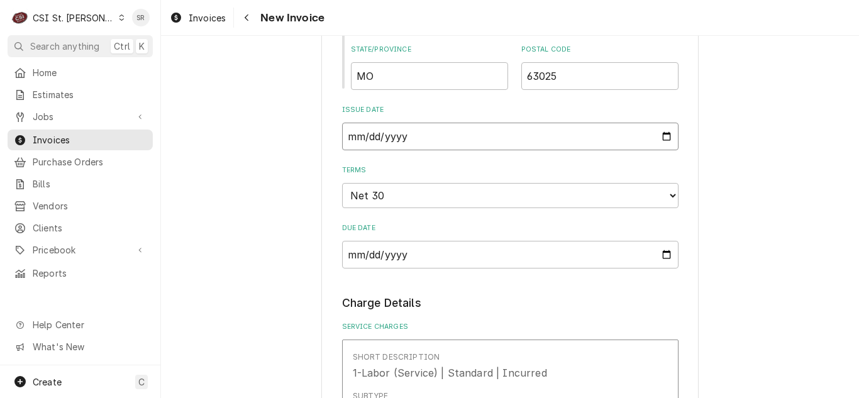
click at [662, 135] on input "[DATE]" at bounding box center [510, 137] width 336 height 28
type textarea "x"
type input "[DATE]"
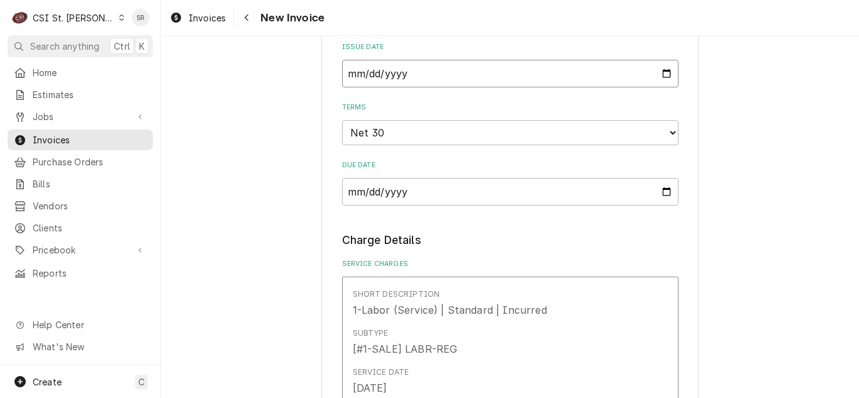
scroll to position [1257, 0]
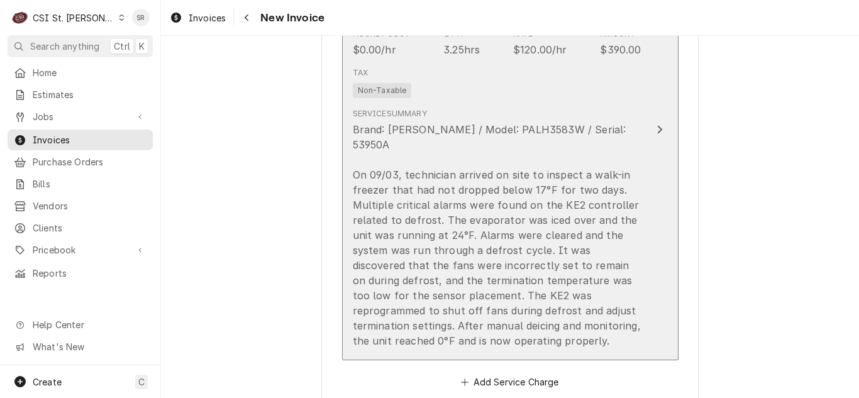
click at [468, 233] on div "Brand: [PERSON_NAME] / Model: PALH3583W / Serial: 53950A On 09/03, technician a…" at bounding box center [497, 235] width 289 height 226
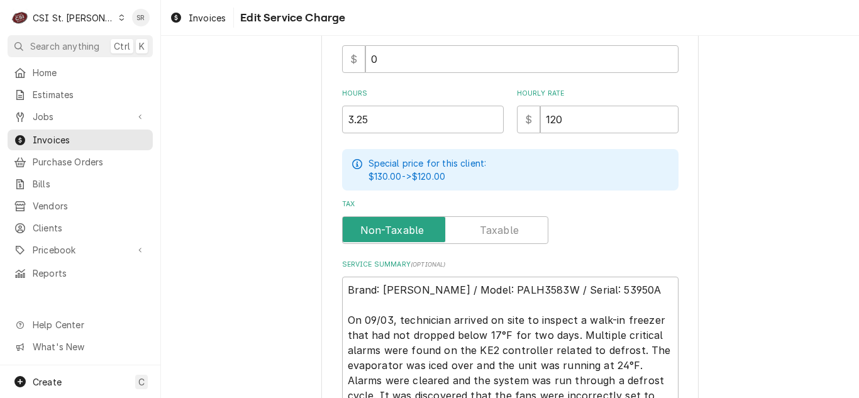
scroll to position [571, 0]
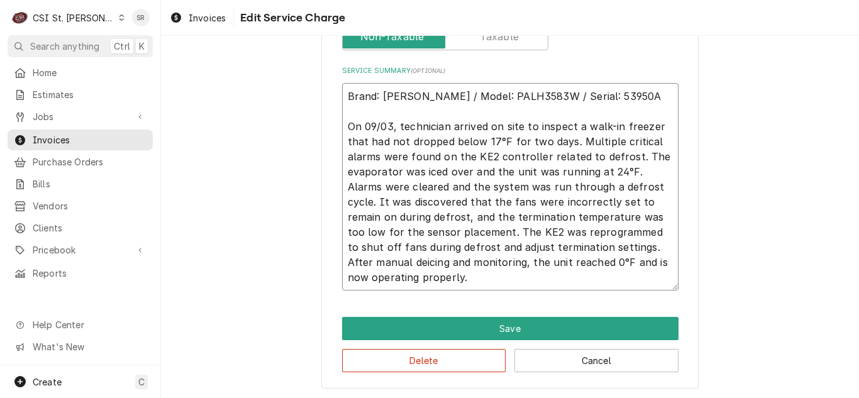
click at [538, 273] on textarea "Brand: [PERSON_NAME] / Model: PALH3583W / Serial: 53950A On 09/03, technician a…" at bounding box center [510, 186] width 336 height 207
click at [496, 280] on textarea "Brand: [PERSON_NAME] / Model: PALH3583W / Serial: 53950A On 09/03, technician a…" at bounding box center [510, 186] width 336 height 207
type textarea "x"
type textarea "Brand: [PERSON_NAME] / Model: PALH3583W / Serial: 53950A On 09/03, technician a…"
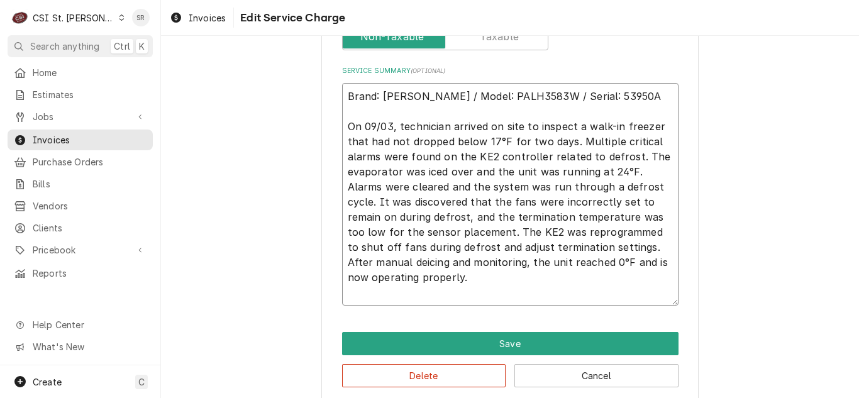
type textarea "x"
type textarea "Brand: [PERSON_NAME] / Model: PALH3583W / Serial: 53950A On 09/03, technician a…"
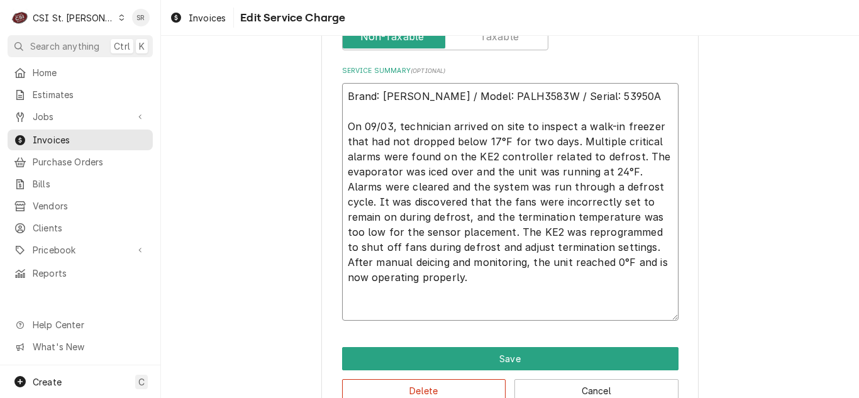
type textarea "x"
type textarea "Brand: [PERSON_NAME] / Model: PALH3583W / Serial: 53950A On 09/03, technician a…"
type textarea "x"
type textarea "Brand: [PERSON_NAME] / Model: PALH3583W / Serial: 53950A On 09/03, technician a…"
type textarea "x"
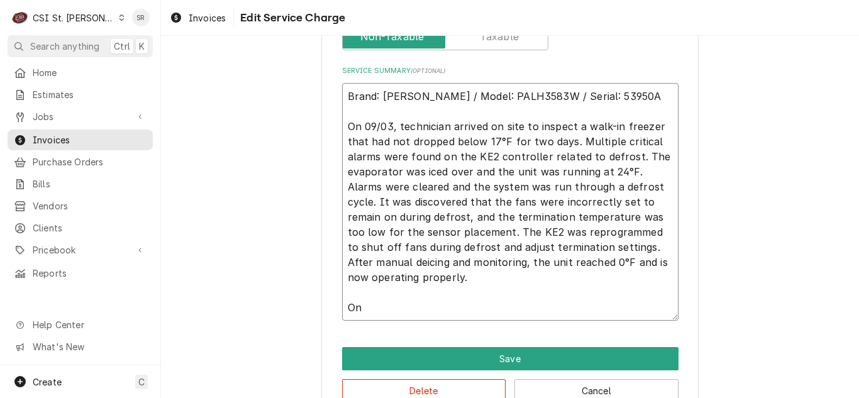
type textarea "Brand: [PERSON_NAME] / Model: PALH3583W / Serial: 53950A On 09/03, technician a…"
type textarea "x"
type textarea "Brand: [PERSON_NAME] / Model: PALH3583W / Serial: 53950A On 09/03, technician a…"
type textarea "x"
type textarea "Brand: [PERSON_NAME] / Model: PALH3583W / Serial: 53950A On 09/03, technician a…"
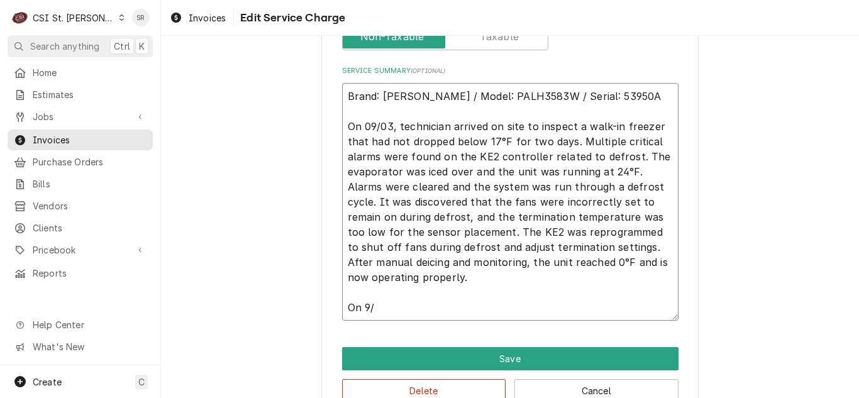
type textarea "x"
type textarea "Brand: [PERSON_NAME] / Model: PALH3583W / Serial: 53950A On 09/03, technician a…"
type textarea "x"
type textarea "Brand: [PERSON_NAME] / Model: PALH3583W / Serial: 53950A On 09/03, technician a…"
type textarea "x"
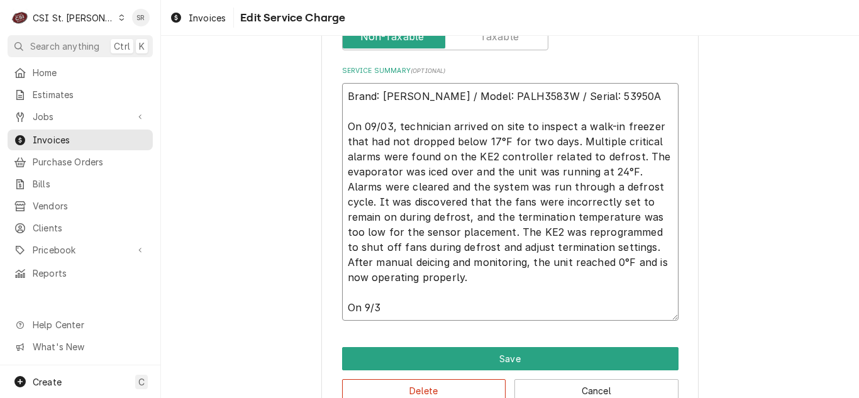
type textarea "Brand: [PERSON_NAME] / Model: PALH3583W / Serial: 53950A On 09/03, technician a…"
type textarea "x"
type textarea "Brand: [PERSON_NAME] / Model: PALH3583W / Serial: 53950A On 09/03, technician a…"
type textarea "x"
type textarea "Brand: [PERSON_NAME] / Model: PALH3583W / Serial: 53950A On 09/03, technician a…"
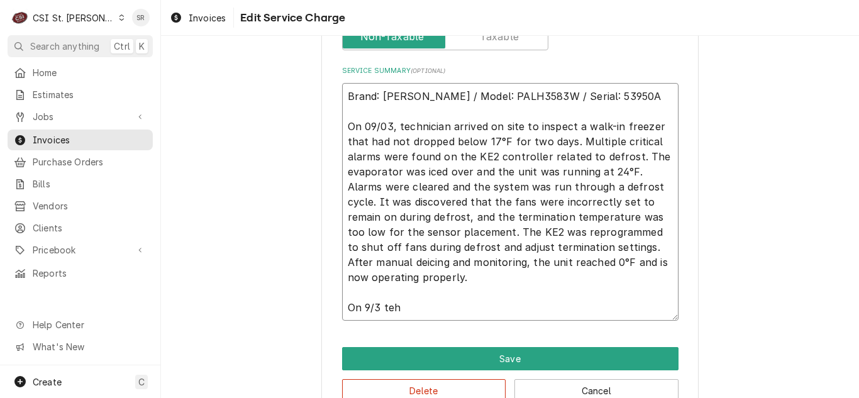
type textarea "x"
type textarea "Brand: [PERSON_NAME] / Model: PALH3583W / Serial: 53950A On 09/03, technician a…"
type textarea "x"
type textarea "Brand: [PERSON_NAME] / Model: PALH3583W / Serial: 53950A On 09/03, technician a…"
type textarea "x"
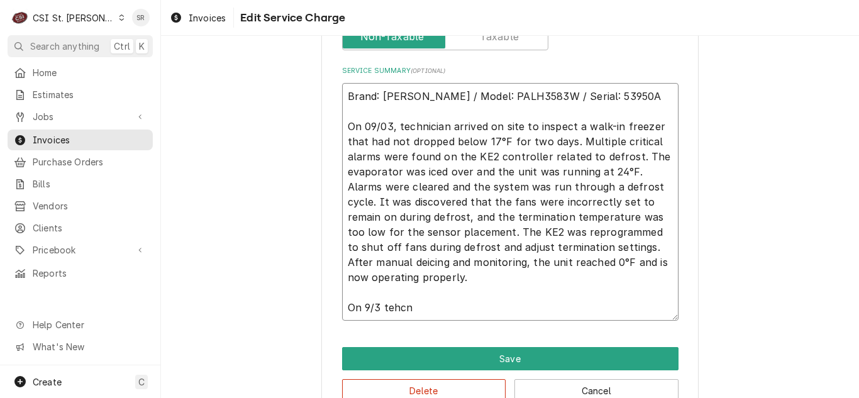
type textarea "Brand: [PERSON_NAME] / Model: PALH3583W / Serial: 53950A On 09/03, technician a…"
type textarea "x"
type textarea "Brand: [PERSON_NAME] / Model: PALH3583W / Serial: 53950A On 09/03, technician a…"
type textarea "x"
type textarea "Brand: [PERSON_NAME] / Model: PALH3583W / Serial: 53950A On 09/03, technician a…"
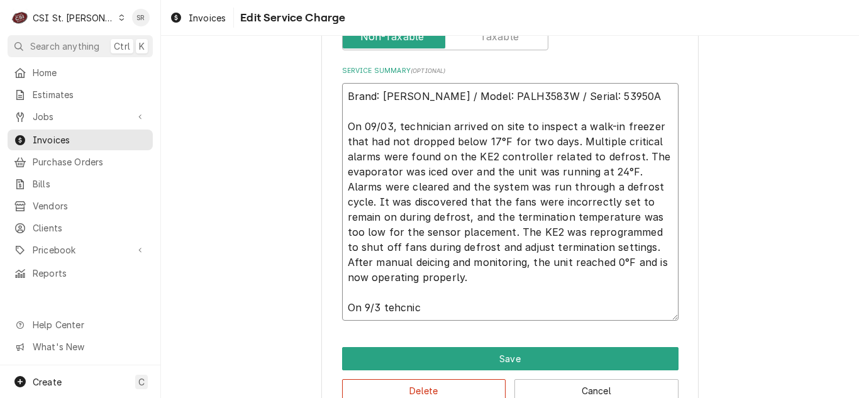
type textarea "x"
type textarea "Brand: [PERSON_NAME] / Model: PALH3583W / Serial: 53950A On 09/03, technician a…"
type textarea "x"
type textarea "Brand: [PERSON_NAME] / Model: PALH3583W / Serial: 53950A On 09/03, technician a…"
type textarea "x"
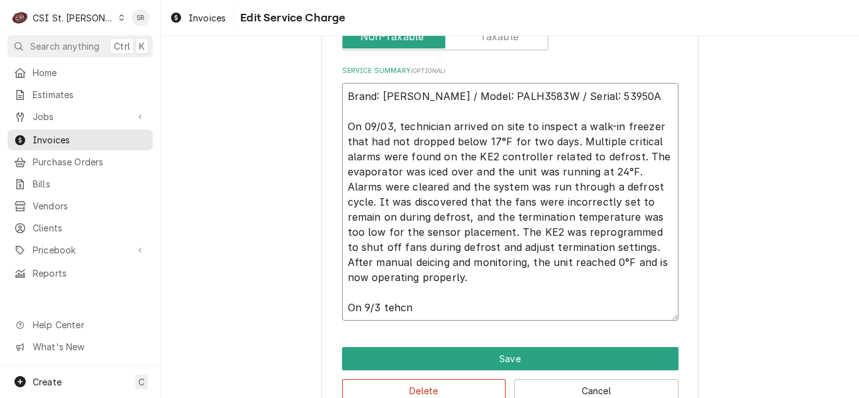
type textarea "Brand: [PERSON_NAME] / Model: PALH3583W / Serial: 53950A On 09/03, technician a…"
type textarea "x"
type textarea "Brand: [PERSON_NAME] / Model: PALH3583W / Serial: 53950A On 09/03, technician a…"
type textarea "x"
type textarea "Brand: [PERSON_NAME] / Model: PALH3583W / Serial: 53950A On 09/03, technician a…"
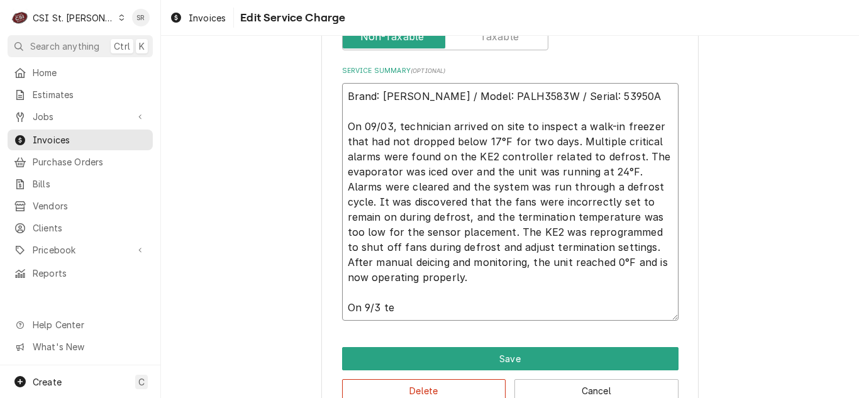
type textarea "x"
type textarea "Brand: [PERSON_NAME] / Model: PALH3583W / Serial: 53950A On 09/03, technician a…"
type textarea "x"
type textarea "Brand: [PERSON_NAME] / Model: PALH3583W / Serial: 53950A On 09/03, technician a…"
type textarea "x"
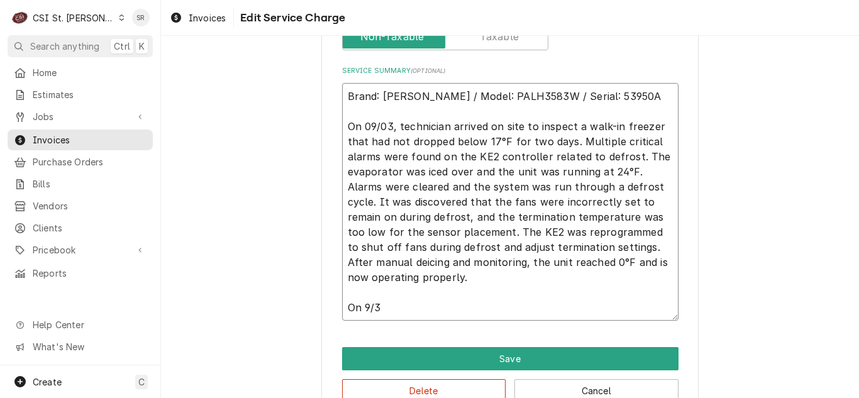
type textarea "Brand: Bohn / Model: PALH3583W / Serial: 53950A On 09/03, technician arrived on…"
type textarea "x"
type textarea "Brand: Bohn / Model: PALH3583W / Serial: 53950A On 09/03, technician arrived on…"
type textarea "x"
type textarea "Brand: Bohn / Model: PALH3583W / Serial: 53950A On 09/03, technician arrived on…"
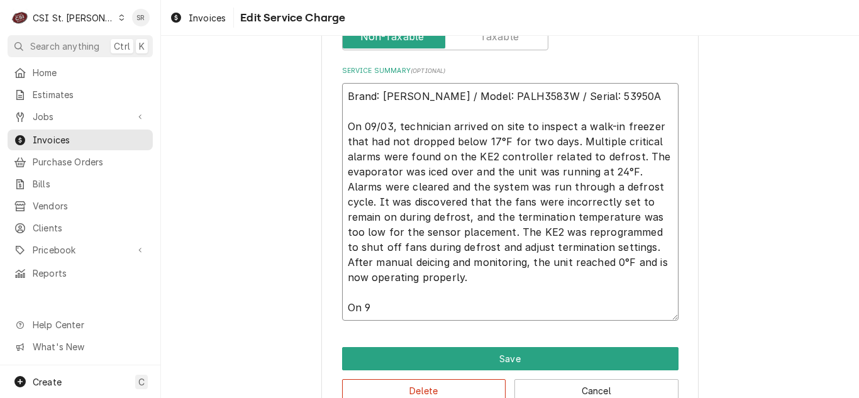
type textarea "x"
type textarea "Brand: Bohn / Model: PALH3583W / Serial: 53950A On 09/03, technician arrived on…"
type textarea "x"
type textarea "Brand: Bohn / Model: PALH3583W / Serial: 53950A On 09/03, technician arrived on…"
type textarea "x"
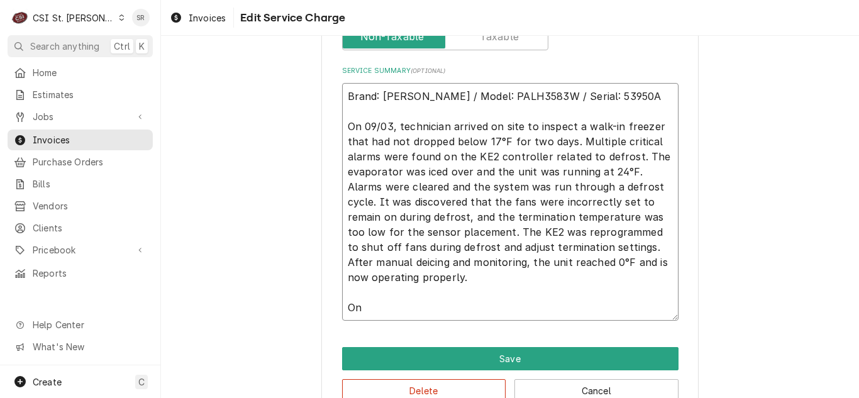
type textarea "Brand: Bohn / Model: PALH3583W / Serial: 53950A On 09/03, technician arrived on…"
type textarea "x"
type textarea "Brand: Bohn / Model: PALH3583W / Serial: 53950A On 09/03, technician arrived on…"
type textarea "x"
type textarea "Brand: Bohn / Model: PALH3583W / Serial: 53950A On 09/03, technician arrived on…"
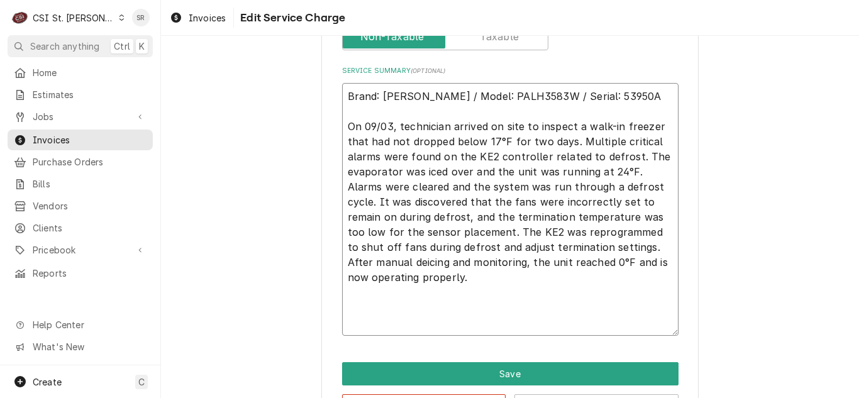
type textarea "x"
type textarea "Brand: Bohn / Model: PALH3583W / Serial: 53950A On 09/03, technician arrived on…"
type textarea "x"
type textarea "Brand: Bohn / Model: PALH3583W / Serial: 53950A On 09/03, technician arrived on…"
type textarea "x"
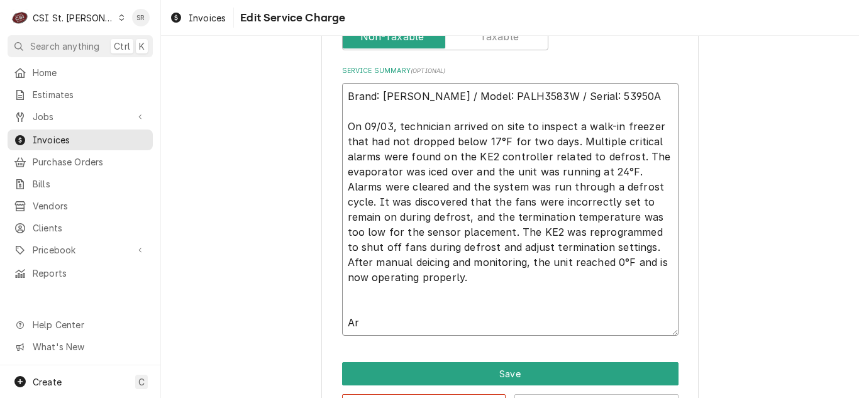
type textarea "Brand: Bohn / Model: PALH3583W / Serial: 53950A On 09/03, technician arrived on…"
type textarea "x"
type textarea "Brand: Bohn / Model: PALH3583W / Serial: 53950A On 09/03, technician arrived on…"
type textarea "x"
type textarea "Brand: Bohn / Model: PALH3583W / Serial: 53950A On 09/03, technician arrived on…"
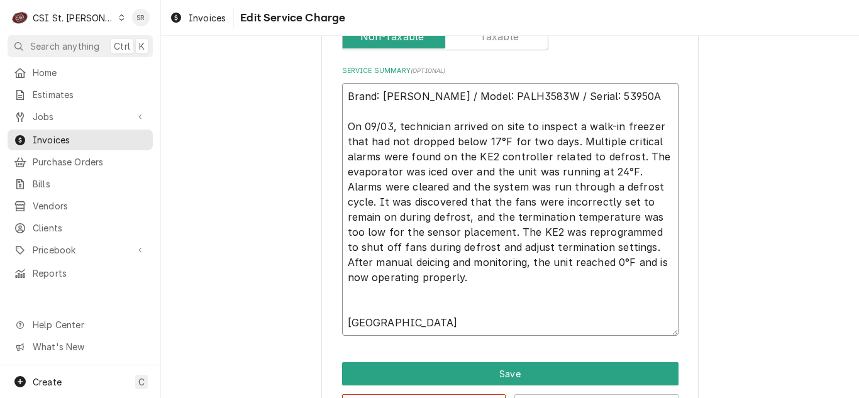
type textarea "x"
type textarea "Brand: Bohn / Model: PALH3583W / Serial: 53950A On 09/03, technician arrived on…"
type textarea "x"
type textarea "Brand: Bohn / Model: PALH3583W / Serial: 53950A On 09/03, technician arrived on…"
type textarea "x"
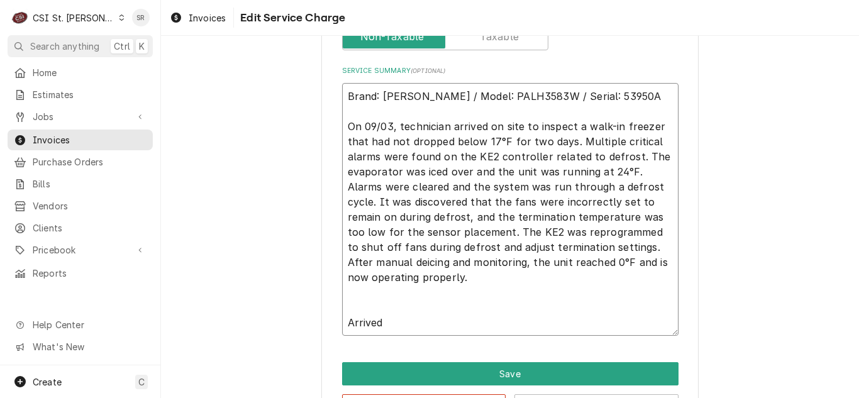
type textarea "Brand: Bohn / Model: PALH3583W / Serial: 53950A On 09/03, technician arrived on…"
type textarea "x"
type textarea "Brand: Bohn / Model: PALH3583W / Serial: 53950A On 09/03, technician arrived on…"
type textarea "x"
type textarea "Brand: Bohn / Model: PALH3583W / Serial: 53950A On 09/03, technician arrived on…"
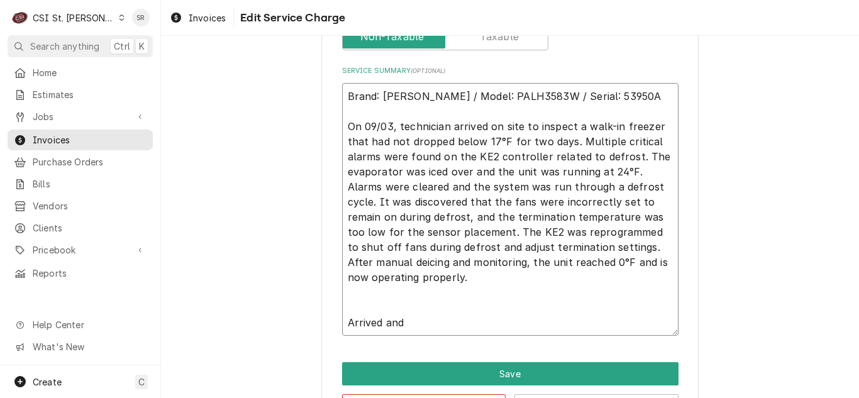
type textarea "x"
type textarea "Brand: Bohn / Model: PALH3583W / Serial: 53950A On 09/03, technician arrived on…"
type textarea "x"
type textarea "Brand: Bohn / Model: PALH3583W / Serial: 53950A On 09/03, technician arrived on…"
type textarea "x"
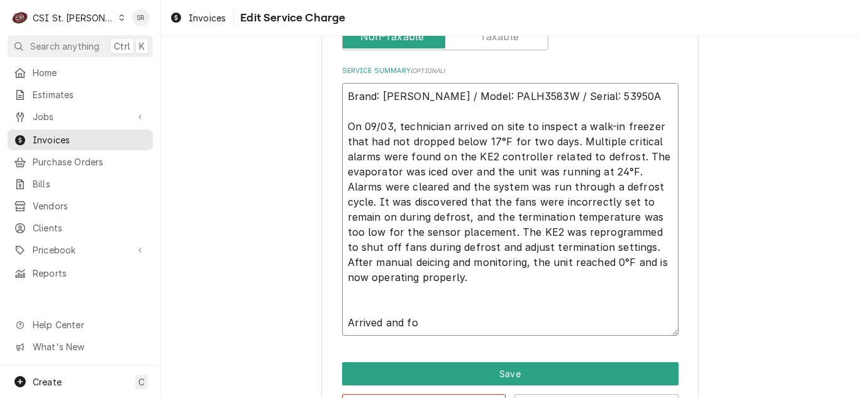
type textarea "Brand: Bohn / Model: PALH3583W / Serial: 53950A On 09/03, technician arrived on…"
type textarea "x"
type textarea "Brand: Bohn / Model: PALH3583W / Serial: 53950A On 09/03, technician arrived on…"
type textarea "x"
type textarea "Brand: Bohn / Model: PALH3583W / Serial: 53950A On 09/03, technician arrived on…"
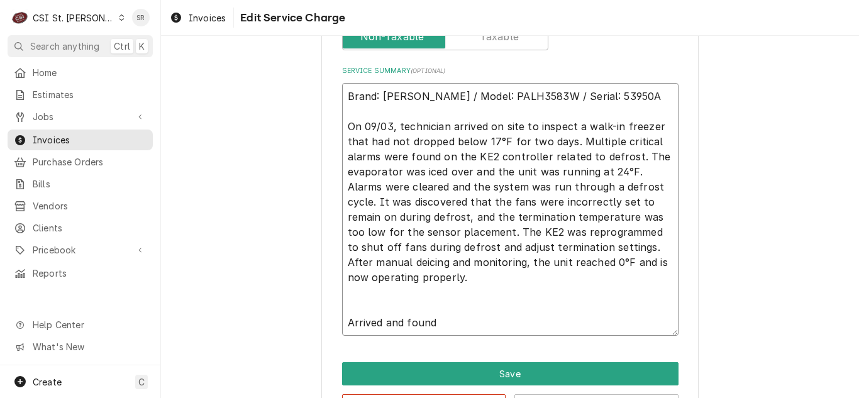
type textarea "x"
type textarea "Brand: Bohn / Model: PALH3583W / Serial: 53950A On 09/03, technician arrived on…"
type textarea "x"
type textarea "Brand: Bohn / Model: PALH3583W / Serial: 53950A On 09/03, technician arrived on…"
type textarea "x"
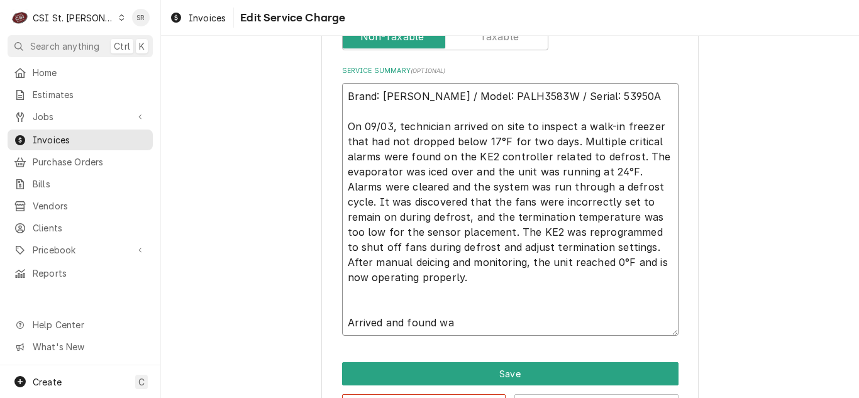
type textarea "Brand: Bohn / Model: PALH3583W / Serial: 53950A On 09/03, technician arrived on…"
type textarea "x"
type textarea "Brand: Bohn / Model: PALH3583W / Serial: 53950A On 09/03, technician arrived on…"
type textarea "x"
type textarea "Brand: Bohn / Model: PALH3583W / Serial: 53950A On 09/03, technician arrived on…"
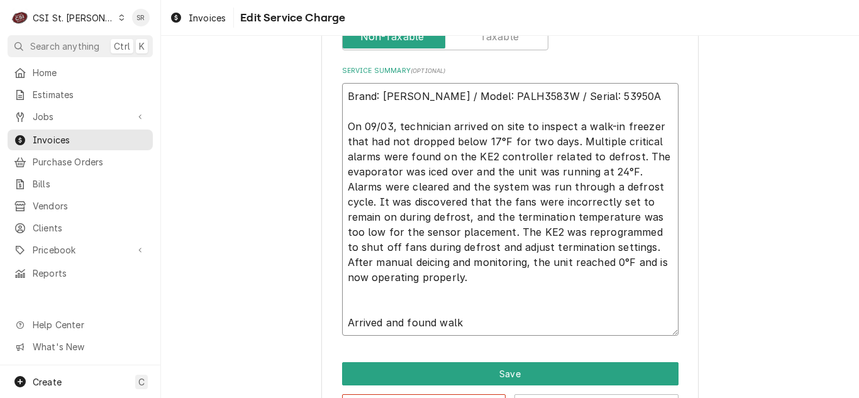
type textarea "x"
type textarea "Brand: Bohn / Model: PALH3583W / Serial: 53950A On 09/03, technician arrived on…"
type textarea "x"
type textarea "Brand: Bohn / Model: PALH3583W / Serial: 53950A On 09/03, technician arrived on…"
type textarea "x"
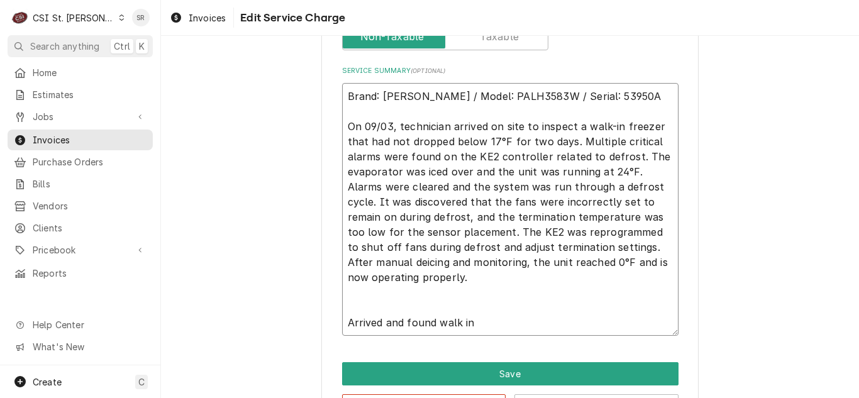
type textarea "Brand: Bohn / Model: PALH3583W / Serial: 53950A On 09/03, technician arrived on…"
type textarea "x"
type textarea "Brand: Bohn / Model: PALH3583W / Serial: 53950A On 09/03, technician arrived on…"
type textarea "x"
type textarea "Brand: Bohn / Model: PALH3583W / Serial: 53950A On 09/03, technician arrived on…"
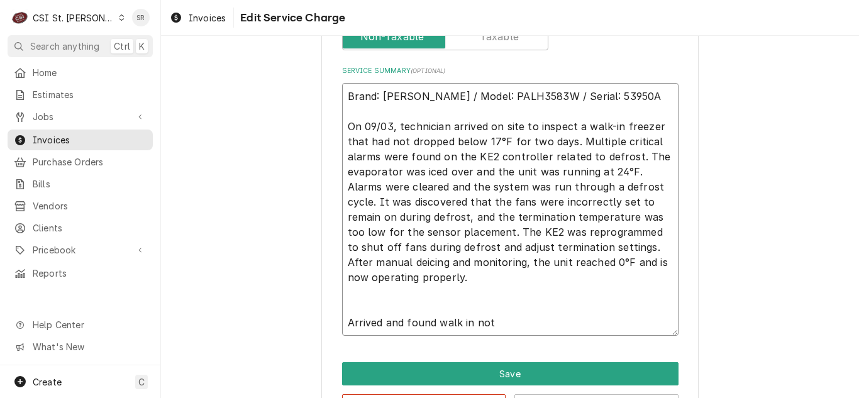
type textarea "x"
type textarea "Brand: Bohn / Model: PALH3583W / Serial: 53950A On 09/03, technician arrived on…"
type textarea "x"
type textarea "Brand: Bohn / Model: PALH3583W / Serial: 53950A On 09/03, technician arrived on…"
type textarea "x"
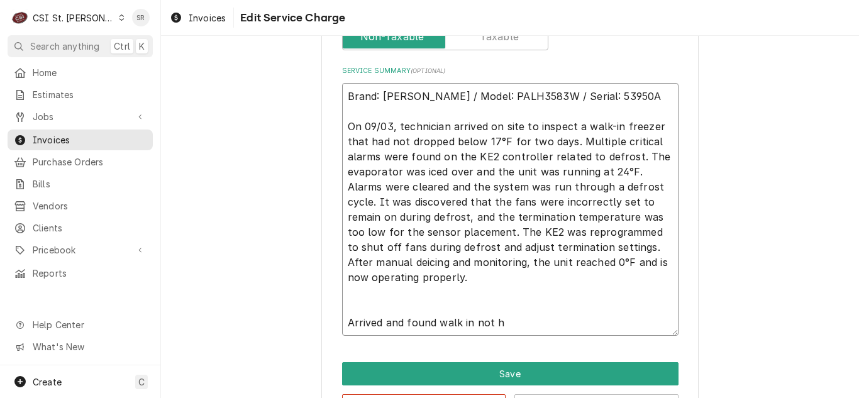
type textarea "Brand: Bohn / Model: PALH3583W / Serial: 53950A On 09/03, technician arrived on…"
type textarea "x"
type textarea "Brand: Bohn / Model: PALH3583W / Serial: 53950A On 09/03, technician arrived on…"
type textarea "x"
type textarea "Brand: Bohn / Model: PALH3583W / Serial: 53950A On 09/03, technician arrived on…"
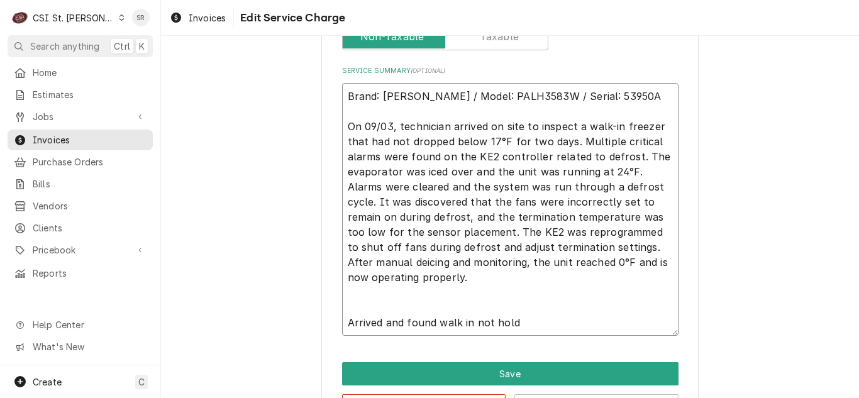
type textarea "x"
type textarea "Brand: Bohn / Model: PALH3583W / Serial: 53950A On 09/03, technician arrived on…"
type textarea "x"
type textarea "Brand: Bohn / Model: PALH3583W / Serial: 53950A On 09/03, technician arrived on…"
type textarea "x"
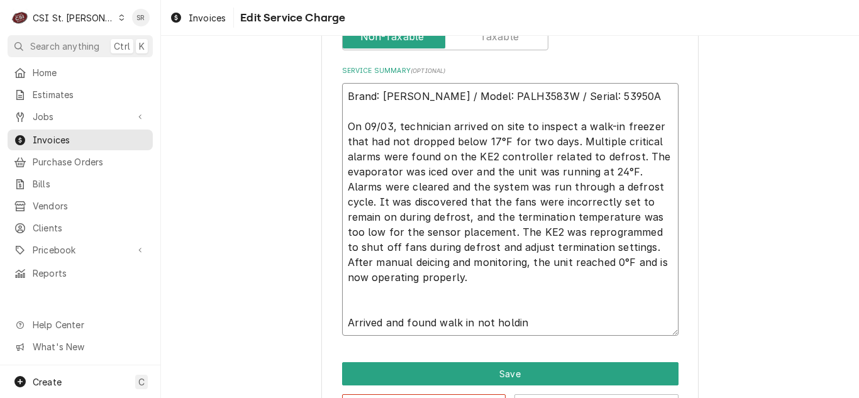
type textarea "Brand: Bohn / Model: PALH3583W / Serial: 53950A On 09/03, technician arrived on…"
type textarea "x"
type textarea "Brand: Bohn / Model: PALH3583W / Serial: 53950A On 09/03, technician arrived on…"
type textarea "x"
type textarea "Brand: Bohn / Model: PALH3583W / Serial: 53950A On 09/03, technician arrived on…"
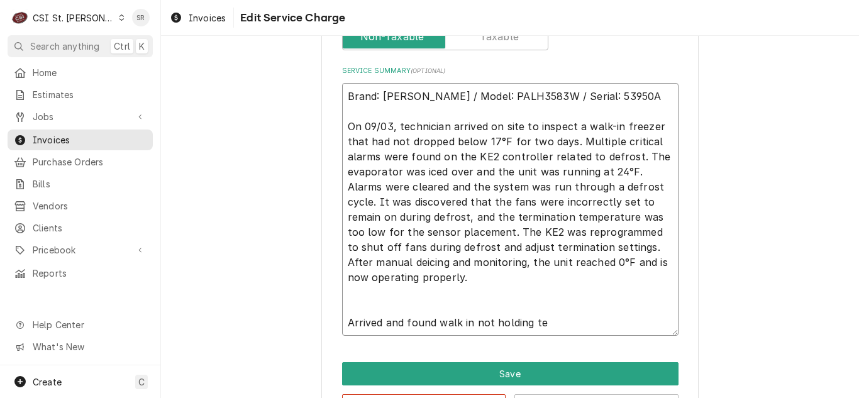
type textarea "x"
type textarea "Brand: Bohn / Model: PALH3583W / Serial: 53950A On 09/03, technician arrived on…"
type textarea "x"
type textarea "Brand: Bohn / Model: PALH3583W / Serial: 53950A On 09/03, technician arrived on…"
type textarea "x"
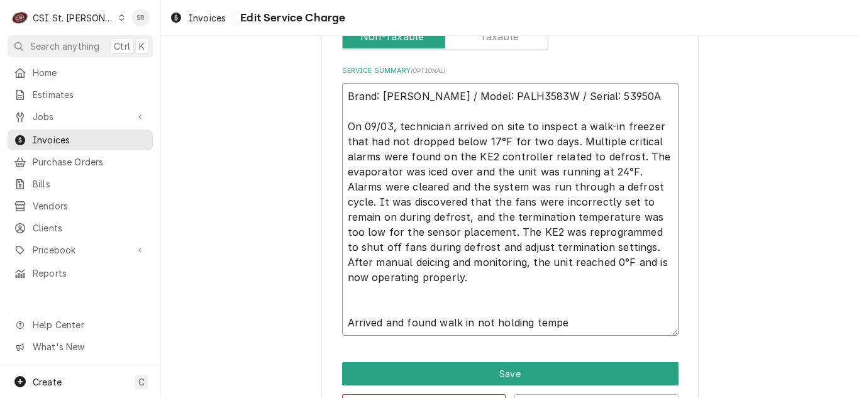
type textarea "Brand: Bohn / Model: PALH3583W / Serial: 53950A On 09/03, technician arrived on…"
type textarea "x"
type textarea "Brand: Bohn / Model: PALH3583W / Serial: 53950A On 09/03, technician arrived on…"
type textarea "x"
type textarea "Brand: Bohn / Model: PALH3583W / Serial: 53950A On 09/03, technician arrived on…"
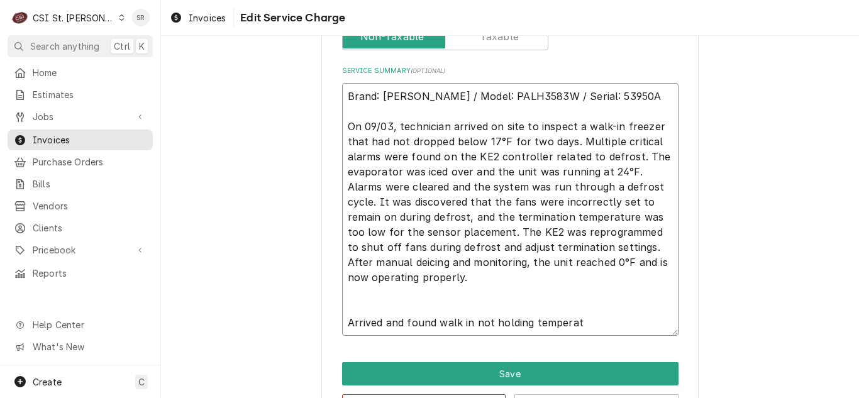
type textarea "x"
type textarea "Brand: Bohn / Model: PALH3583W / Serial: 53950A On 09/03, technician arrived on…"
type textarea "x"
type textarea "Brand: Bohn / Model: PALH3583W / Serial: 53950A On 09/03, technician arrived on…"
type textarea "x"
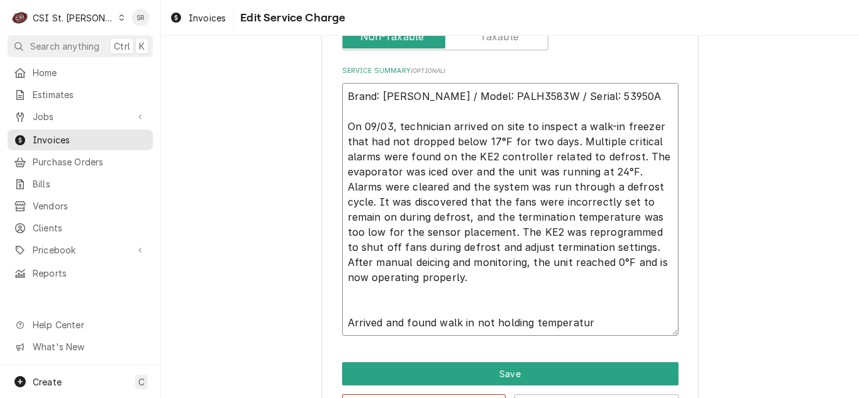
type textarea "Brand: Bohn / Model: PALH3583W / Serial: 53950A On 09/03, technician arrived on…"
type textarea "x"
type textarea "Brand: Bohn / Model: PALH3583W / Serial: 53950A On 09/03, technician arrived on…"
type textarea "x"
type textarea "Brand: Bohn / Model: PALH3583W / Serial: 53950A On 09/03, technician arrived on…"
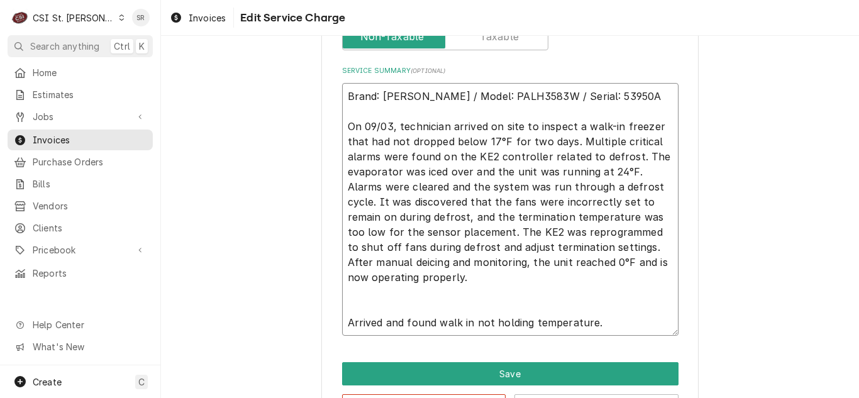
type textarea "x"
type textarea "Brand: Bohn / Model: PALH3583W / Serial: 53950A On 09/03, technician arrived on…"
type textarea "x"
type textarea "Brand: Bohn / Model: PALH3583W / Serial: 53950A On 09/03, technician arrived on…"
type textarea "x"
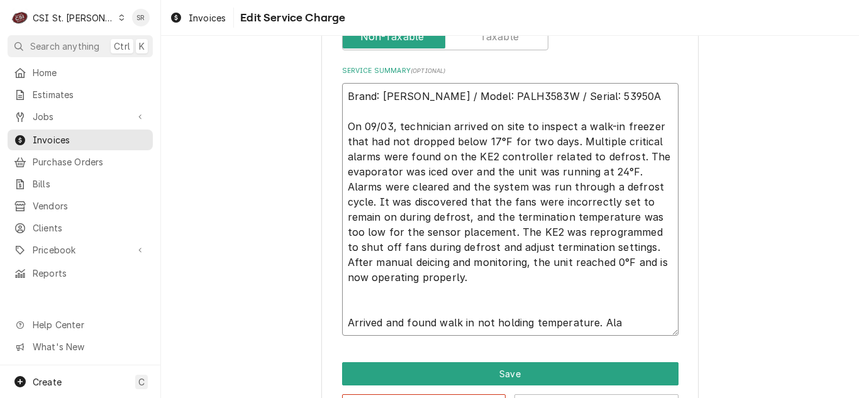
type textarea "Brand: Bohn / Model: PALH3583W / Serial: 53950A On 09/03, technician arrived on…"
type textarea "x"
type textarea "Brand: Bohn / Model: PALH3583W / Serial: 53950A On 09/03, technician arrived on…"
type textarea "x"
type textarea "Brand: Bohn / Model: PALH3583W / Serial: 53950A On 09/03, technician arrived on…"
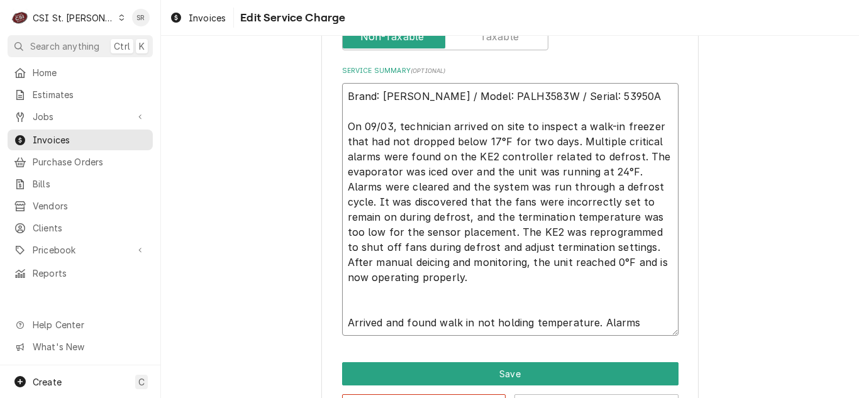
type textarea "x"
type textarea "Brand: Bohn / Model: PALH3583W / Serial: 53950A On 09/03, technician arrived on…"
type textarea "x"
type textarea "Brand: Bohn / Model: PALH3583W / Serial: 53950A On 09/03, technician arrived on…"
type textarea "x"
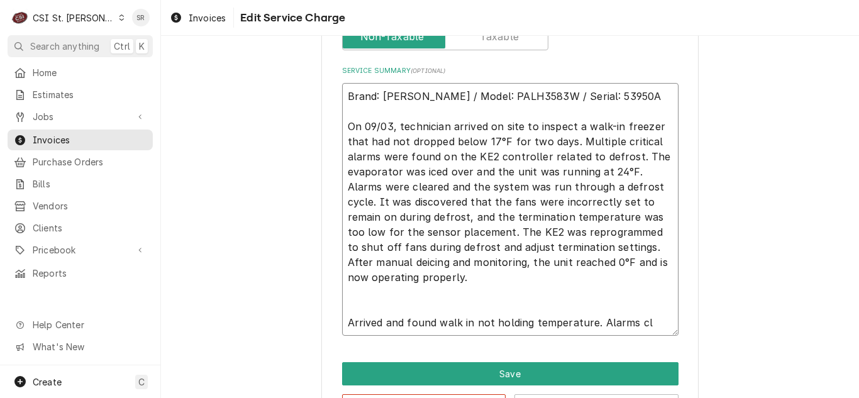
type textarea "Brand: Bohn / Model: PALH3583W / Serial: 53950A On 09/03, technician arrived on…"
type textarea "x"
type textarea "Brand: Bohn / Model: PALH3583W / Serial: 53950A On 09/03, technician arrived on…"
type textarea "x"
type textarea "Brand: Bohn / Model: PALH3583W / Serial: 53950A On 09/03, technician arrived on…"
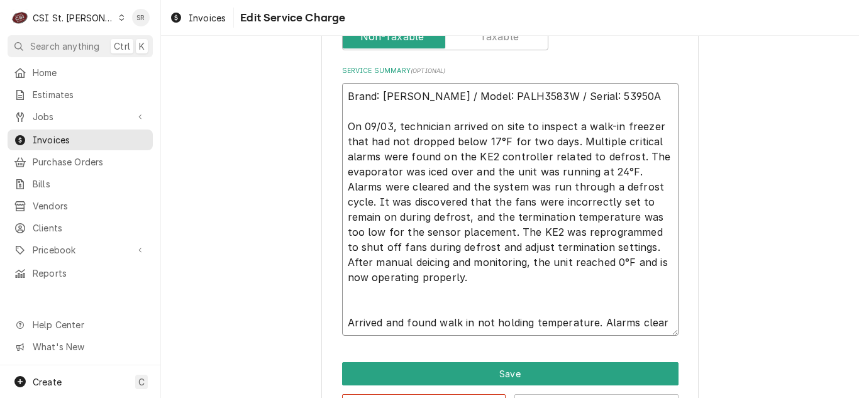
type textarea "x"
type textarea "Brand: Bohn / Model: PALH3583W / Serial: 53950A On 09/03, technician arrived on…"
type textarea "x"
type textarea "Brand: Bohn / Model: PALH3583W / Serial: 53950A On 09/03, technician arrived on…"
type textarea "x"
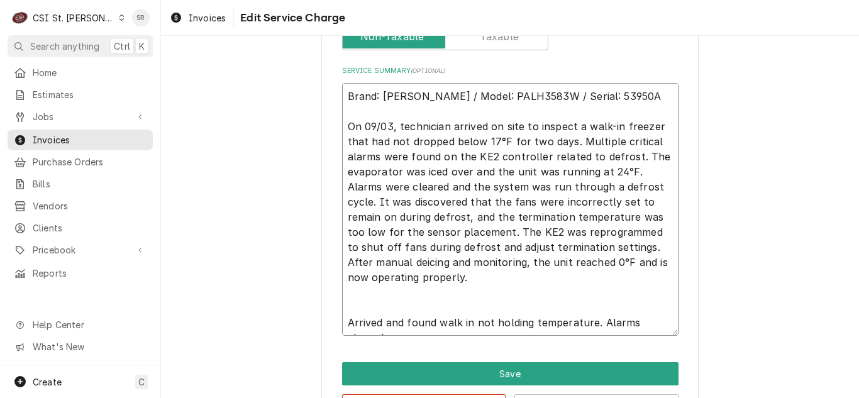
type textarea "Brand: Bohn / Model: PALH3583W / Serial: 53950A On 09/03, technician arrived on…"
type textarea "x"
type textarea "Brand: Bohn / Model: PALH3583W / Serial: 53950A On 09/03, technician arrived on…"
type textarea "x"
type textarea "Brand: Bohn / Model: PALH3583W / Serial: 53950A On 09/03, technician arrived on…"
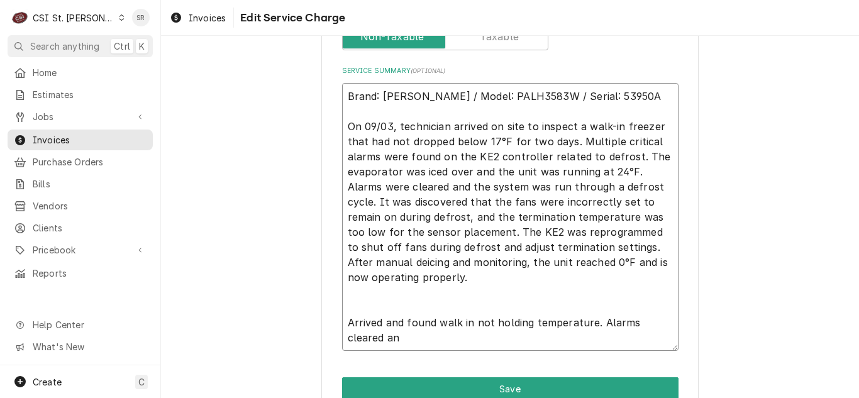
type textarea "x"
type textarea "Brand: Bohn / Model: PALH3583W / Serial: 53950A On 09/03, technician arrived on…"
type textarea "x"
type textarea "Brand: Bohn / Model: PALH3583W / Serial: 53950A On 09/03, technician arrived on…"
type textarea "x"
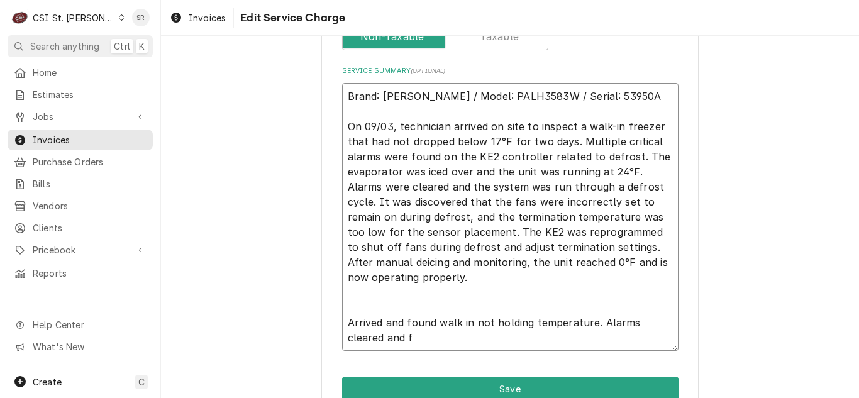
type textarea "Brand: Bohn / Model: PALH3583W / Serial: 53950A On 09/03, technician arrived on…"
type textarea "x"
type textarea "Brand: Bohn / Model: PALH3583W / Serial: 53950A On 09/03, technician arrived on…"
type textarea "x"
type textarea "Brand: Bohn / Model: PALH3583W / Serial: 53950A On 09/03, technician arrived on…"
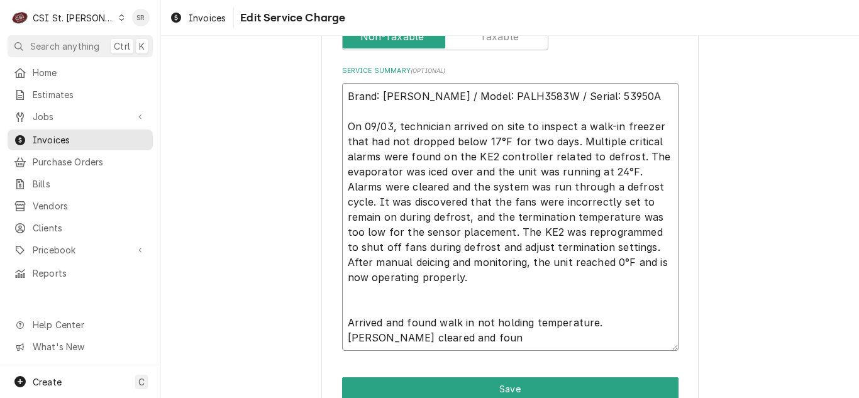
type textarea "x"
type textarea "Brand: Bohn / Model: PALH3583W / Serial: 53950A On 09/03, technician arrived on…"
type textarea "x"
type textarea "Brand: Bohn / Model: PALH3583W / Serial: 53950A On 09/03, technician arrived on…"
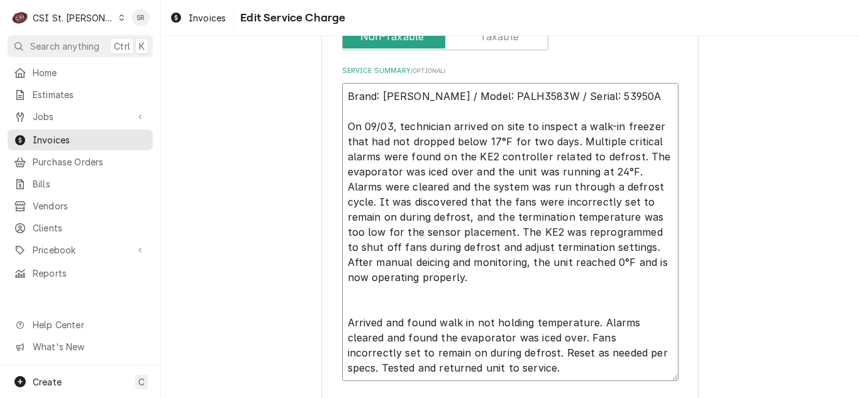
drag, startPoint x: 341, startPoint y: 319, endPoint x: 339, endPoint y: 128, distance: 191.7
click at [342, 128] on textarea "Brand: Bohn / Model: PALH3583W / Serial: 53950A On 09/03, technician arrived on…" at bounding box center [510, 232] width 336 height 298
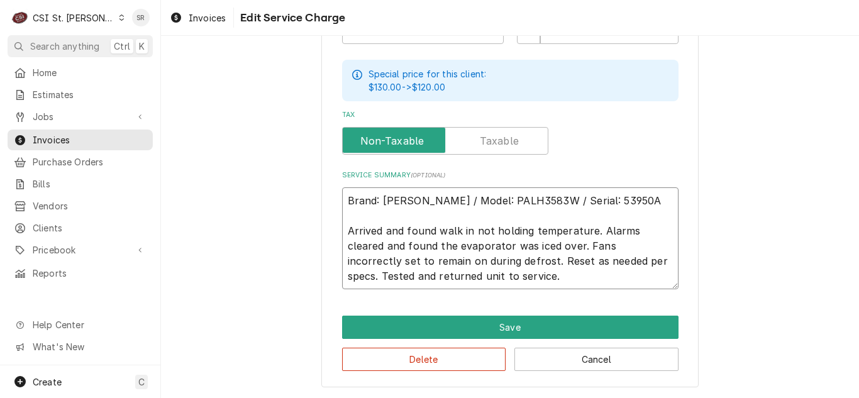
scroll to position [465, 0]
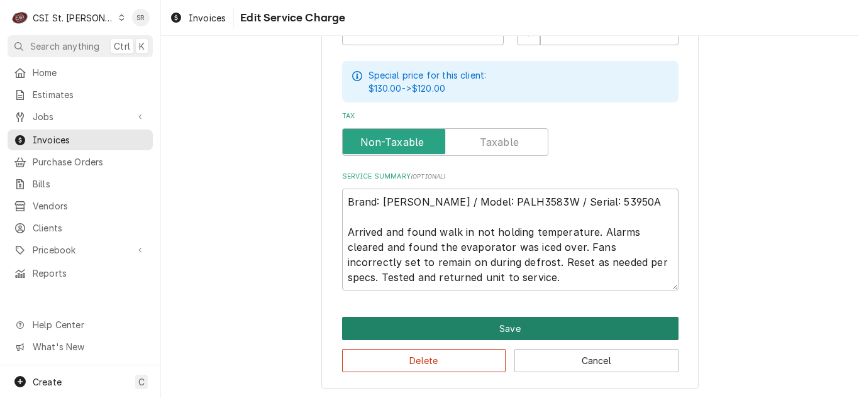
click at [498, 326] on button "Save" at bounding box center [510, 328] width 336 height 23
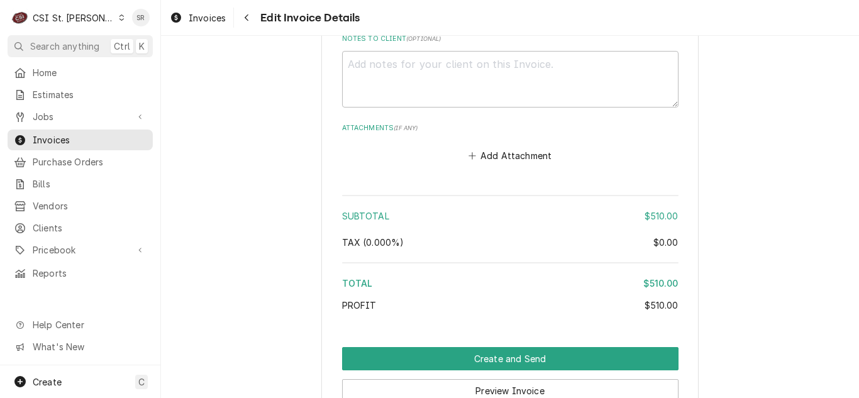
scroll to position [2035, 0]
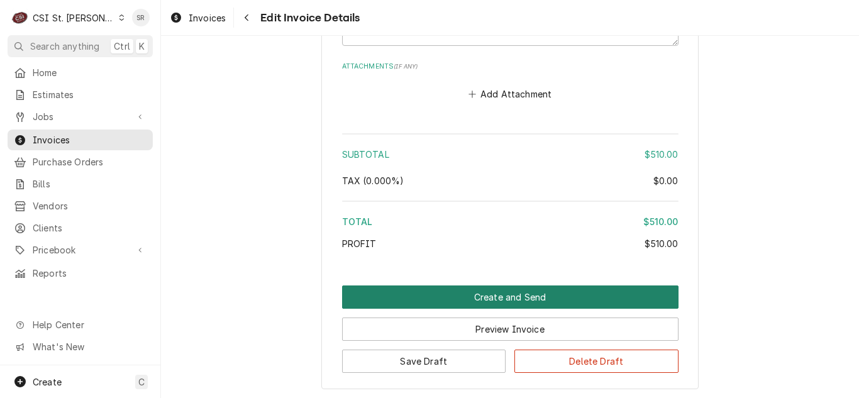
click at [525, 285] on button "Create and Send" at bounding box center [510, 296] width 336 height 23
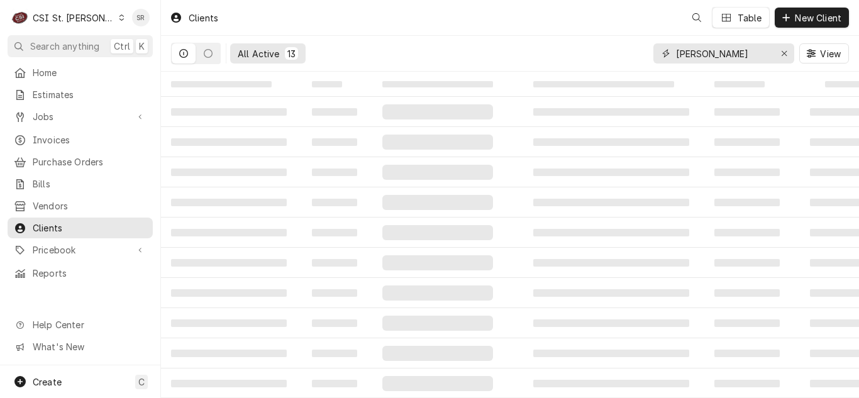
drag, startPoint x: 720, startPoint y: 60, endPoint x: 667, endPoint y: 55, distance: 53.7
click at [667, 55] on div "[PERSON_NAME]" at bounding box center [723, 53] width 141 height 20
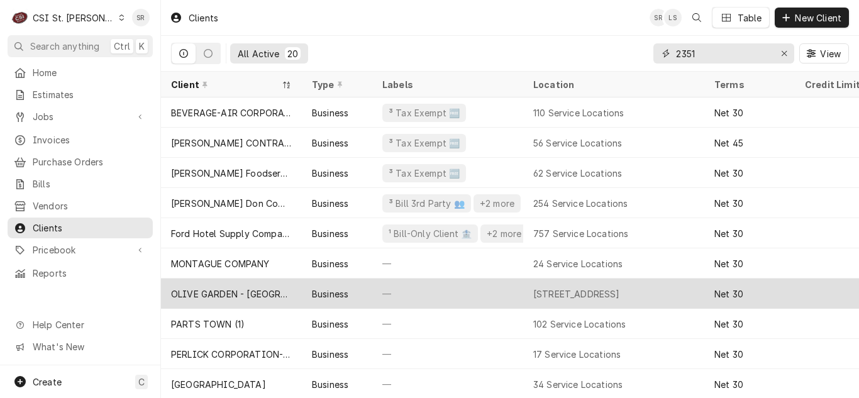
scroll to position [63, 0]
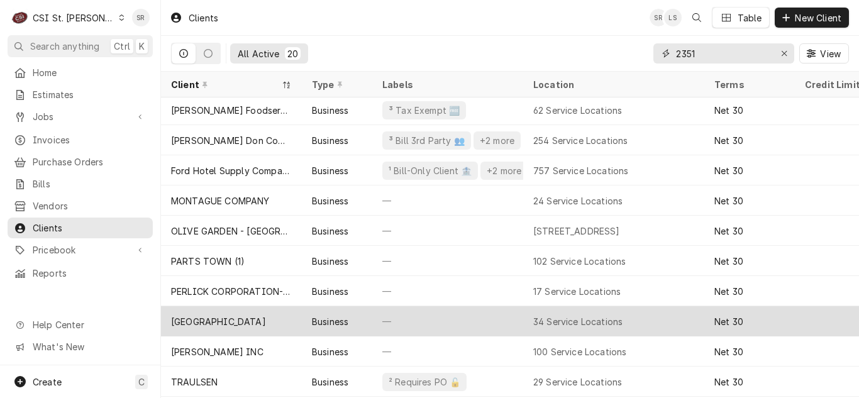
type input "2351"
click at [283, 309] on div "Rockwood School District" at bounding box center [231, 321] width 141 height 30
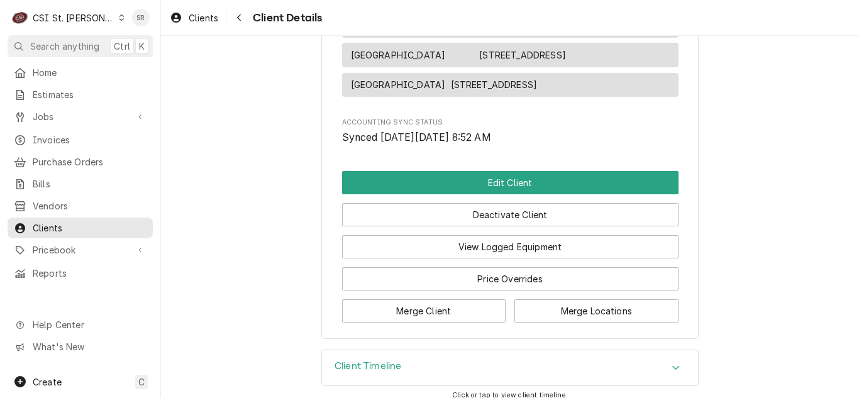
scroll to position [2125, 0]
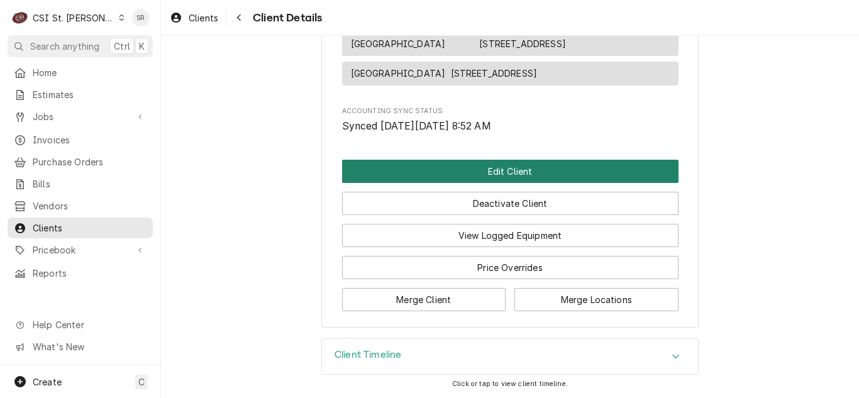
click at [491, 168] on button "Edit Client" at bounding box center [510, 171] width 336 height 23
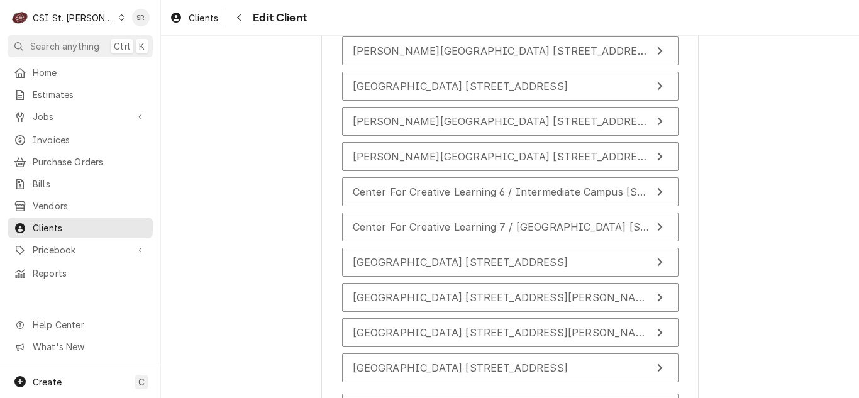
scroll to position [2008, 0]
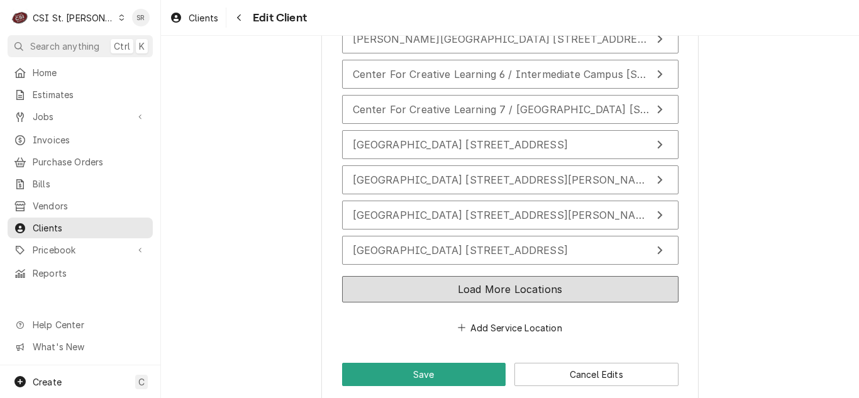
click at [483, 276] on button "Load More Locations" at bounding box center [510, 289] width 336 height 26
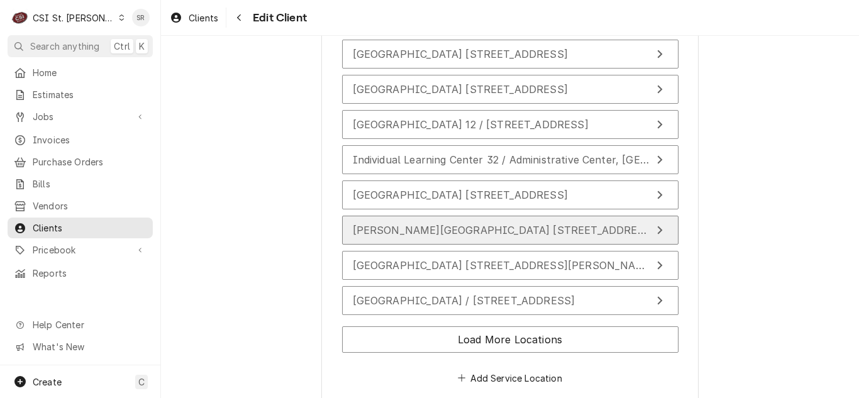
scroll to position [2360, 0]
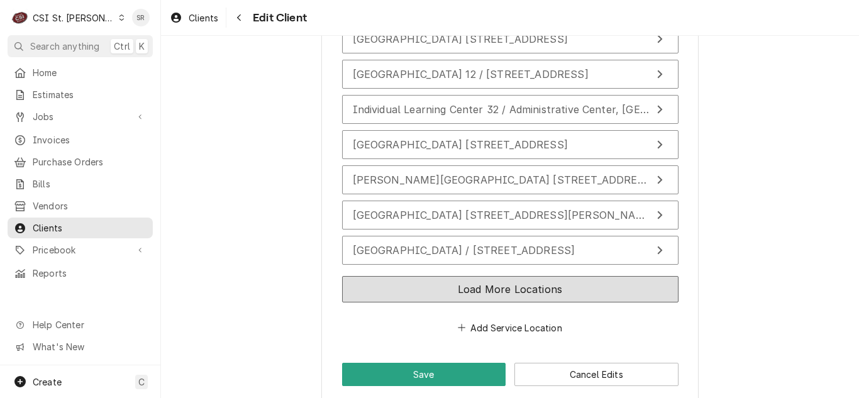
click at [510, 276] on button "Load More Locations" at bounding box center [510, 289] width 336 height 26
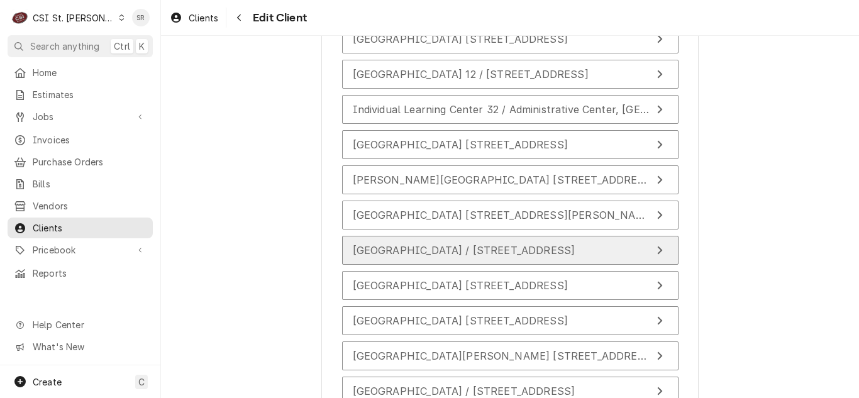
scroll to position [2486, 0]
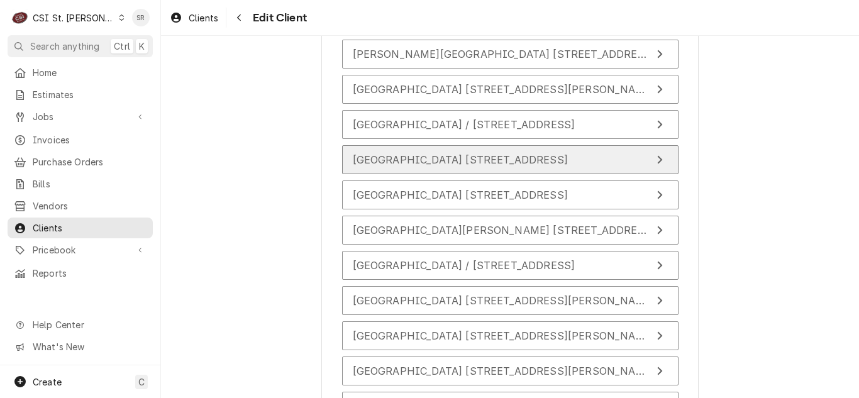
click at [393, 153] on span "[GEOGRAPHIC_DATA] [STREET_ADDRESS]" at bounding box center [460, 159] width 215 height 13
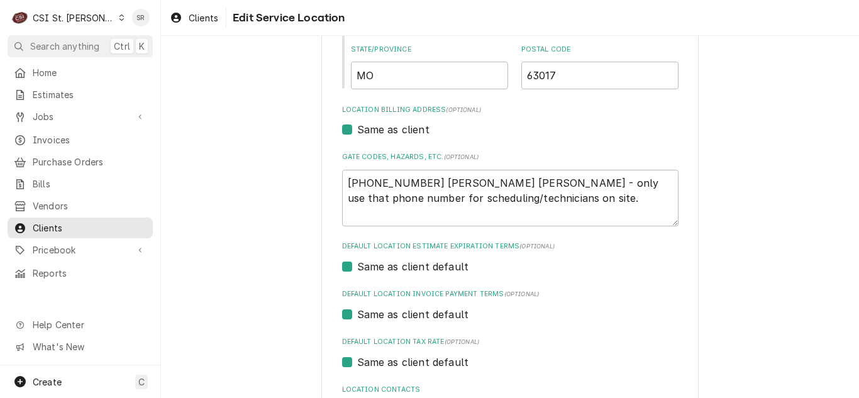
scroll to position [314, 0]
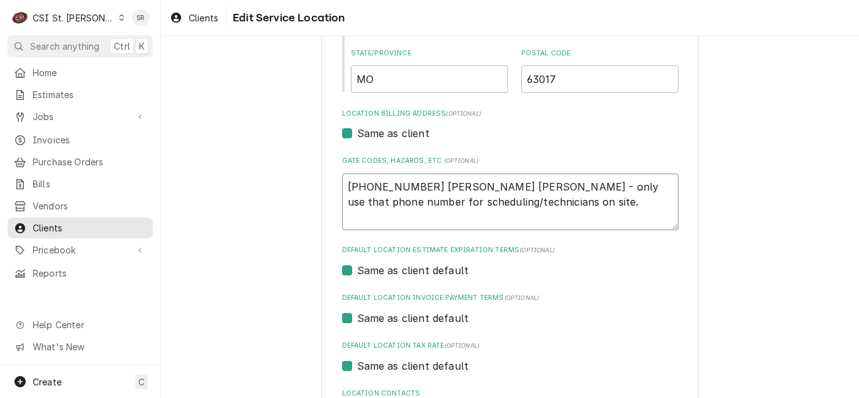
click at [502, 204] on textarea "636-733-3270 Kelli Bud - only use that phone number for scheduling/technicians …" at bounding box center [510, 201] width 336 height 57
type textarea "x"
type textarea "636-733-3270 Kelli Bud - only use that phone number for scheduling/technicians …"
type textarea "x"
type textarea "636-733-3270 Kelli Bud - only use that phone number for scheduling/technicians …"
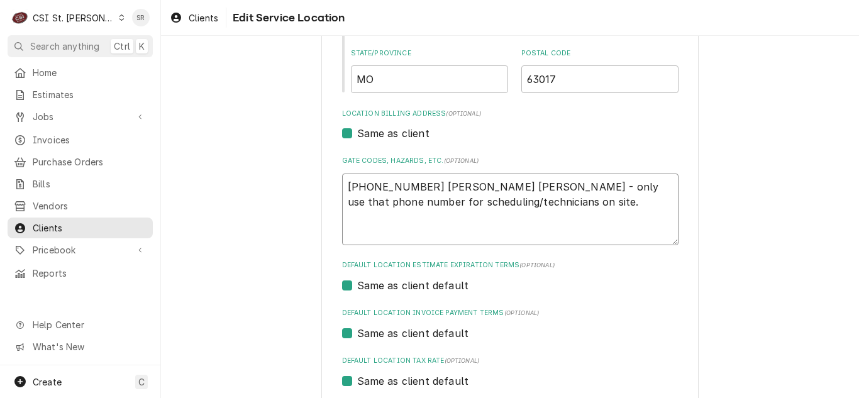
paste textarea "Ke2 WIF and cooler password 2222"
type textarea "x"
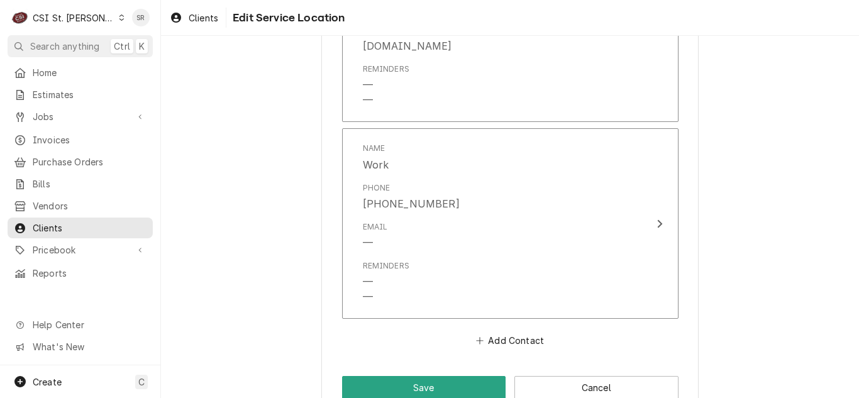
scroll to position [2431, 0]
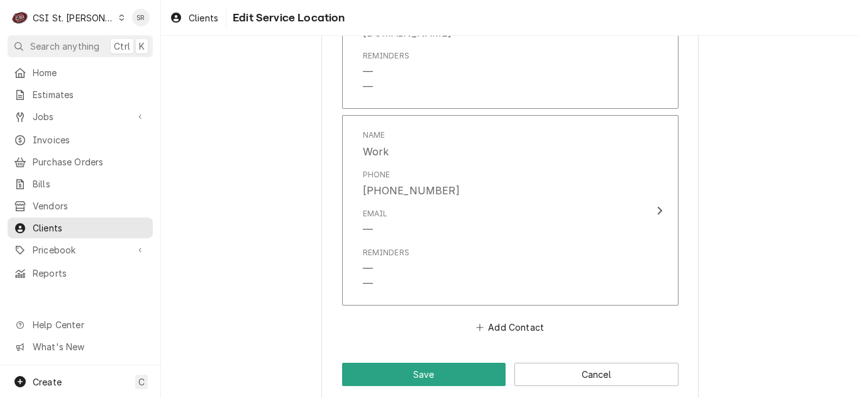
type textarea "636-733-3270 Kelli Bud - only use that phone number for scheduling/technicians …"
click at [434, 363] on button "Save" at bounding box center [424, 374] width 164 height 23
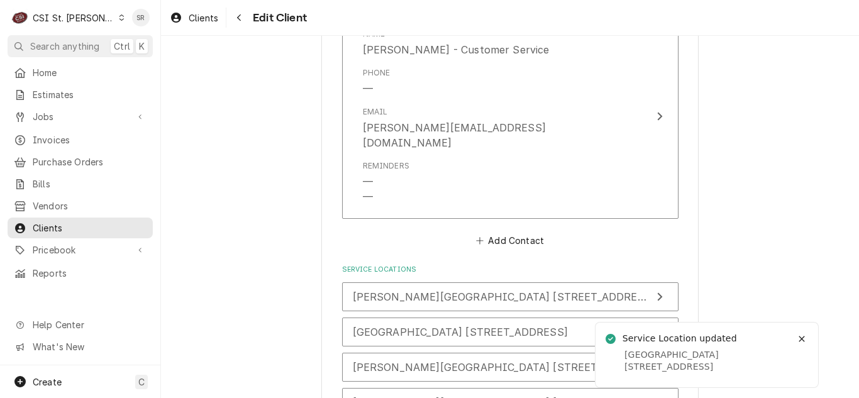
scroll to position [2008, 0]
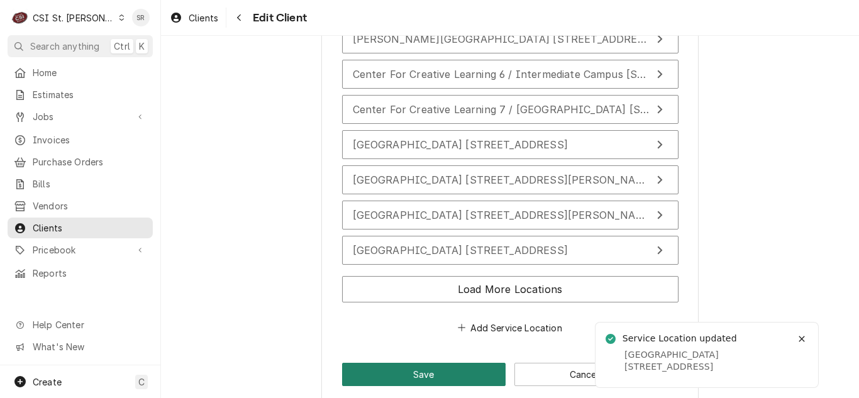
click at [446, 363] on button "Save" at bounding box center [424, 374] width 164 height 23
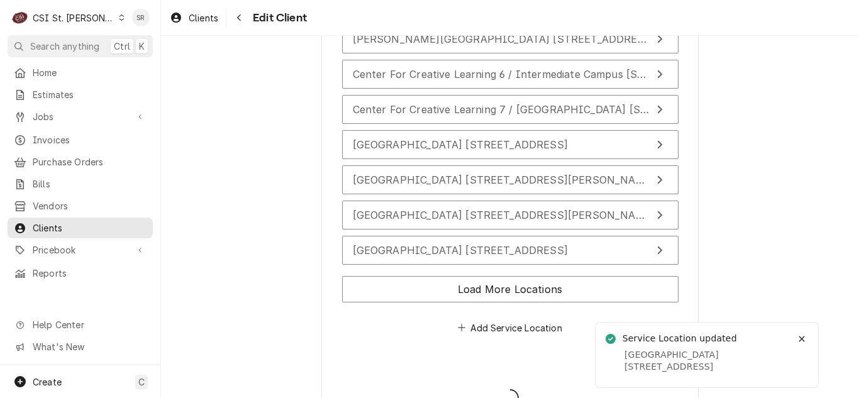
type textarea "x"
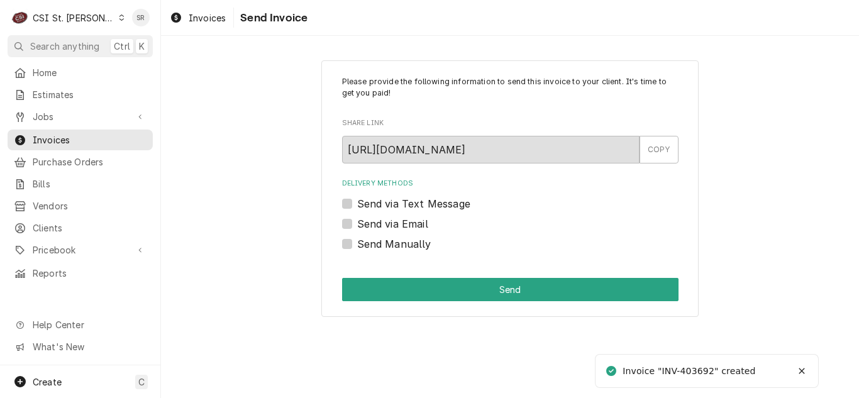
click at [370, 227] on label "Send via Email" at bounding box center [392, 223] width 71 height 15
click at [370, 227] on input "Send via Email" at bounding box center [525, 230] width 336 height 28
checkbox input "true"
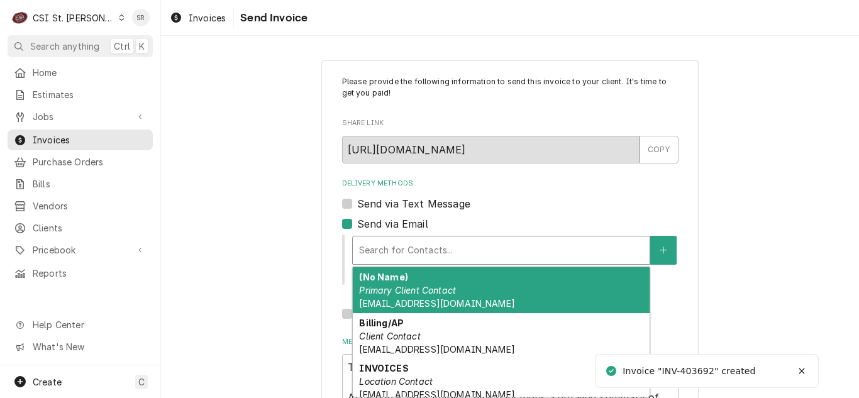
click at [412, 247] on div "Delivery Methods" at bounding box center [501, 250] width 284 height 23
click at [419, 282] on div "(No Name) Primary Client Contact [EMAIL_ADDRESS][DOMAIN_NAME]" at bounding box center [501, 290] width 297 height 46
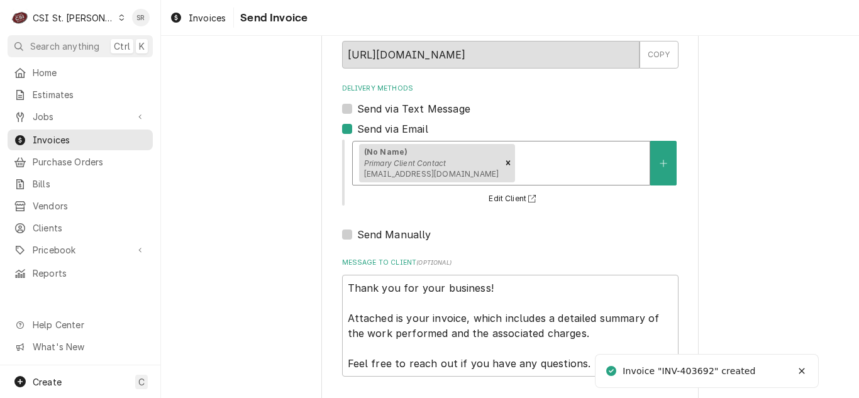
scroll to position [150, 0]
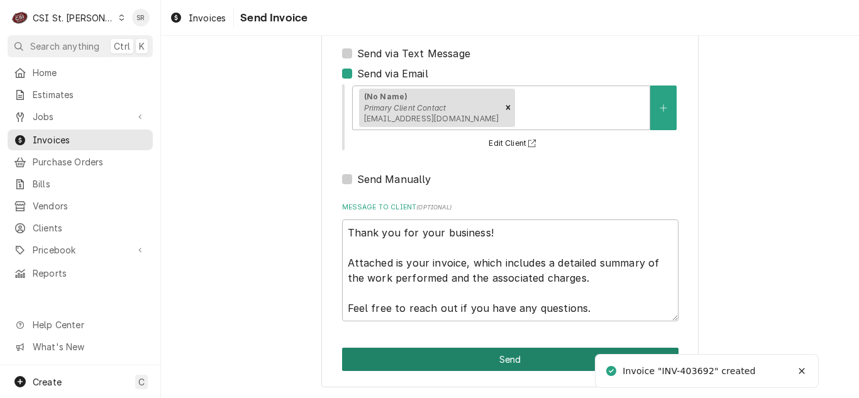
click at [506, 360] on button "Send" at bounding box center [510, 359] width 336 height 23
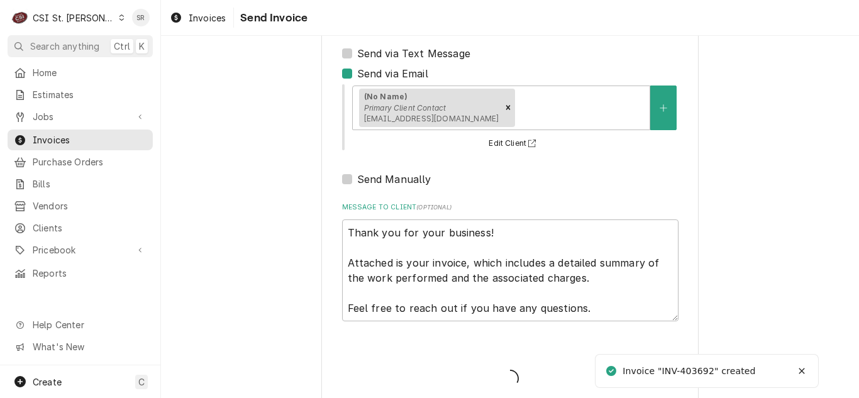
type textarea "x"
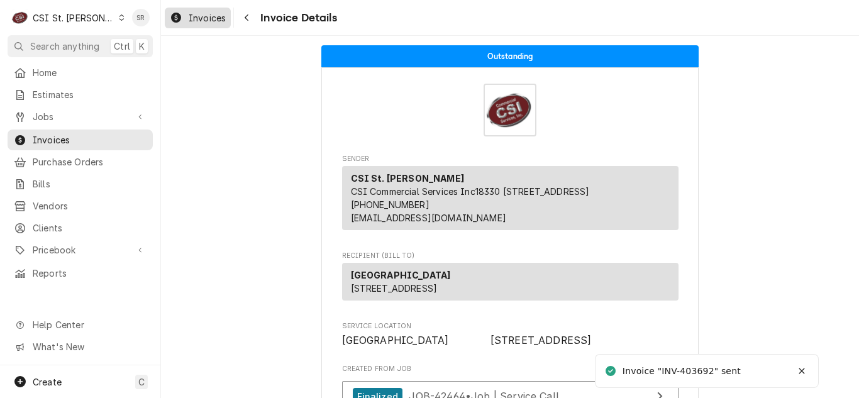
click at [211, 18] on span "Invoices" at bounding box center [207, 17] width 37 height 13
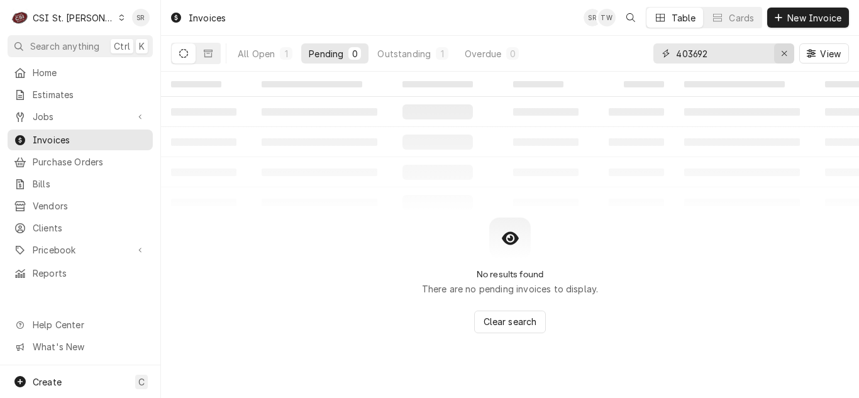
click at [779, 52] on div "Erase input" at bounding box center [784, 53] width 13 height 13
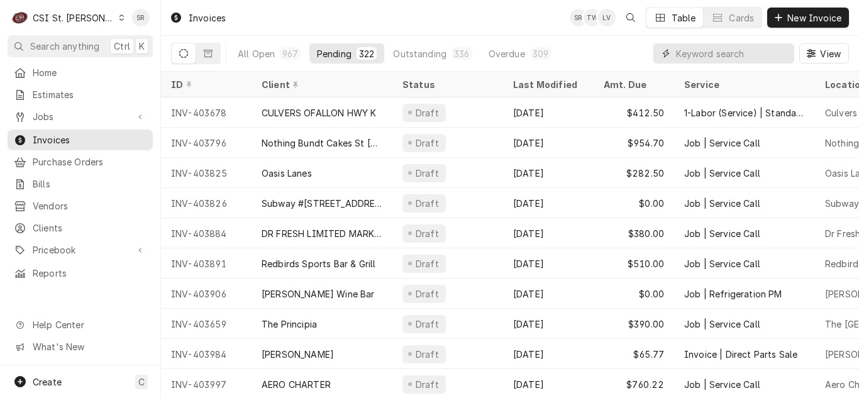
click at [701, 53] on input "Dynamic Content Wrapper" at bounding box center [732, 53] width 112 height 20
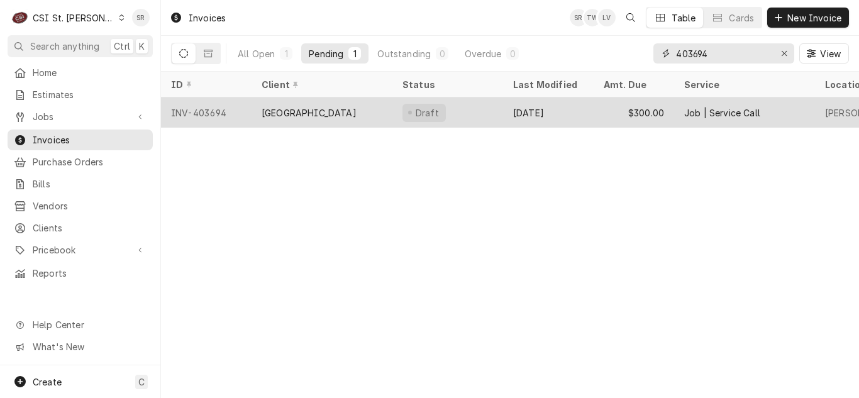
type input "403694"
click at [331, 107] on div "Rockwood School District" at bounding box center [308, 112] width 95 height 13
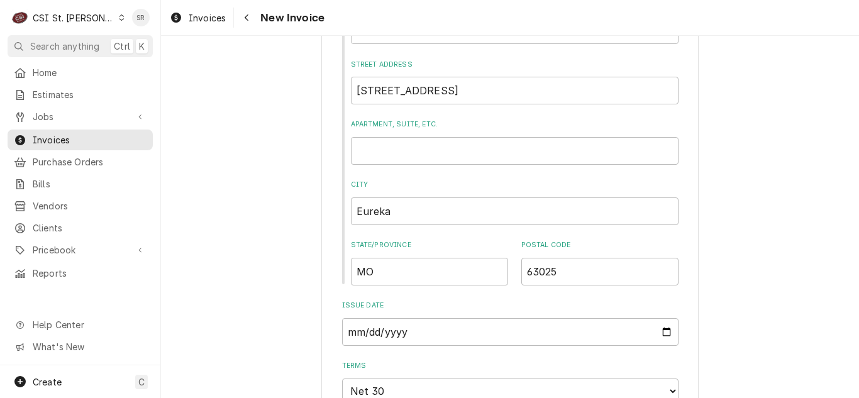
scroll to position [629, 0]
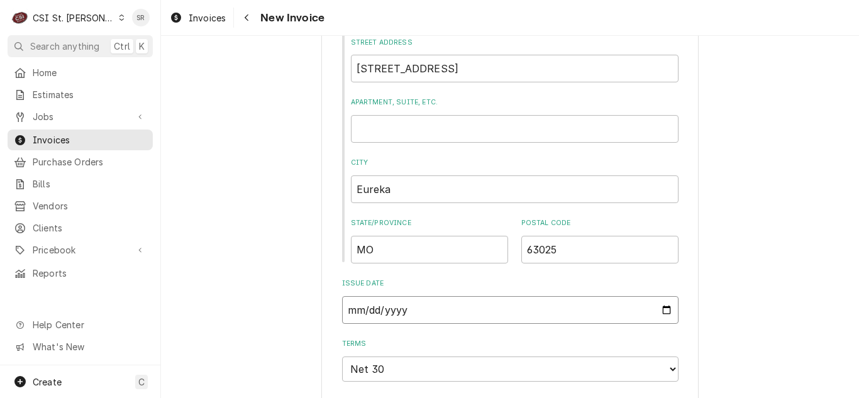
click at [664, 314] on input "[DATE]" at bounding box center [510, 310] width 336 height 28
type textarea "x"
type input "[DATE]"
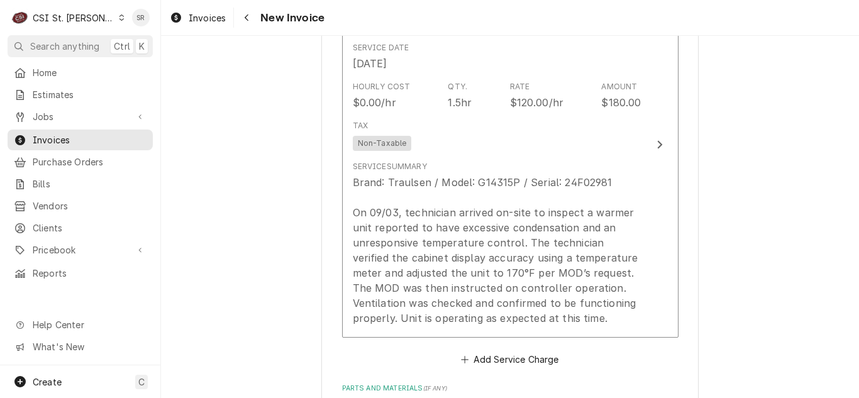
scroll to position [1194, 0]
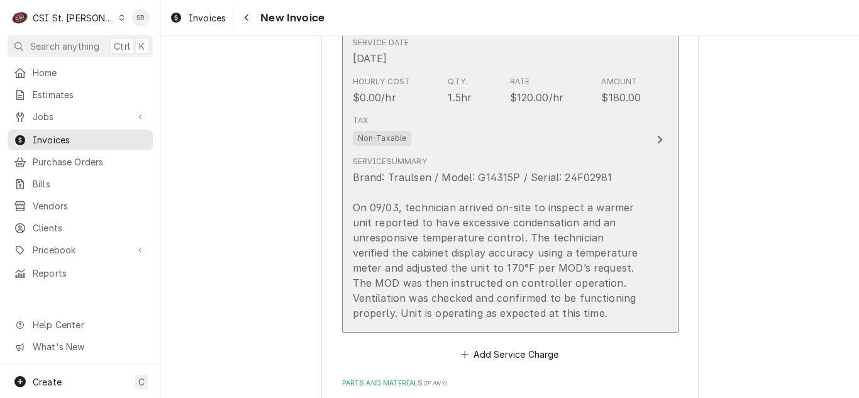
click at [484, 235] on div "Brand: Traulsen / Model: G14315P / Serial: 24F02981 On 09/03, technician arrive…" at bounding box center [497, 245] width 289 height 151
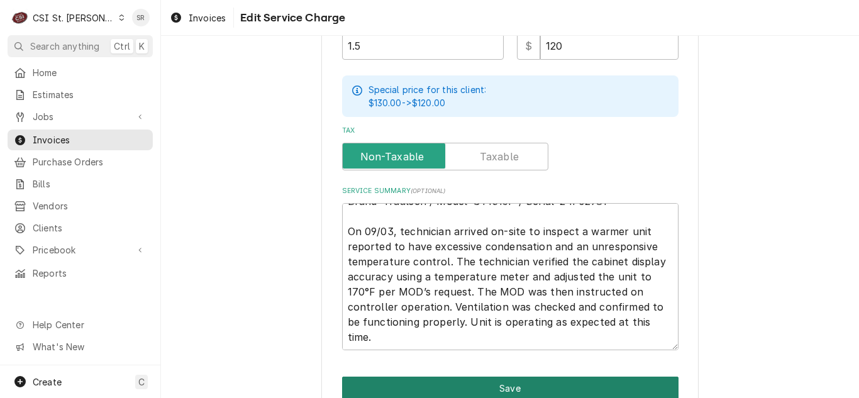
scroll to position [510, 0]
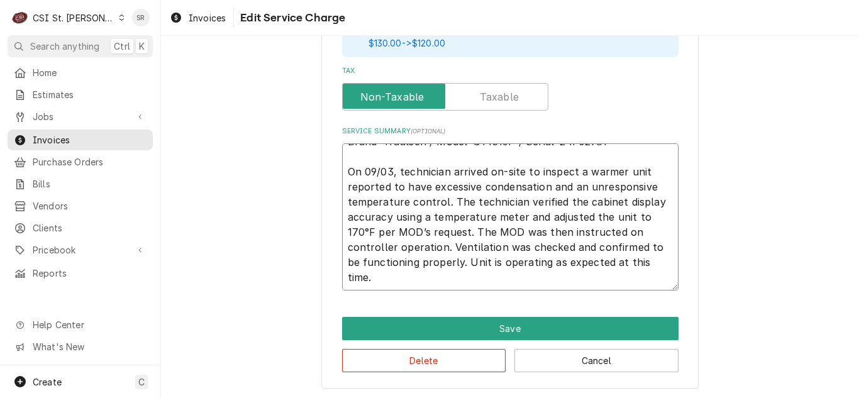
click at [474, 278] on textarea "Brand: Traulsen / Model: G14315P / Serial: 24F02981 On 09/03, technician arrive…" at bounding box center [510, 216] width 336 height 147
type textarea "x"
type textarea "Brand: Traulsen / Model: G14315P / Serial: 24F02981 On 09/03, technician arrive…"
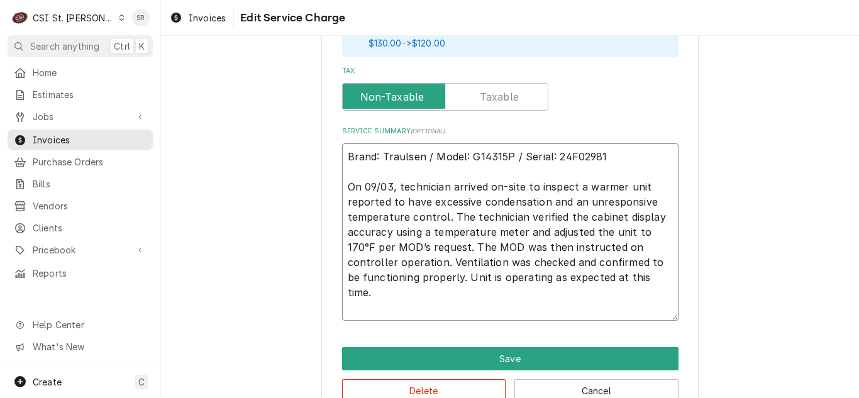
type textarea "x"
type textarea "Brand: Traulsen / Model: G14315P / Serial: 24F02981 On 09/03, technician arrive…"
type textarea "x"
type textarea "Brand: Traulsen / Model: G14315P / Serial: 24F02981 On 09/03, technician arrive…"
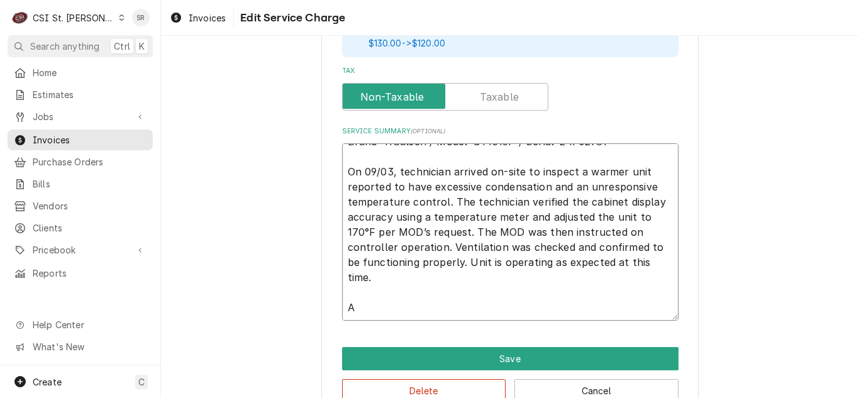
type textarea "x"
type textarea "Brand: Traulsen / Model: G14315P / Serial: 24F02981 On 09/03, technician arrive…"
type textarea "x"
type textarea "Brand: Traulsen / Model: G14315P / Serial: 24F02981 On 09/03, technician arrive…"
type textarea "x"
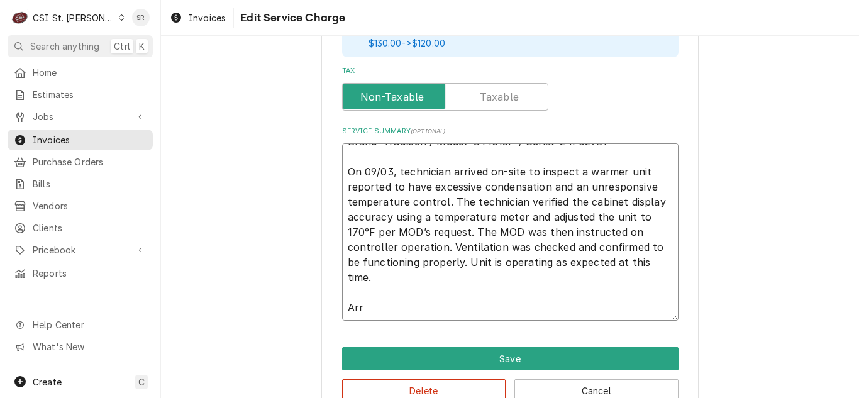
type textarea "Brand: Traulsen / Model: G14315P / Serial: 24F02981 On 09/03, technician arrive…"
type textarea "x"
type textarea "Brand: Traulsen / Model: G14315P / Serial: 24F02981 On 09/03, technician arrive…"
type textarea "x"
type textarea "Brand: Traulsen / Model: G14315P / Serial: 24F02981 On 09/03, technician arrive…"
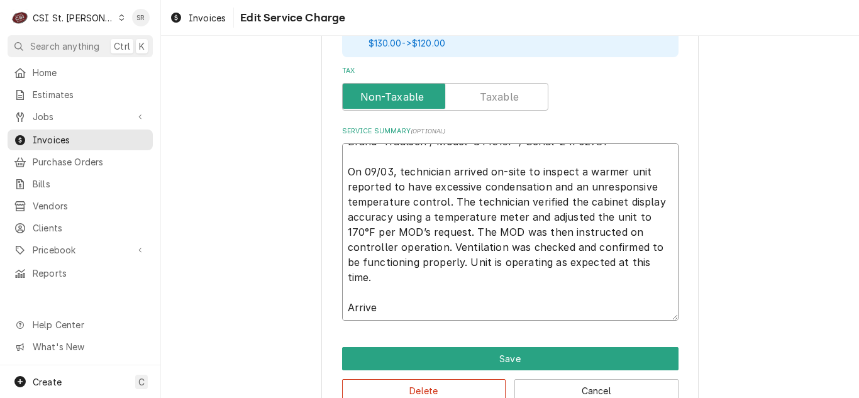
type textarea "x"
type textarea "Brand: Traulsen / Model: G14315P / Serial: 24F02981 On 09/03, technician arrive…"
type textarea "x"
type textarea "Brand: Traulsen / Model: G14315P / Serial: 24F02981 On 09/03, technician arrive…"
type textarea "x"
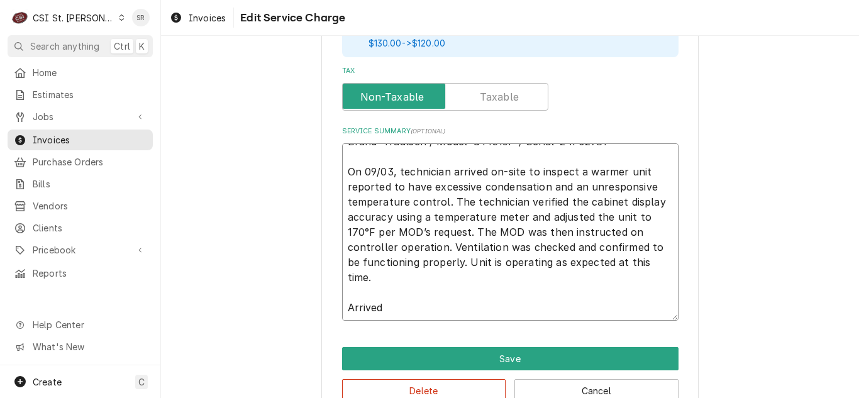
type textarea "Brand: Traulsen / Model: G14315P / Serial: 24F02981 On 09/03, technician arrive…"
type textarea "x"
type textarea "Brand: Traulsen / Model: G14315P / Serial: 24F02981 On 09/03, technician arrive…"
type textarea "x"
type textarea "Brand: Traulsen / Model: G14315P / Serial: 24F02981 On 09/03, technician arrive…"
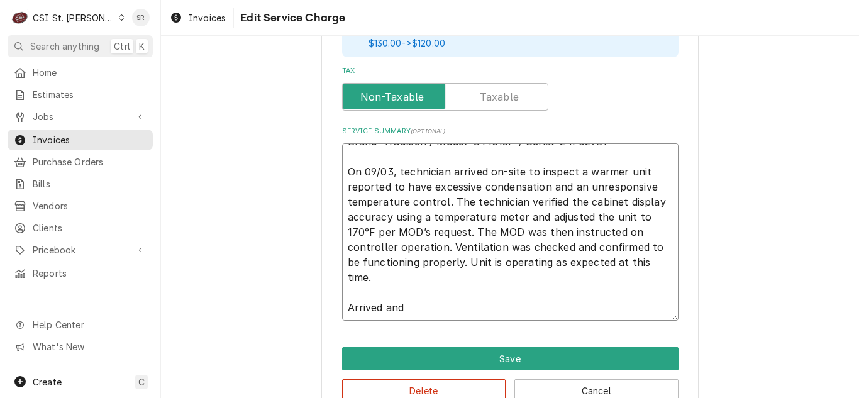
type textarea "x"
type textarea "Brand: Traulsen / Model: G14315P / Serial: 24F02981 On 09/03, technician arrive…"
type textarea "x"
type textarea "Brand: Traulsen / Model: G14315P / Serial: 24F02981 On 09/03, technician arrive…"
type textarea "x"
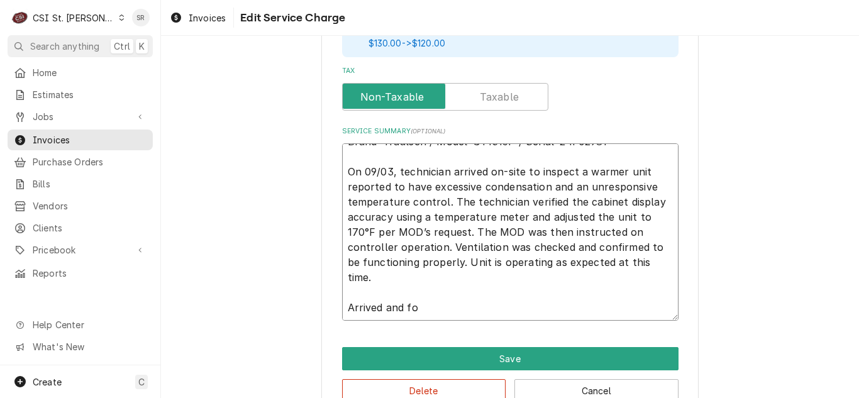
type textarea "Brand: Traulsen / Model: G14315P / Serial: 24F02981 On 09/03, technician arrive…"
type textarea "x"
type textarea "Brand: Traulsen / Model: G14315P / Serial: 24F02981 On 09/03, technician arrive…"
type textarea "x"
type textarea "Brand: Traulsen / Model: G14315P / Serial: 24F02981 On 09/03, technician arrive…"
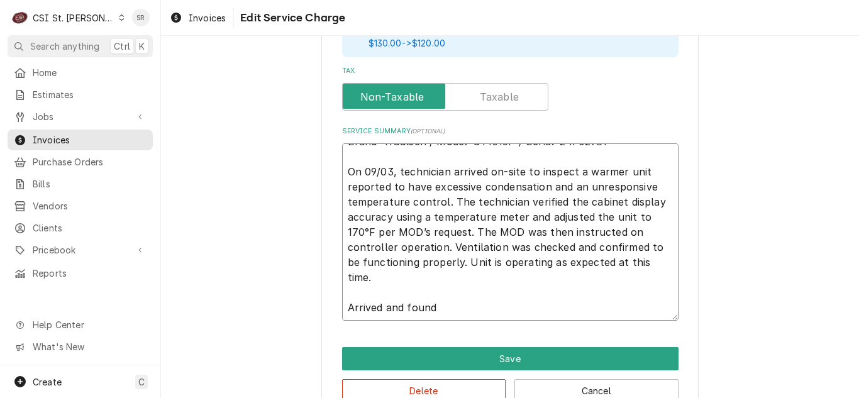
type textarea "x"
type textarea "Brand: Traulsen / Model: G14315P / Serial: 24F02981 On 09/03, technician arrive…"
type textarea "x"
type textarea "Brand: Traulsen / Model: G14315P / Serial: 24F02981 On 09/03, technician arrive…"
type textarea "x"
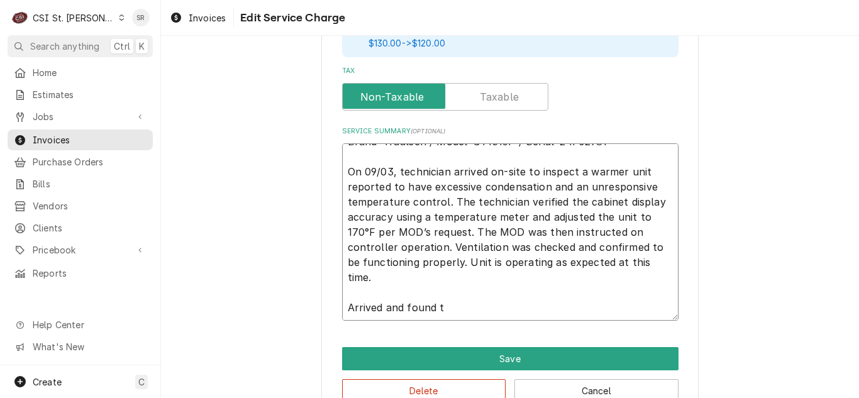
type textarea "Brand: Traulsen / Model: G14315P / Serial: 24F02981 On 09/03, technician arrive…"
type textarea "x"
type textarea "Brand: Traulsen / Model: G14315P / Serial: 24F02981 On 09/03, technician arrive…"
type textarea "x"
type textarea "Brand: Traulsen / Model: G14315P / Serial: 24F02981 On 09/03, technician arrive…"
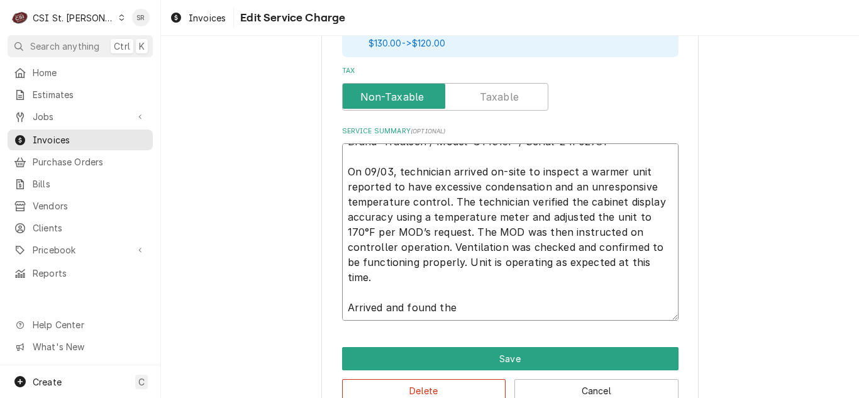
type textarea "x"
type textarea "Brand: Traulsen / Model: G14315P / Serial: 24F02981 On 09/03, technician arrive…"
type textarea "x"
type textarea "Brand: Traulsen / Model: G14315P / Serial: 24F02981 On 09/03, technician arrive…"
type textarea "x"
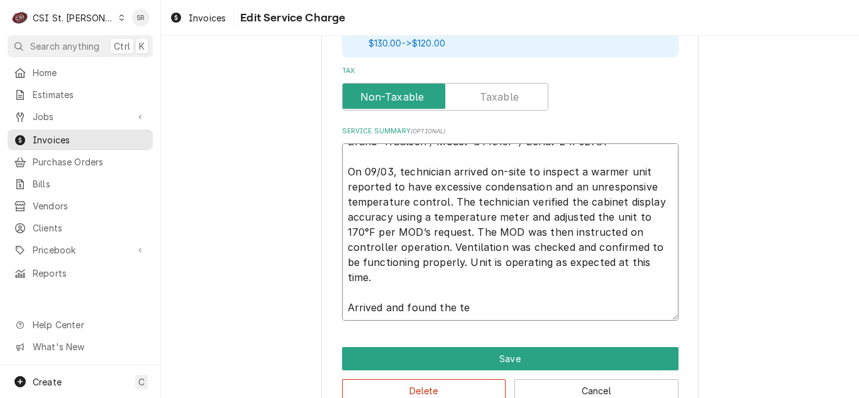
type textarea "Brand: Traulsen / Model: G14315P / Serial: 24F02981 On 09/03, technician arrive…"
type textarea "x"
type textarea "Brand: Traulsen / Model: G14315P / Serial: 24F02981 On 09/03, technician arrive…"
type textarea "x"
type textarea "Brand: Traulsen / Model: G14315P / Serial: 24F02981 On 09/03, technician arrive…"
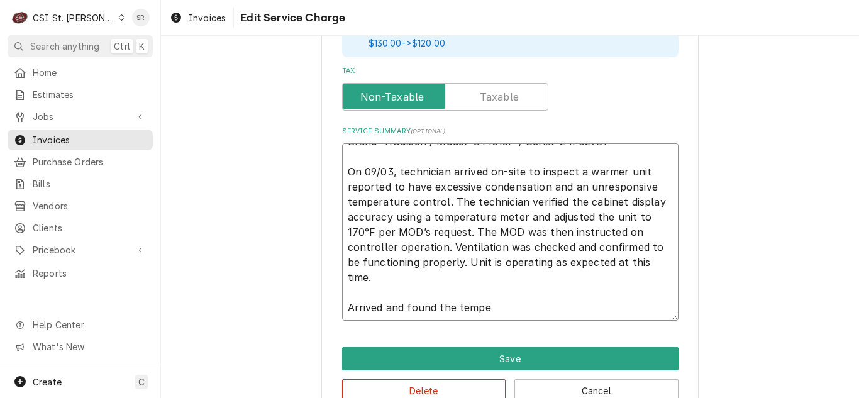
type textarea "x"
type textarea "Brand: Traulsen / Model: G14315P / Serial: 24F02981 On 09/03, technician arrive…"
type textarea "x"
type textarea "Brand: Traulsen / Model: G14315P / Serial: 24F02981 On 09/03, technician arrive…"
type textarea "x"
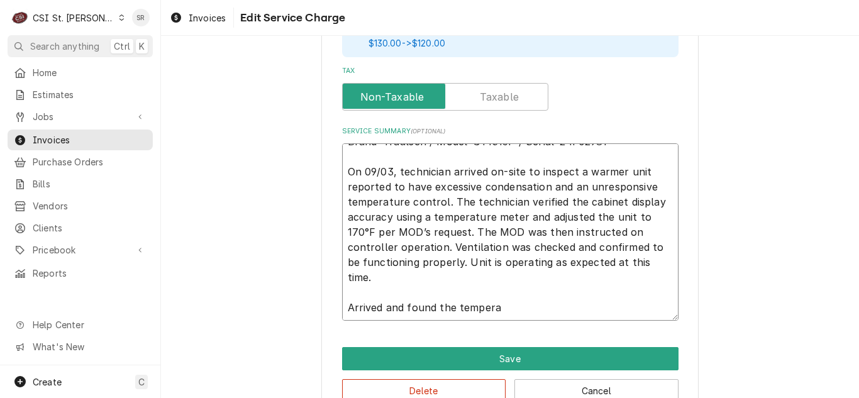
type textarea "Brand: Traulsen / Model: G14315P / Serial: 24F02981 On 09/03, technician arrive…"
type textarea "x"
type textarea "Brand: Traulsen / Model: G14315P / Serial: 24F02981 On 09/03, technician arrive…"
type textarea "x"
type textarea "Brand: Traulsen / Model: G14315P / Serial: 24F02981 On 09/03, technician arrive…"
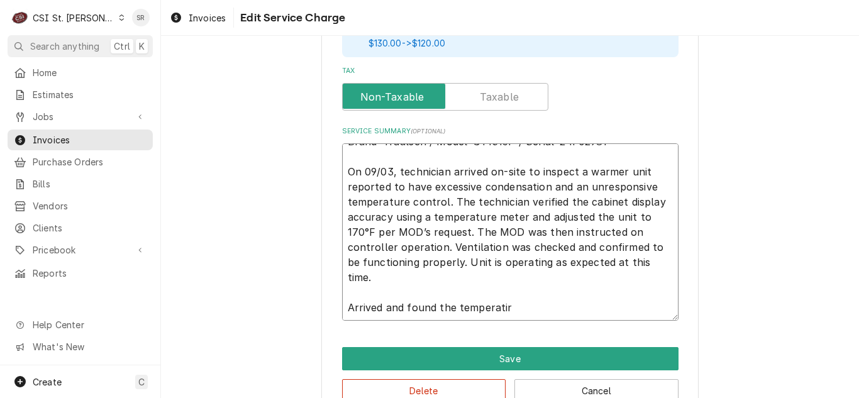
type textarea "x"
type textarea "Brand: Traulsen / Model: G14315P / Serial: 24F02981 On 09/03, technician arrive…"
type textarea "x"
type textarea "Brand: Traulsen / Model: G14315P / Serial: 24F02981 On 09/03, technician arrive…"
type textarea "x"
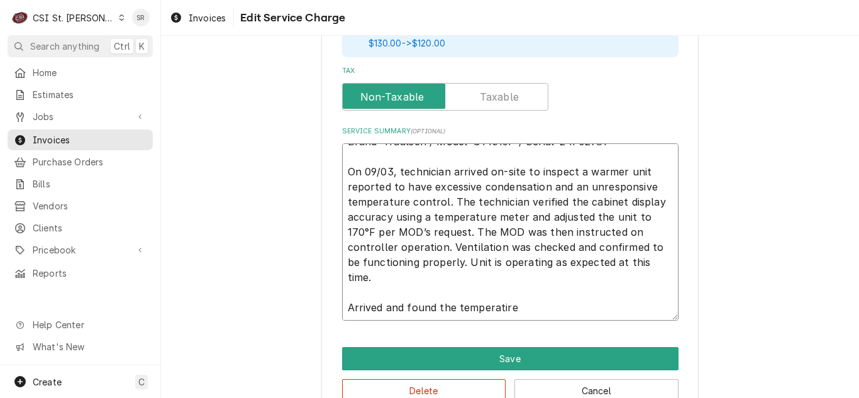
type textarea "Brand: Traulsen / Model: G14315P / Serial: 24F02981 On 09/03, technician arrive…"
type textarea "x"
type textarea "Brand: Traulsen / Model: G14315P / Serial: 24F02981 On 09/03, technician arrive…"
type textarea "x"
type textarea "Brand: Traulsen / Model: G14315P / Serial: 24F02981 On 09/03, technician arrive…"
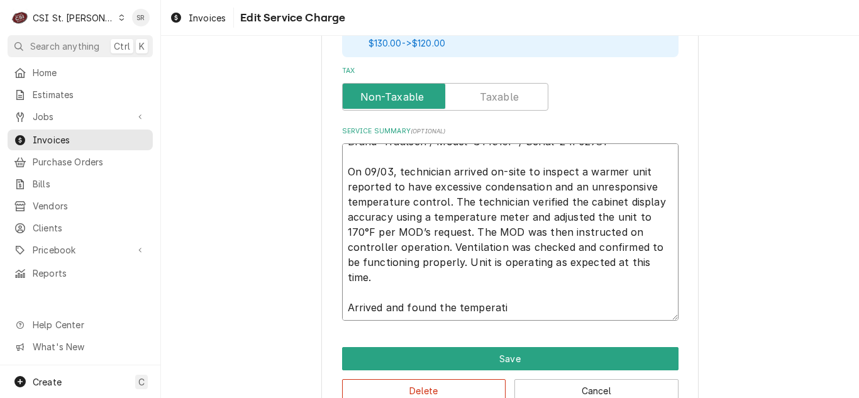
type textarea "x"
type textarea "Brand: Traulsen / Model: G14315P / Serial: 24F02981 On 09/03, technician arrive…"
type textarea "x"
type textarea "Brand: Traulsen / Model: G14315P / Serial: 24F02981 On 09/03, technician arrive…"
type textarea "x"
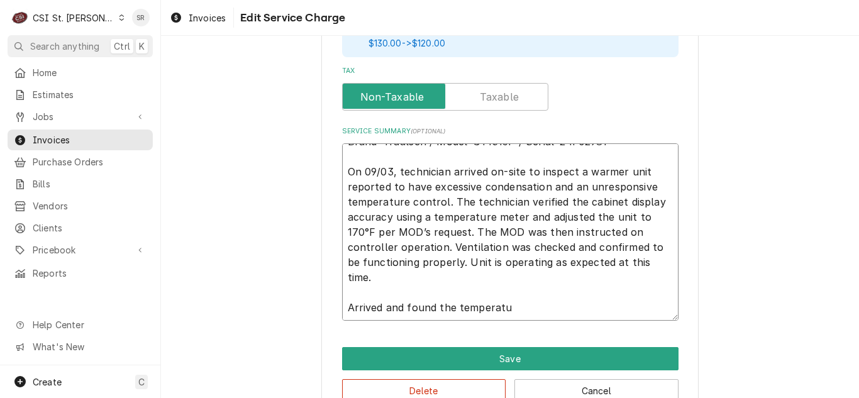
type textarea "Brand: Traulsen / Model: G14315P / Serial: 24F02981 On 09/03, technician arrive…"
type textarea "x"
type textarea "Brand: Traulsen / Model: G14315P / Serial: 24F02981 On 09/03, technician arrive…"
type textarea "x"
type textarea "Brand: Traulsen / Model: G14315P / Serial: 24F02981 On 09/03, technician arrive…"
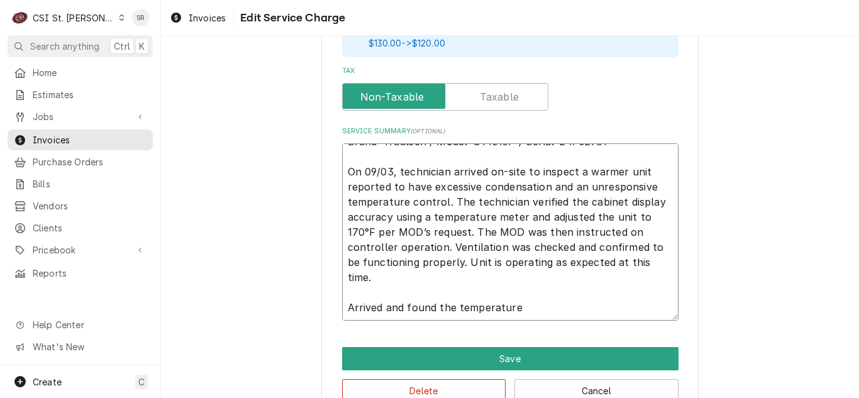
type textarea "x"
type textarea "Brand: Traulsen / Model: G14315P / Serial: 24F02981 On 09/03, technician arrive…"
type textarea "x"
type textarea "Brand: Traulsen / Model: G14315P / Serial: 24F02981 On 09/03, technician arrive…"
type textarea "x"
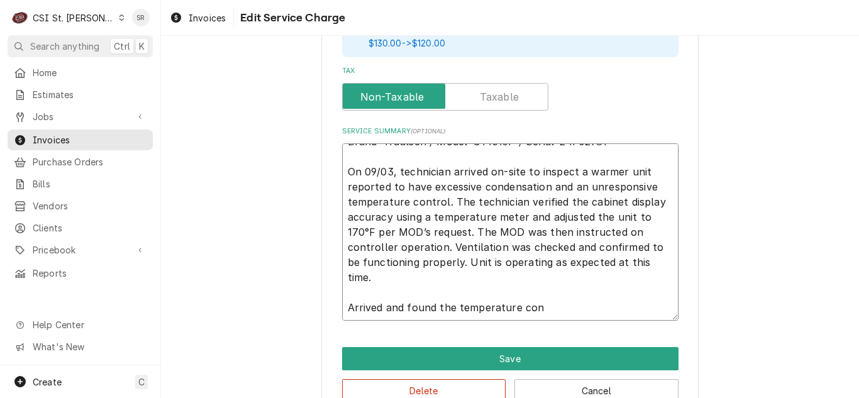
type textarea "Brand: Traulsen / Model: G14315P / Serial: 24F02981 On 09/03, technician arrive…"
type textarea "x"
type textarea "Brand: Traulsen / Model: G14315P / Serial: 24F02981 On 09/03, technician arrive…"
type textarea "x"
type textarea "Brand: Traulsen / Model: G14315P / Serial: 24F02981 On 09/03, technician arrive…"
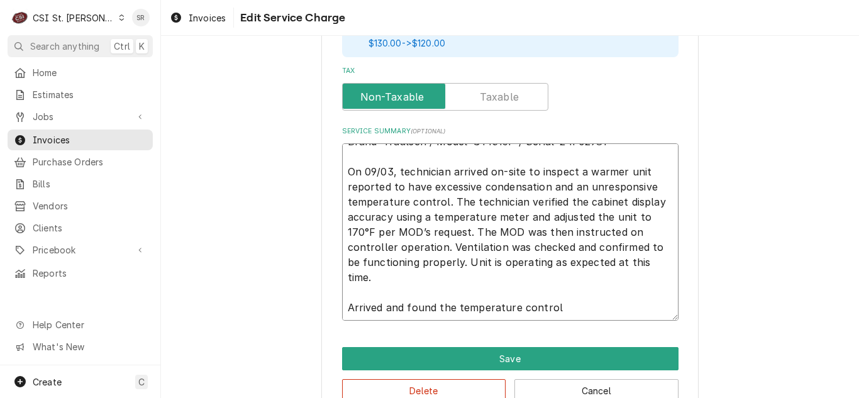
type textarea "x"
type textarea "Brand: Traulsen / Model: G14315P / Serial: 24F02981 On 09/03, technician arrive…"
type textarea "x"
type textarea "Brand: Traulsen / Model: G14315P / Serial: 24F02981 On 09/03, technician arrive…"
type textarea "x"
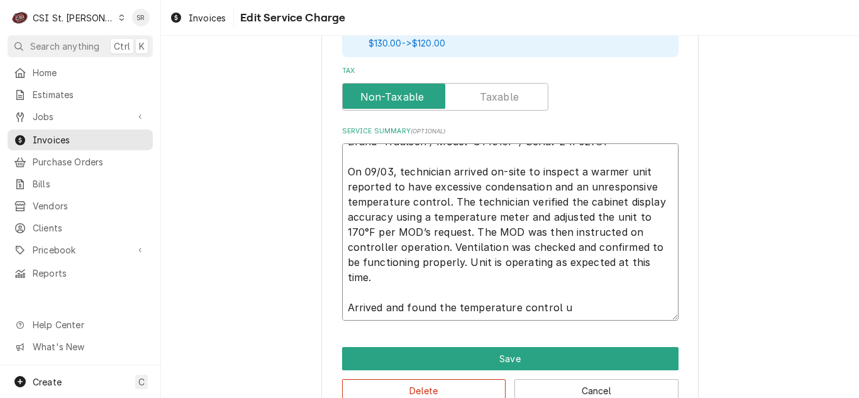
type textarea "Brand: Traulsen / Model: G14315P / Serial: 24F02981 On 09/03, technician arrive…"
type textarea "x"
type textarea "Brand: Traulsen / Model: G14315P / Serial: 24F02981 On 09/03, technician arrive…"
type textarea "x"
type textarea "Brand: Traulsen / Model: G14315P / Serial: 24F02981 On 09/03, technician arrive…"
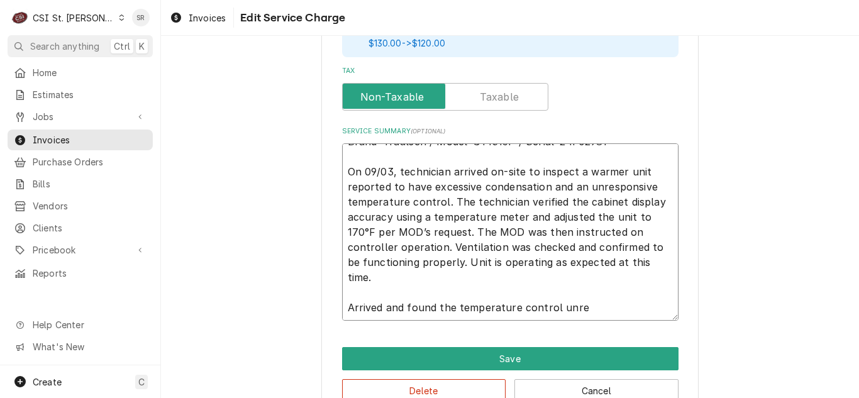
type textarea "x"
type textarea "Brand: Traulsen / Model: G14315P / Serial: 24F02981 On 09/03, technician arrive…"
type textarea "x"
type textarea "Brand: Traulsen / Model: G14315P / Serial: 24F02981 On 09/03, technician arrive…"
type textarea "x"
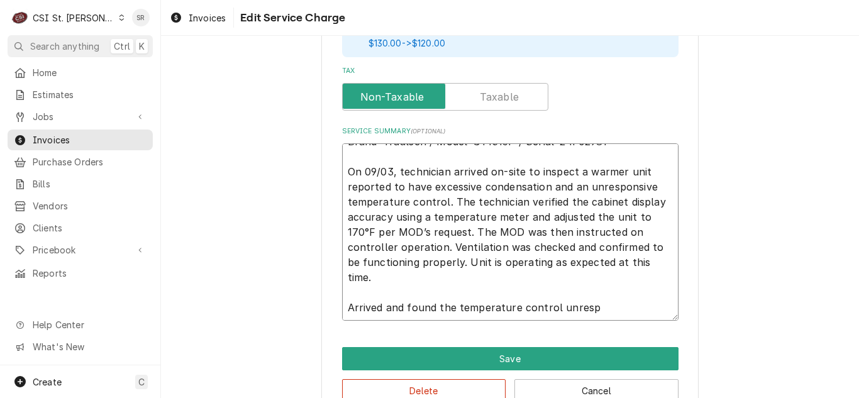
type textarea "Brand: Traulsen / Model: G14315P / Serial: 24F02981 On 09/03, technician arrive…"
type textarea "x"
type textarea "Brand: Traulsen / Model: G14315P / Serial: 24F02981 On 09/03, technician arrive…"
type textarea "x"
type textarea "Brand: Traulsen / Model: G14315P / Serial: 24F02981 On 09/03, technician arrive…"
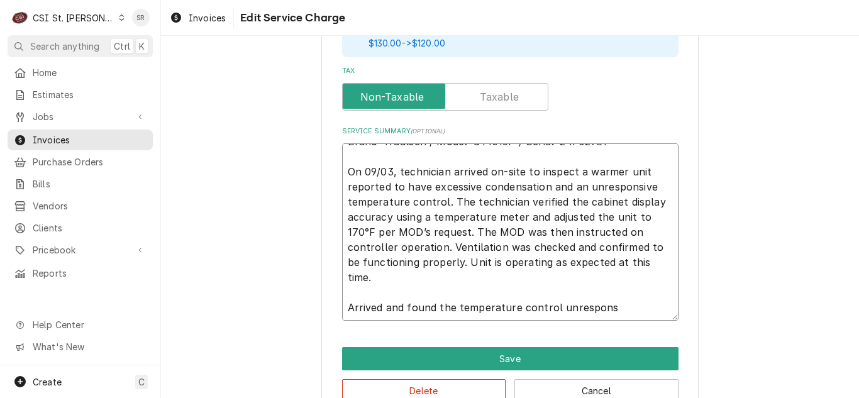
type textarea "x"
type textarea "Brand: Traulsen / Model: G14315P / Serial: 24F02981 On 09/03, technician arrive…"
type textarea "x"
type textarea "Brand: Traulsen / Model: G14315P / Serial: 24F02981 On 09/03, technician arrive…"
type textarea "x"
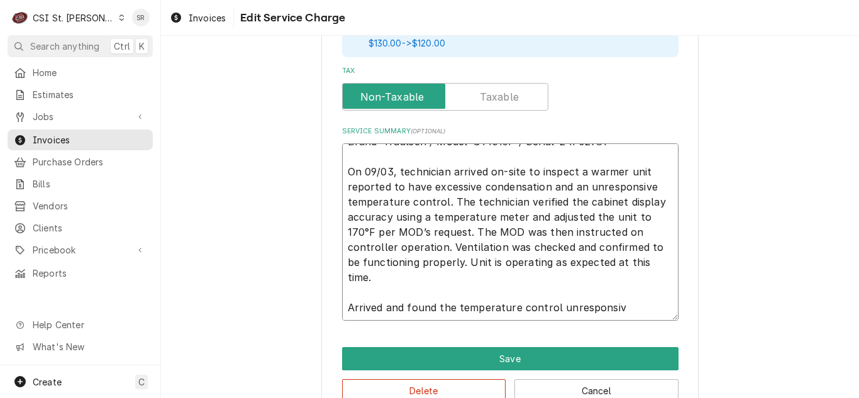
type textarea "Brand: Traulsen / Model: G14315P / Serial: 24F02981 On 09/03, technician arrive…"
type textarea "x"
type textarea "Brand: Traulsen / Model: G14315P / Serial: 24F02981 On 09/03, technician arrive…"
type textarea "x"
type textarea "Brand: Traulsen / Model: G14315P / Serial: 24F02981 On 09/03, technician arrive…"
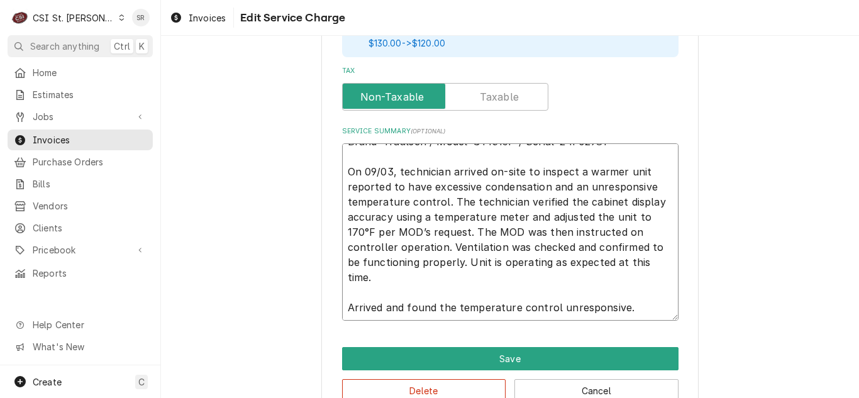
type textarea "x"
type textarea "Brand: Traulsen / Model: G14315P / Serial: 24F02981 On 09/03, technician arrive…"
type textarea "x"
type textarea "Brand: Traulsen / Model: G14315P / Serial: 24F02981 On 09/03, technician arrive…"
type textarea "x"
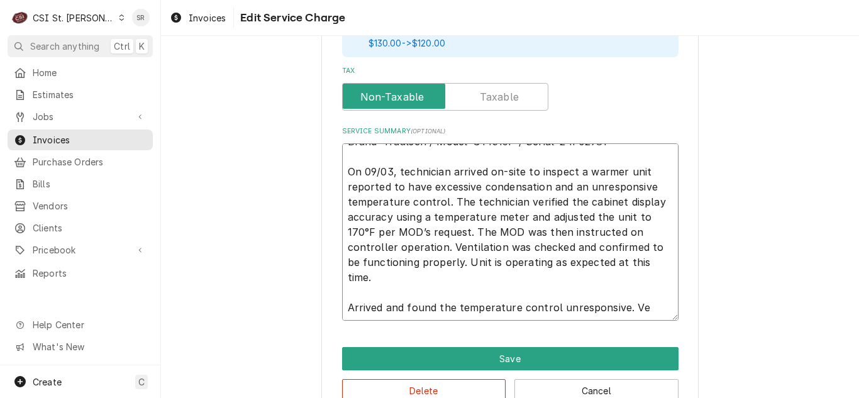
type textarea "Brand: Traulsen / Model: G14315P / Serial: 24F02981 On 09/03, technician arrive…"
type textarea "x"
type textarea "Brand: Traulsen / Model: G14315P / Serial: 24F02981 On 09/03, technician arrive…"
type textarea "x"
type textarea "Brand: Traulsen / Model: G14315P / Serial: 24F02981 On 09/03, technician arrive…"
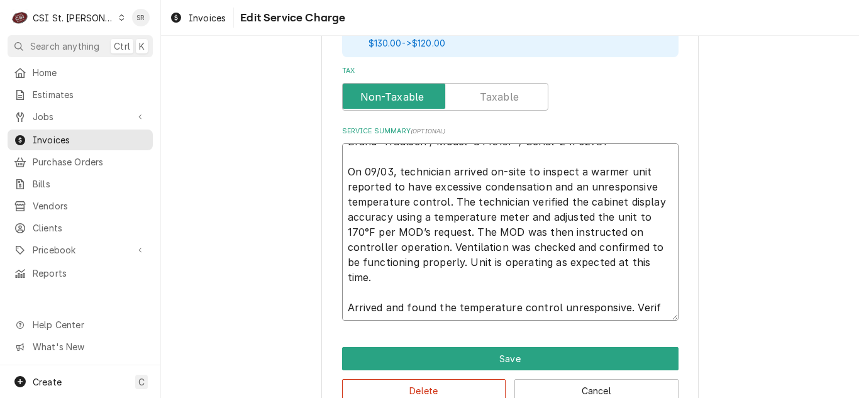
type textarea "x"
type textarea "Brand: Traulsen / Model: G14315P / Serial: 24F02981 On 09/03, technician arrive…"
type textarea "x"
type textarea "Brand: Traulsen / Model: G14315P / Serial: 24F02981 On 09/03, technician arrive…"
type textarea "x"
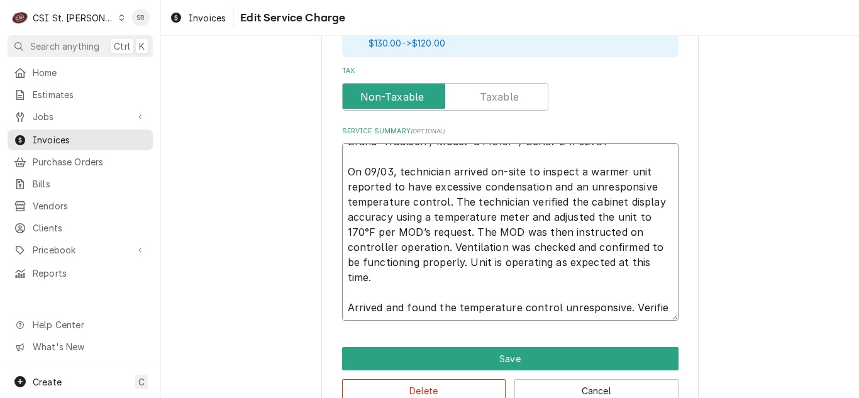
type textarea "Brand: Traulsen / Model: G14315P / Serial: 24F02981 On 09/03, technician arrive…"
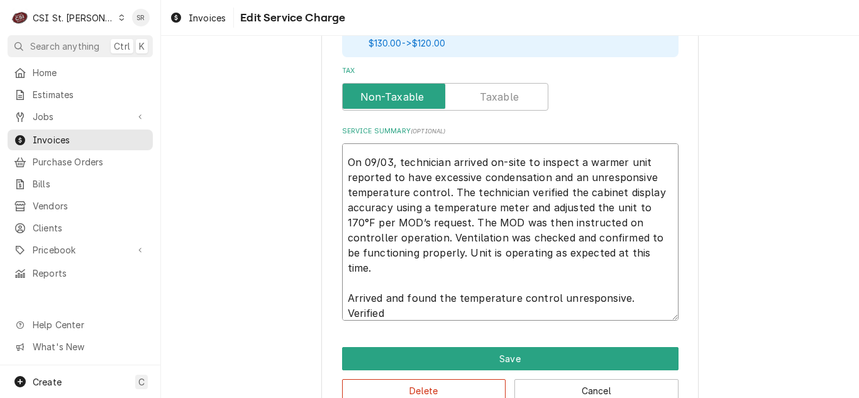
type textarea "x"
type textarea "Brand: Traulsen / Model: G14315P / Serial: 24F02981 On 09/03, technician arrive…"
type textarea "x"
type textarea "Brand: Traulsen / Model: G14315P / Serial: 24F02981 On 09/03, technician arrive…"
type textarea "x"
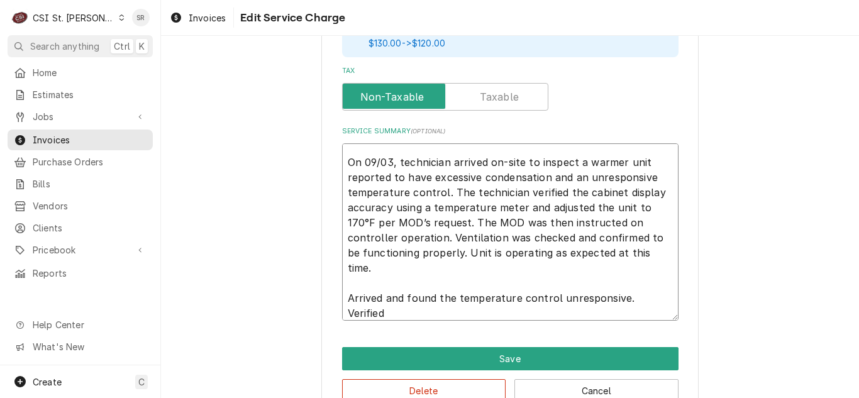
type textarea "Brand: Traulsen / Model: G14315P / Serial: 24F02981 On 09/03, technician arrive…"
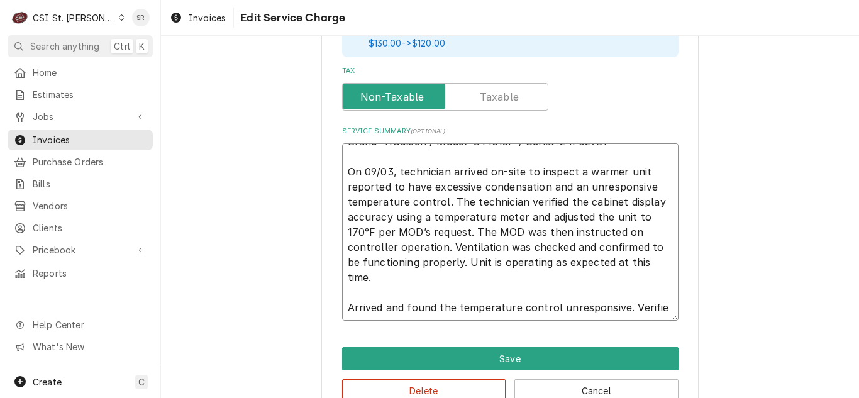
type textarea "x"
type textarea "Brand: Traulsen / Model: G14315P / Serial: 24F02981 On 09/03, technician arrive…"
type textarea "x"
type textarea "Brand: Traulsen / Model: G14315P / Serial: 24F02981 On 09/03, technician arrive…"
type textarea "x"
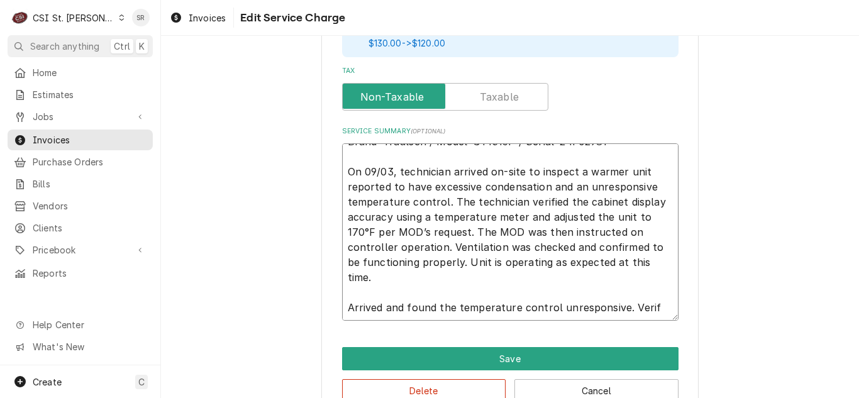
type textarea "Brand: Traulsen / Model: G14315P / Serial: 24F02981 On 09/03, technician arrive…"
type textarea "x"
type textarea "Brand: Traulsen / Model: G14315P / Serial: 24F02981 On 09/03, technician arrive…"
type textarea "x"
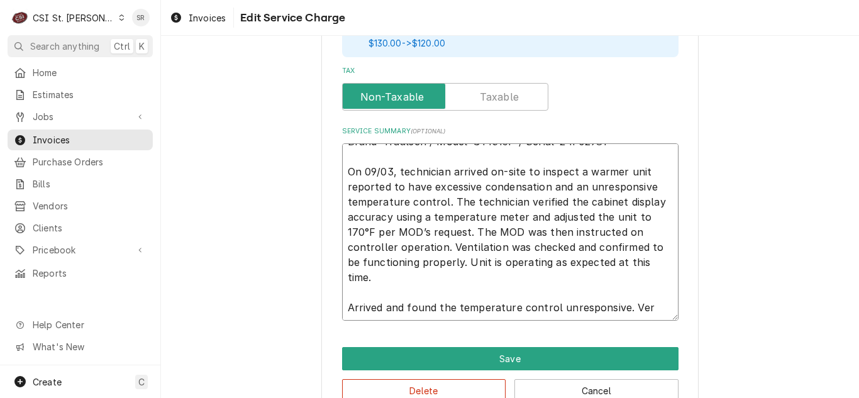
type textarea "Brand: Traulsen / Model: G14315P / Serial: 24F02981 On 09/03, technician arrive…"
type textarea "x"
type textarea "Brand: Traulsen / Model: G14315P / Serial: 24F02981 On 09/03, technician arrive…"
type textarea "x"
type textarea "Brand: Traulsen / Model: G14315P / Serial: 24F02981 On 09/03, technician arrive…"
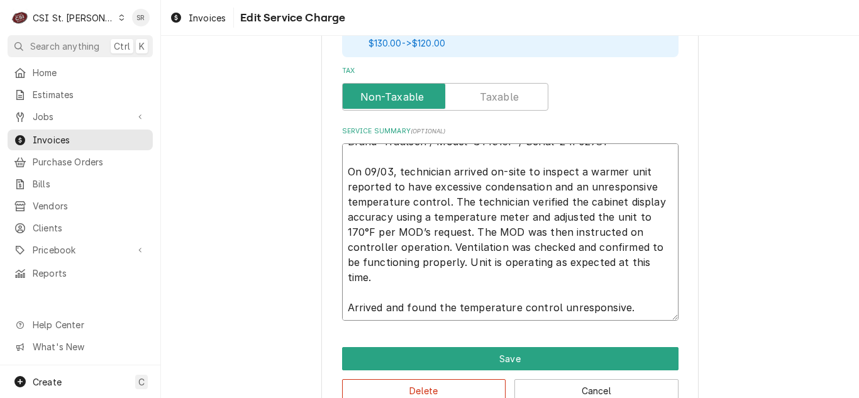
type textarea "x"
type textarea "Brand: Traulsen / Model: G14315P / Serial: 24F02981 On 09/03, technician arrive…"
type textarea "x"
type textarea "Brand: Traulsen / Model: G14315P / Serial: 24F02981 On 09/03, technician arrive…"
type textarea "x"
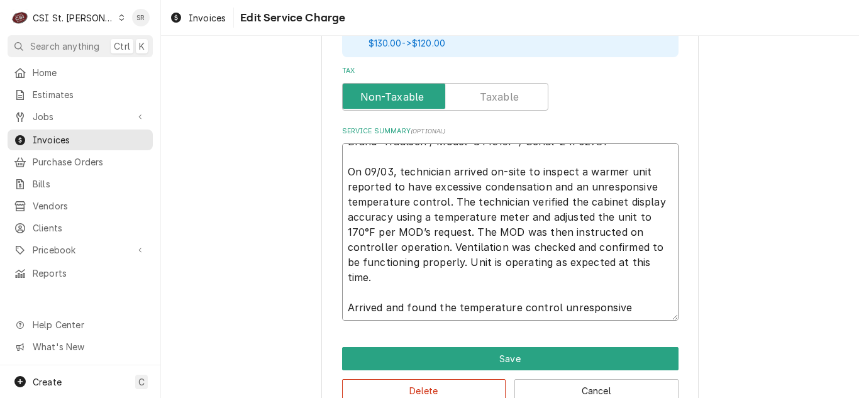
type textarea "Brand: Traulsen / Model: G14315P / Serial: 24F02981 On 09/03, technician arrive…"
type textarea "x"
type textarea "Brand: Traulsen / Model: G14315P / Serial: 24F02981 On 09/03, technician arrive…"
type textarea "x"
type textarea "Brand: Traulsen / Model: G14315P / Serial: 24F02981 On 09/03, technician arrive…"
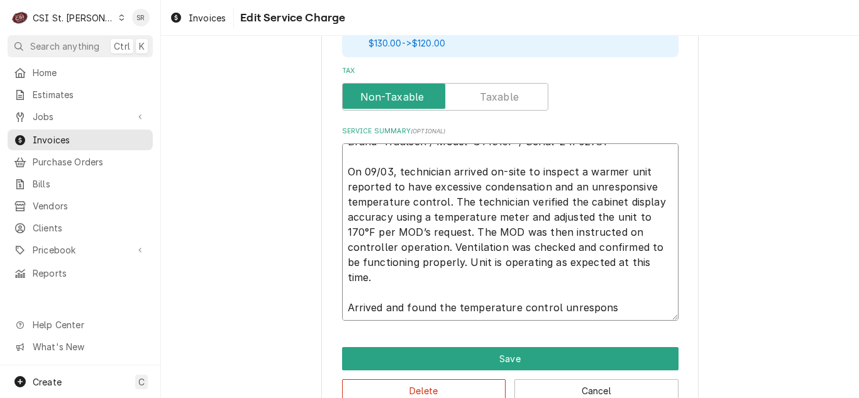
type textarea "x"
type textarea "Brand: Traulsen / Model: G14315P / Serial: 24F02981 On 09/03, technician arrive…"
type textarea "x"
type textarea "Brand: Traulsen / Model: G14315P / Serial: 24F02981 On 09/03, technician arrive…"
type textarea "x"
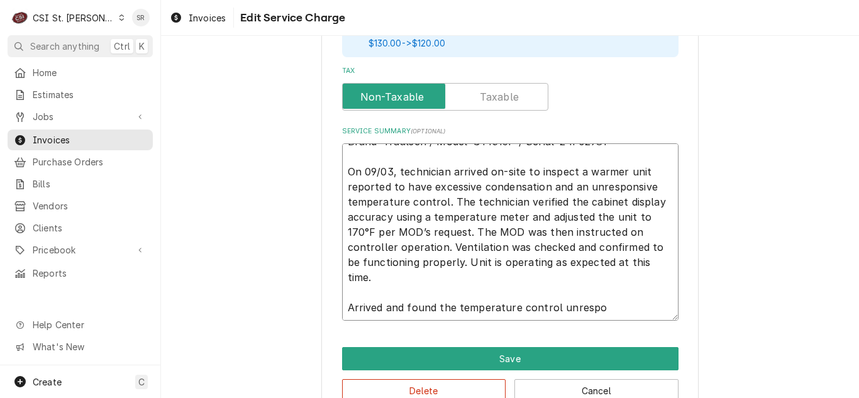
type textarea "Brand: Traulsen / Model: G14315P / Serial: 24F02981 On 09/03, technician arrive…"
type textarea "x"
type textarea "Brand: Traulsen / Model: G14315P / Serial: 24F02981 On 09/03, technician arrive…"
type textarea "x"
type textarea "Brand: Traulsen / Model: G14315P / Serial: 24F02981 On 09/03, technician arrive…"
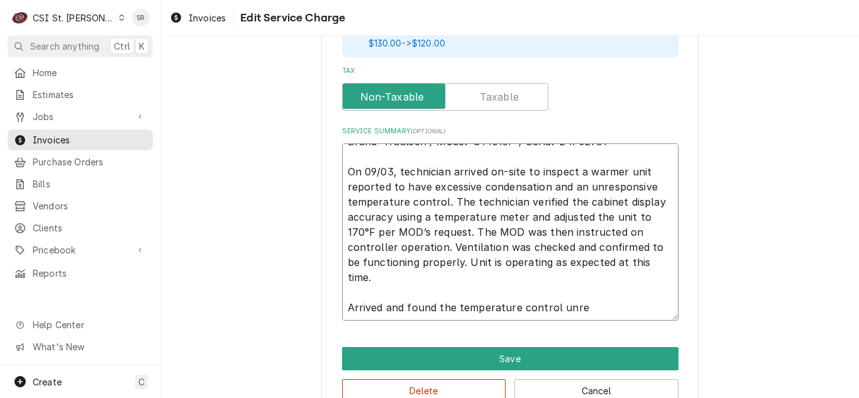
type textarea "x"
type textarea "Brand: Traulsen / Model: G14315P / Serial: 24F02981 On 09/03, technician arrive…"
type textarea "x"
type textarea "Brand: Traulsen / Model: G14315P / Serial: 24F02981 On 09/03, technician arrive…"
type textarea "x"
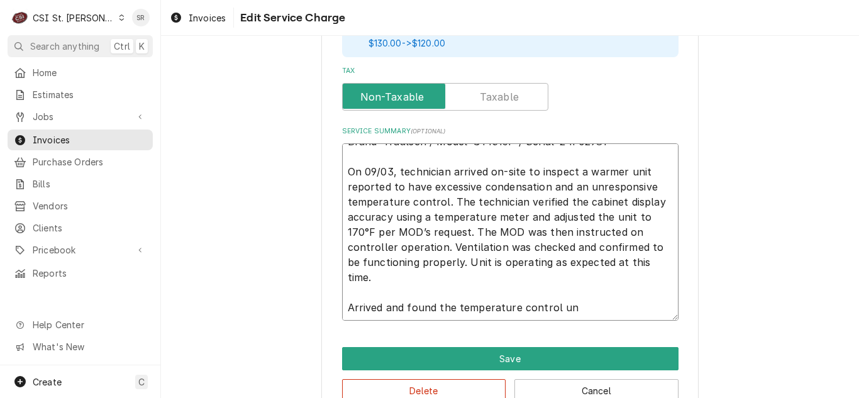
type textarea "Brand: Traulsen / Model: G14315P / Serial: 24F02981 On 09/03, technician arrive…"
type textarea "x"
type textarea "Brand: Traulsen / Model: G14315P / Serial: 24F02981 On 09/03, technician arrive…"
type textarea "x"
type textarea "Brand: Traulsen / Model: G14315P / Serial: 24F02981 On 09/03, technician arrive…"
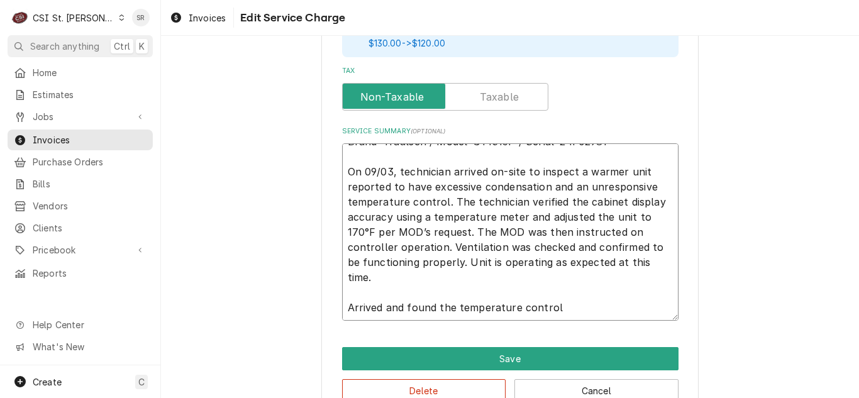
type textarea "x"
type textarea "Brand: Traulsen / Model: G14315P / Serial: 24F02981 On 09/03, technician arrive…"
type textarea "x"
type textarea "Brand: Traulsen / Model: G14315P / Serial: 24F02981 On 09/03, technician arrive…"
type textarea "x"
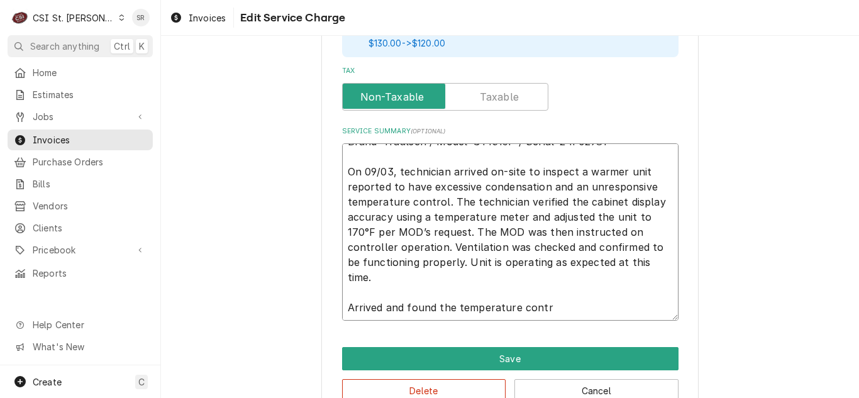
type textarea "Brand: Traulsen / Model: G14315P / Serial: 24F02981 On 09/03, technician arrive…"
click at [579, 383] on button "Cancel" at bounding box center [596, 390] width 164 height 23
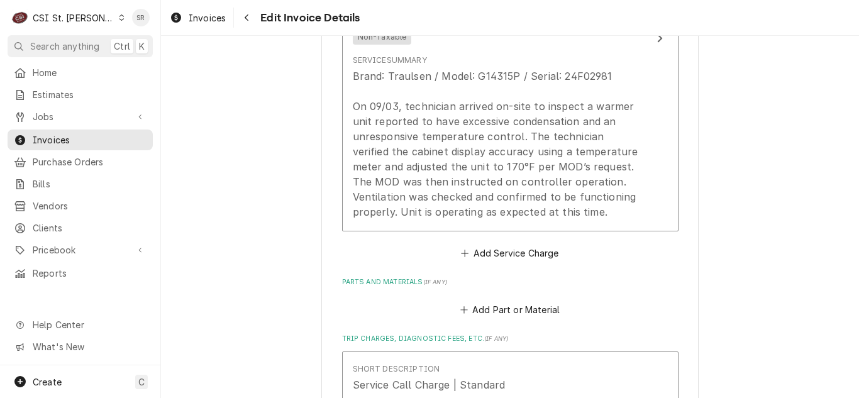
scroll to position [1218, 0]
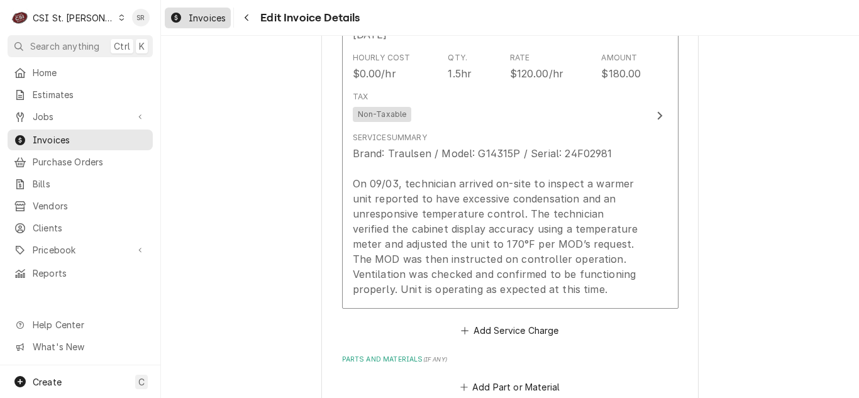
click at [203, 21] on span "Invoices" at bounding box center [207, 17] width 37 height 13
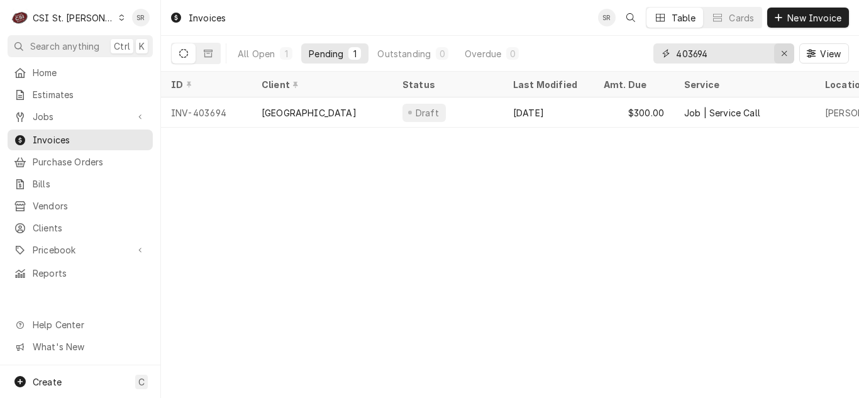
click at [783, 54] on icon "Erase input" at bounding box center [783, 53] width 5 height 5
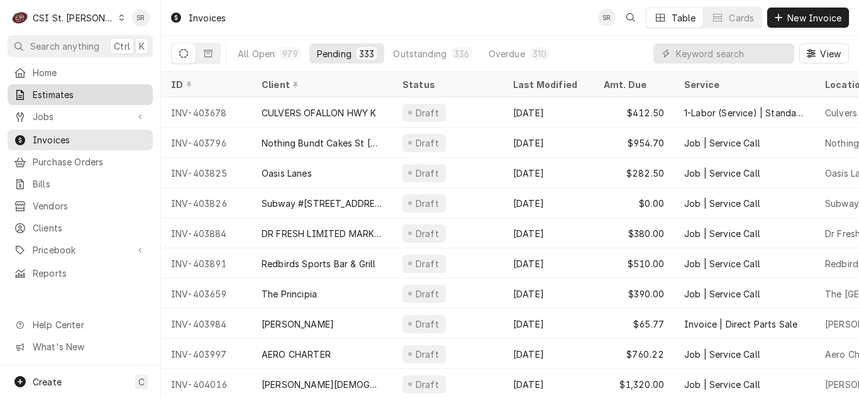
click at [66, 93] on span "Estimates" at bounding box center [90, 94] width 114 height 13
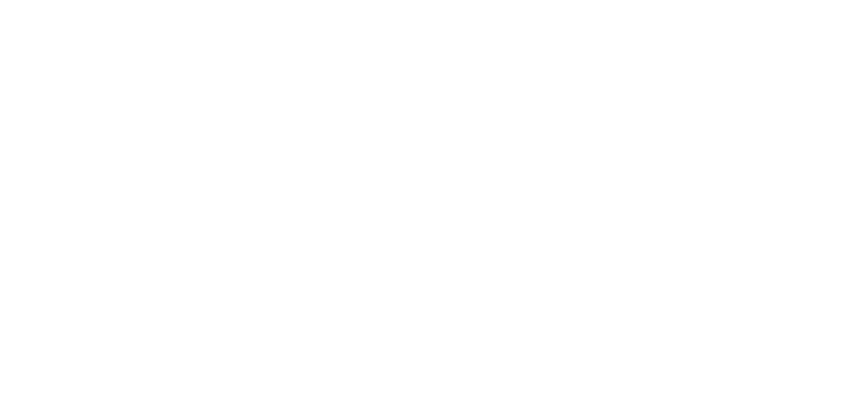
click at [699, 53] on div "Dynamic Content Wrapper" at bounding box center [429, 199] width 859 height 398
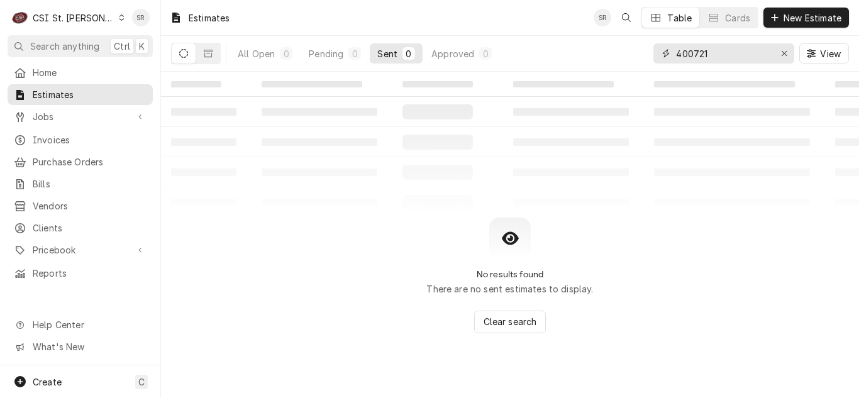
drag, startPoint x: 729, startPoint y: 50, endPoint x: 676, endPoint y: 53, distance: 53.5
click at [676, 53] on input "400721" at bounding box center [723, 53] width 94 height 20
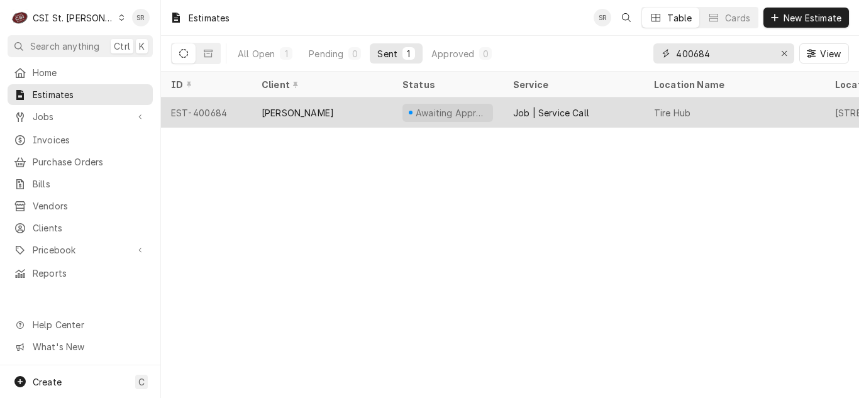
type input "400684"
click at [303, 110] on div "[PERSON_NAME]" at bounding box center [297, 112] width 72 height 13
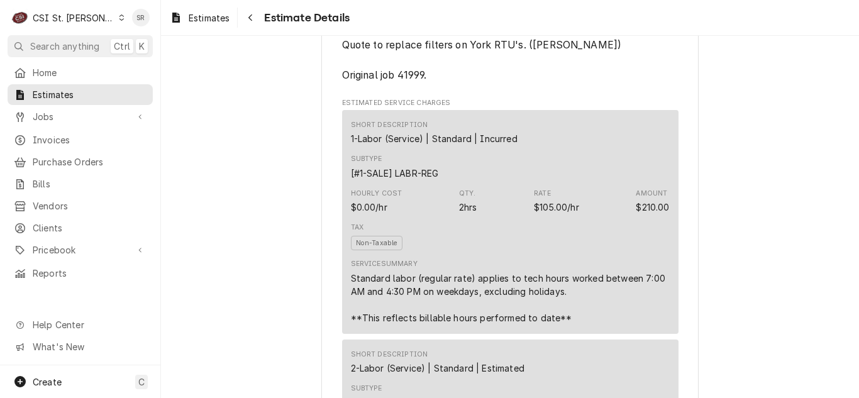
scroll to position [754, 0]
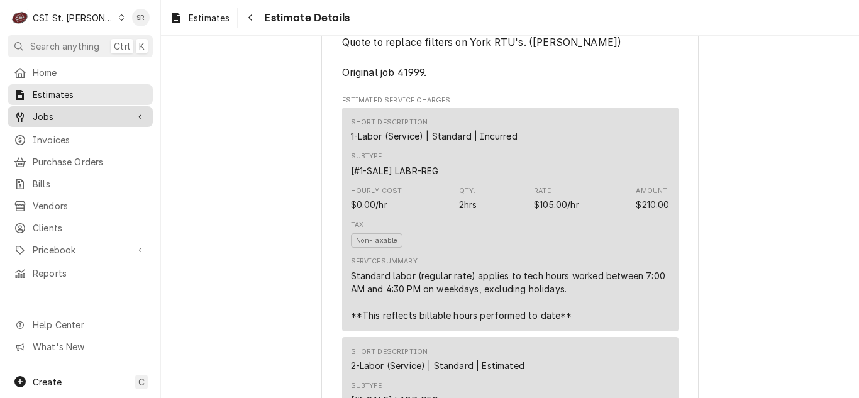
click at [82, 113] on span "Jobs" at bounding box center [80, 116] width 95 height 13
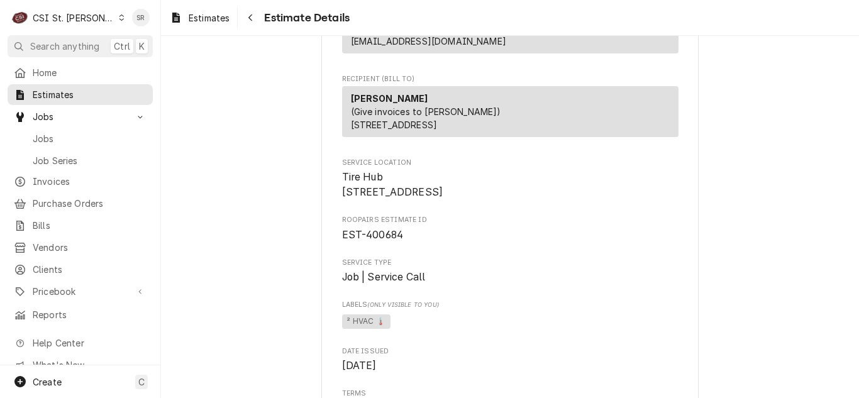
scroll to position [251, 0]
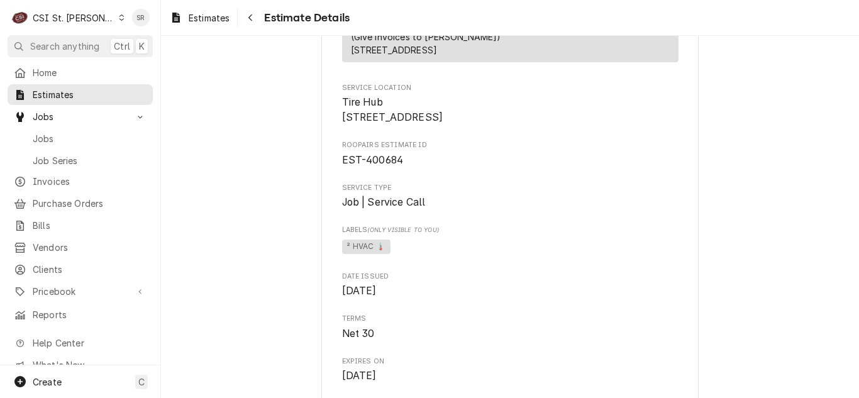
drag, startPoint x: 443, startPoint y: 272, endPoint x: 786, endPoint y: 232, distance: 345.5
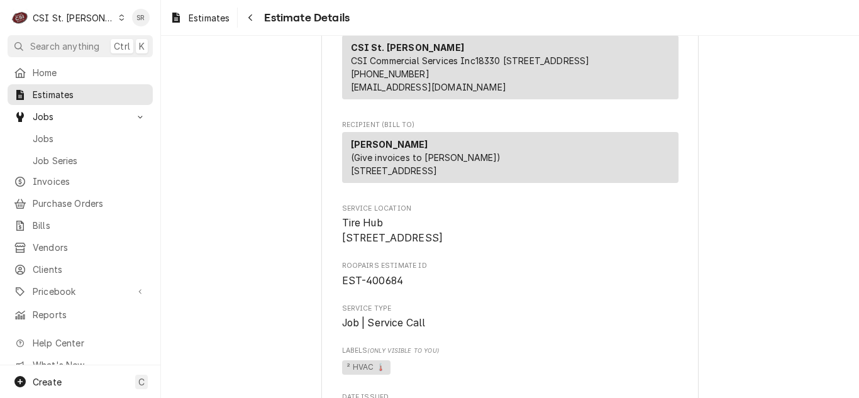
scroll to position [189, 0]
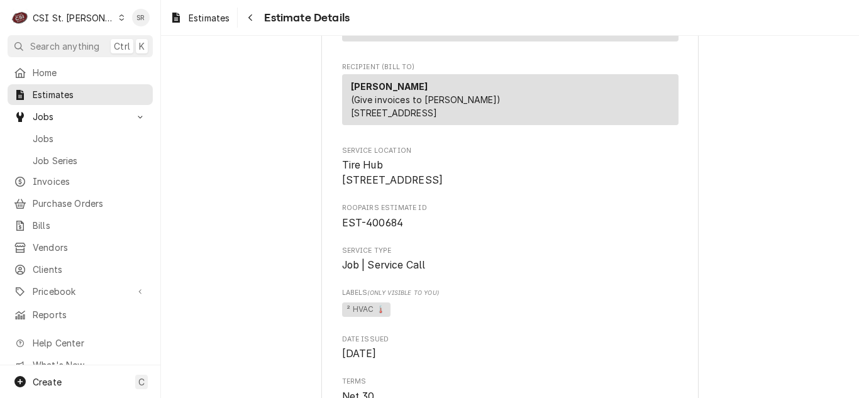
drag, startPoint x: 449, startPoint y: 206, endPoint x: 329, endPoint y: 204, distance: 120.1
copy span "6132 N Lindbergh Blvd"
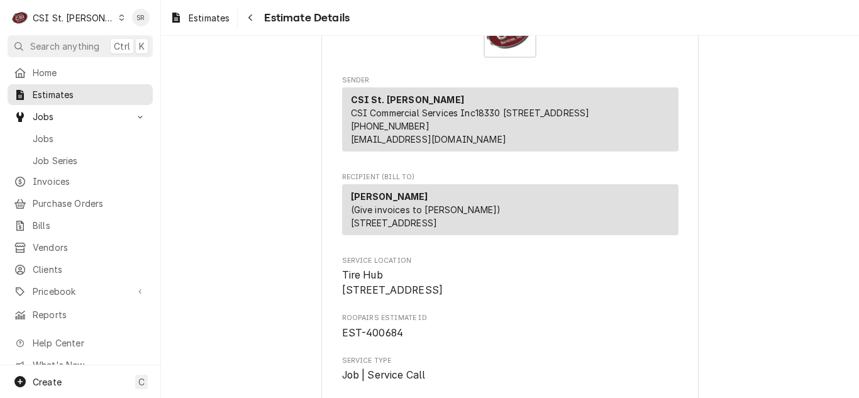
scroll to position [0, 0]
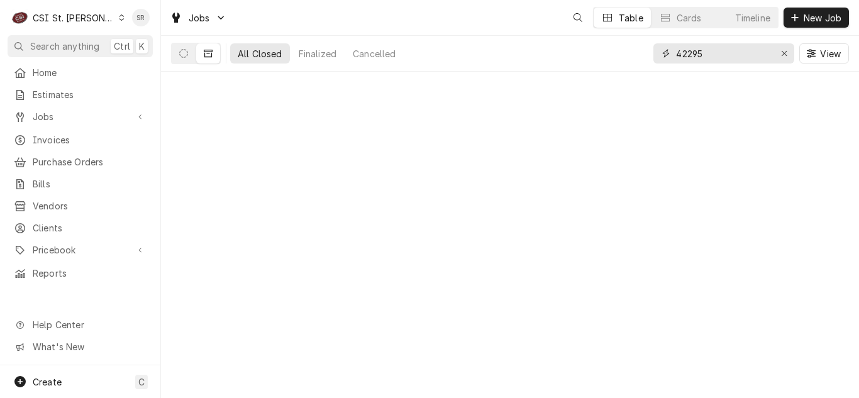
drag, startPoint x: 726, startPoint y: 58, endPoint x: 607, endPoint y: 51, distance: 119.0
click at [607, 51] on div "All Closed Finalized Cancelled 42295 View" at bounding box center [510, 53] width 678 height 35
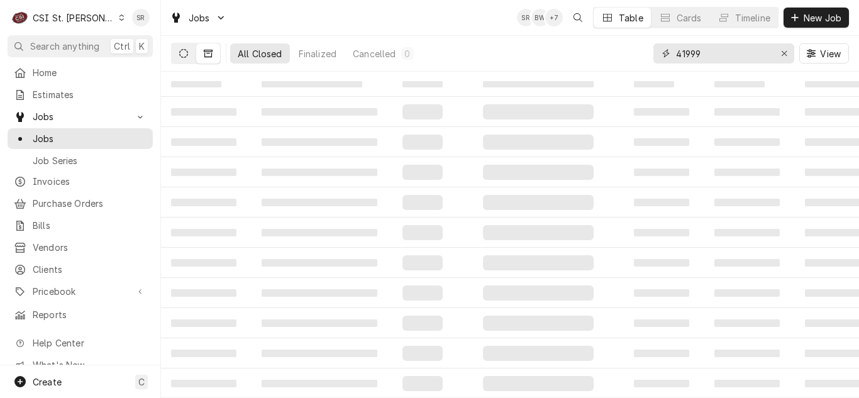
type input "41999"
click at [182, 56] on icon "Dynamic Content Wrapper" at bounding box center [183, 53] width 9 height 9
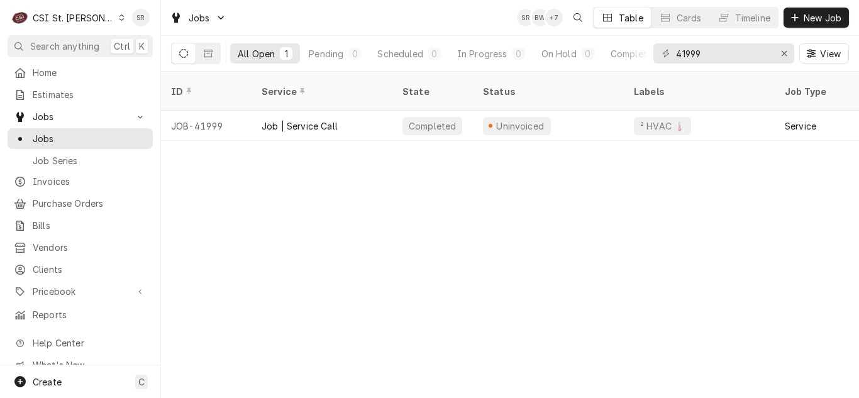
click at [312, 119] on div "Job | Service Call" at bounding box center [299, 125] width 76 height 13
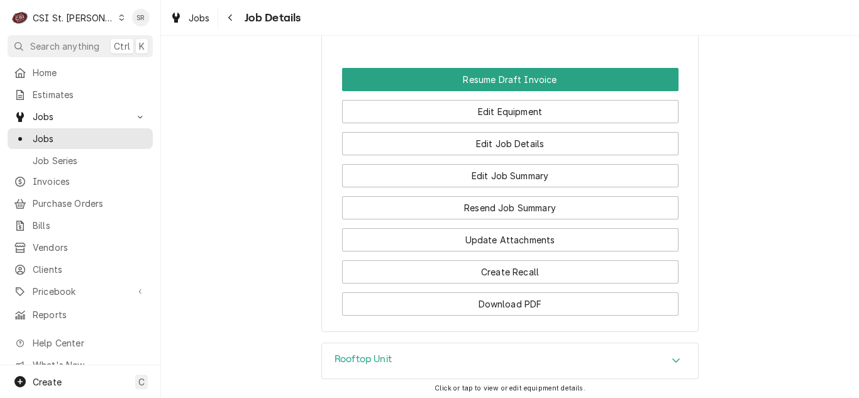
scroll to position [1320, 0]
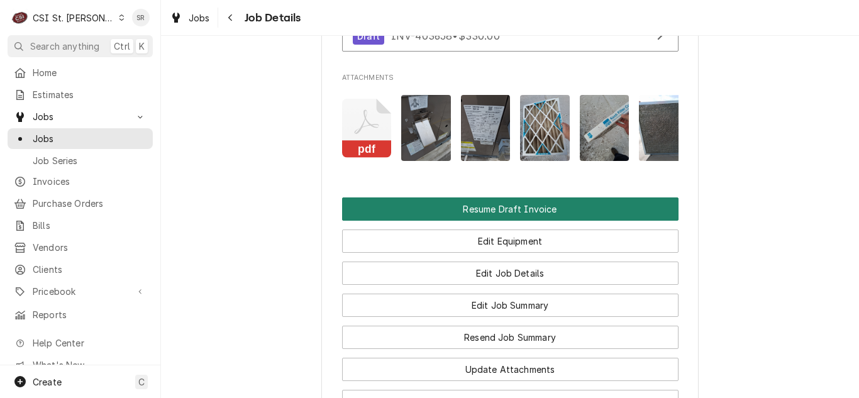
click at [522, 221] on button "Resume Draft Invoice" at bounding box center [510, 208] width 336 height 23
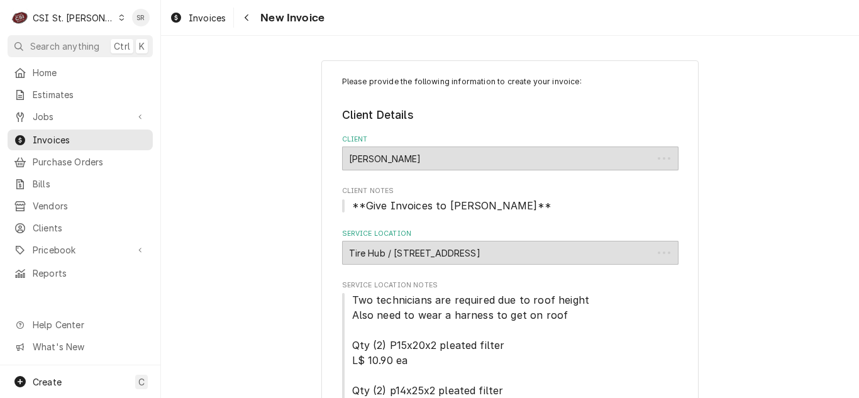
type textarea "x"
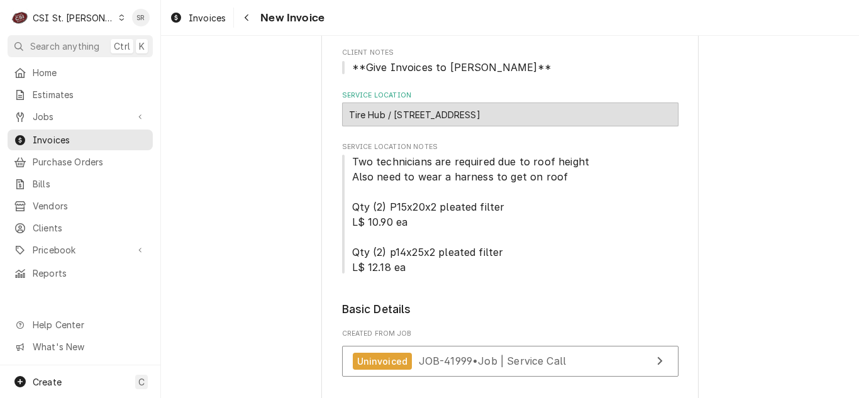
scroll to position [251, 0]
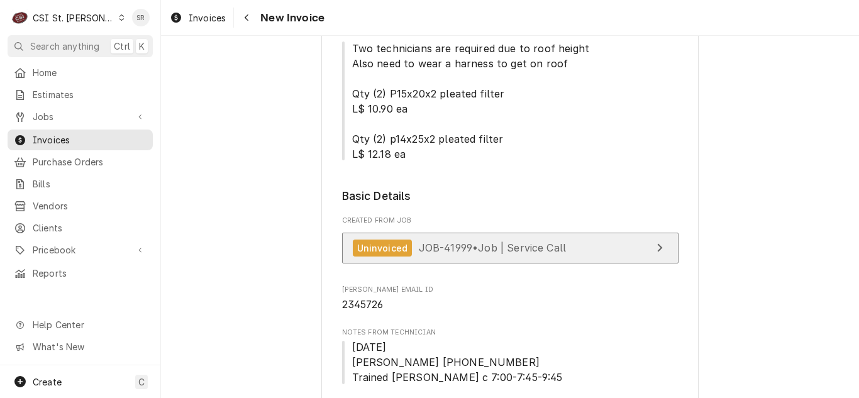
click at [446, 256] on div "Uninvoiced JOB-41999 • Job | Service Call" at bounding box center [460, 247] width 214 height 17
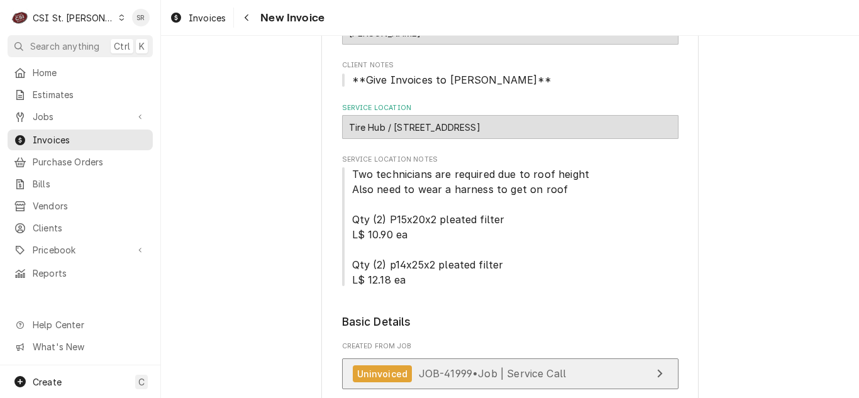
scroll to position [63, 0]
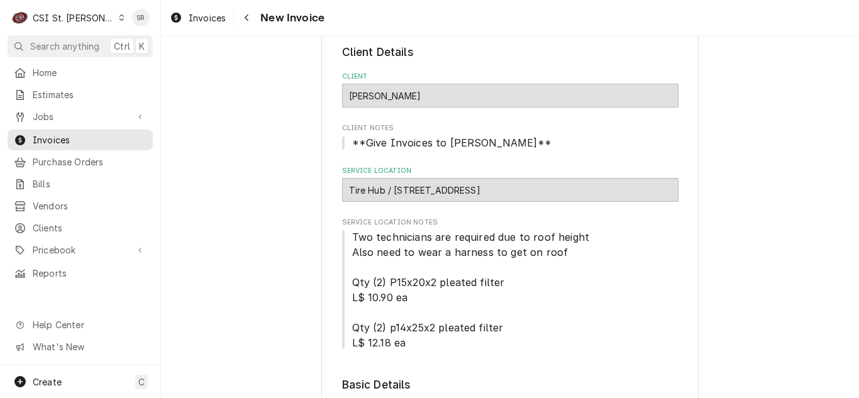
click at [579, 251] on span "Two technicians are required due to roof height Also need to wear a harness to …" at bounding box center [510, 289] width 336 height 121
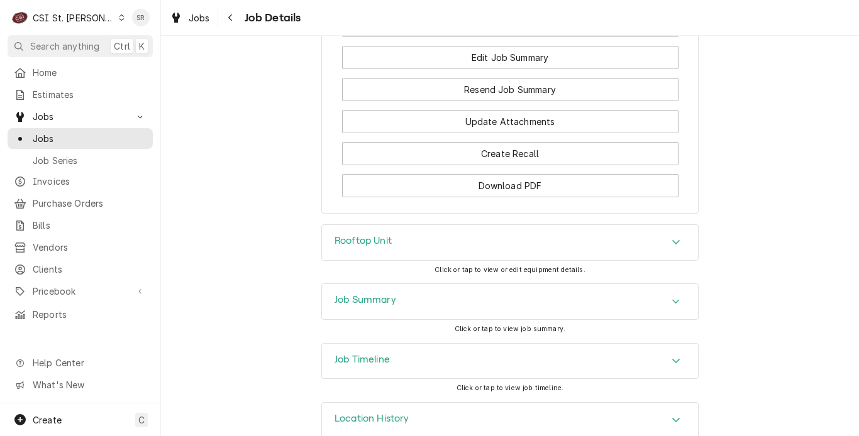
scroll to position [1617, 0]
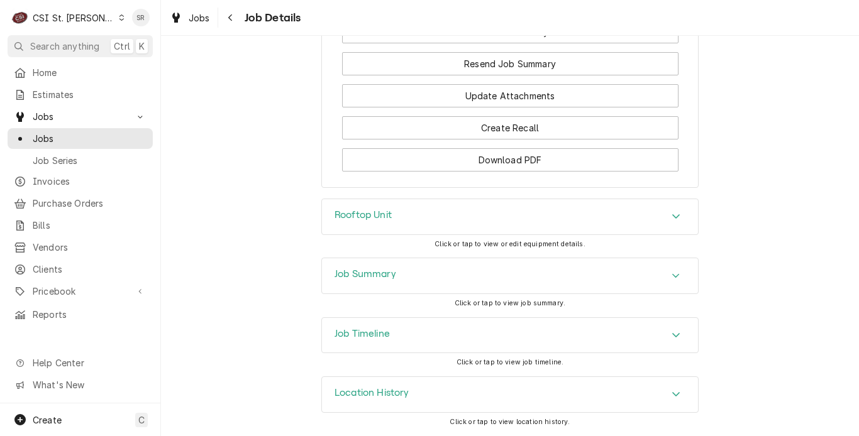
click at [368, 333] on h3 "Job Timeline" at bounding box center [361, 334] width 55 height 12
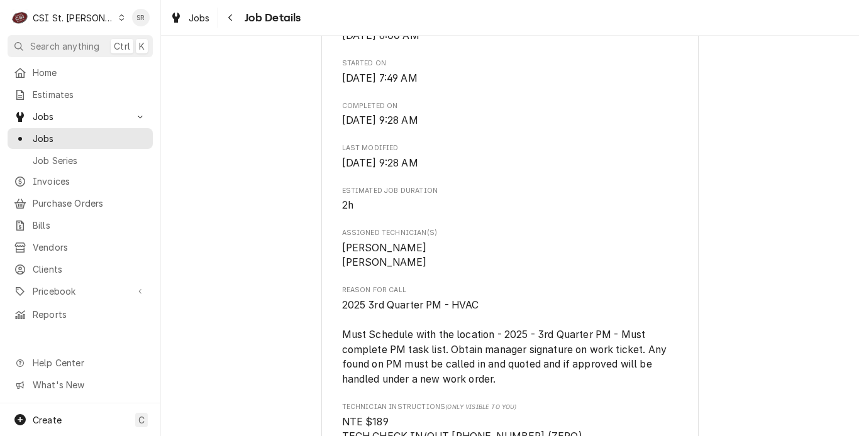
scroll to position [863, 0]
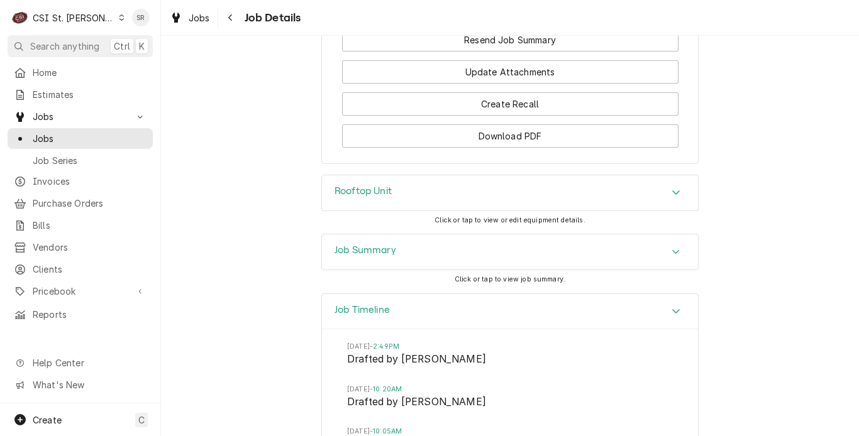
click at [373, 268] on div "Job Summary" at bounding box center [510, 251] width 376 height 35
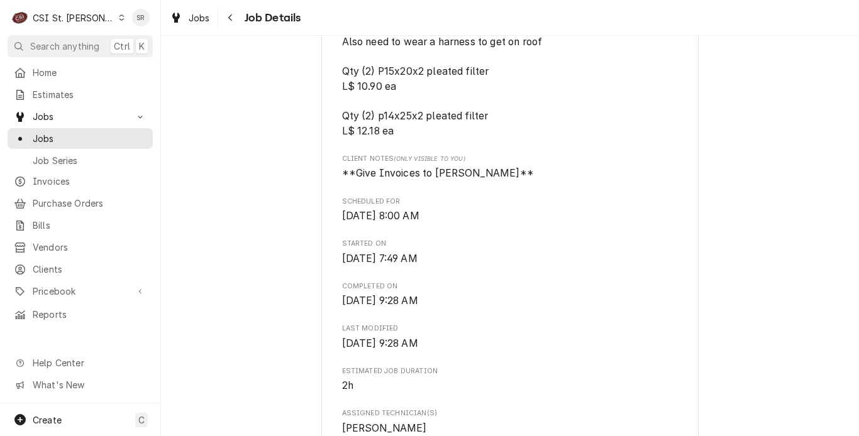
scroll to position [423, 0]
